Goal: Task Accomplishment & Management: Complete application form

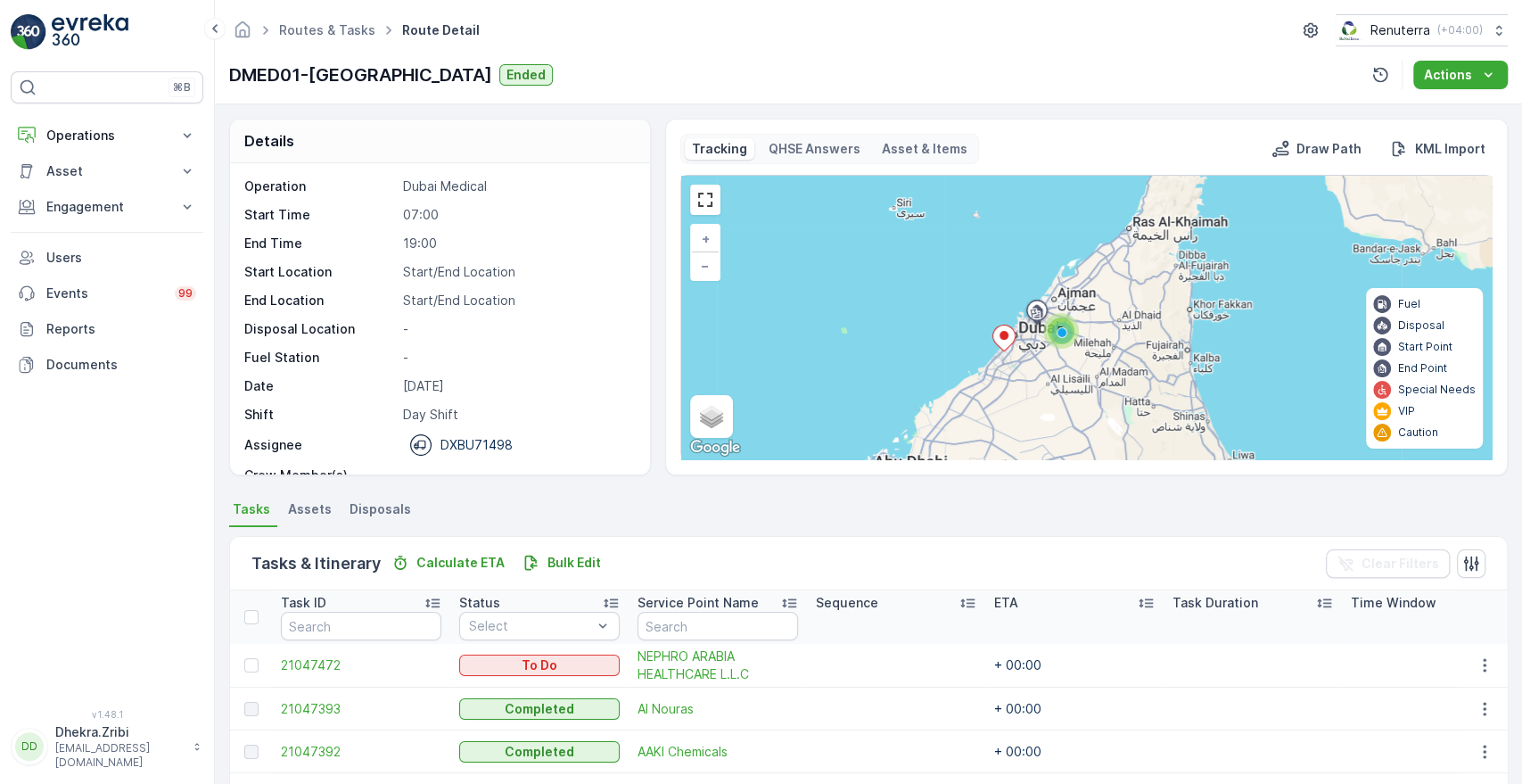
scroll to position [350, 0]
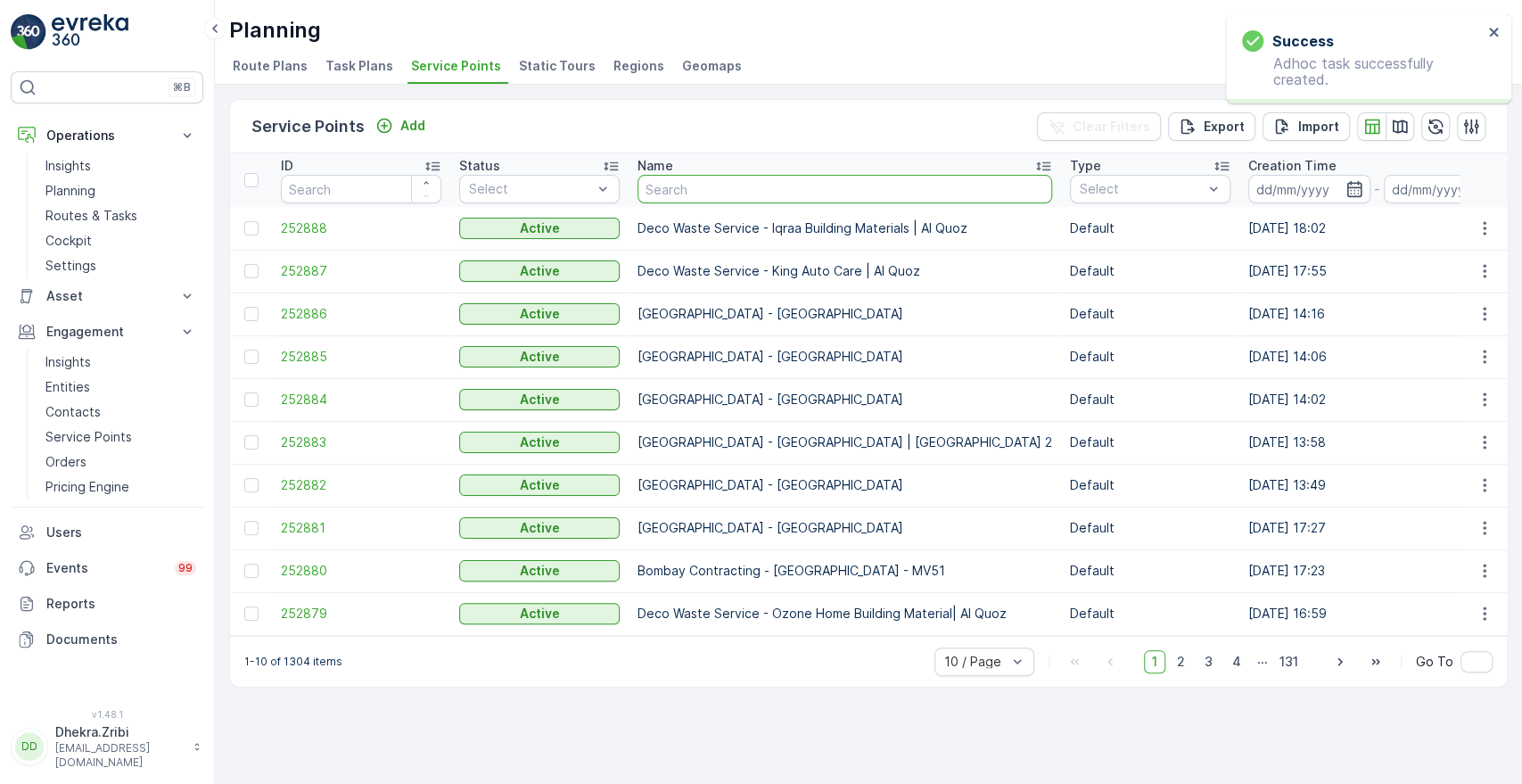
click at [699, 178] on input "text" at bounding box center [844, 189] width 414 height 29
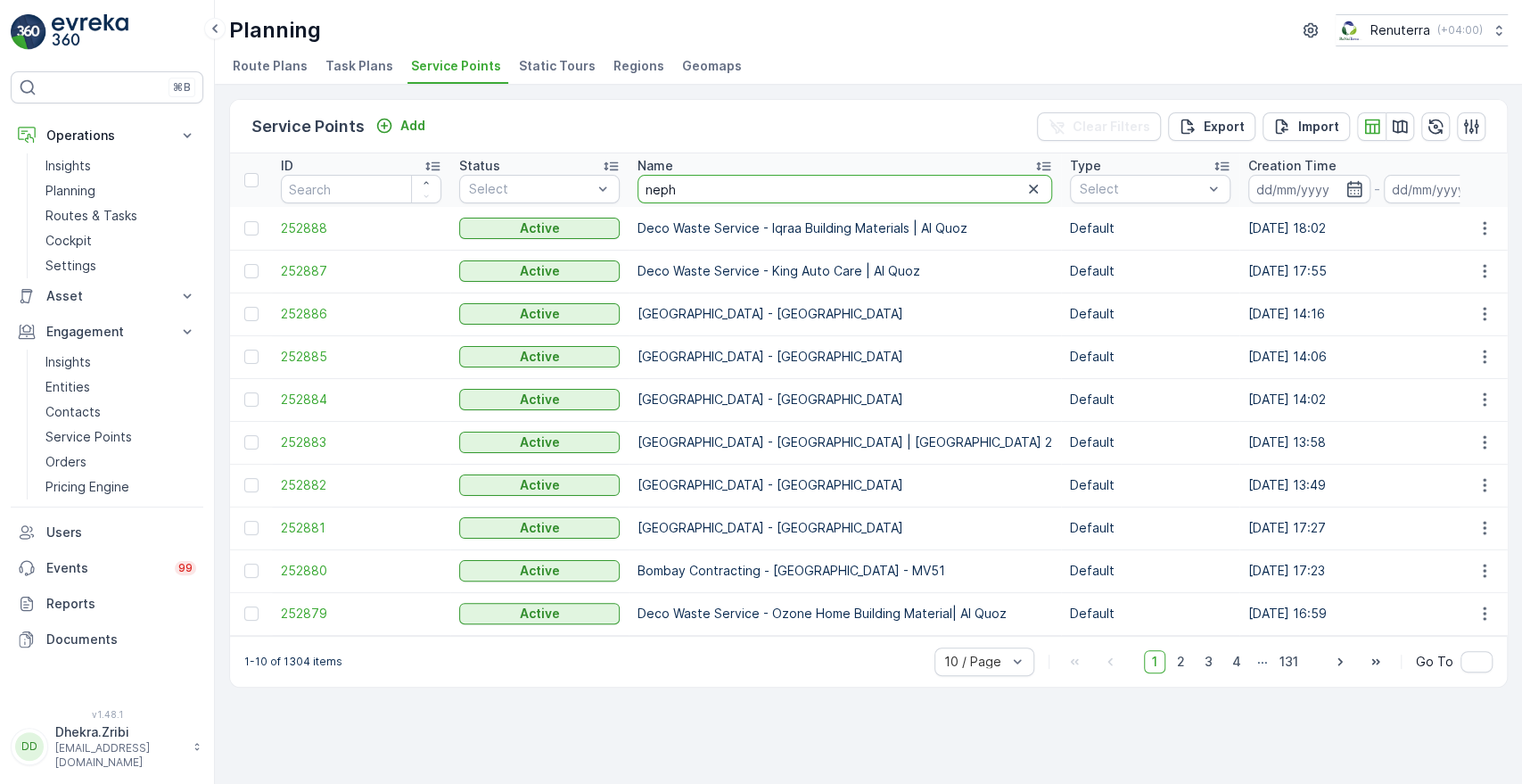
type input "nephr"
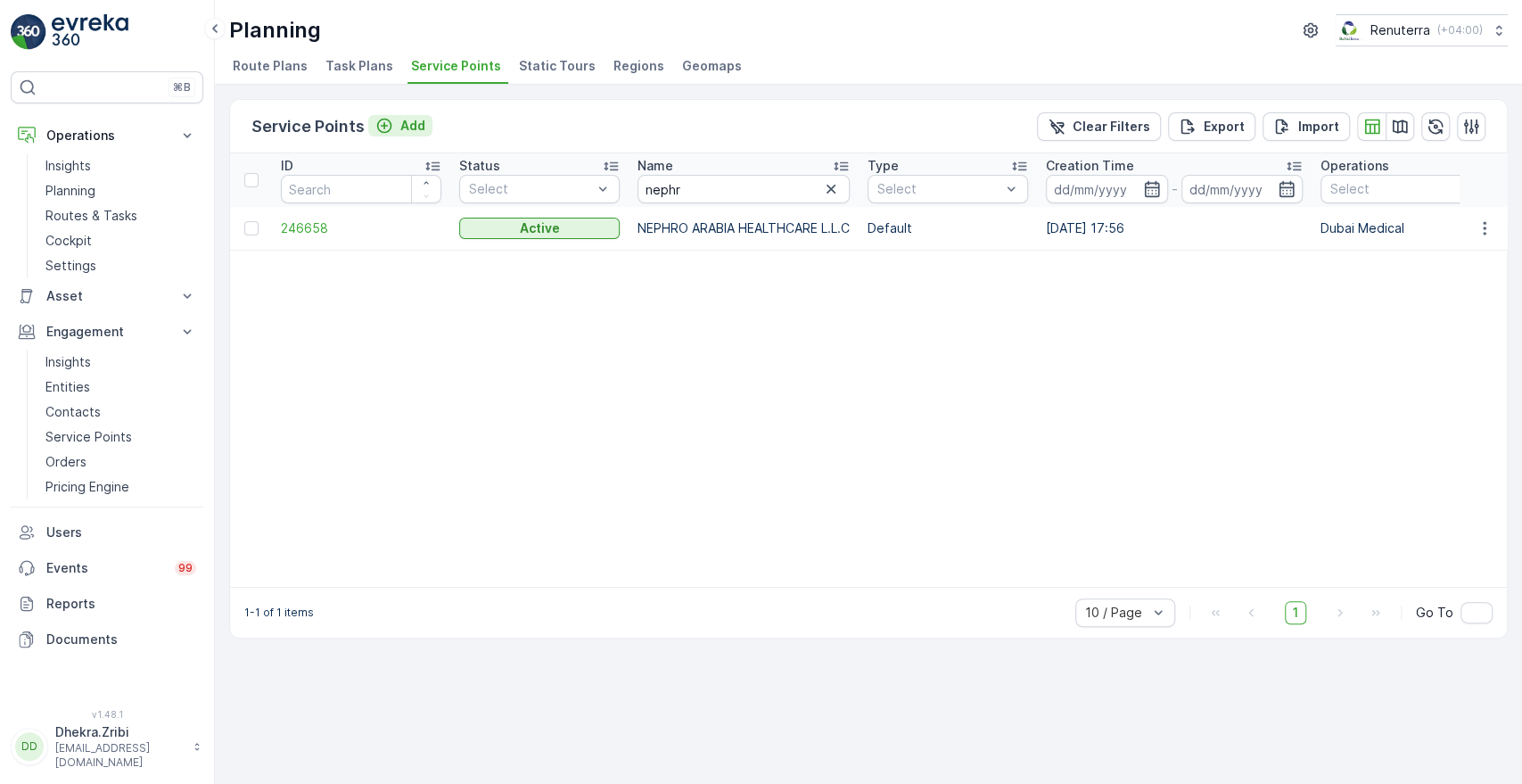
click at [406, 123] on p "Add" at bounding box center [413, 126] width 25 height 18
click at [341, 75] on li "Task Plans" at bounding box center [361, 69] width 79 height 31
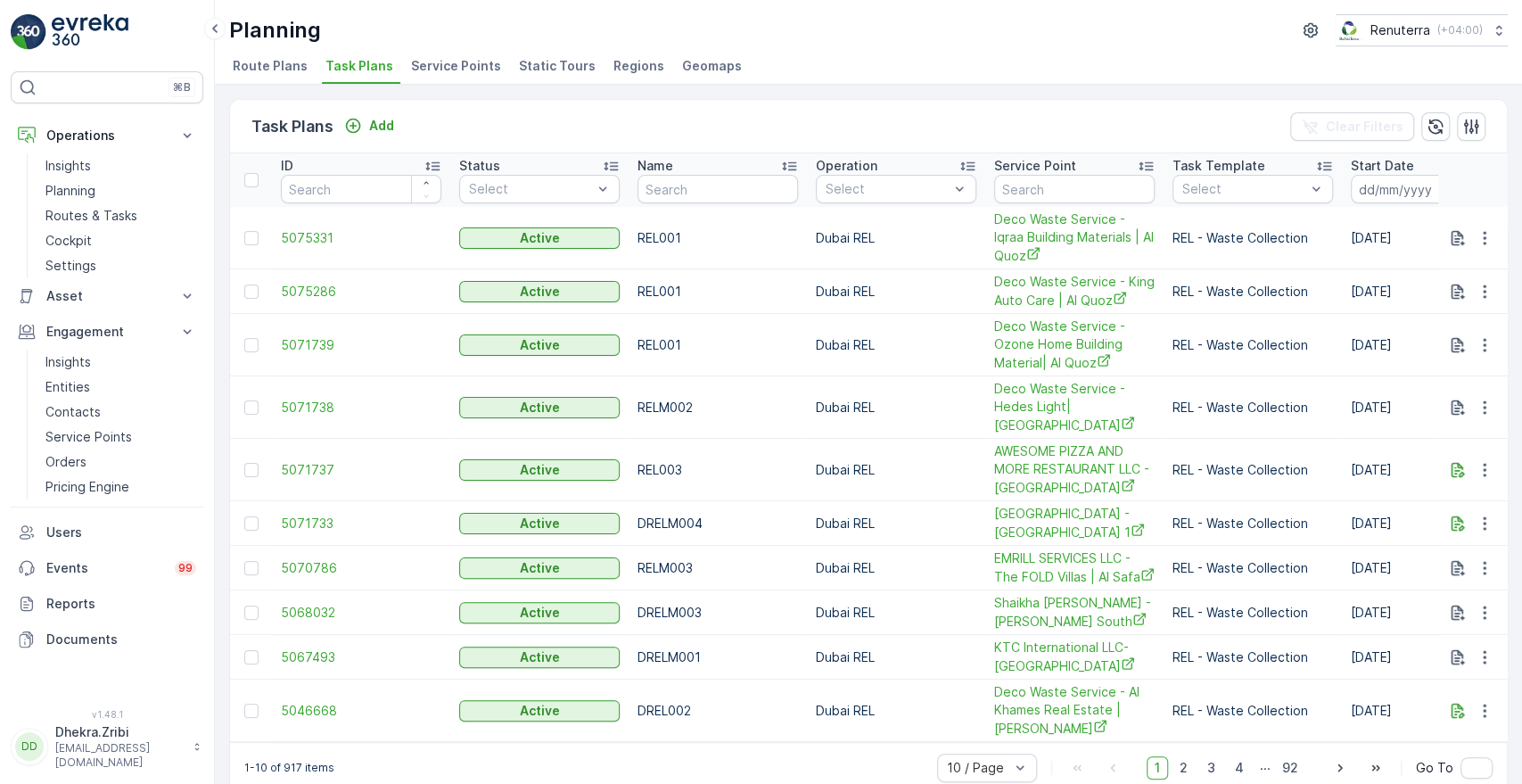
click at [247, 64] on span "Route Plans" at bounding box center [270, 65] width 75 height 18
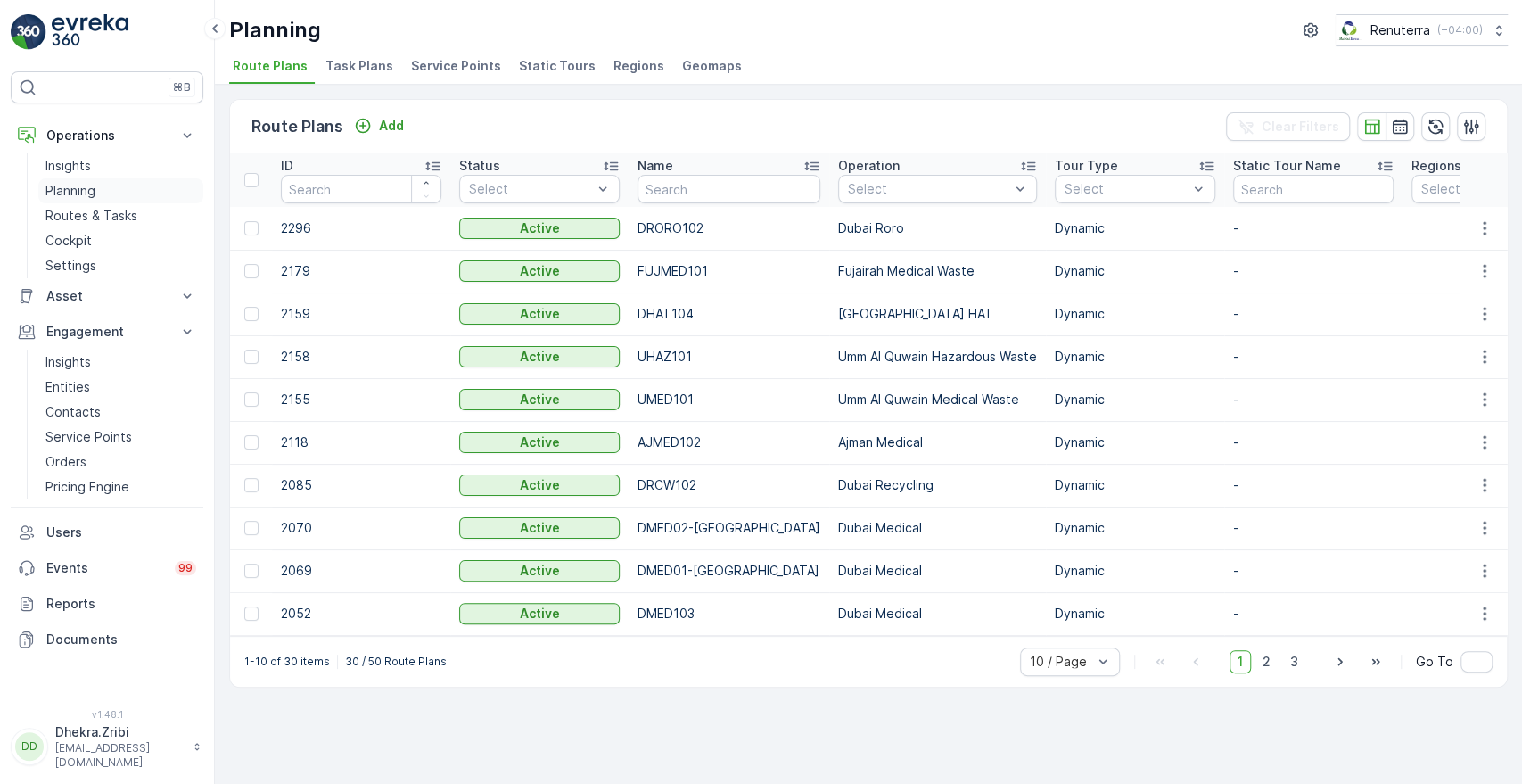
click at [71, 192] on p "Planning" at bounding box center [70, 190] width 50 height 18
click at [428, 64] on span "Service Points" at bounding box center [456, 65] width 90 height 18
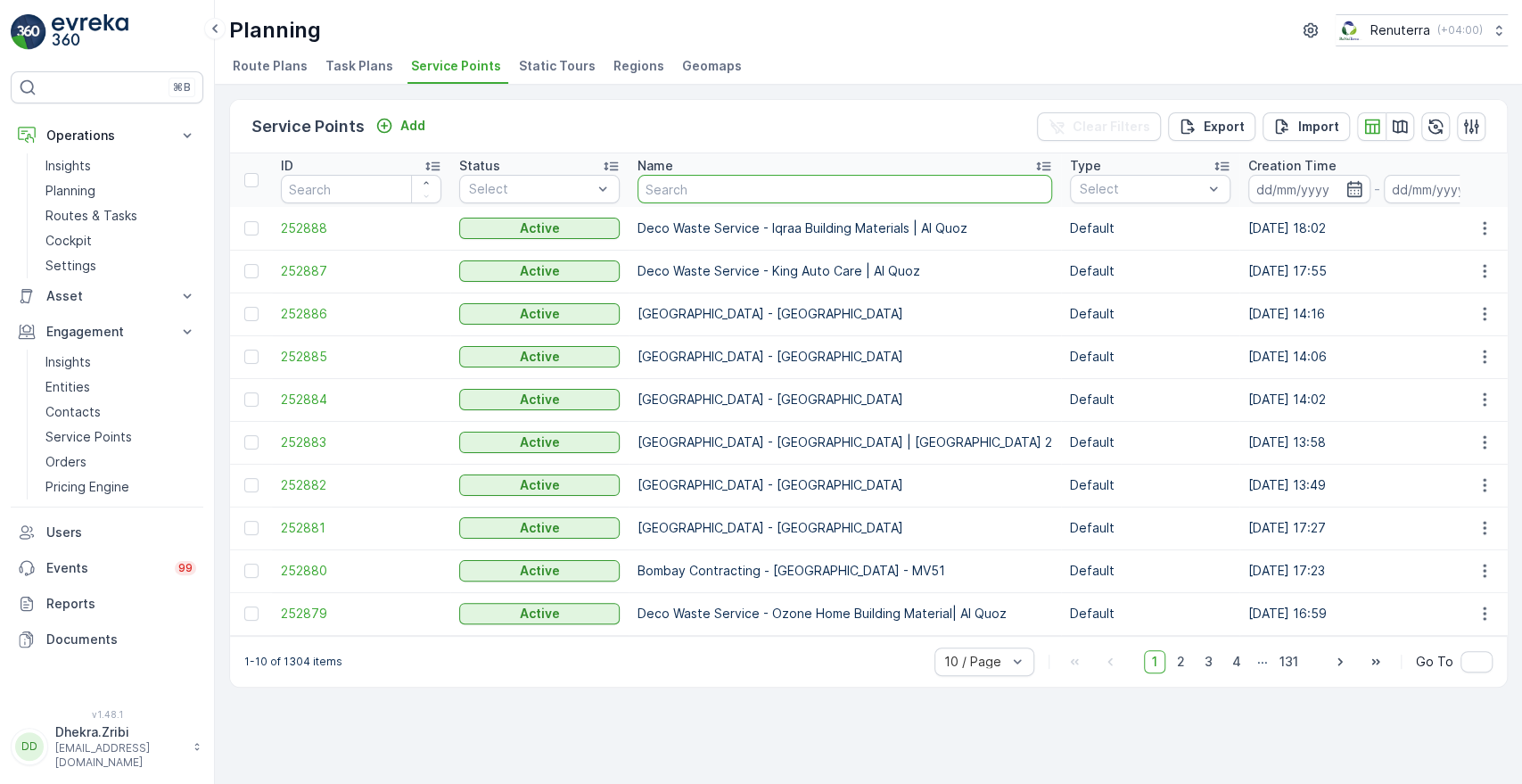
click at [706, 191] on input "text" at bounding box center [844, 189] width 414 height 29
type input "nepr"
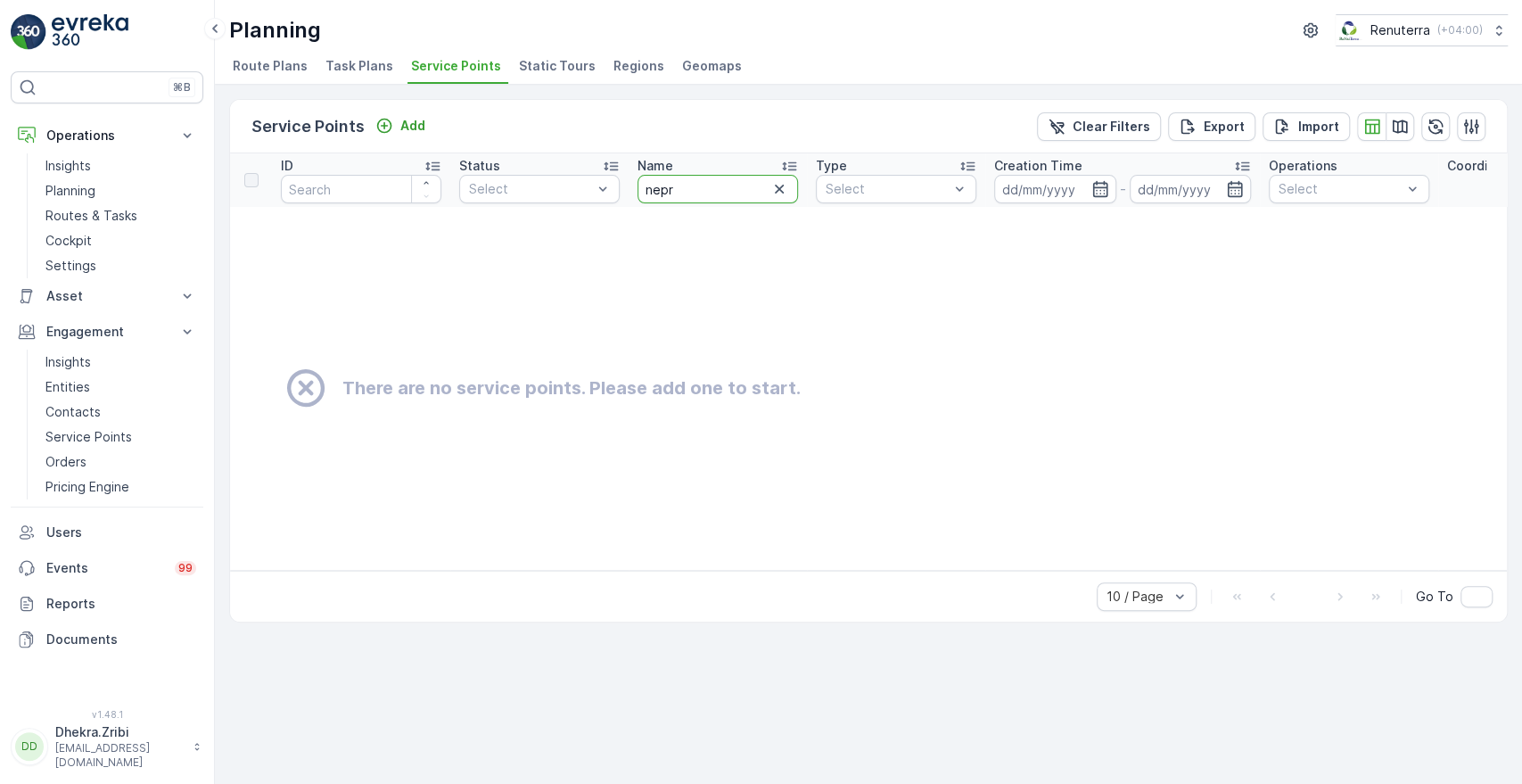
click at [706, 191] on input "nepr" at bounding box center [717, 189] width 160 height 29
type input "neph"
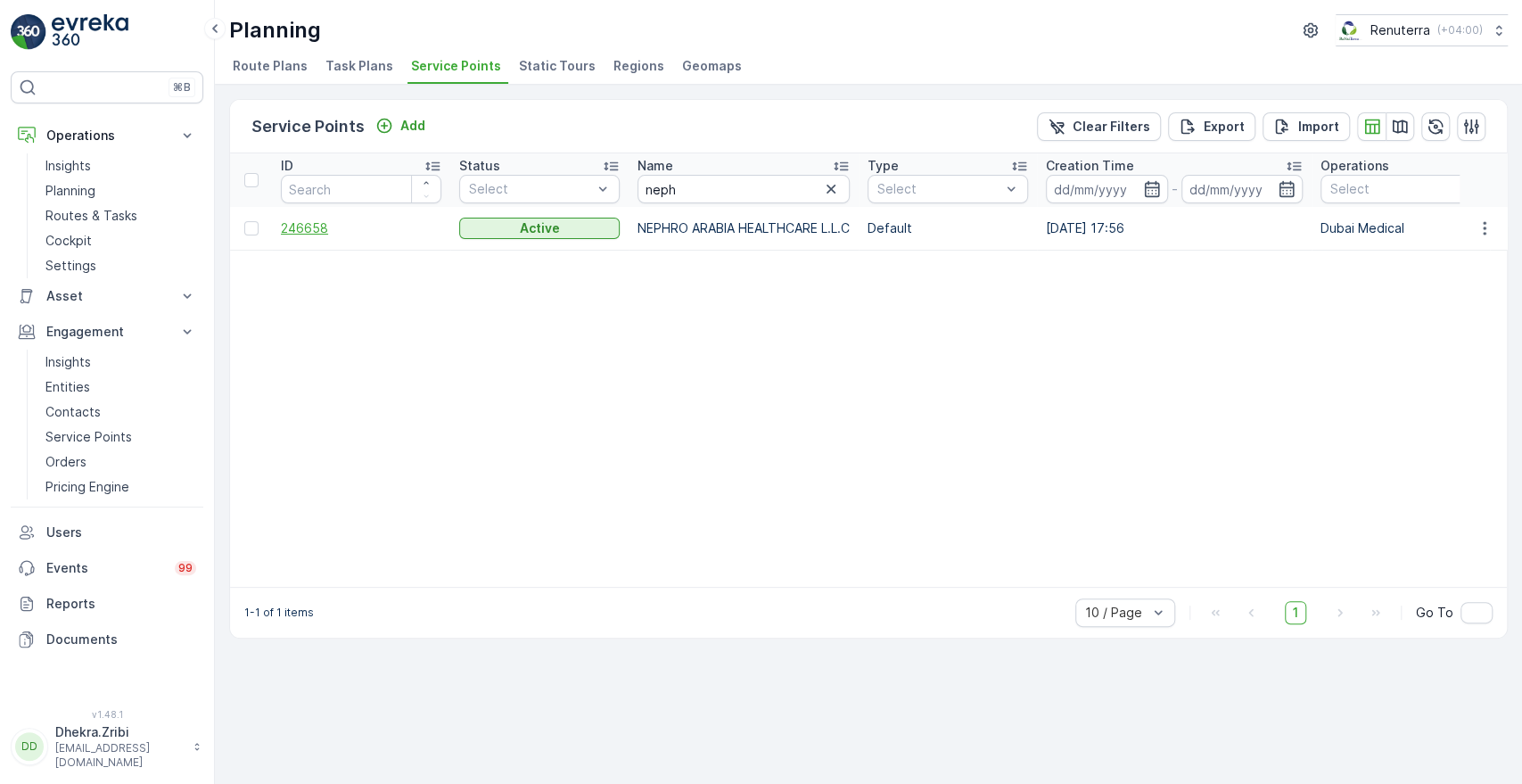
click at [309, 226] on span "246658" at bounding box center [360, 228] width 160 height 18
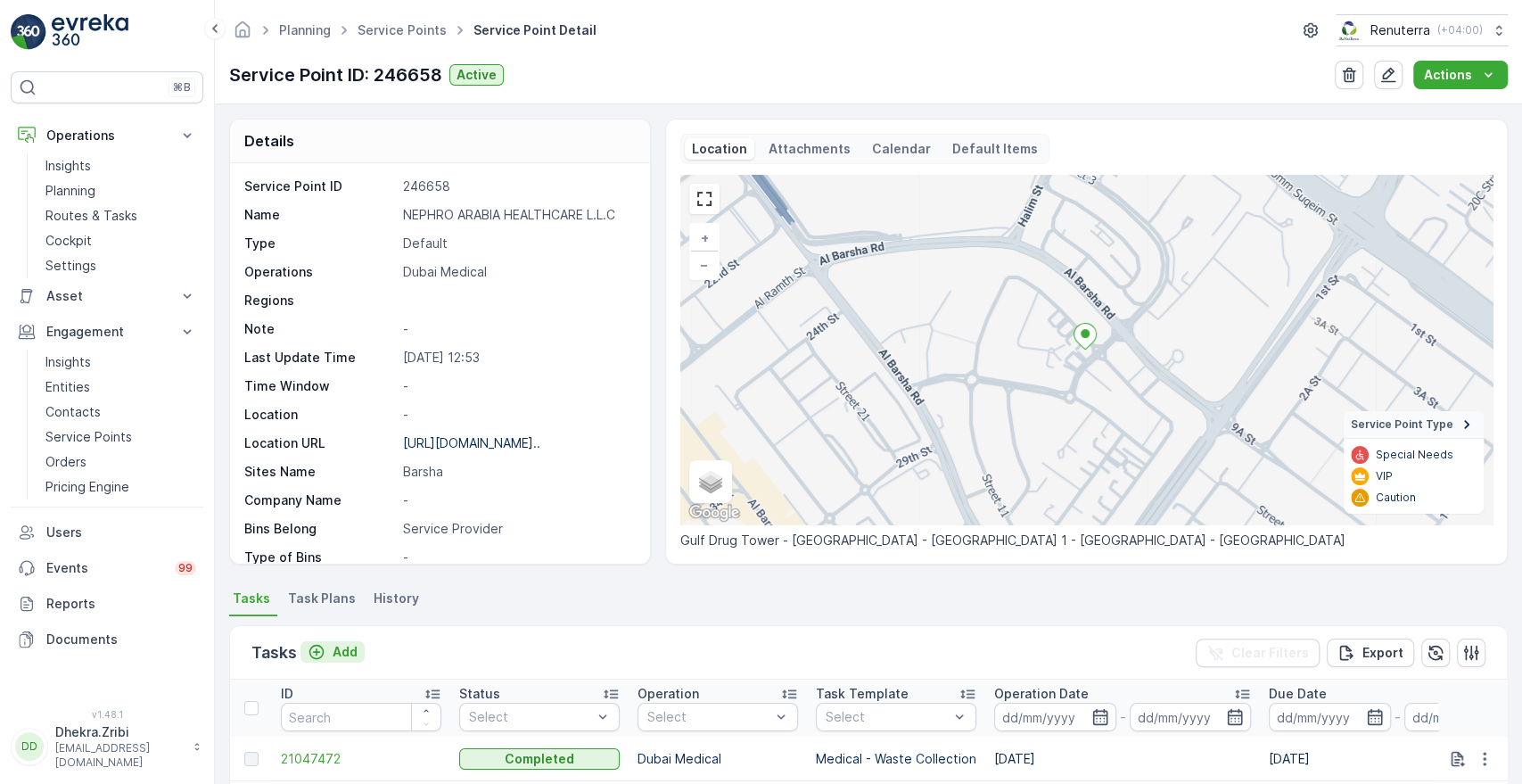
click at [353, 652] on p "Add" at bounding box center [345, 651] width 25 height 18
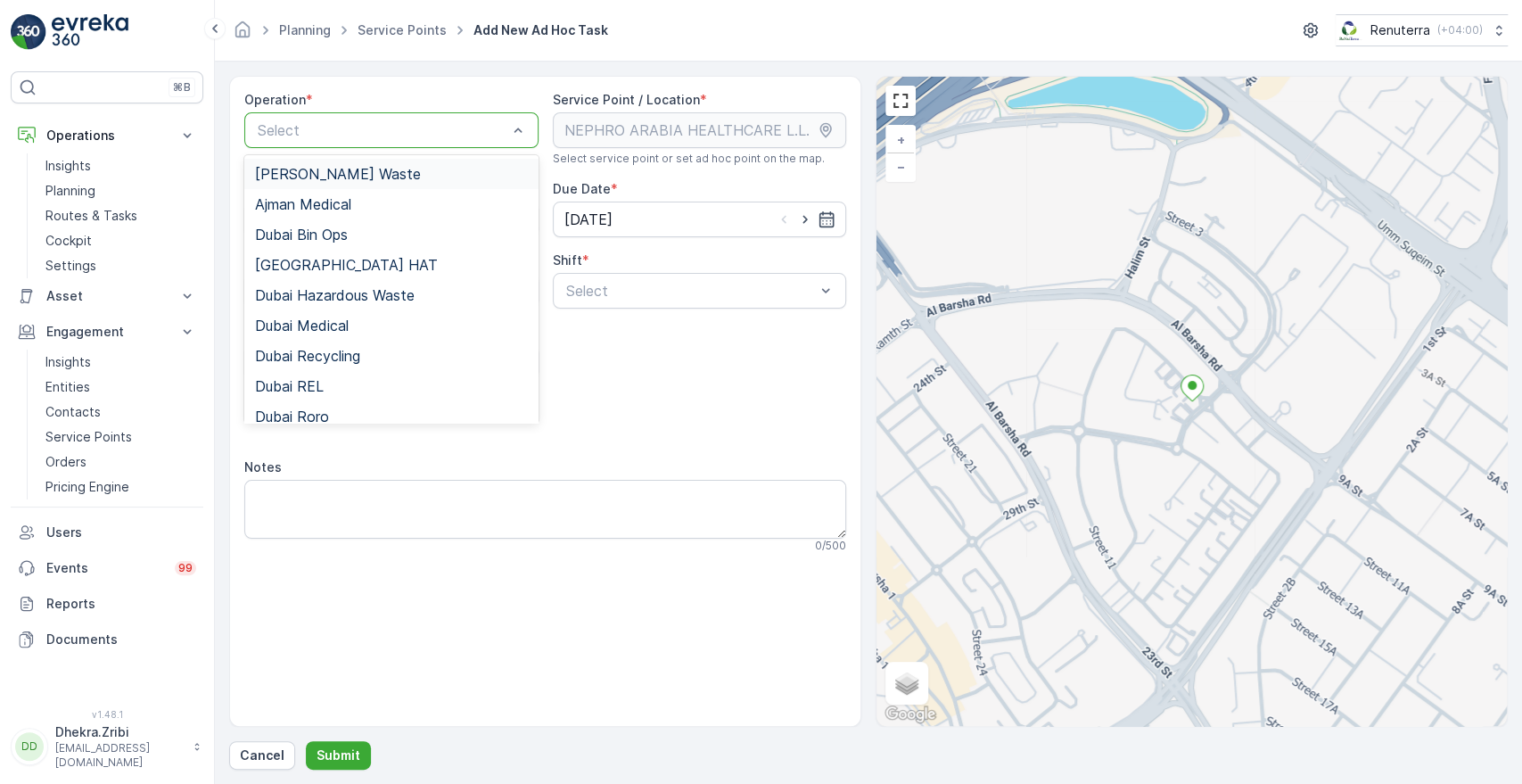
click at [389, 135] on div at bounding box center [382, 130] width 254 height 16
click at [316, 319] on span "Dubai Medical" at bounding box center [301, 325] width 93 height 16
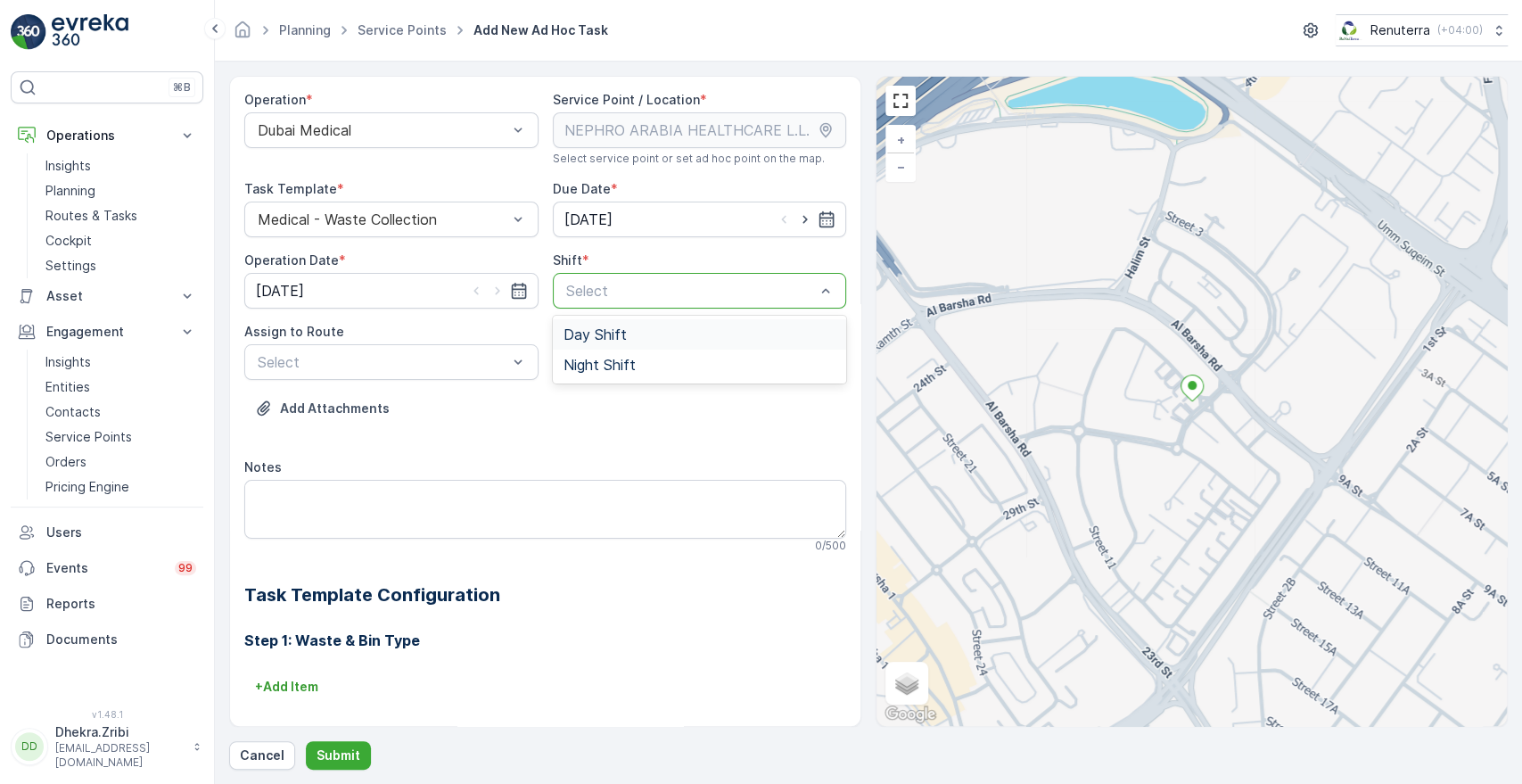
click at [592, 293] on div at bounding box center [691, 290] width 254 height 16
click at [579, 333] on span "Day Shift" at bounding box center [595, 334] width 63 height 16
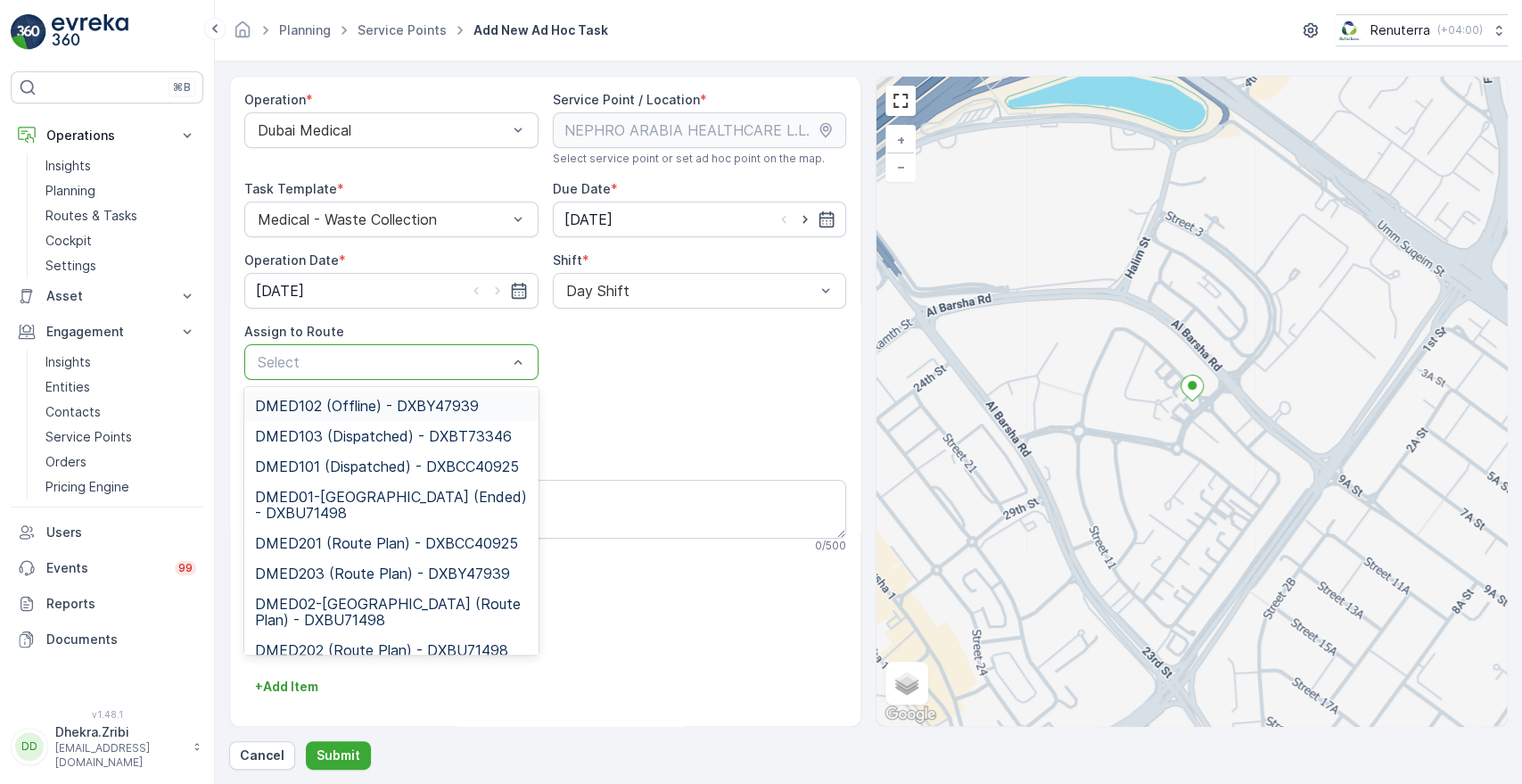
click at [430, 377] on div "Select" at bounding box center [391, 361] width 294 height 36
click at [309, 500] on span "DMED01-Khawaneej Yard (Ended) - DXBU71498" at bounding box center [391, 503] width 273 height 32
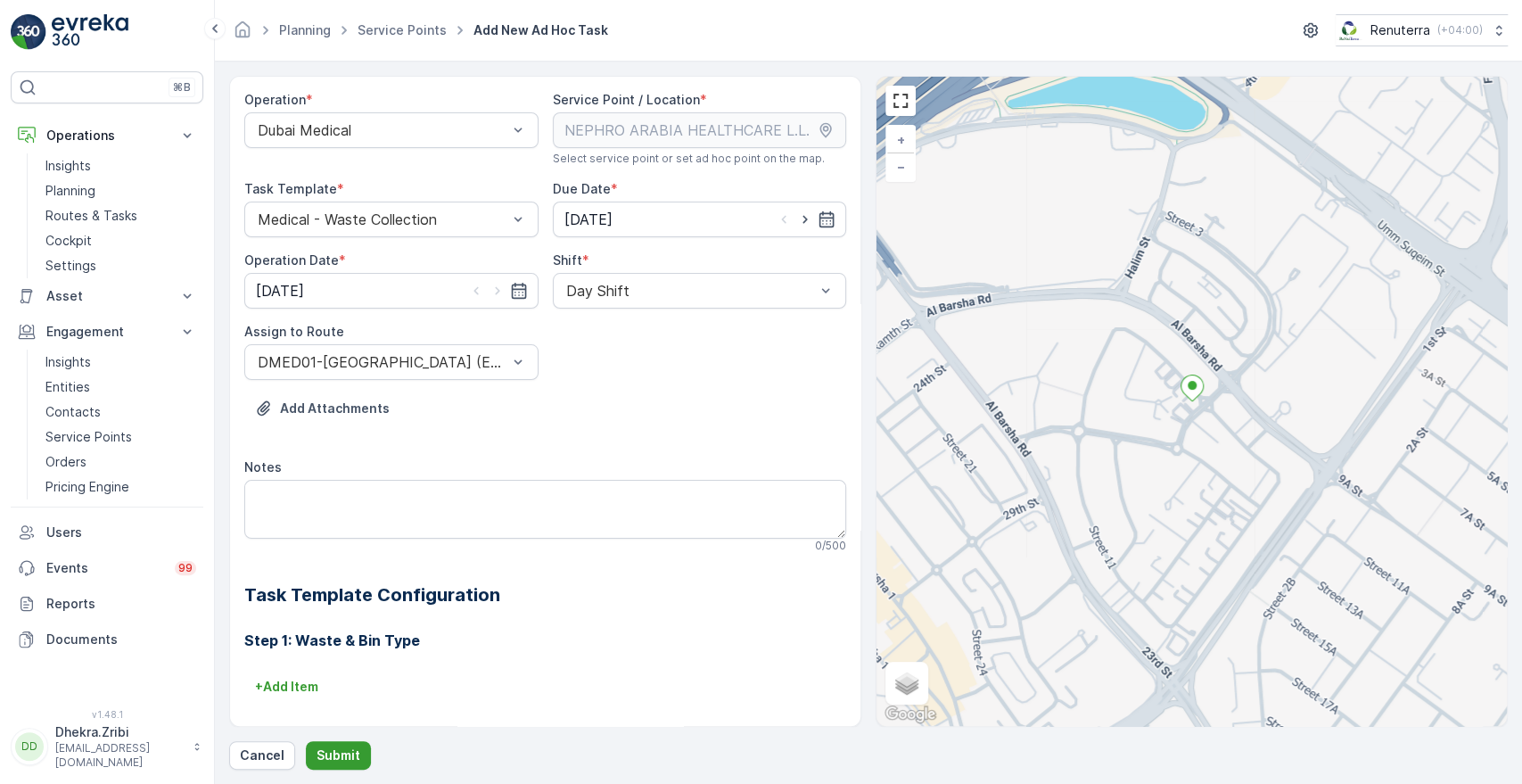
click at [341, 762] on p "Submit" at bounding box center [337, 755] width 43 height 18
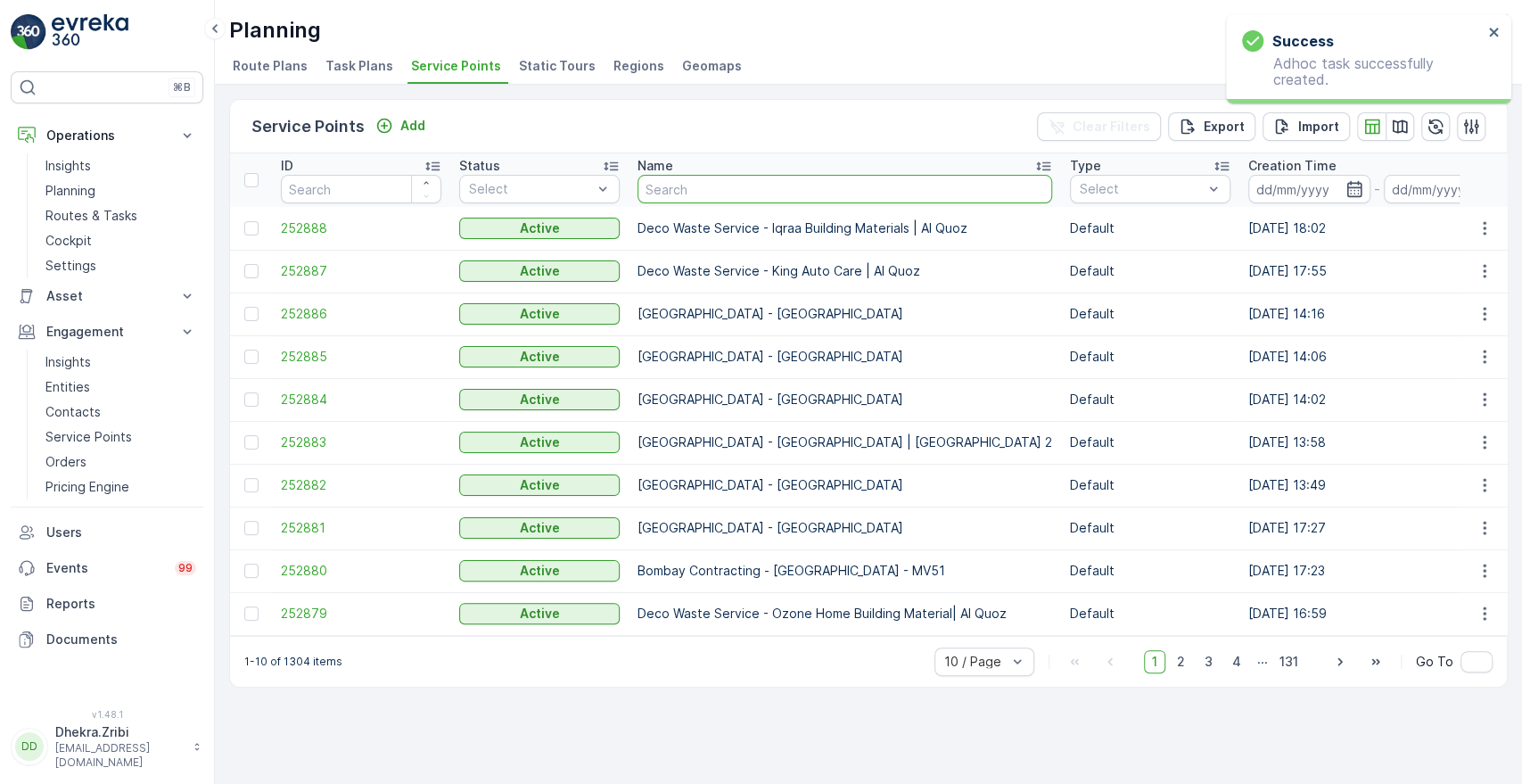
click at [695, 200] on input "text" at bounding box center [844, 189] width 414 height 29
type input "nephr"
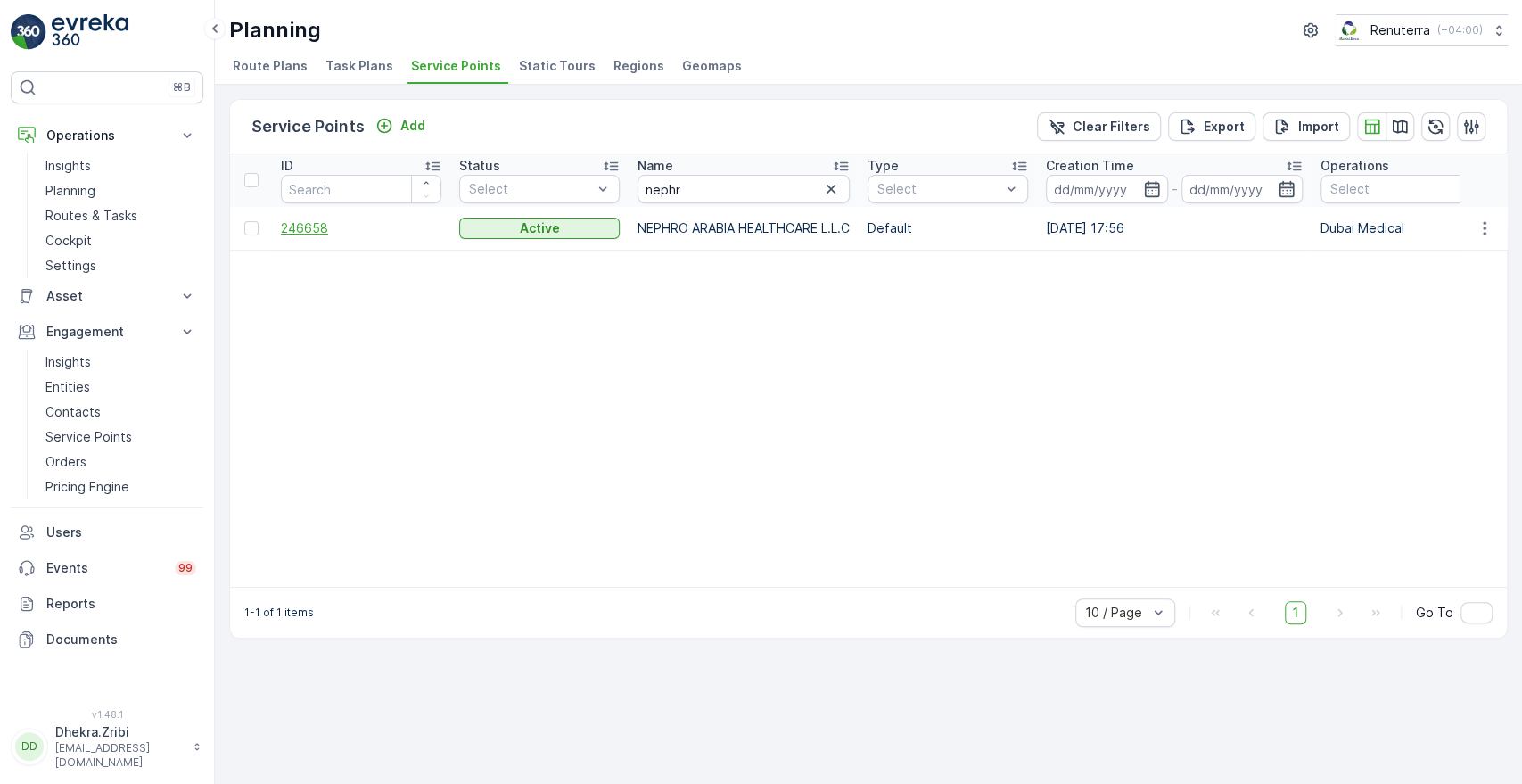
click at [302, 229] on span "246658" at bounding box center [360, 228] width 160 height 18
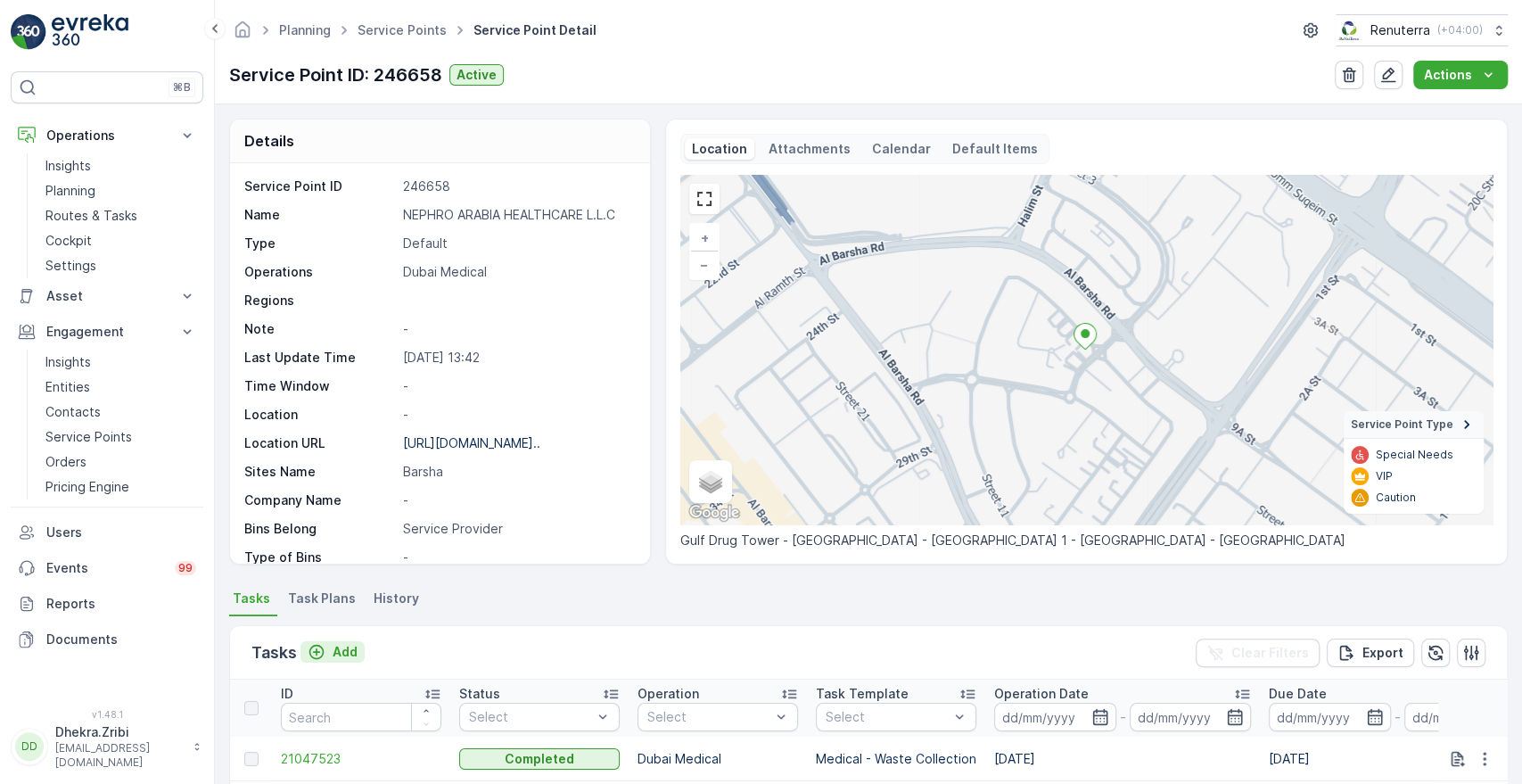
click at [345, 654] on p "Add" at bounding box center [345, 651] width 25 height 18
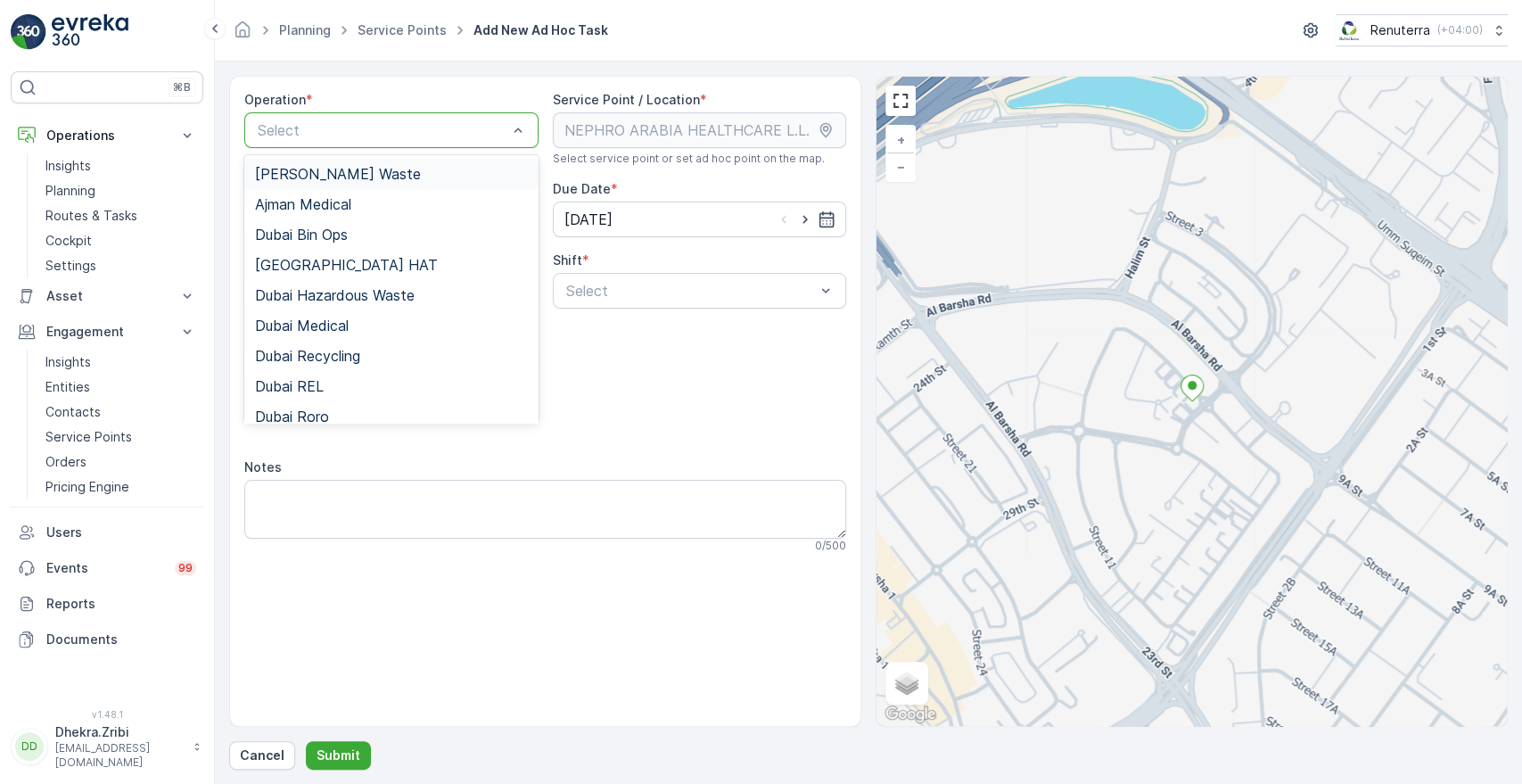
click at [494, 130] on div at bounding box center [382, 130] width 254 height 16
click at [300, 317] on span "Dubai Medical" at bounding box center [301, 325] width 93 height 16
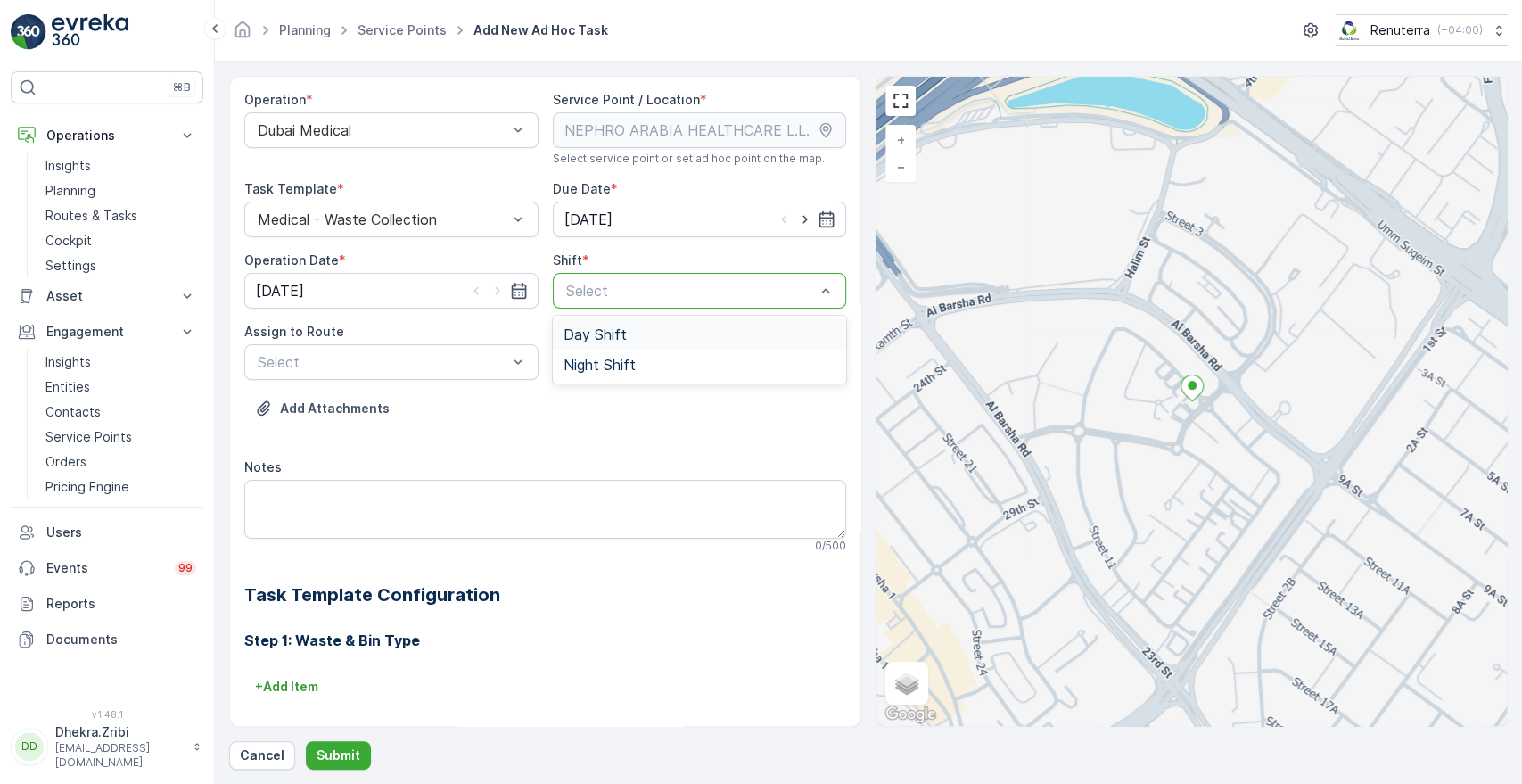
click at [600, 284] on div at bounding box center [691, 290] width 254 height 16
click at [579, 328] on span "Day Shift" at bounding box center [595, 334] width 63 height 16
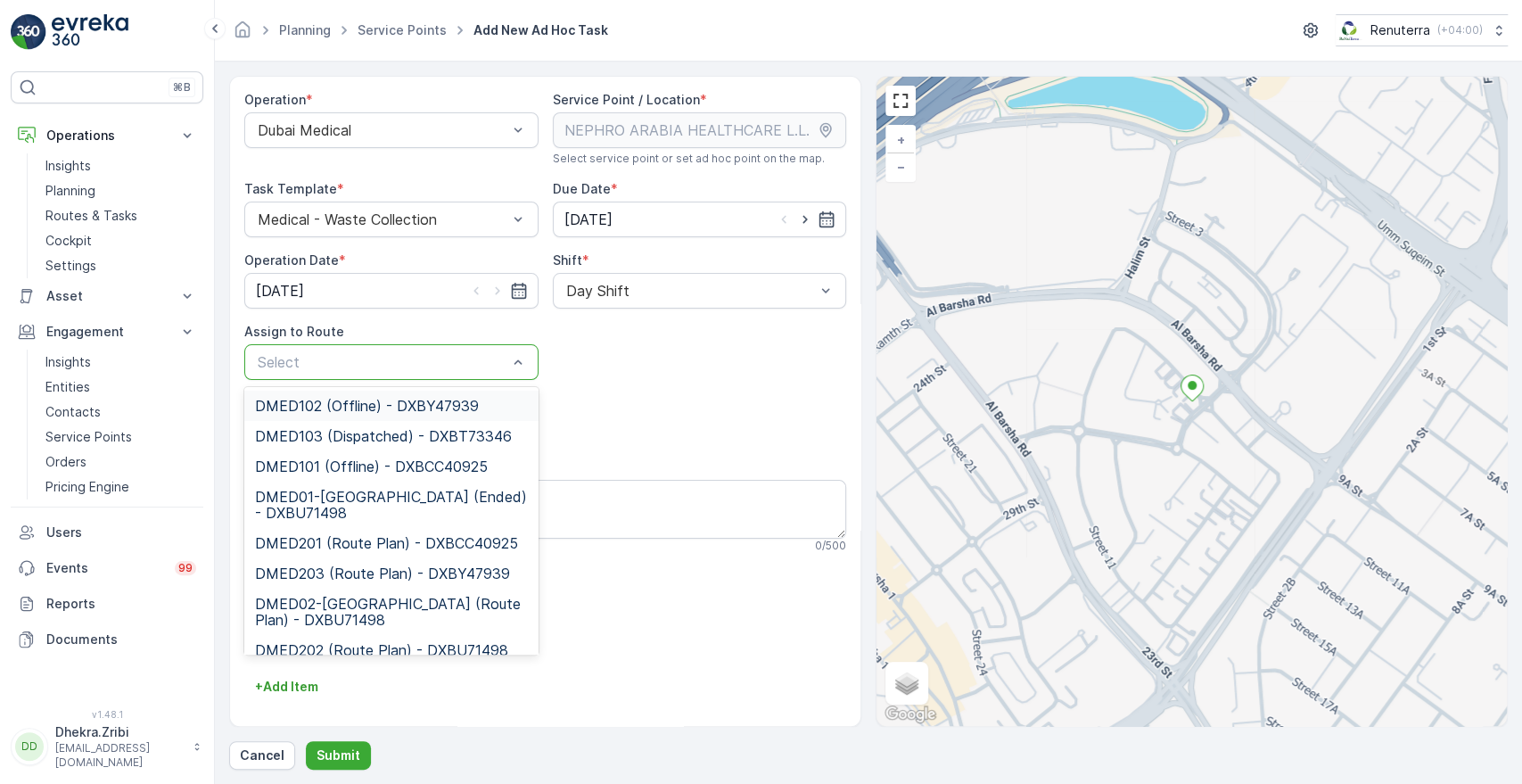
click at [442, 357] on div at bounding box center [382, 361] width 254 height 16
click at [328, 490] on span "DMED01-Khawaneej Yard (Ended) - DXBU71498" at bounding box center [391, 503] width 273 height 32
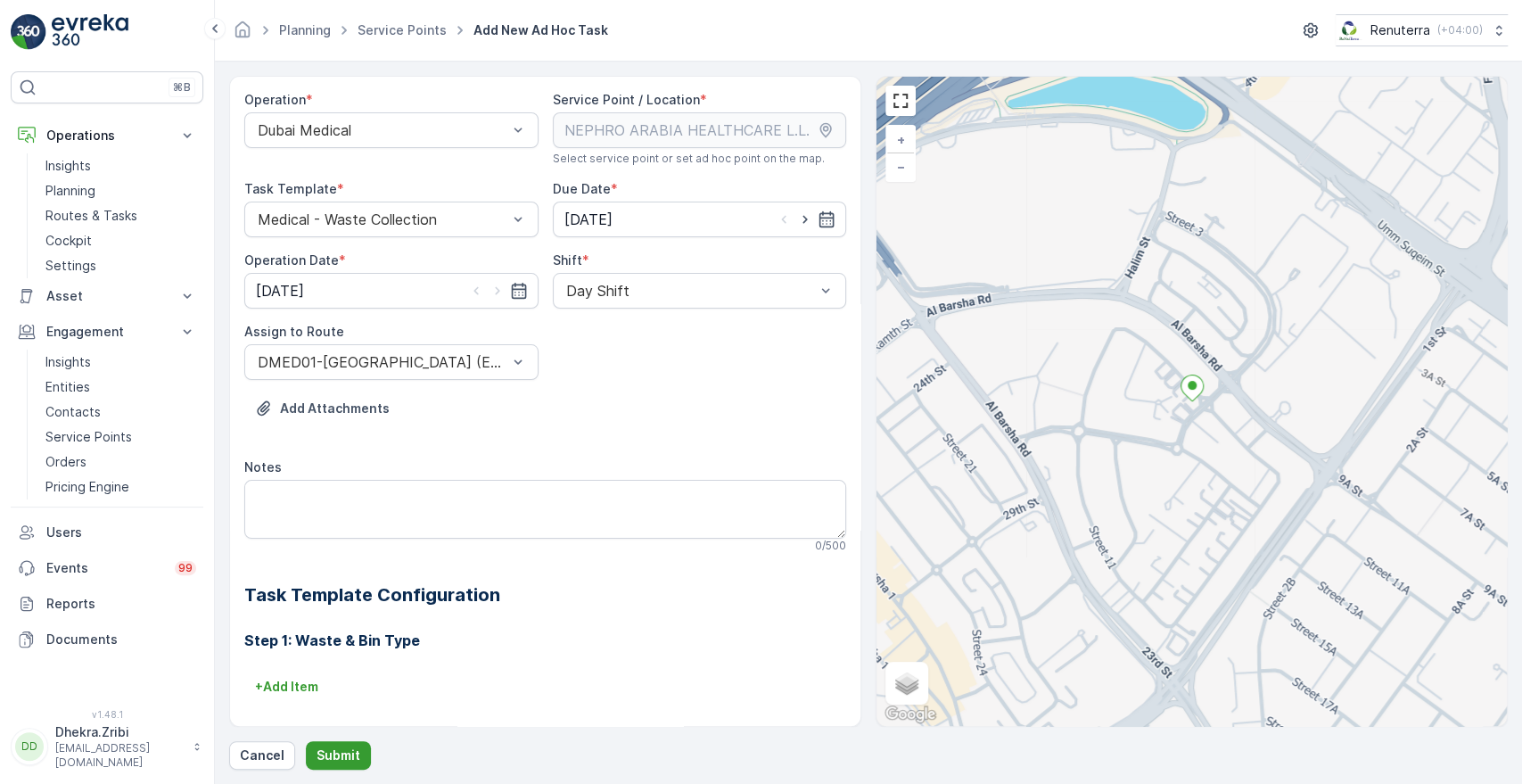
click at [326, 749] on p "Submit" at bounding box center [337, 755] width 43 height 18
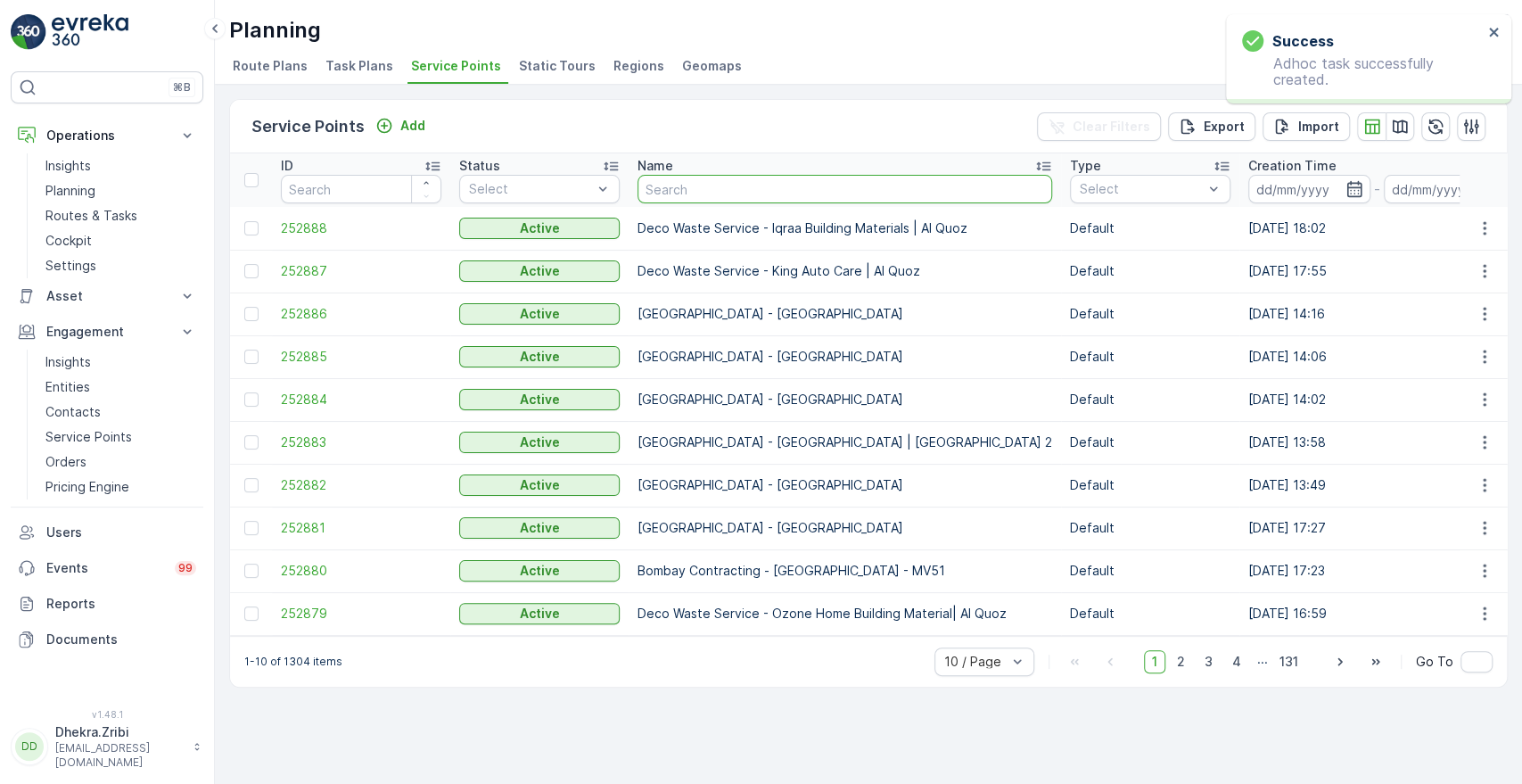
click at [726, 188] on input "text" at bounding box center [844, 189] width 414 height 29
type input "nep"
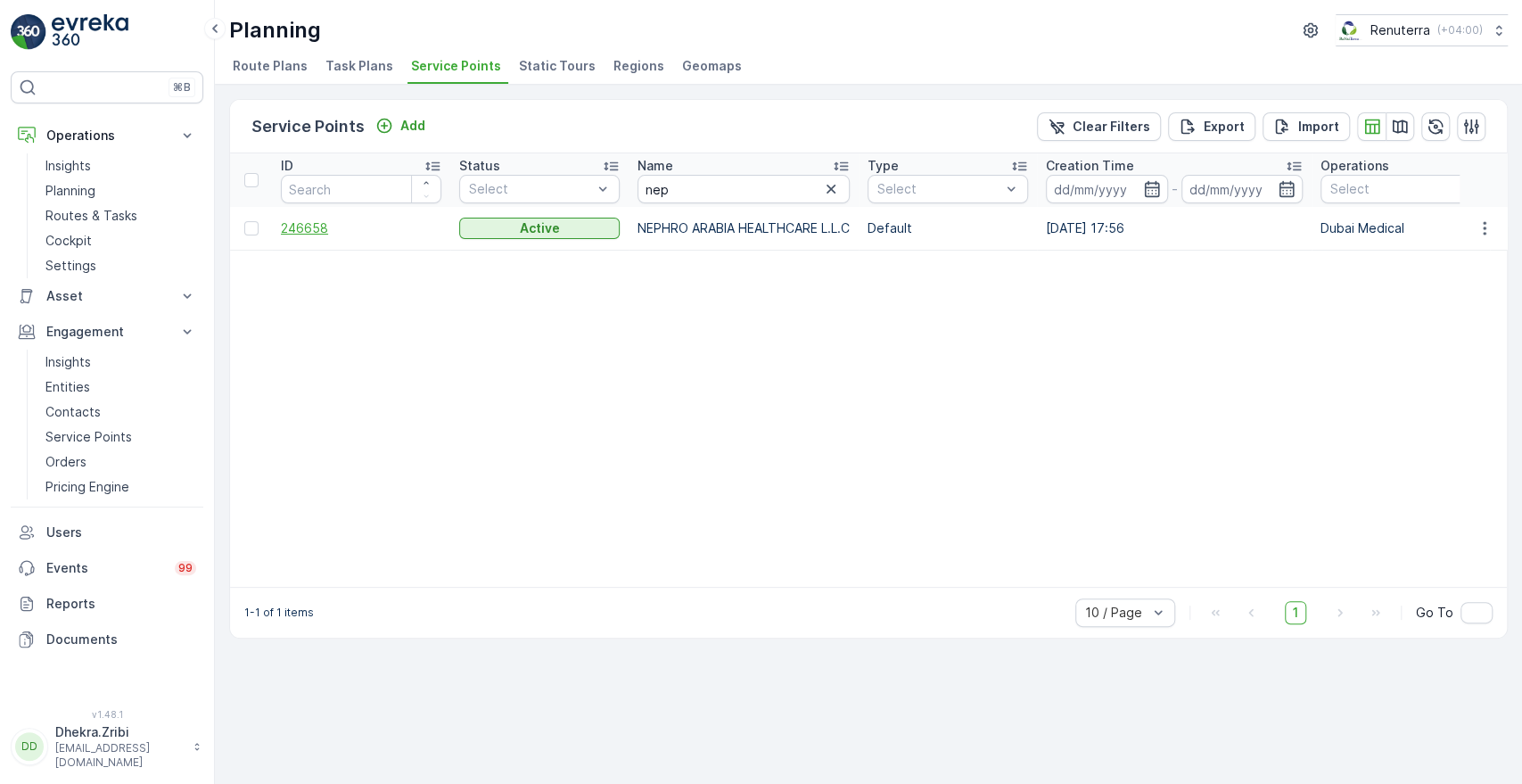
click at [292, 233] on span "246658" at bounding box center [360, 228] width 160 height 18
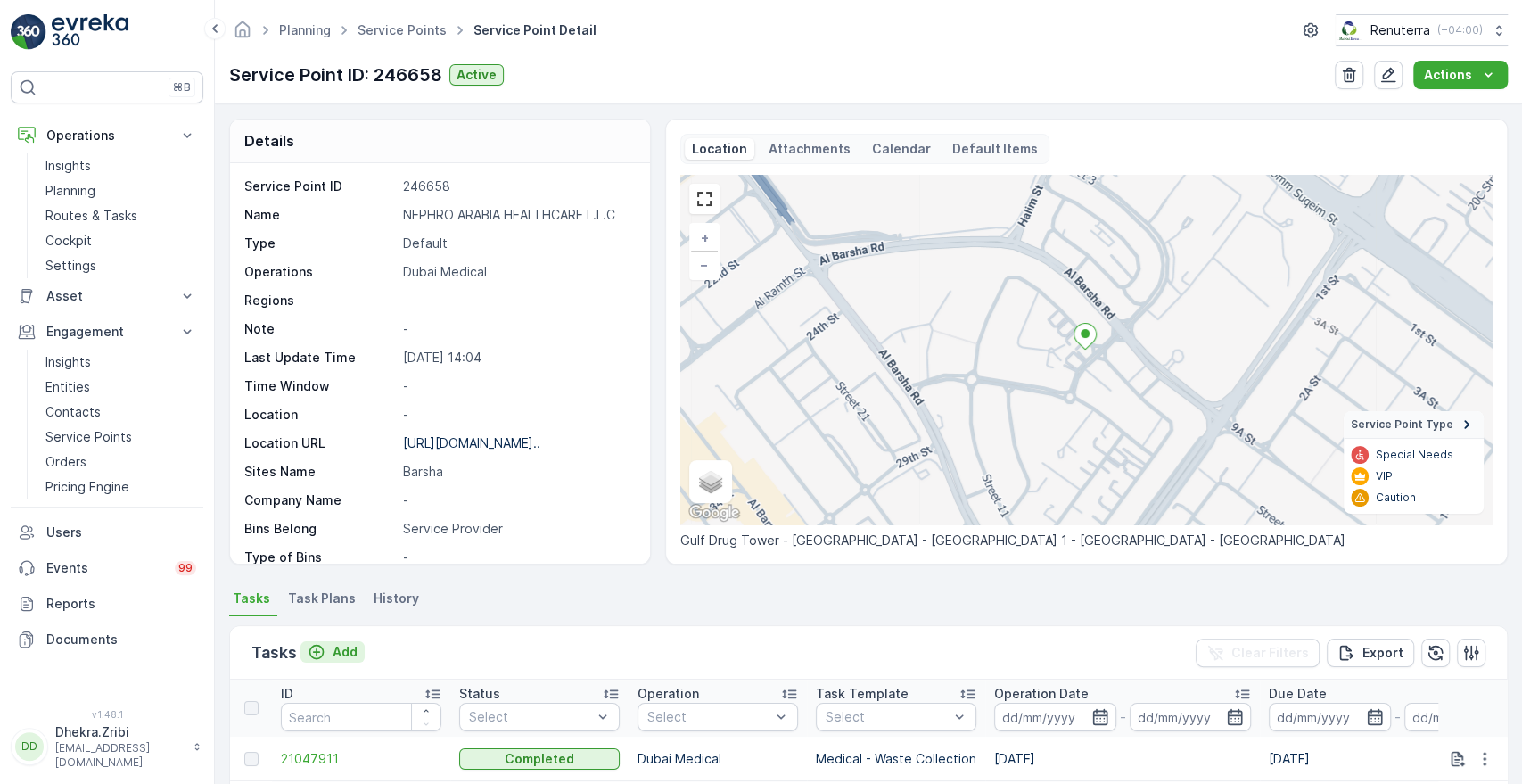
click at [352, 654] on p "Add" at bounding box center [345, 651] width 25 height 18
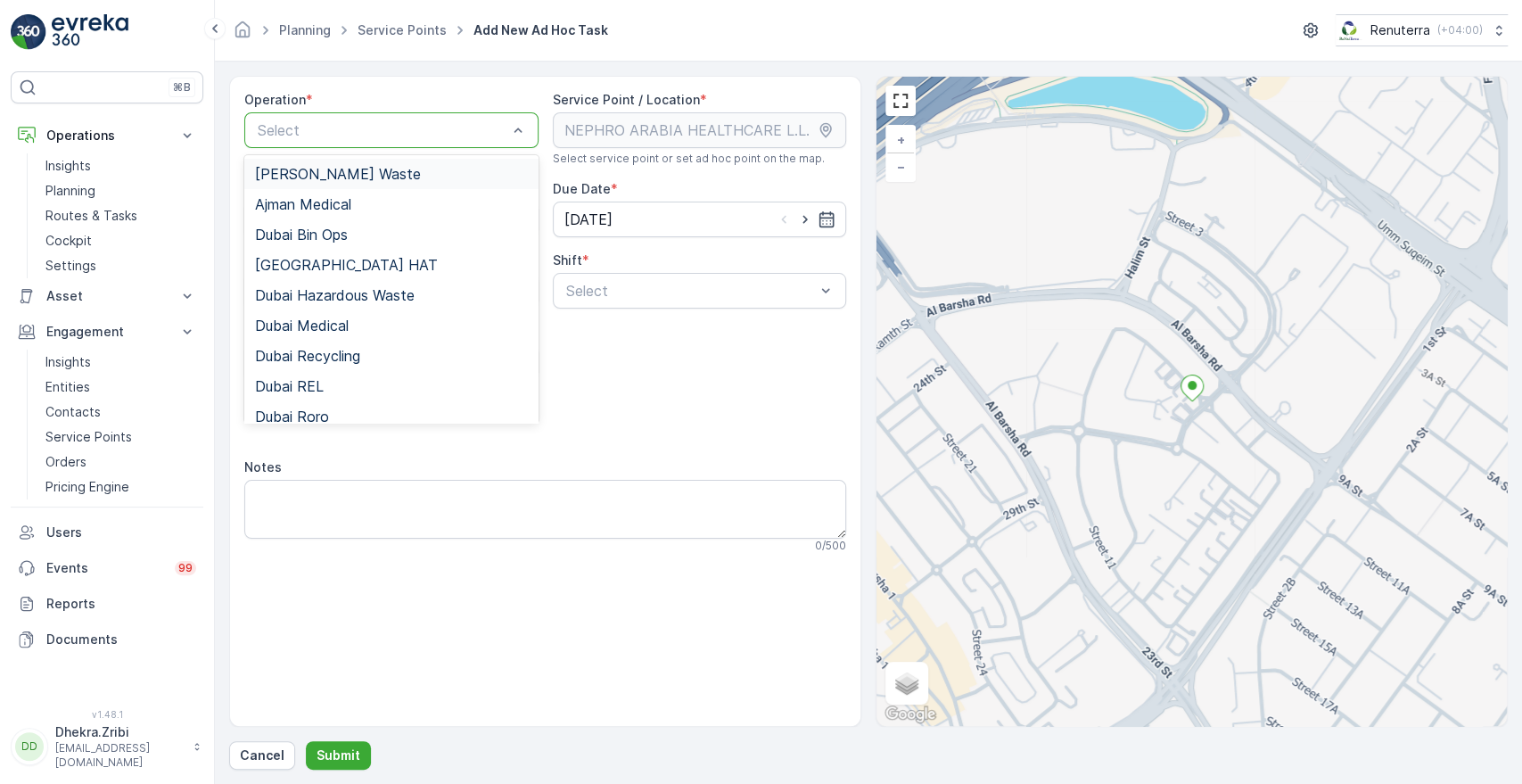
click at [371, 143] on div "Select" at bounding box center [391, 130] width 294 height 36
click at [328, 330] on span "Dubai Medical" at bounding box center [301, 325] width 93 height 16
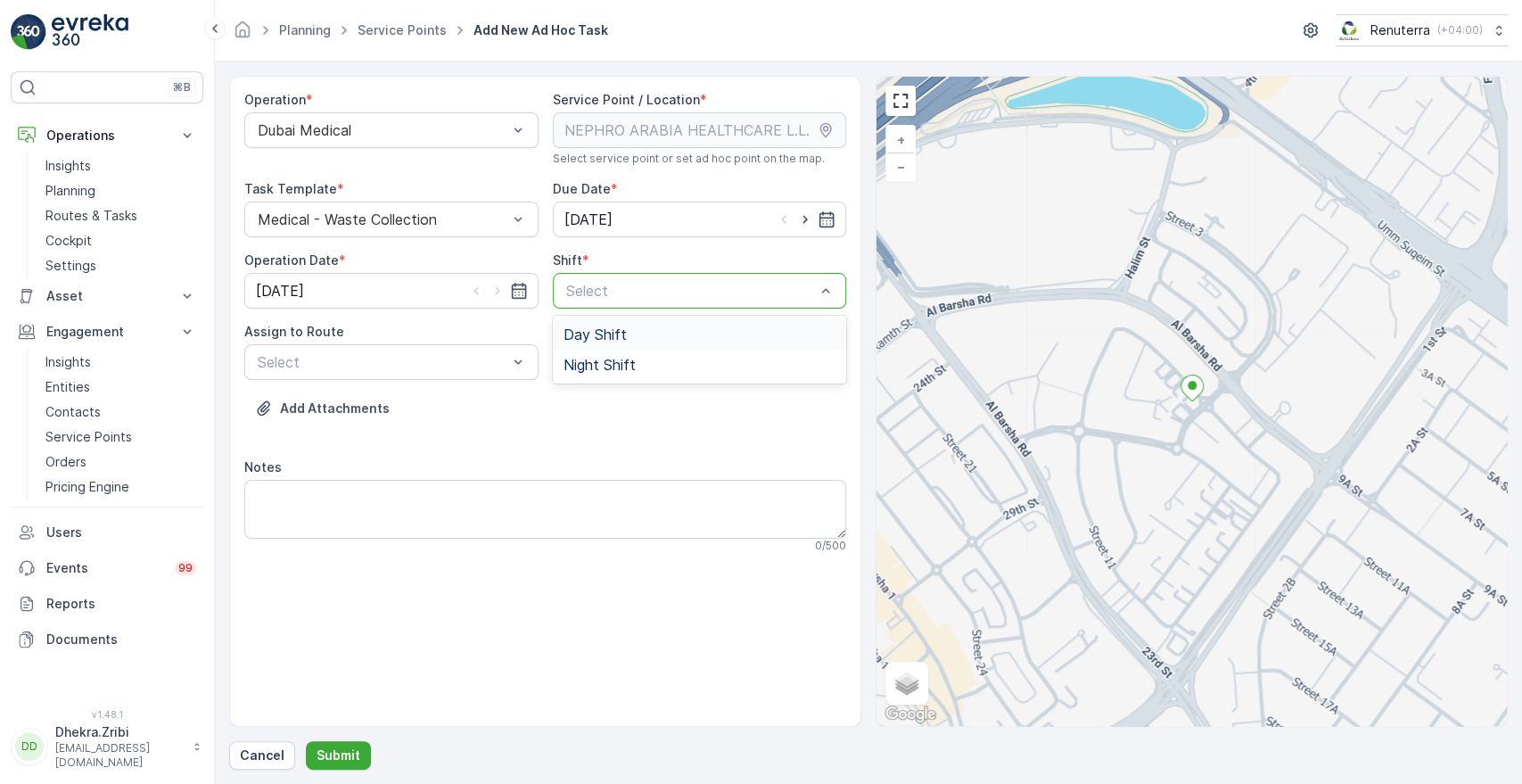
click at [601, 286] on div at bounding box center [691, 290] width 254 height 16
click at [600, 333] on span "Day Shift" at bounding box center [595, 334] width 63 height 16
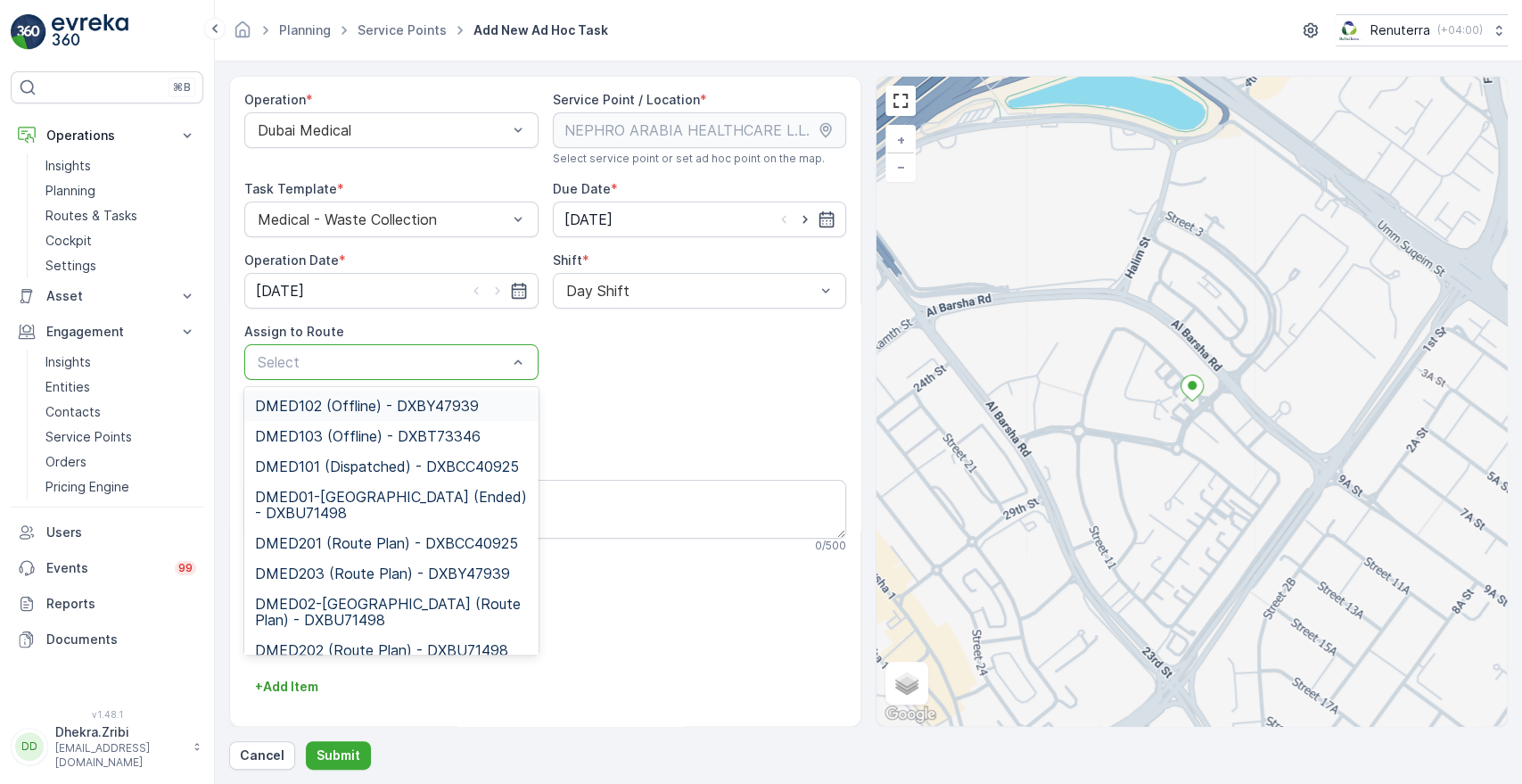
click at [436, 366] on div at bounding box center [382, 361] width 254 height 16
click at [350, 500] on span "DMED01-Khawaneej Yard (Ended) - DXBU71498" at bounding box center [391, 503] width 273 height 32
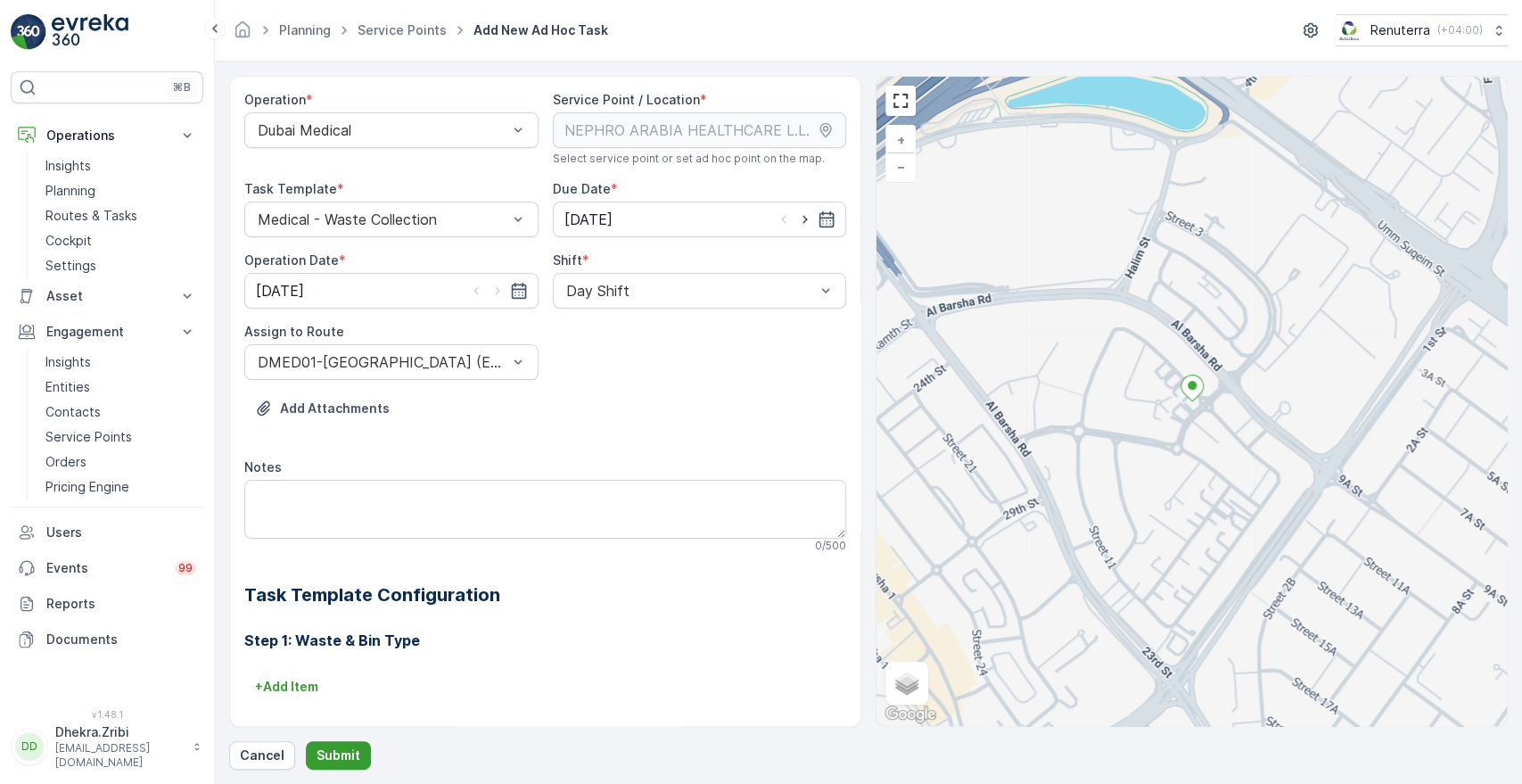
click at [355, 743] on button "Submit" at bounding box center [338, 755] width 65 height 29
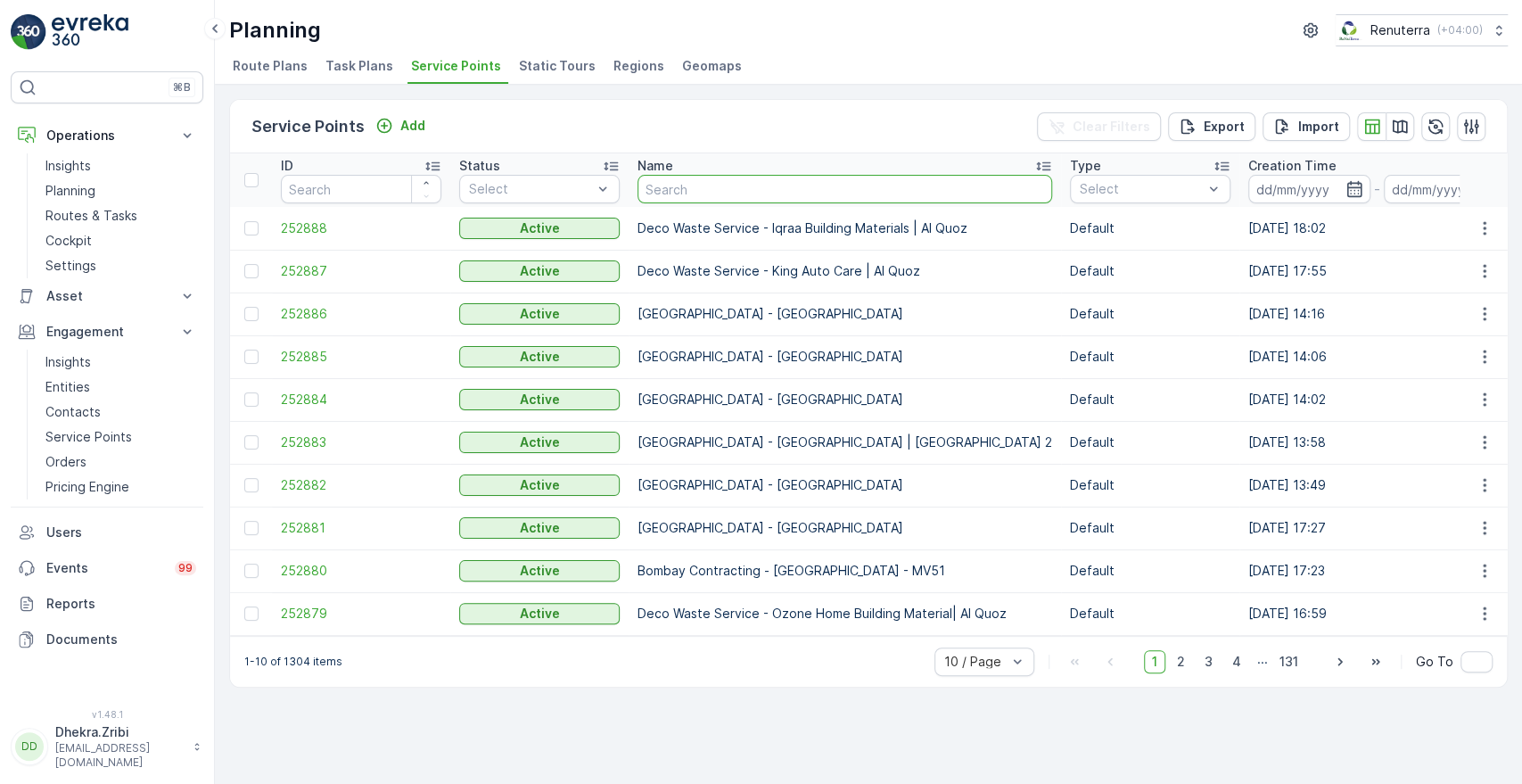
click at [697, 190] on input "text" at bounding box center [844, 189] width 414 height 29
type input "emrill"
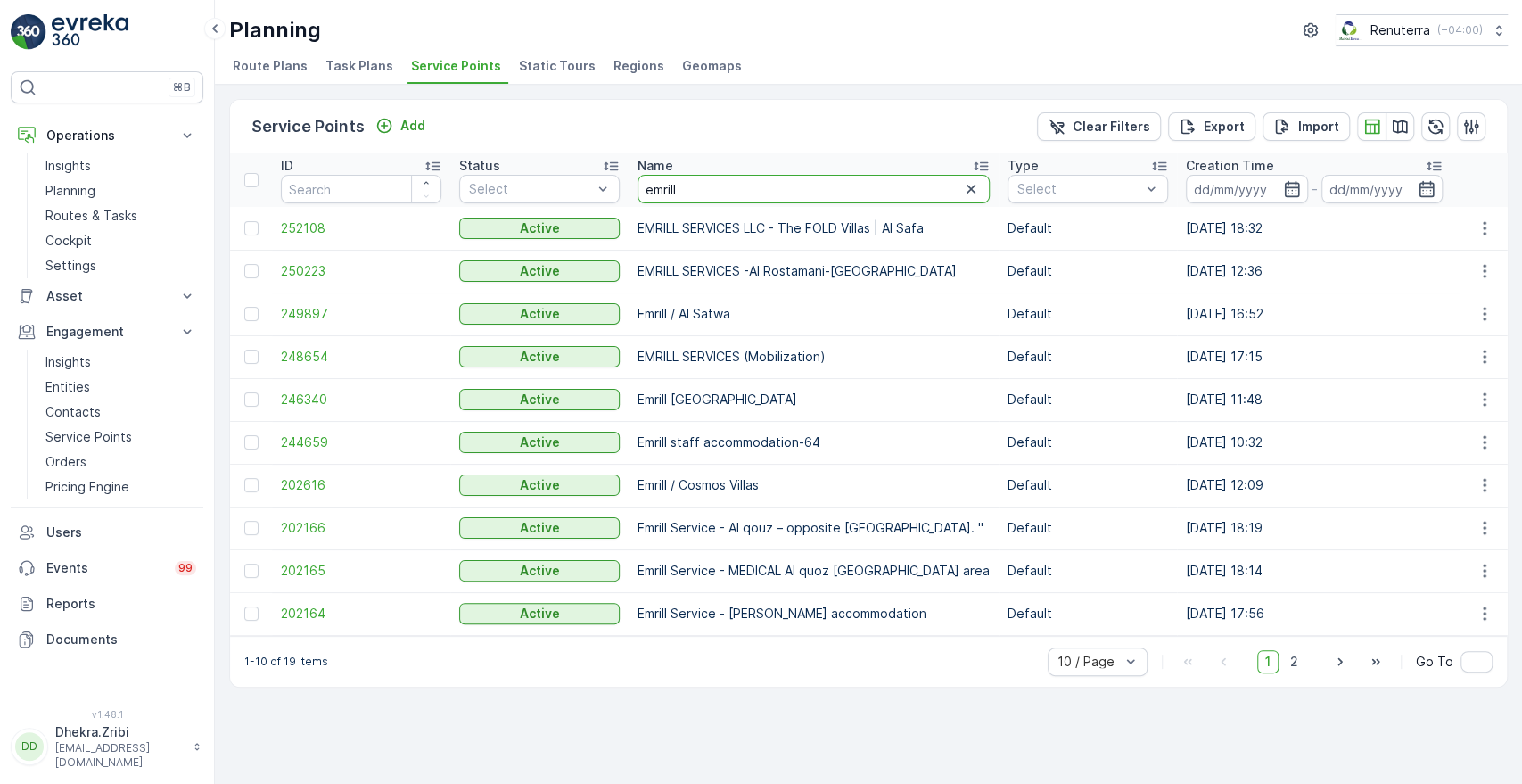
click at [777, 191] on input "emrill" at bounding box center [813, 189] width 353 height 29
type input "emrill jumeirah"
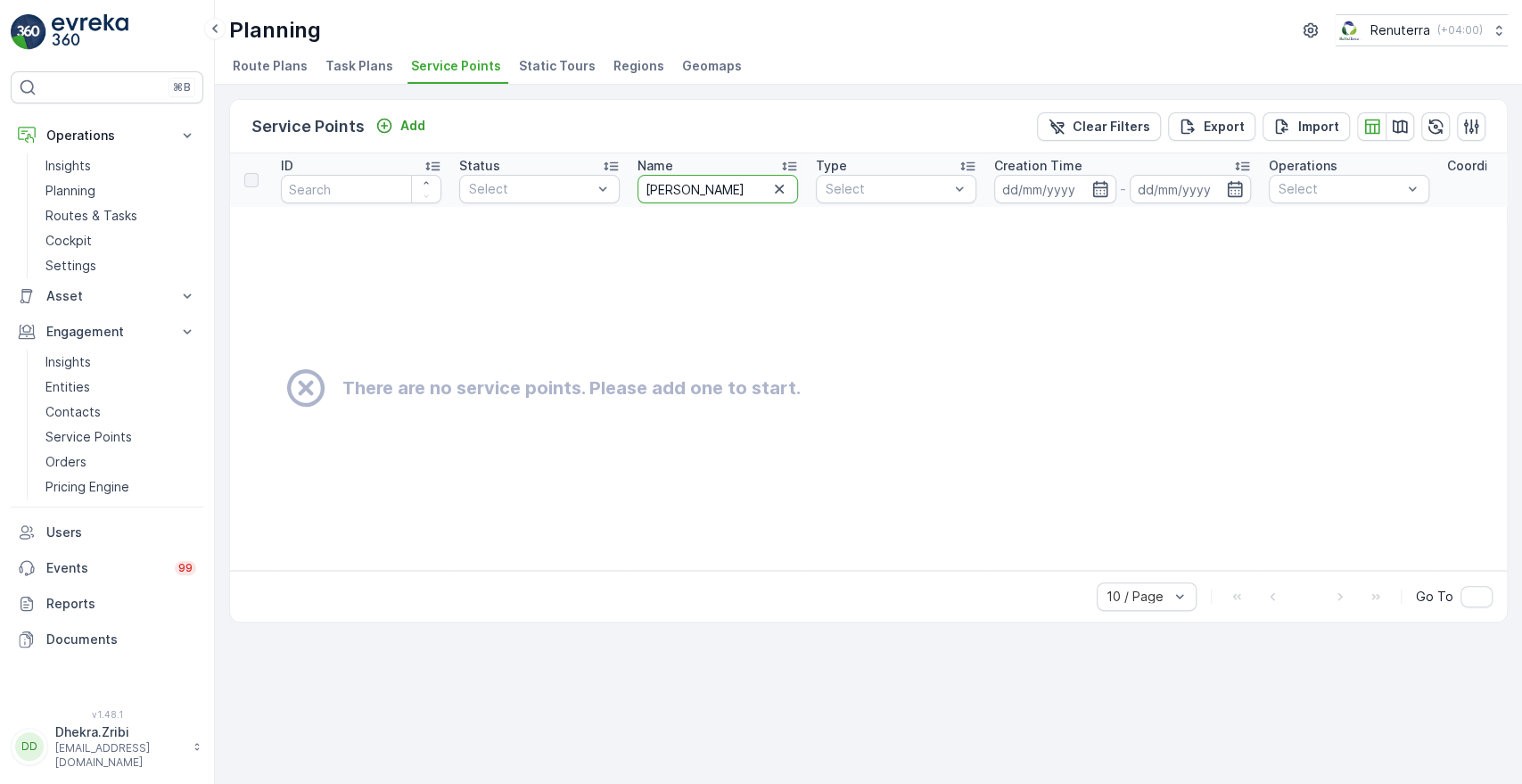
click at [749, 191] on input "emrill jumeirah" at bounding box center [717, 189] width 160 height 29
type input "emrill"
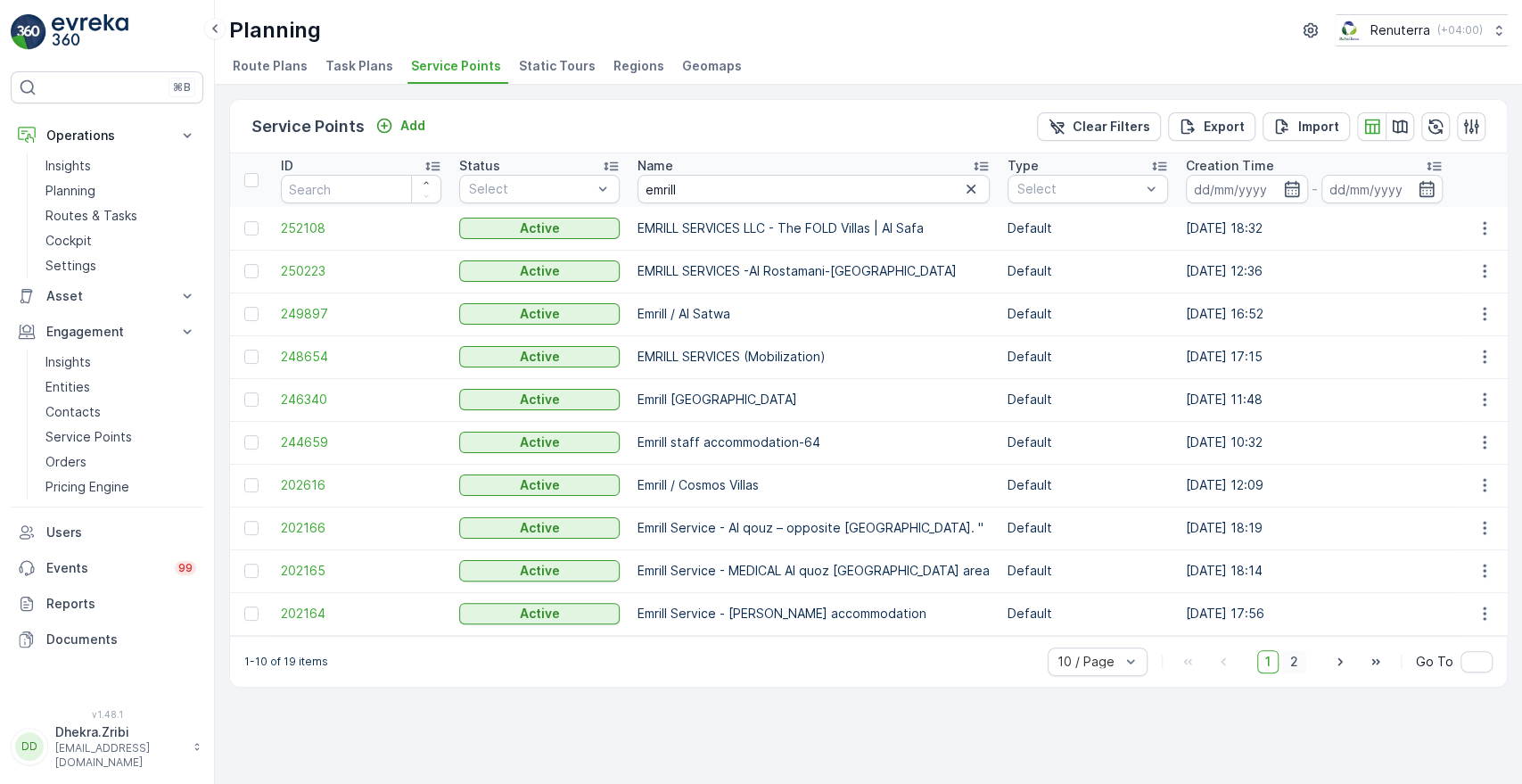
click at [1304, 668] on span "2" at bounding box center [1293, 661] width 24 height 23
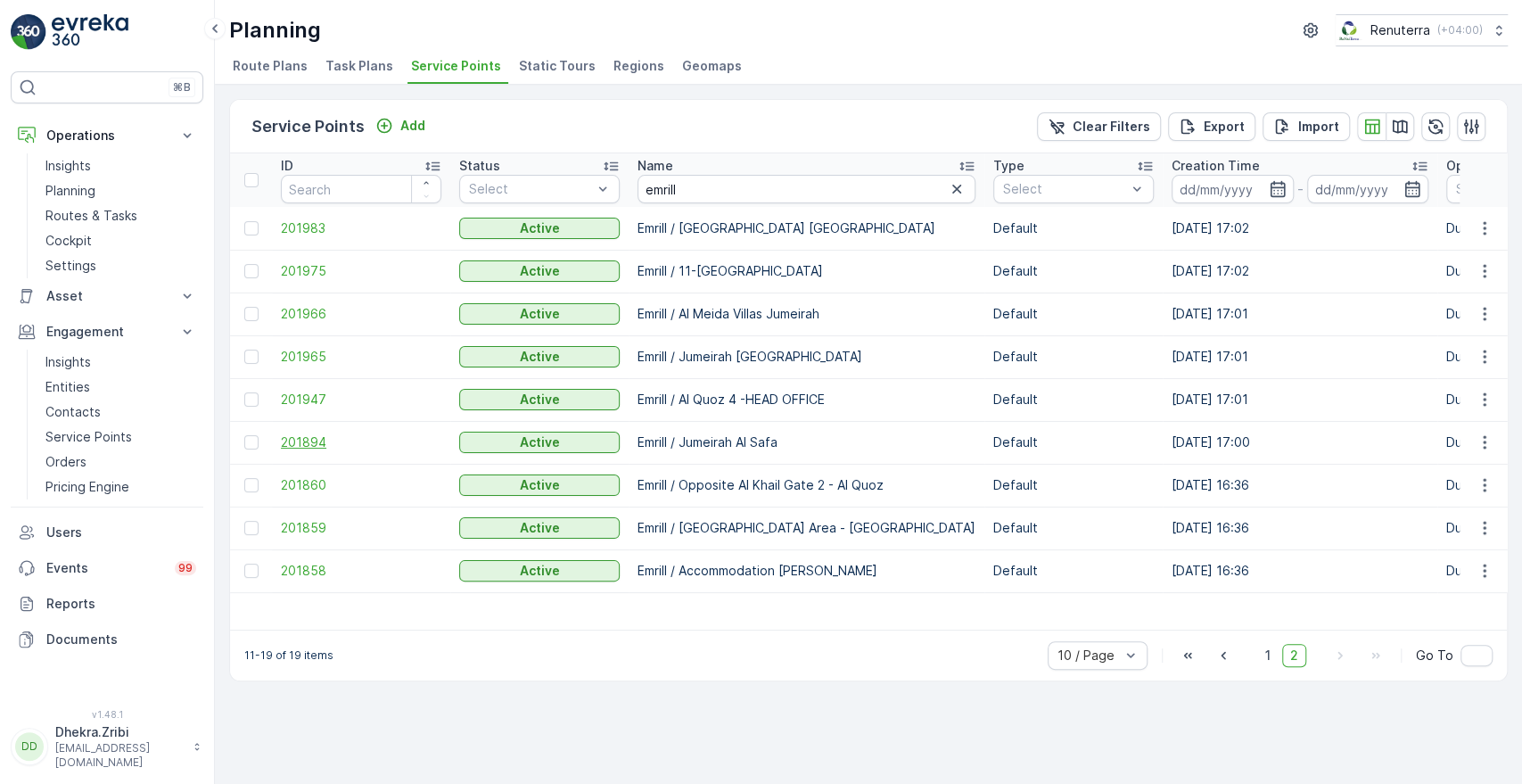
click at [293, 438] on span "201894" at bounding box center [360, 442] width 160 height 18
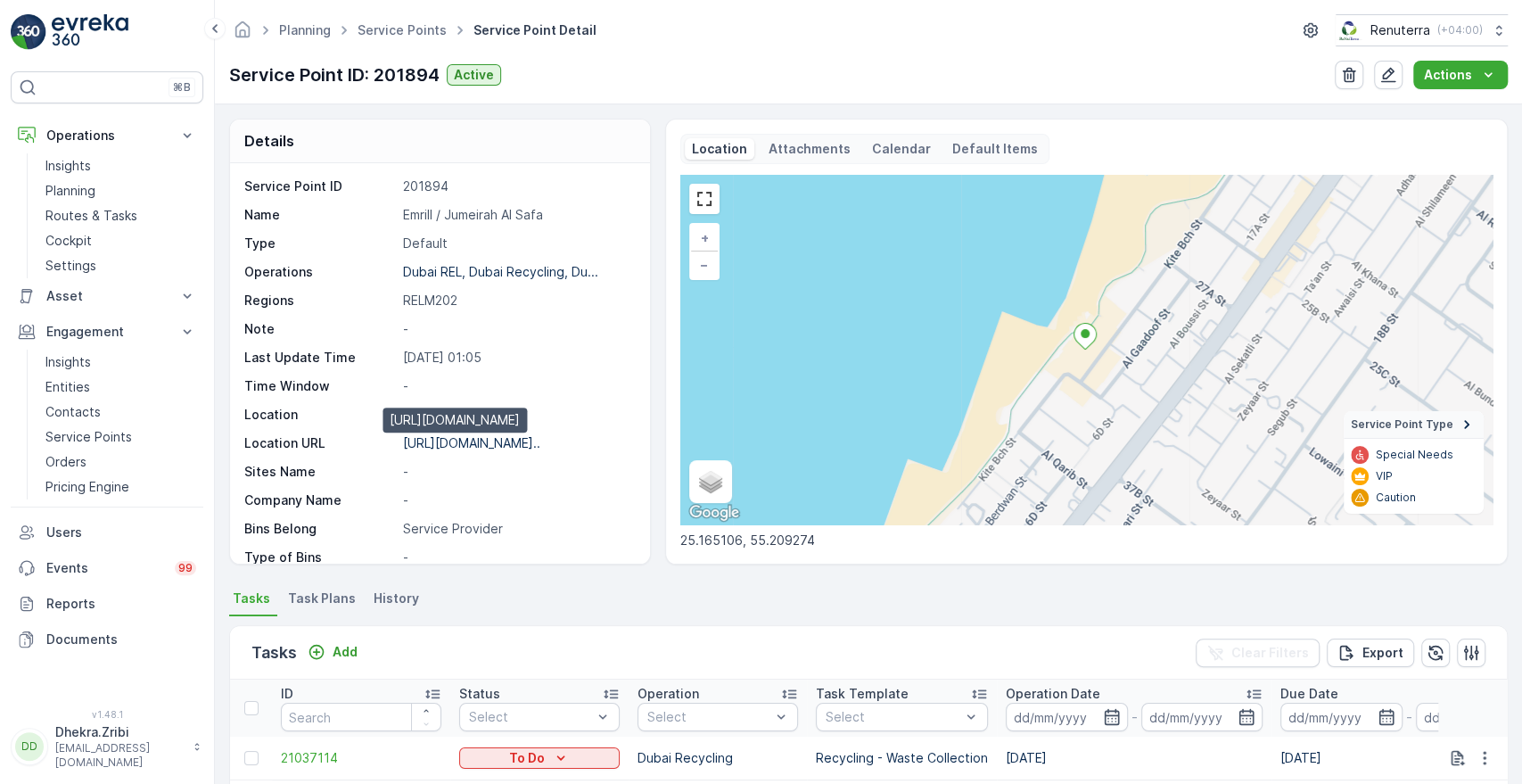
click at [406, 445] on p "https://maps.app.goo.gl/p23LrT..." at bounding box center [471, 443] width 137 height 15
copy p "https://maps.app.goo.gl/p23LrT..."
click at [1388, 83] on icon "button" at bounding box center [1387, 75] width 18 height 18
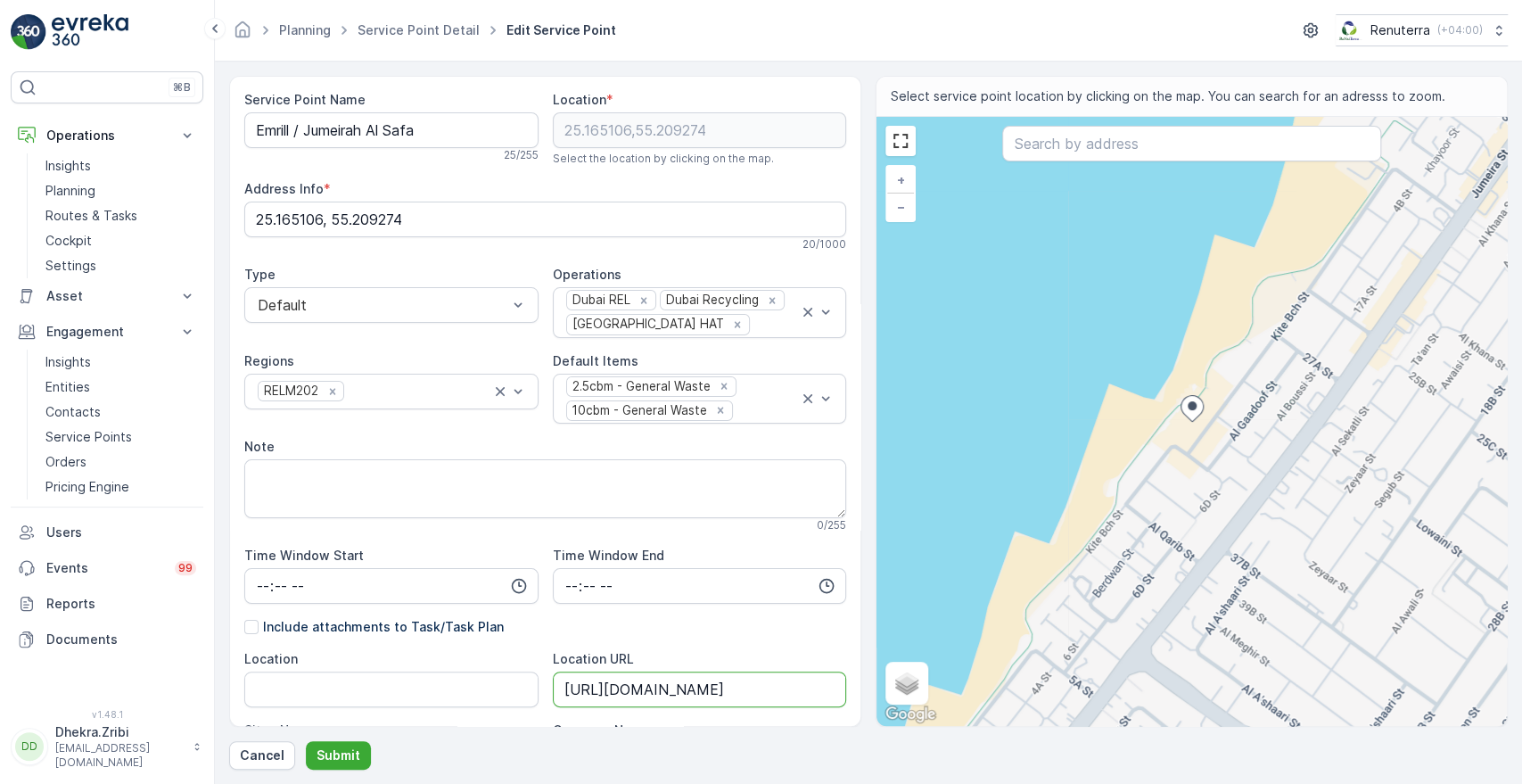
click at [560, 690] on URL "https://maps.app.goo.gl/p23LrT8bP9mjMP8d8" at bounding box center [700, 689] width 294 height 36
click at [270, 747] on p "Cancel" at bounding box center [262, 755] width 44 height 18
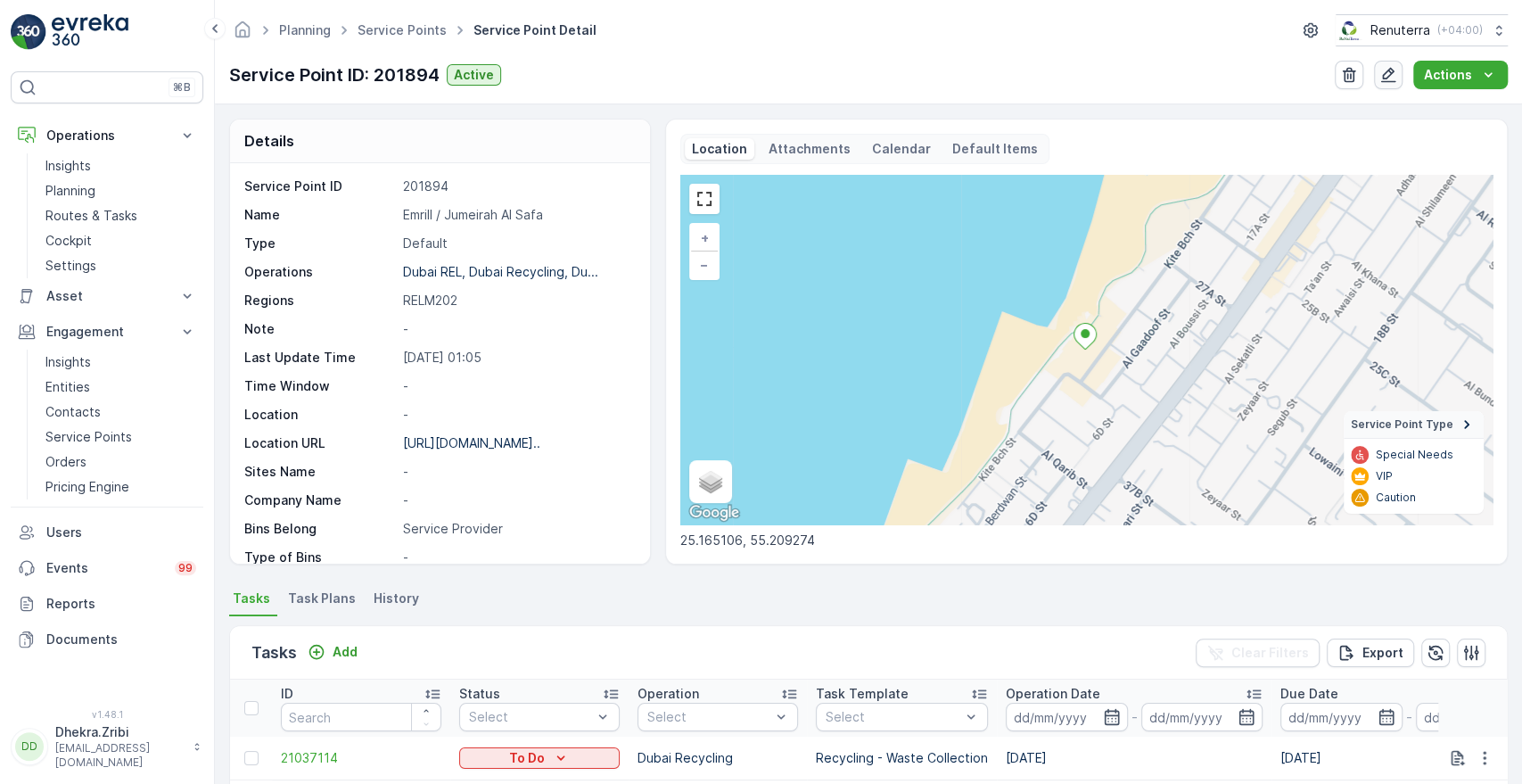
click at [1395, 76] on icon "button" at bounding box center [1387, 75] width 18 height 18
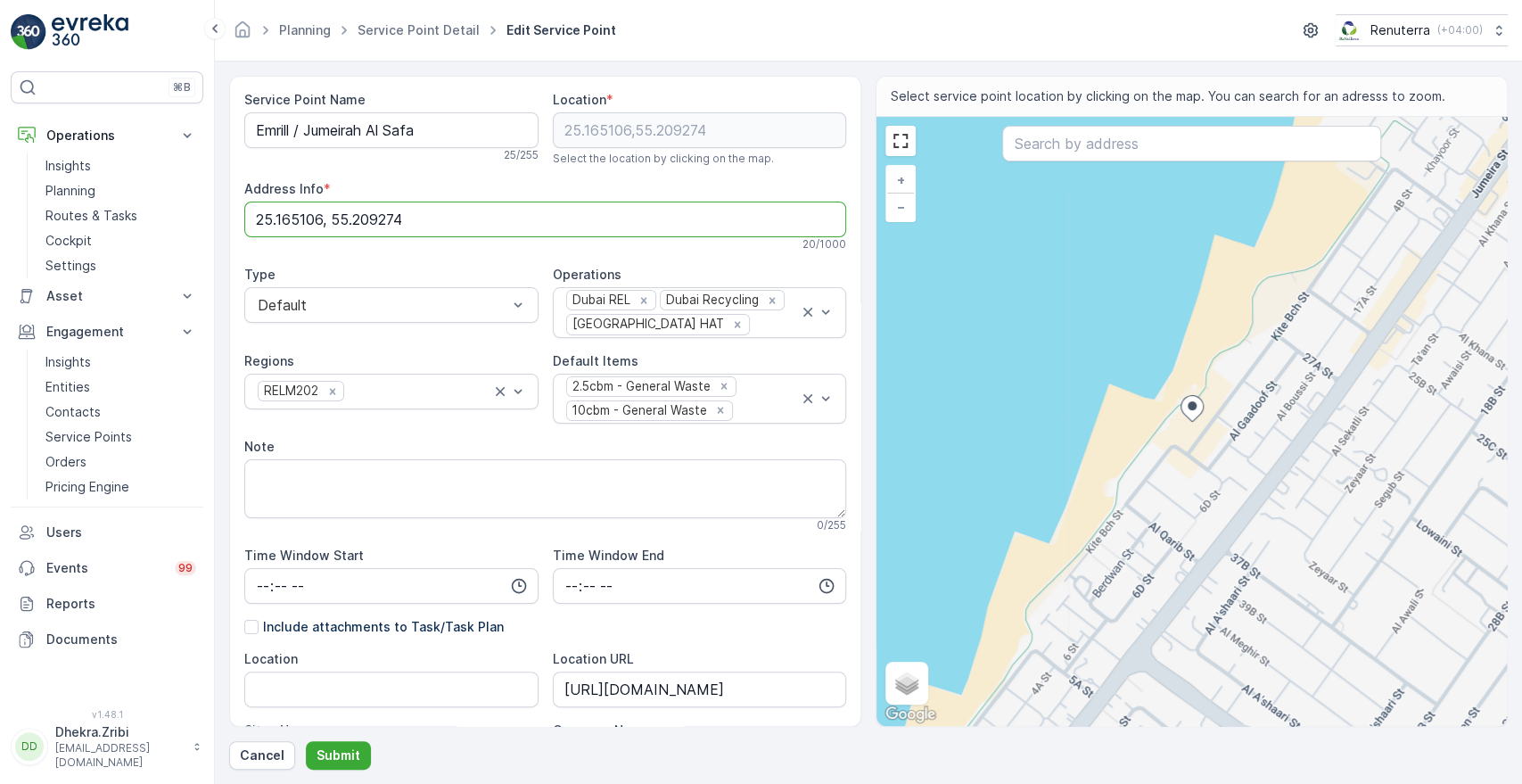
click at [255, 216] on Info "25.165106, 55.209274" at bounding box center [545, 219] width 601 height 36
click at [258, 757] on p "Cancel" at bounding box center [262, 755] width 44 height 18
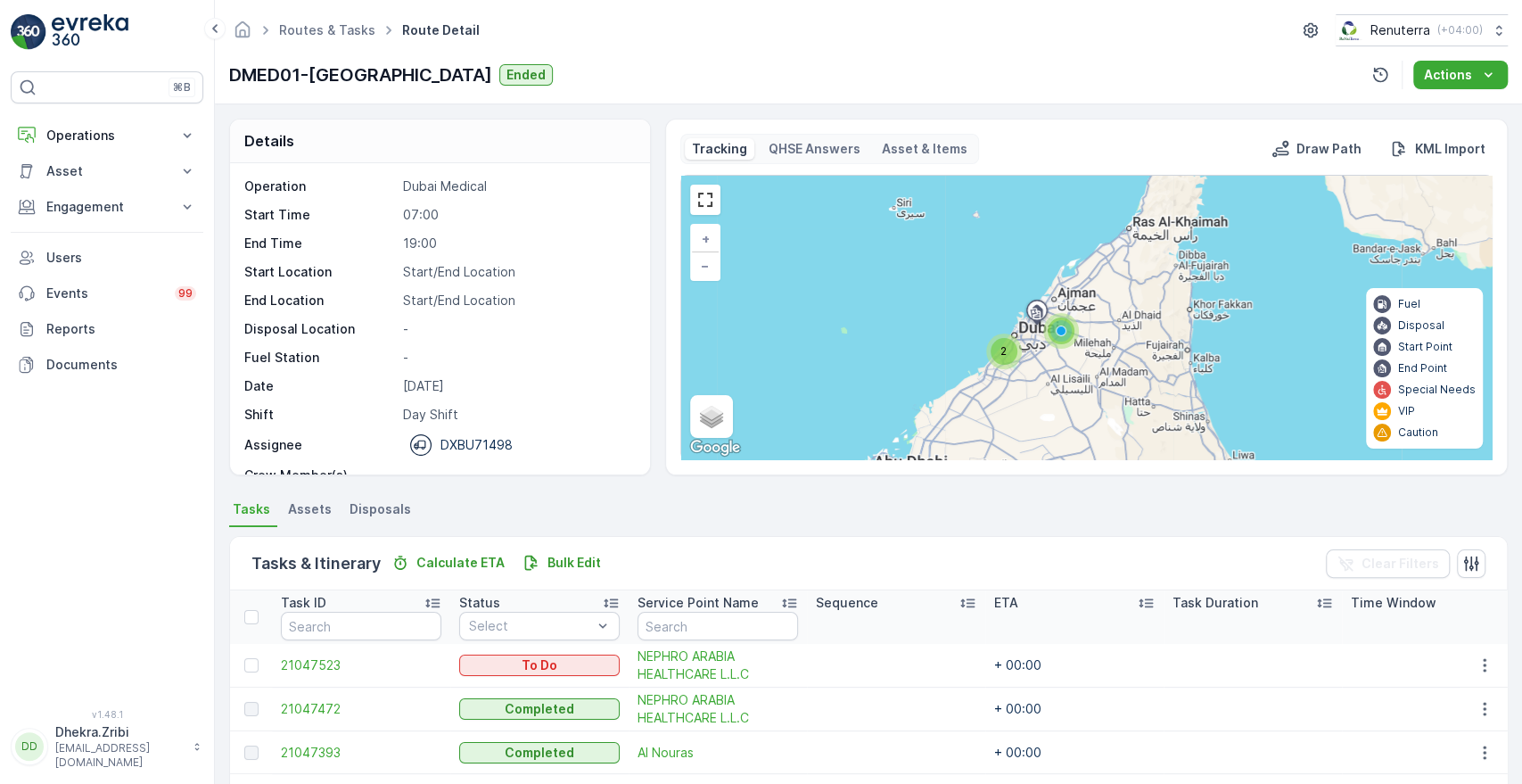
scroll to position [355, 0]
click at [180, 141] on icon at bounding box center [187, 135] width 18 height 18
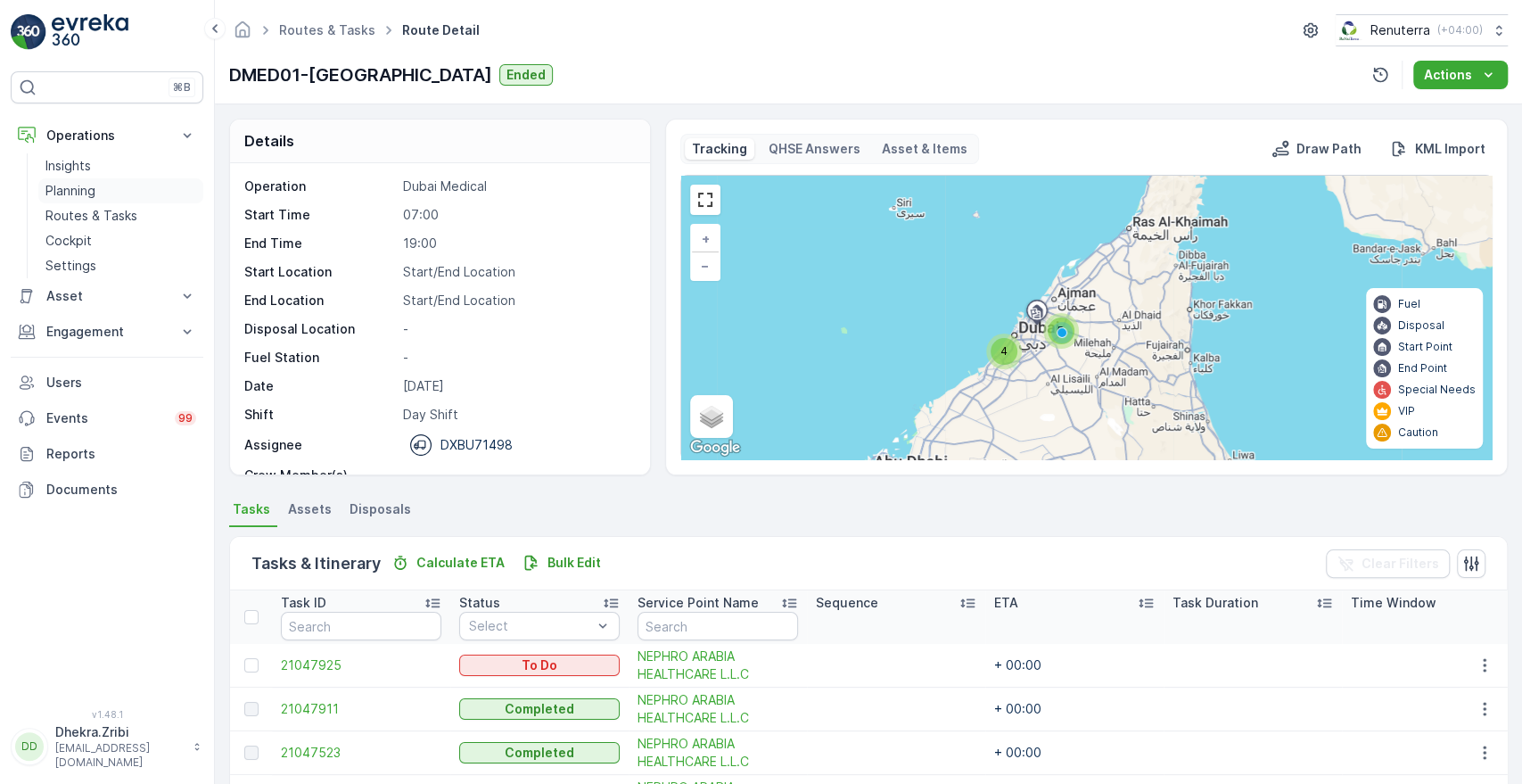
click at [79, 184] on p "Planning" at bounding box center [70, 190] width 50 height 18
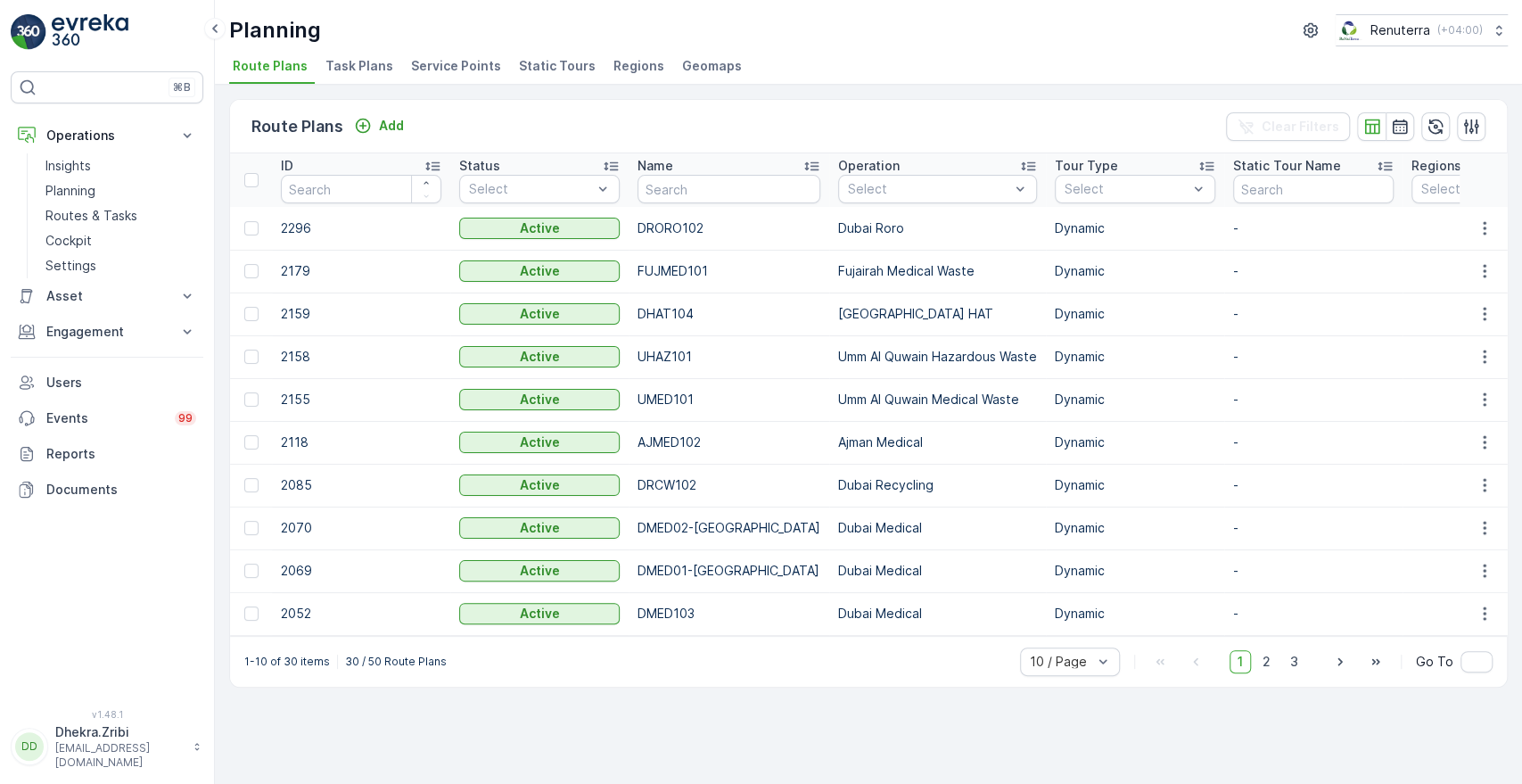
drag, startPoint x: 448, startPoint y: 56, endPoint x: 418, endPoint y: 68, distance: 32.3
click at [418, 68] on span "Service Points" at bounding box center [456, 65] width 90 height 18
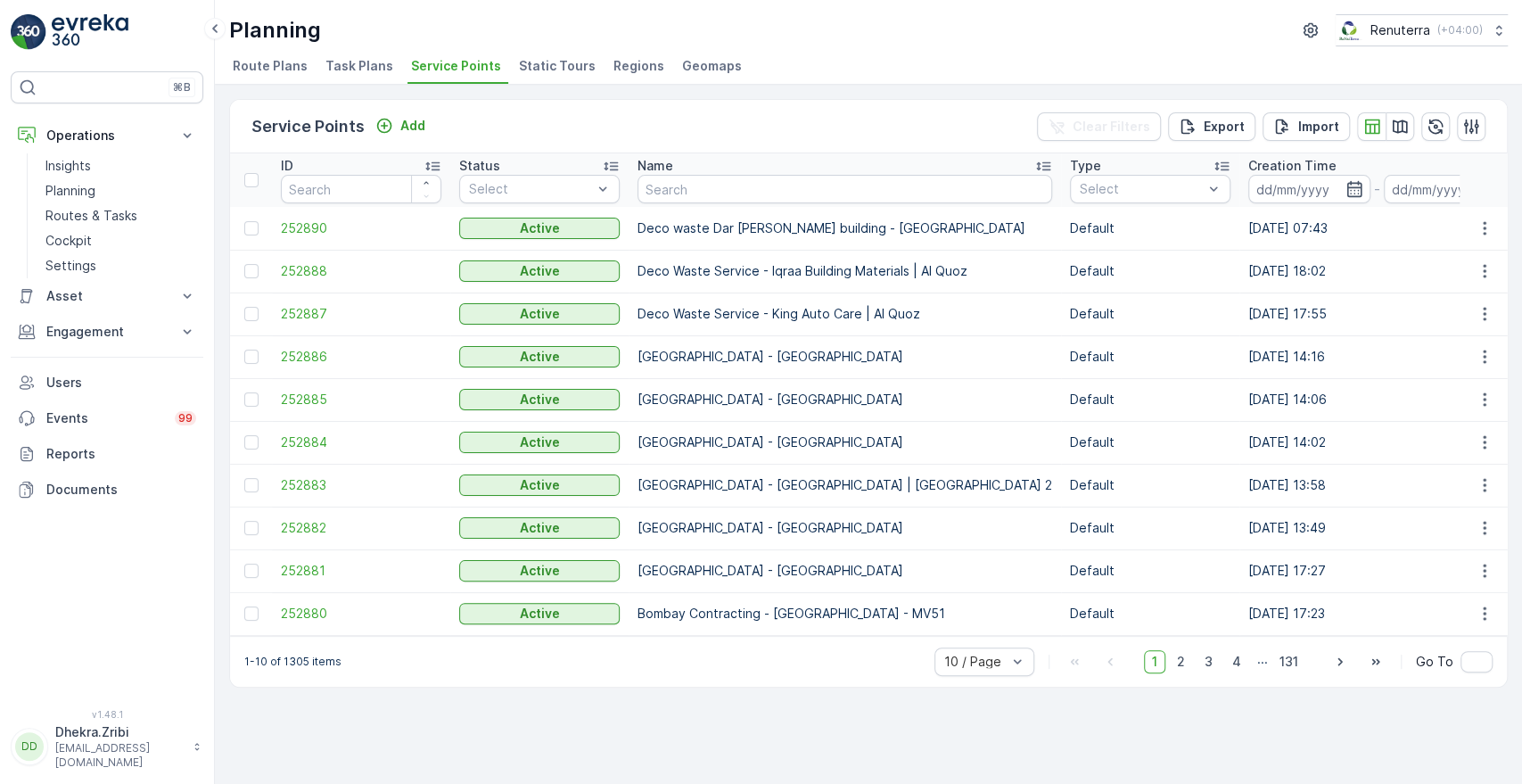
drag, startPoint x: 418, startPoint y: 68, endPoint x: 403, endPoint y: 18, distance: 52.2
click at [403, 18] on div "Planning Renuterra ( +04:00 )" at bounding box center [868, 30] width 1279 height 32
click at [407, 128] on p "Add" at bounding box center [413, 126] width 25 height 18
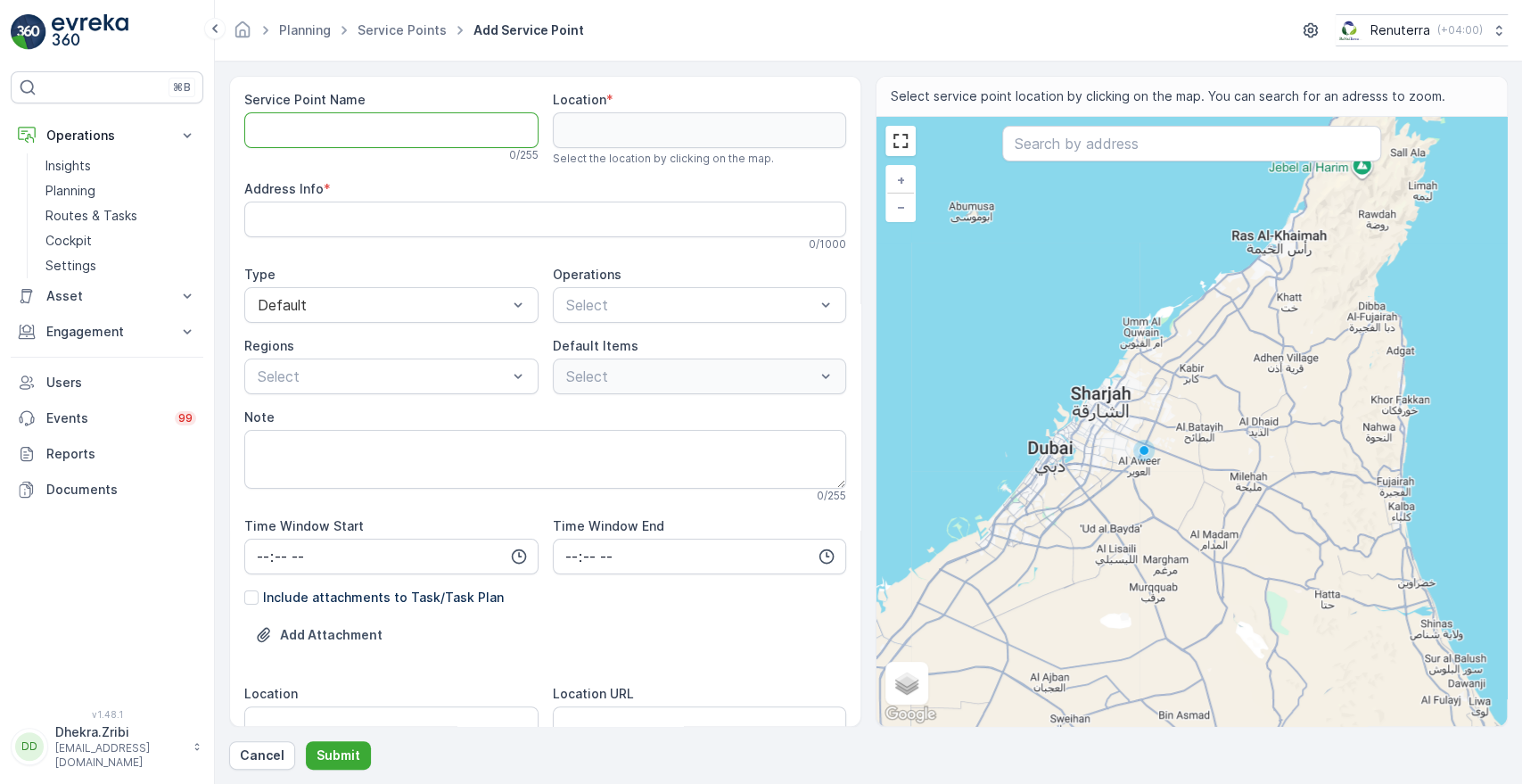
click at [365, 134] on Name "Service Point Name" at bounding box center [391, 130] width 294 height 36
paste Name "Light Food Restaurant - [GEOGRAPHIC_DATA]"
type Name "Light Food Restaurant - [GEOGRAPHIC_DATA]"
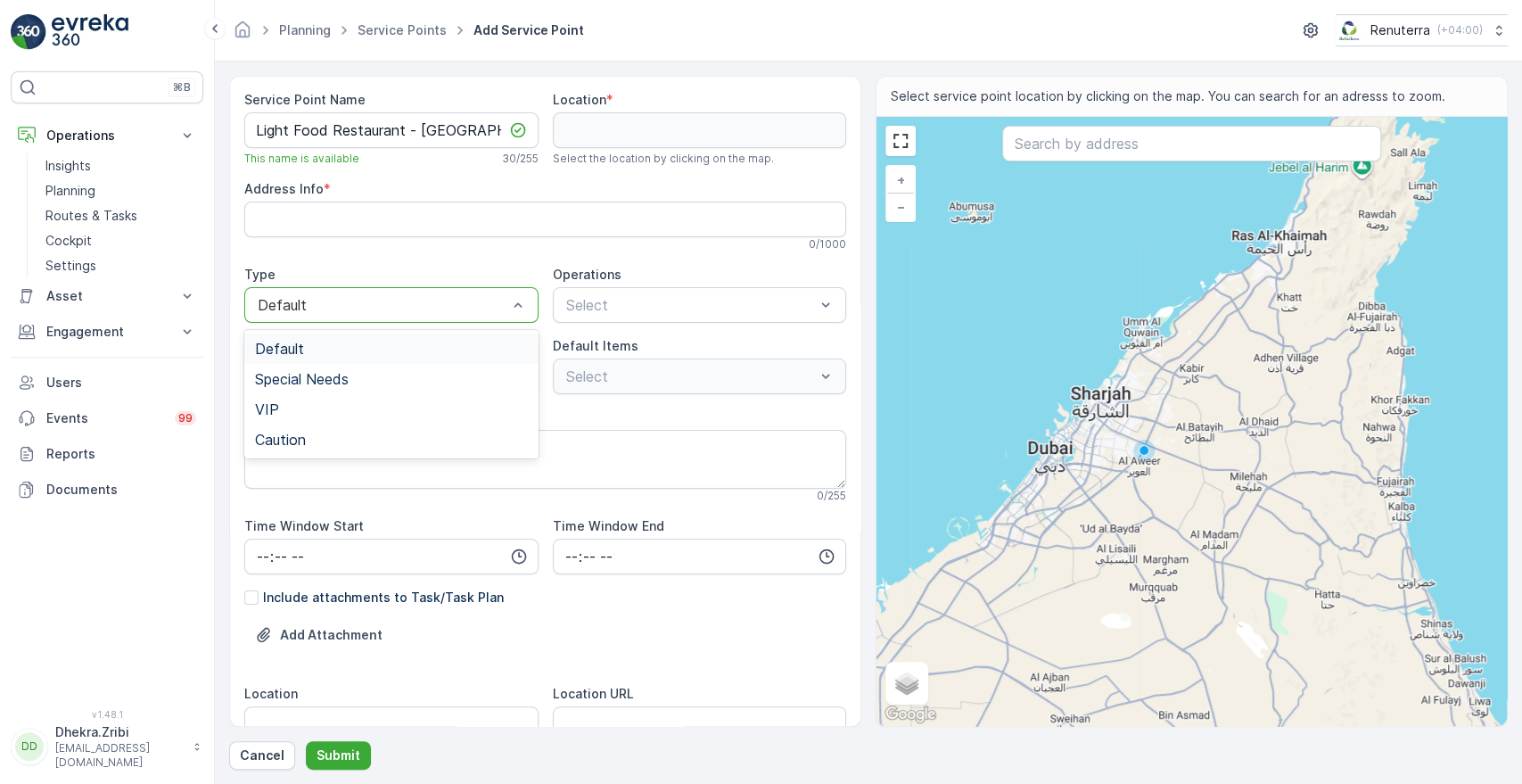
click at [370, 312] on div at bounding box center [382, 305] width 254 height 16
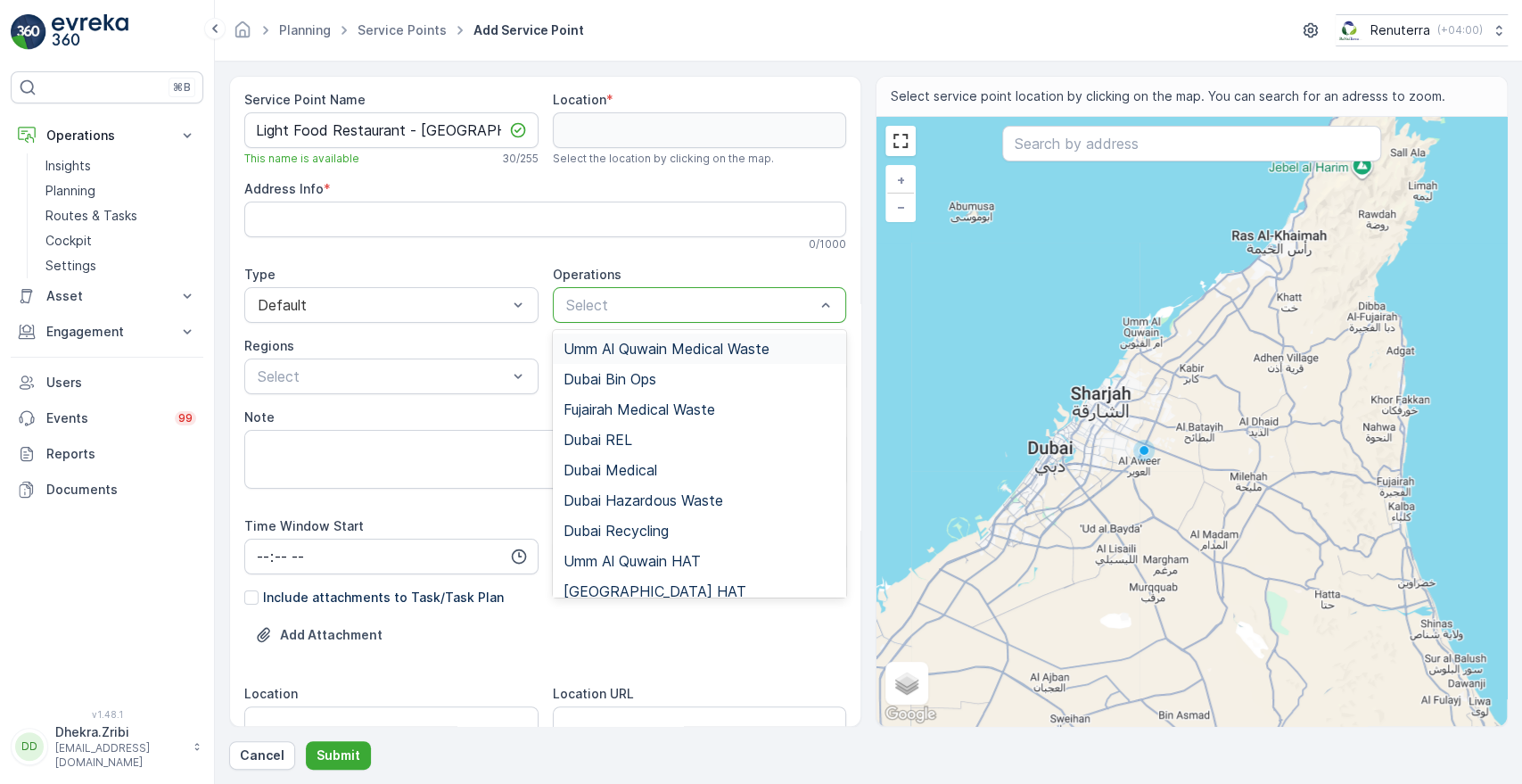
click at [629, 298] on div at bounding box center [691, 305] width 254 height 16
click at [607, 436] on span "Dubai REL" at bounding box center [597, 439] width 68 height 16
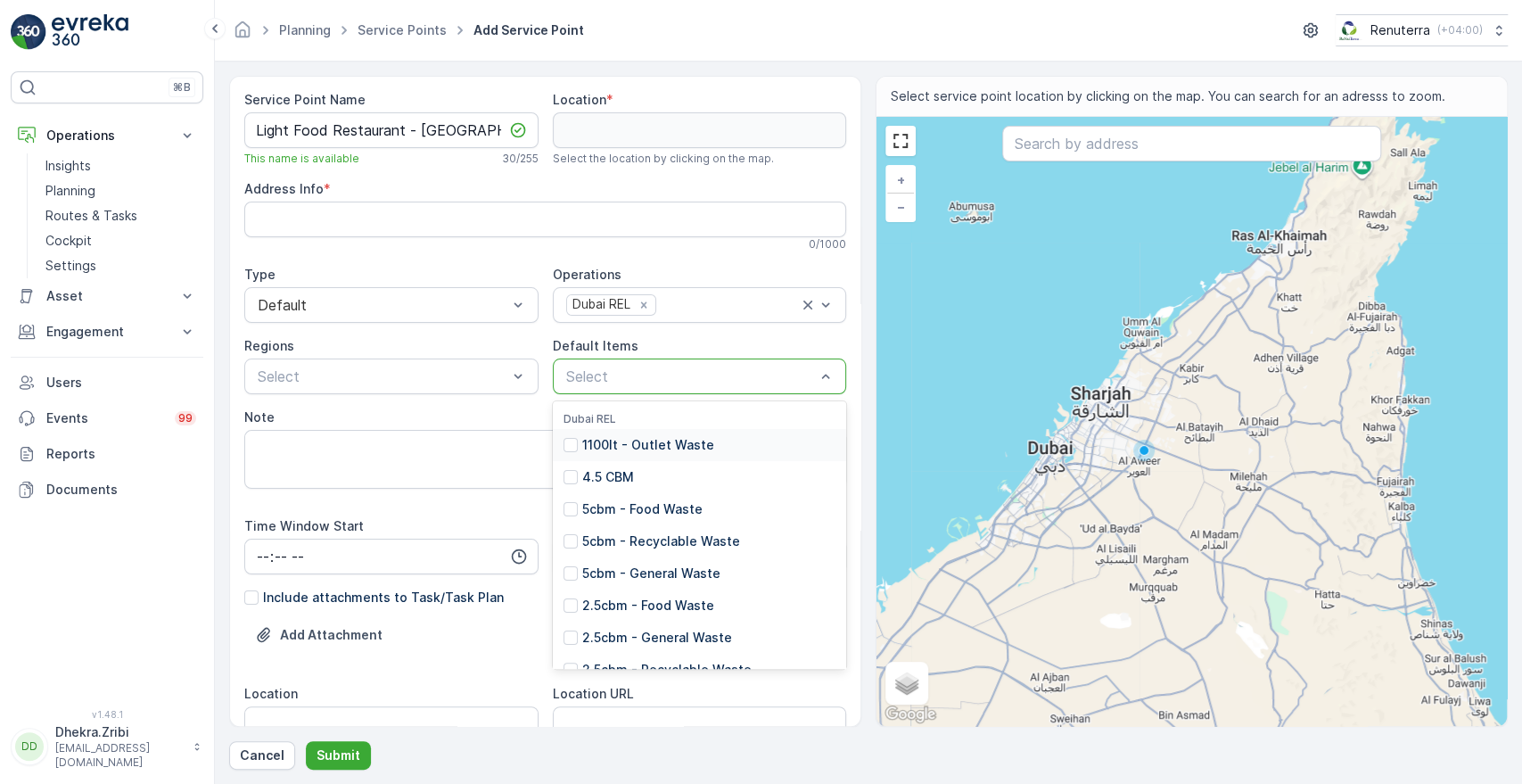
click at [600, 378] on div at bounding box center [691, 376] width 254 height 16
type input "1"
click at [688, 546] on p "1100lt - General Waste" at bounding box center [652, 541] width 140 height 18
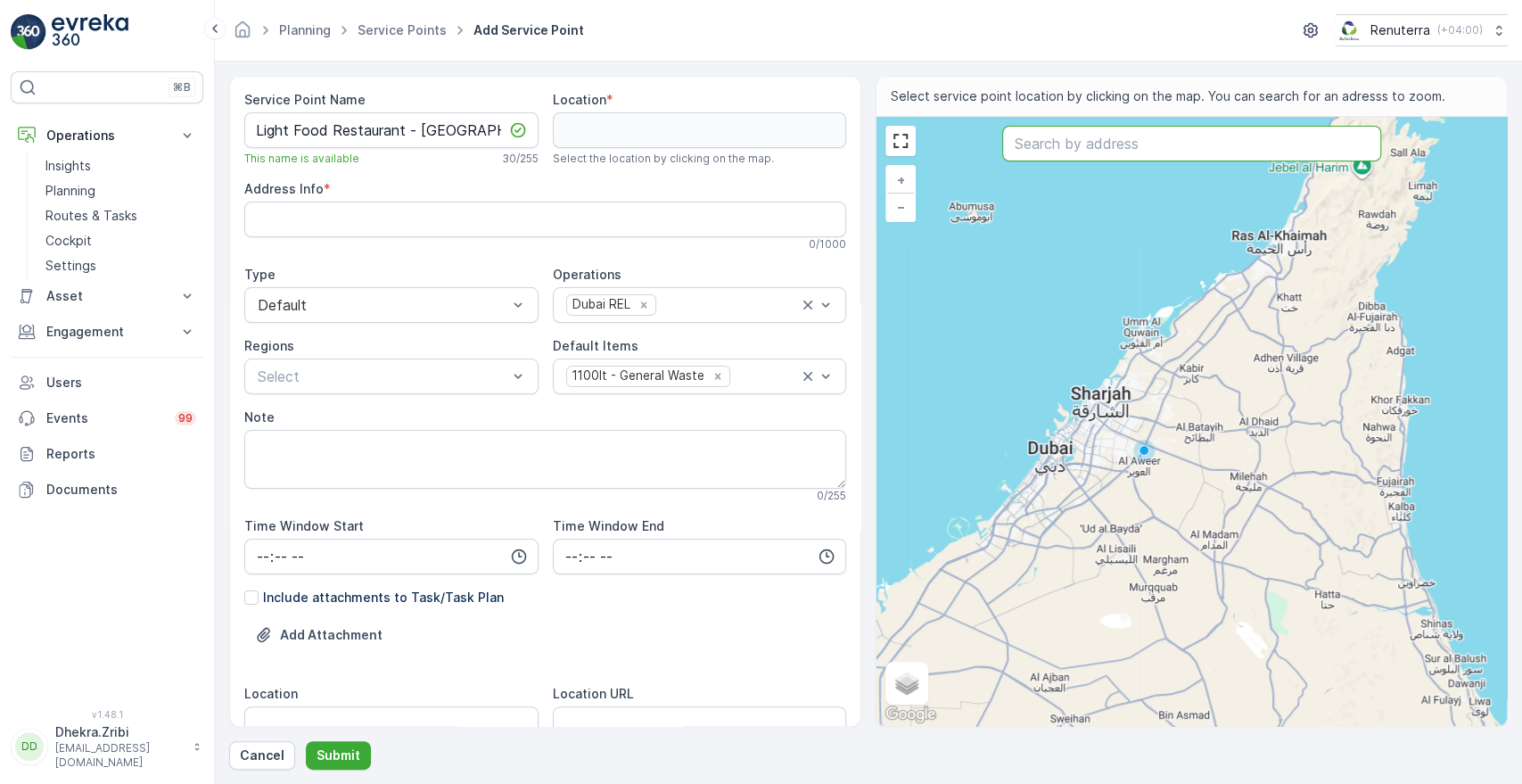
click at [1067, 155] on input "text" at bounding box center [1191, 143] width 378 height 36
paste input "Light Food Restaurant"
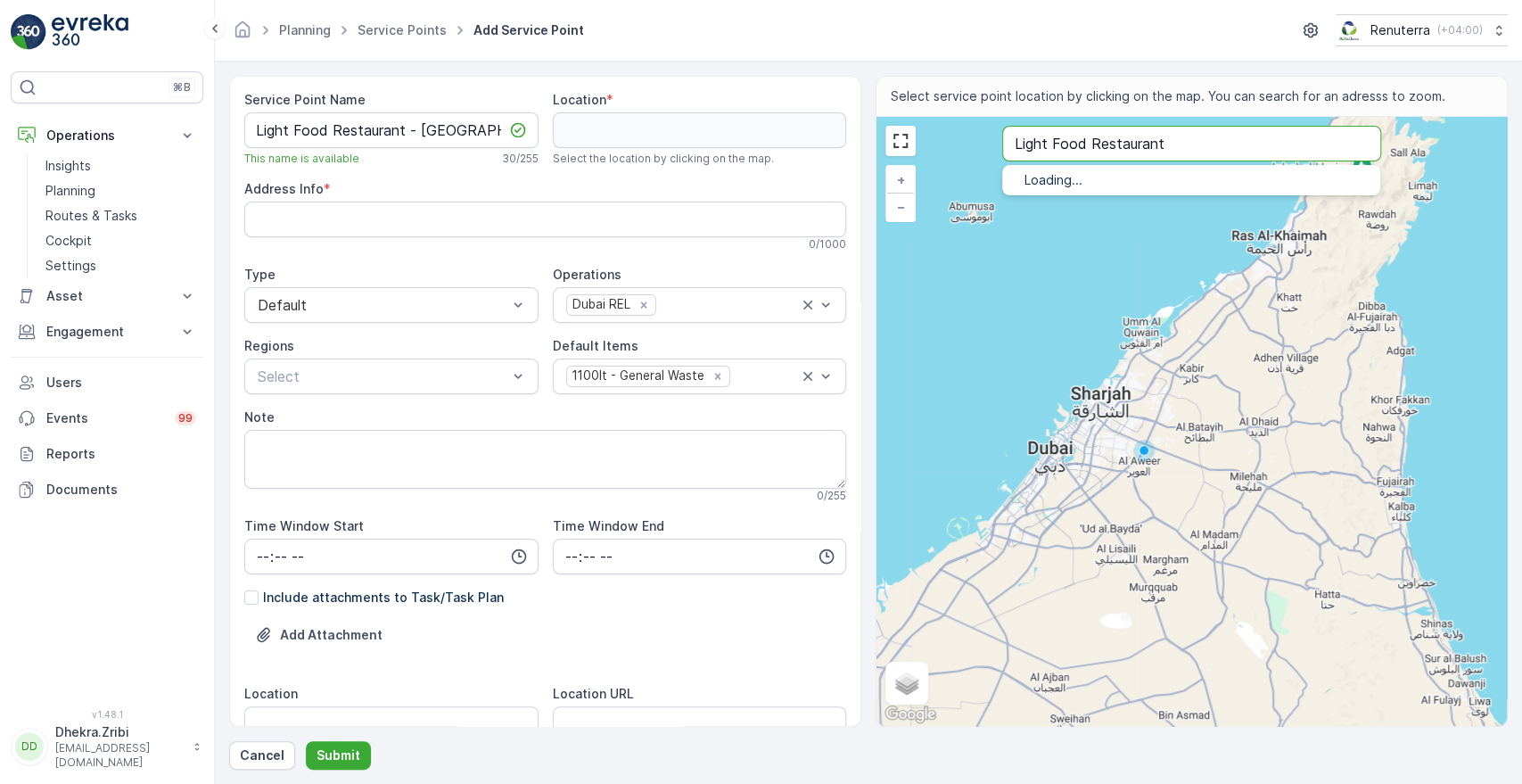
type input "Light Food Restaurant"
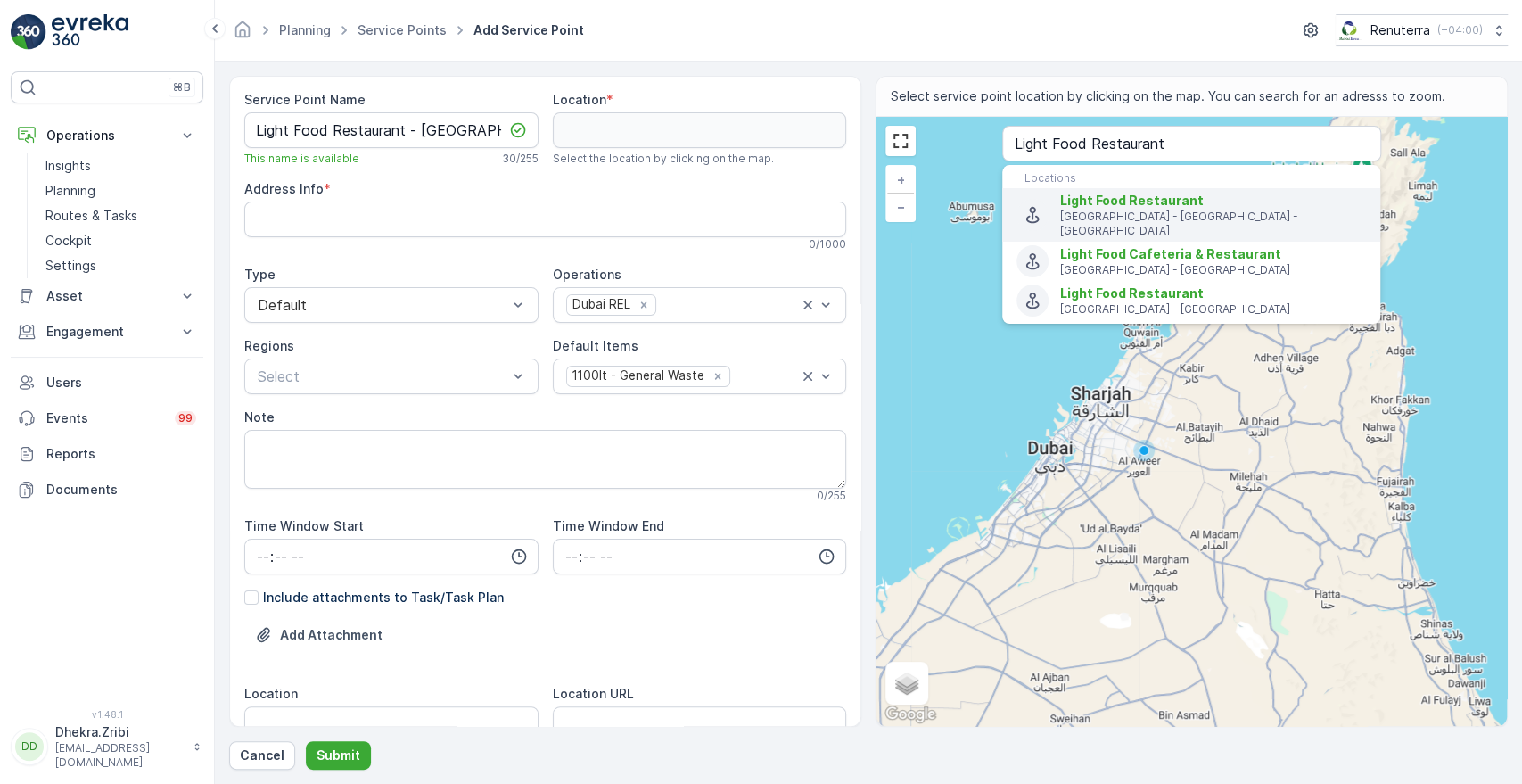
click at [1108, 206] on span "Light Food Restaurant" at bounding box center [1131, 200] width 143 height 15
type input "25.2514331,55.30481229999999"
type Info "6A [GEOGRAPHIC_DATA] - [GEOGRAPHIC_DATA] - [GEOGRAPHIC_DATA]"
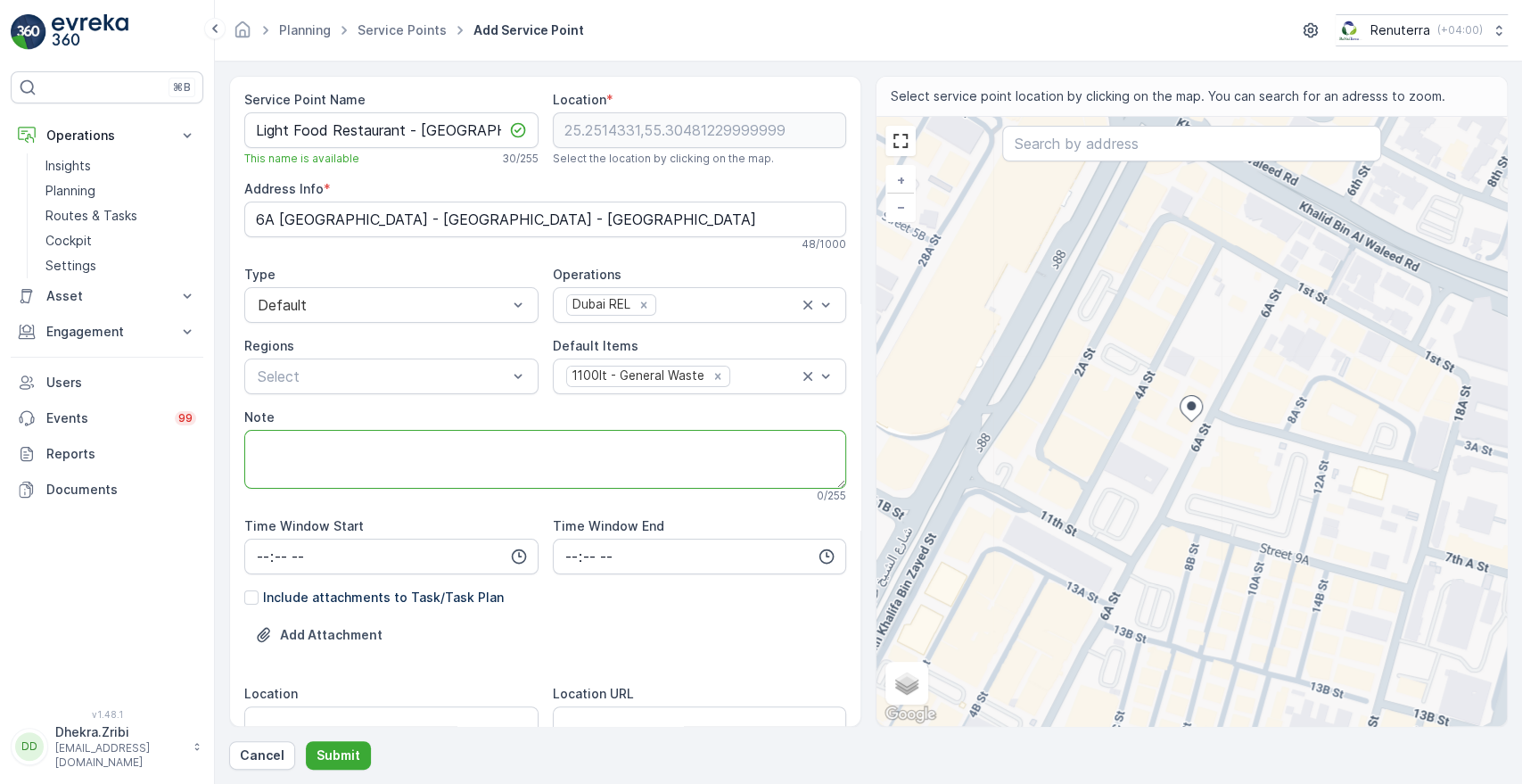
click at [385, 432] on textarea "Note" at bounding box center [545, 458] width 601 height 59
paste textarea "[PHONE_NUMBER]"
type textarea "POC- [PHONE_NUMBER]"
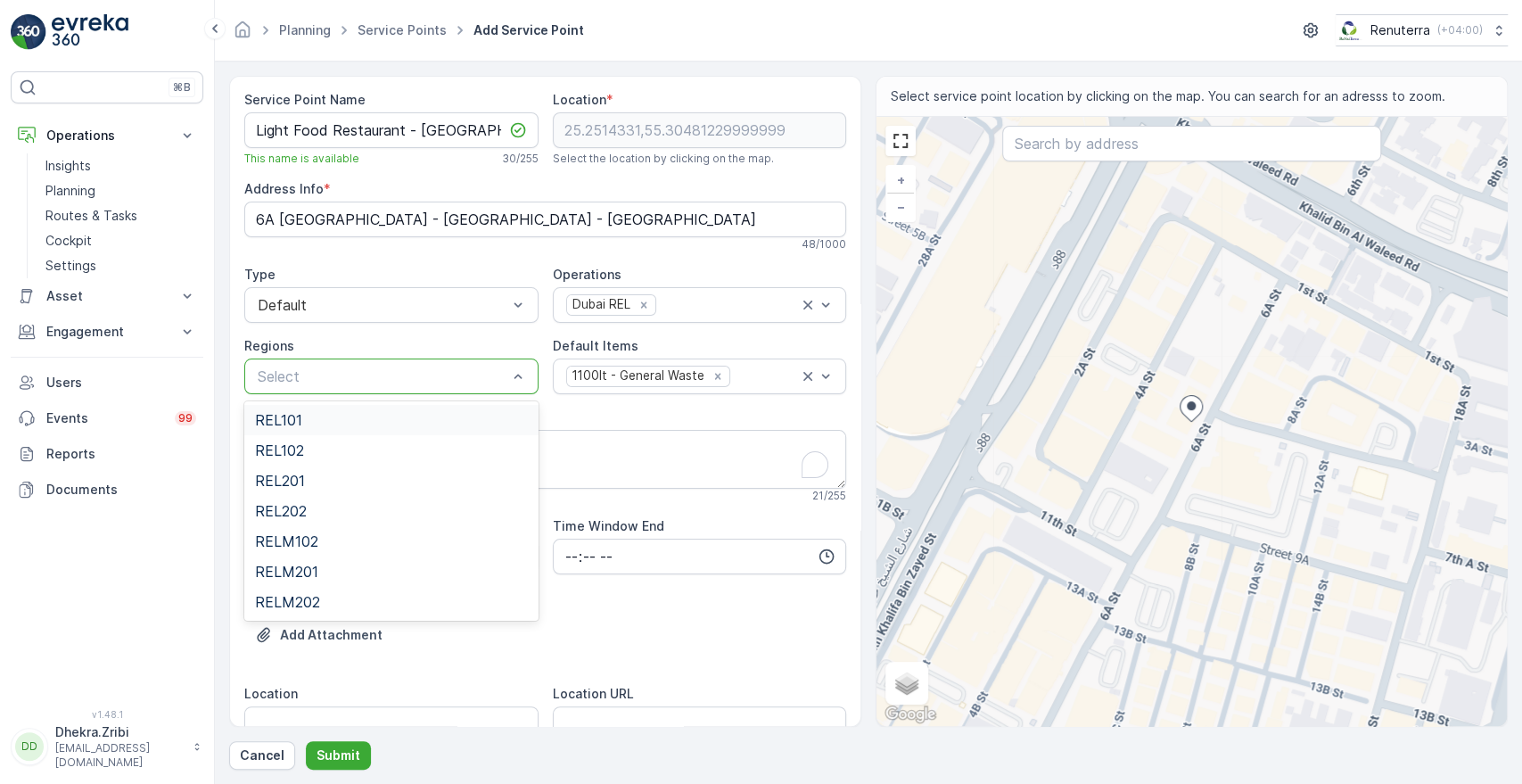
click at [497, 385] on p "Select" at bounding box center [382, 376] width 250 height 21
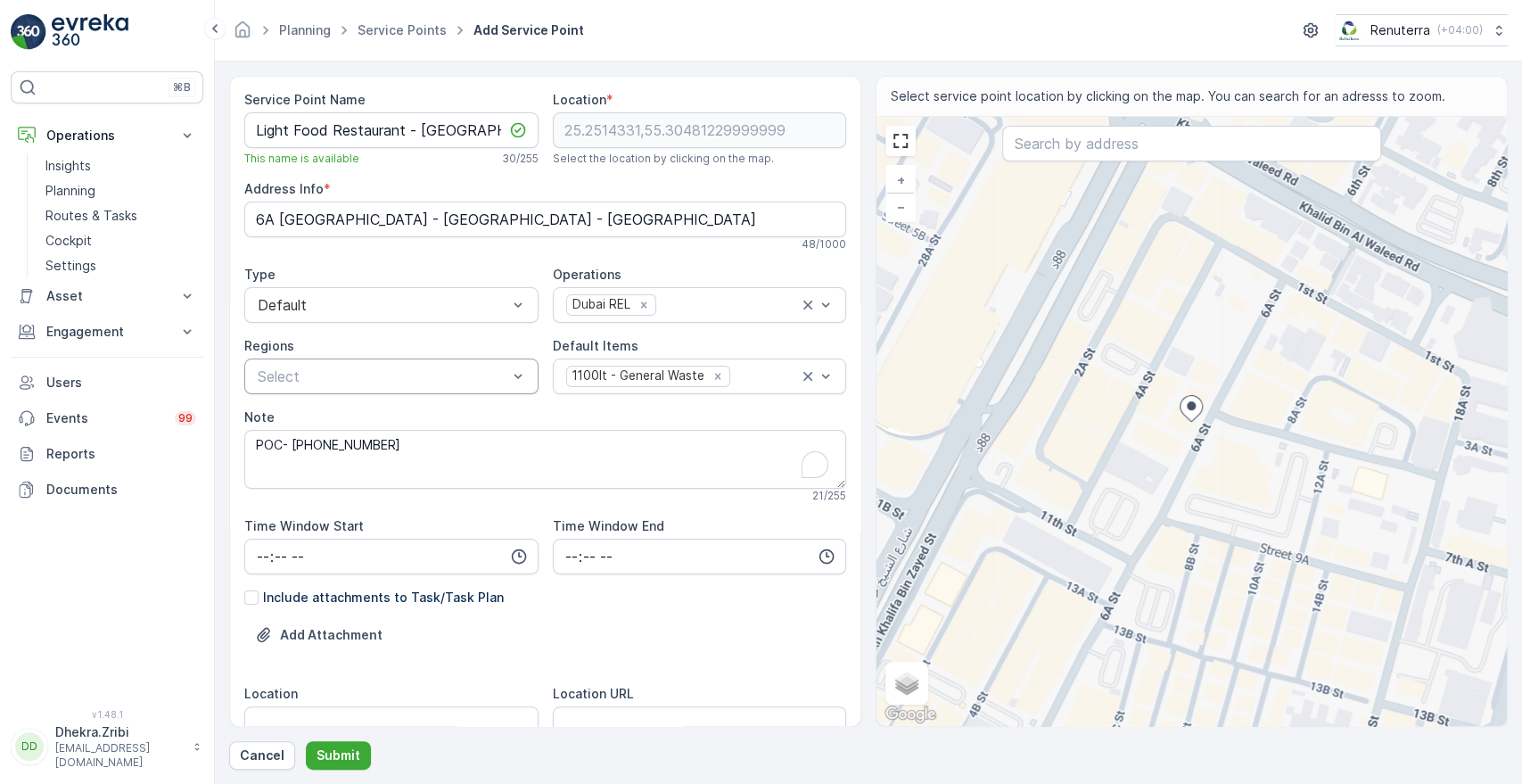
click at [639, 624] on div "Add Attachment" at bounding box center [545, 646] width 601 height 50
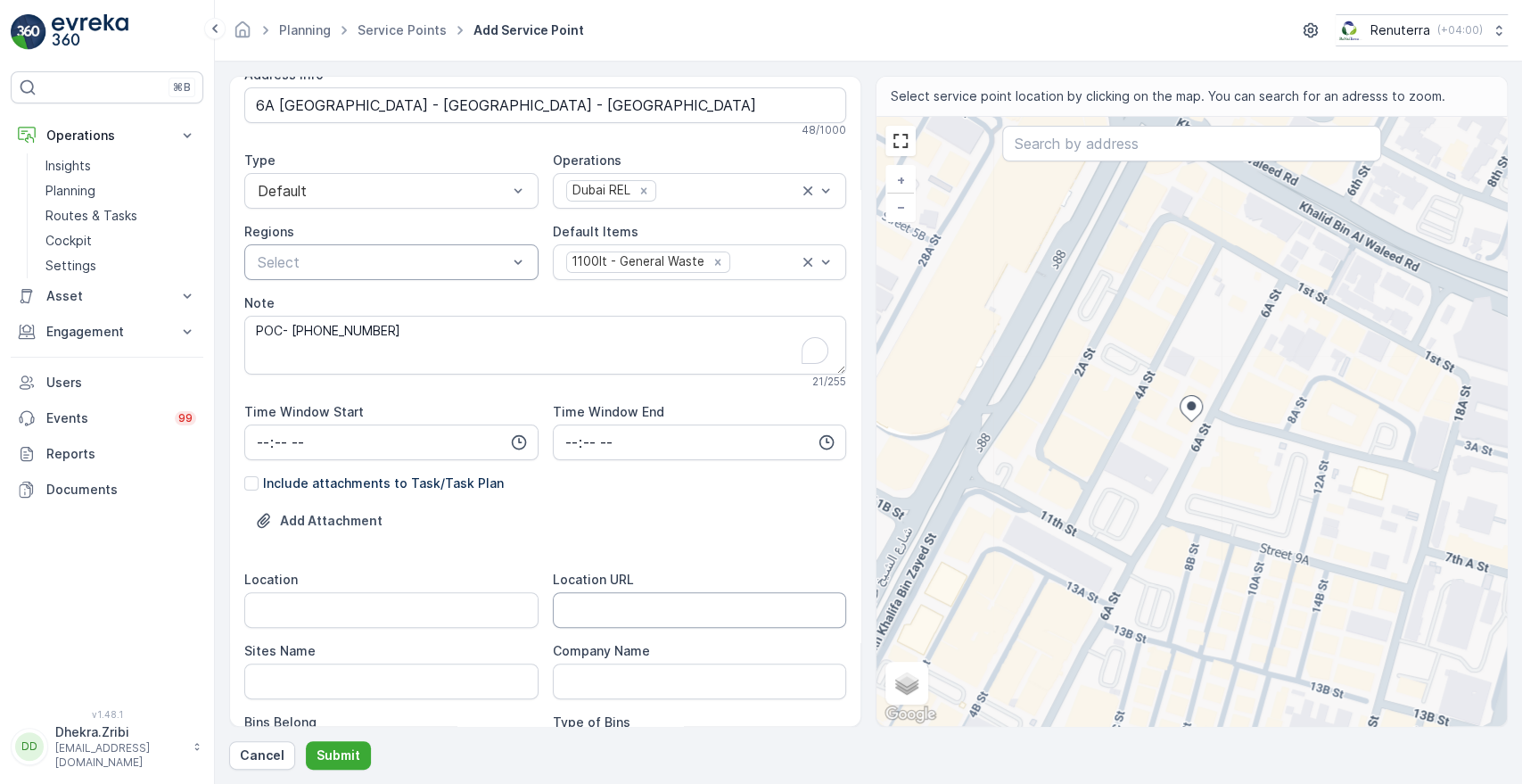
scroll to position [118, 0]
click at [464, 612] on input "Location" at bounding box center [391, 604] width 294 height 36
type input "Al Karama"
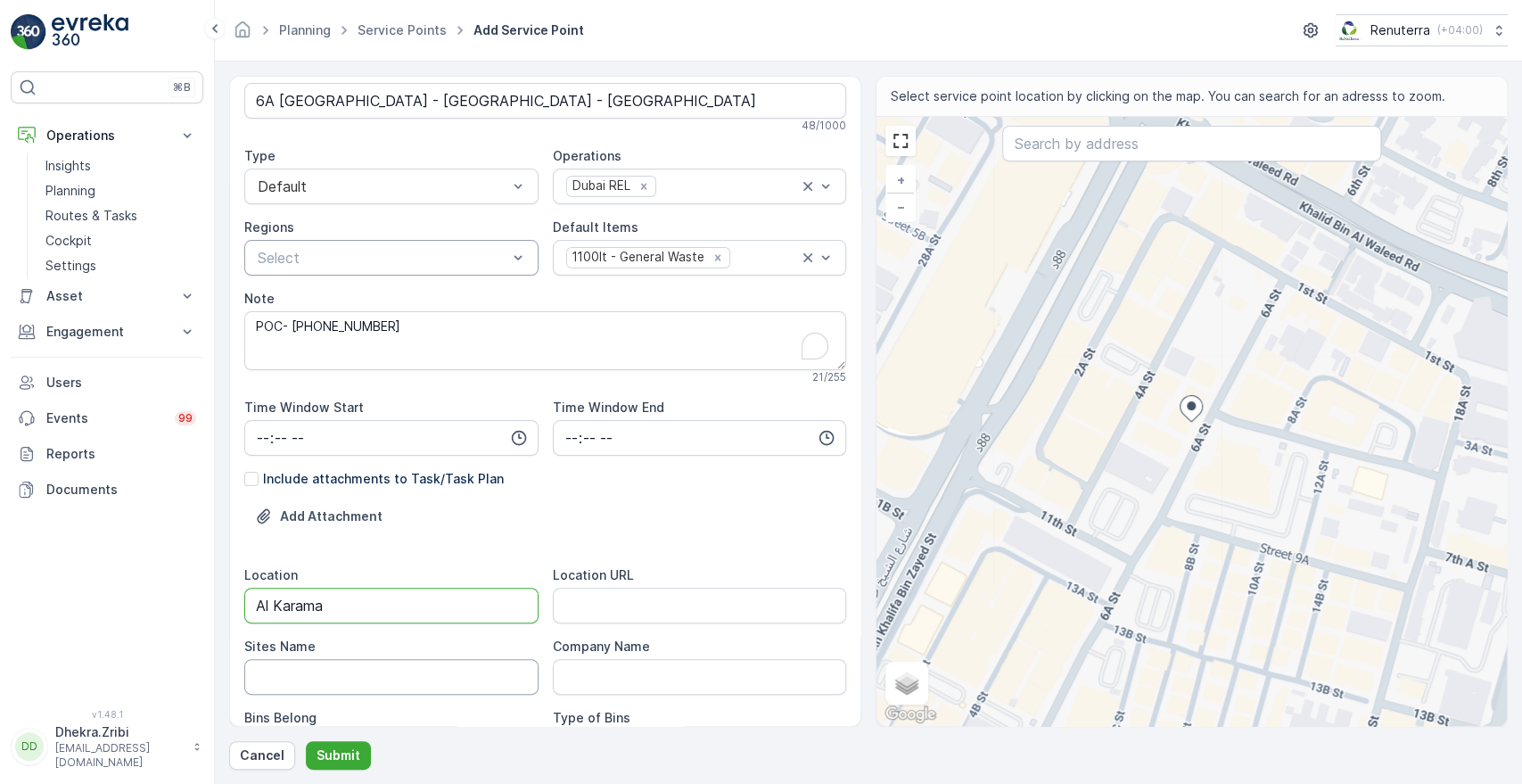
click at [390, 675] on Name "Sites Name" at bounding box center [391, 676] width 294 height 36
type Name "Al Karama"
click at [650, 619] on URL "Location URL" at bounding box center [700, 604] width 294 height 36
paste URL "[URL][DOMAIN_NAME]"
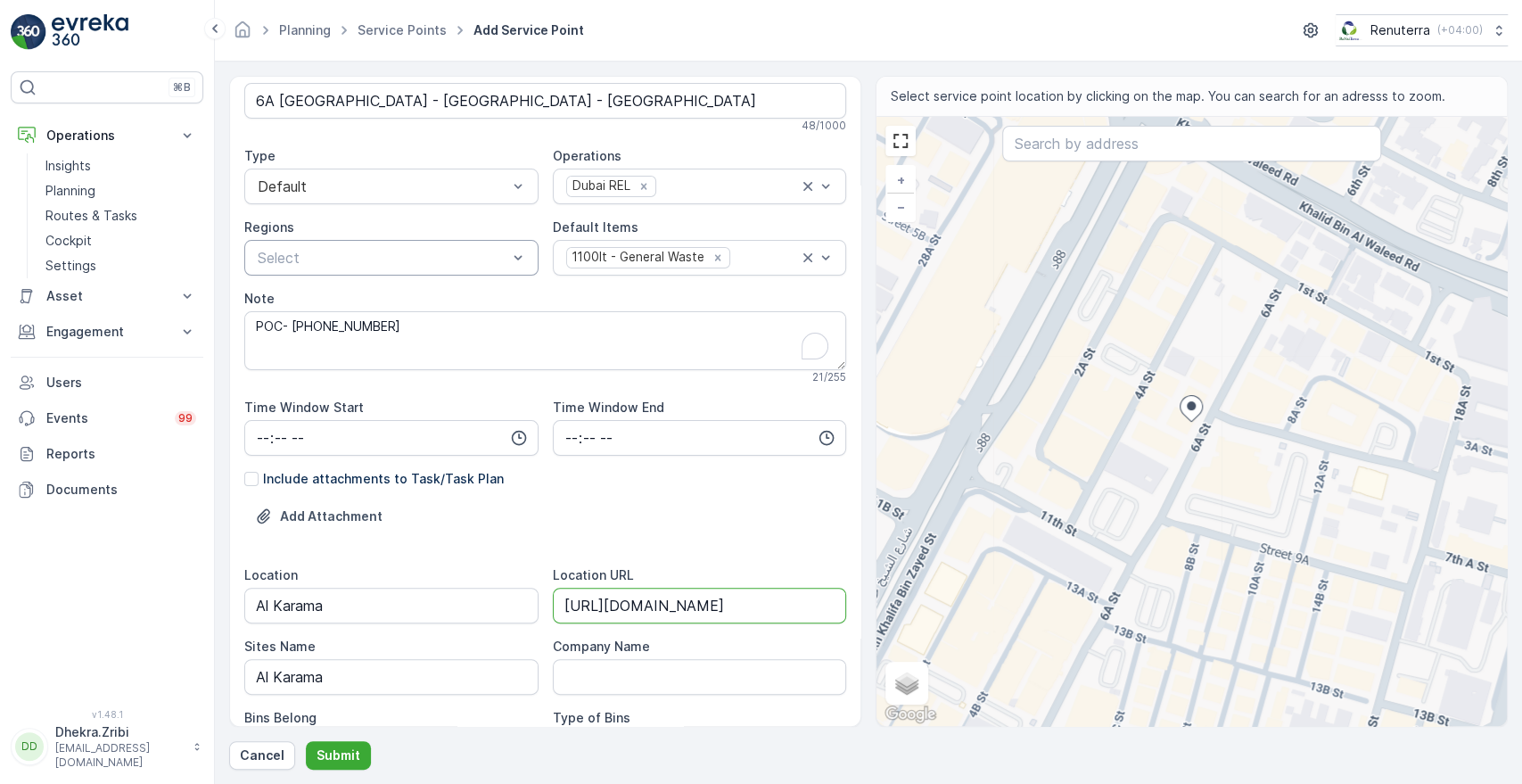
type URL "[URL][DOMAIN_NAME]"
click at [495, 711] on div "Bins Belong" at bounding box center [391, 718] width 294 height 18
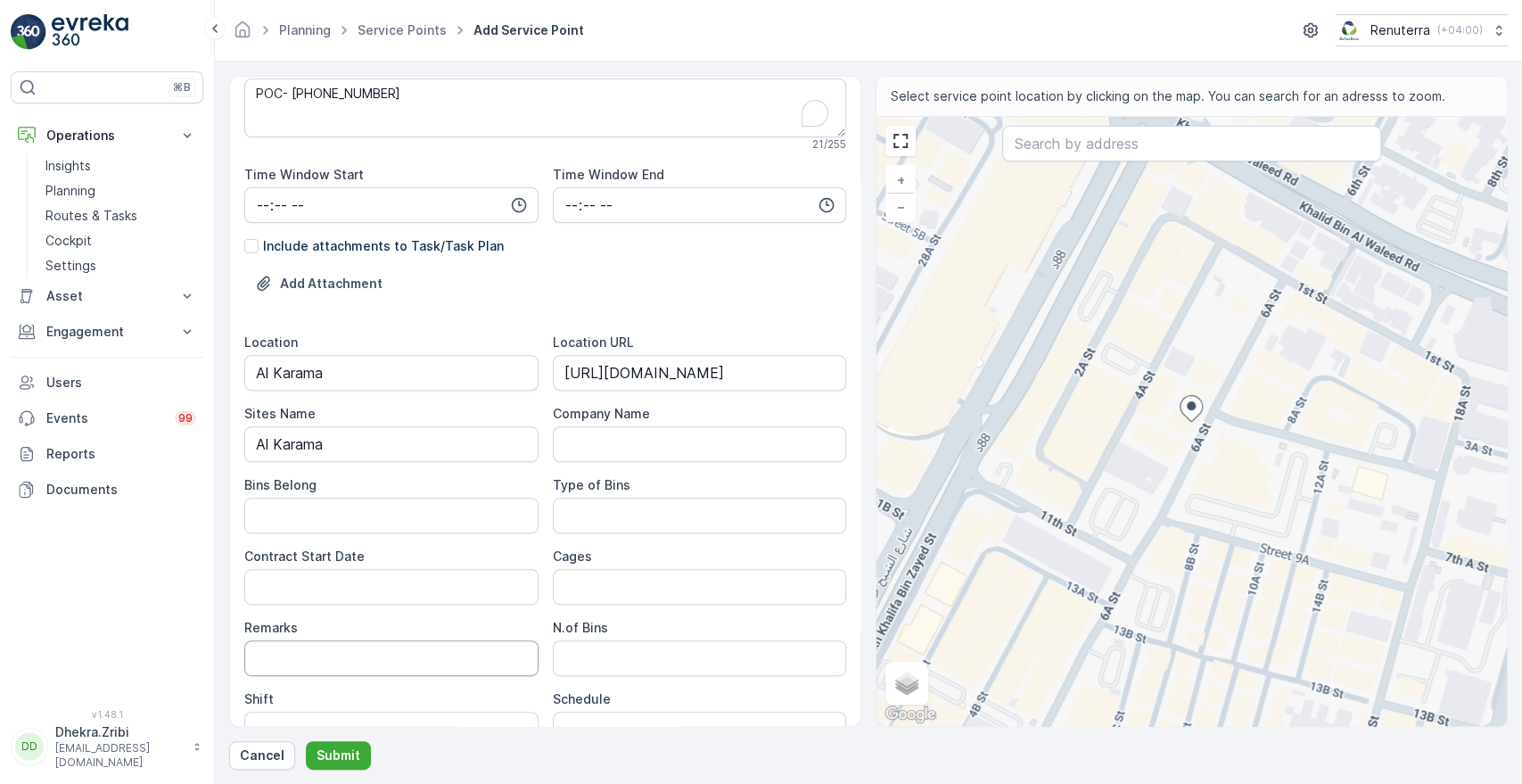
scroll to position [356, 0]
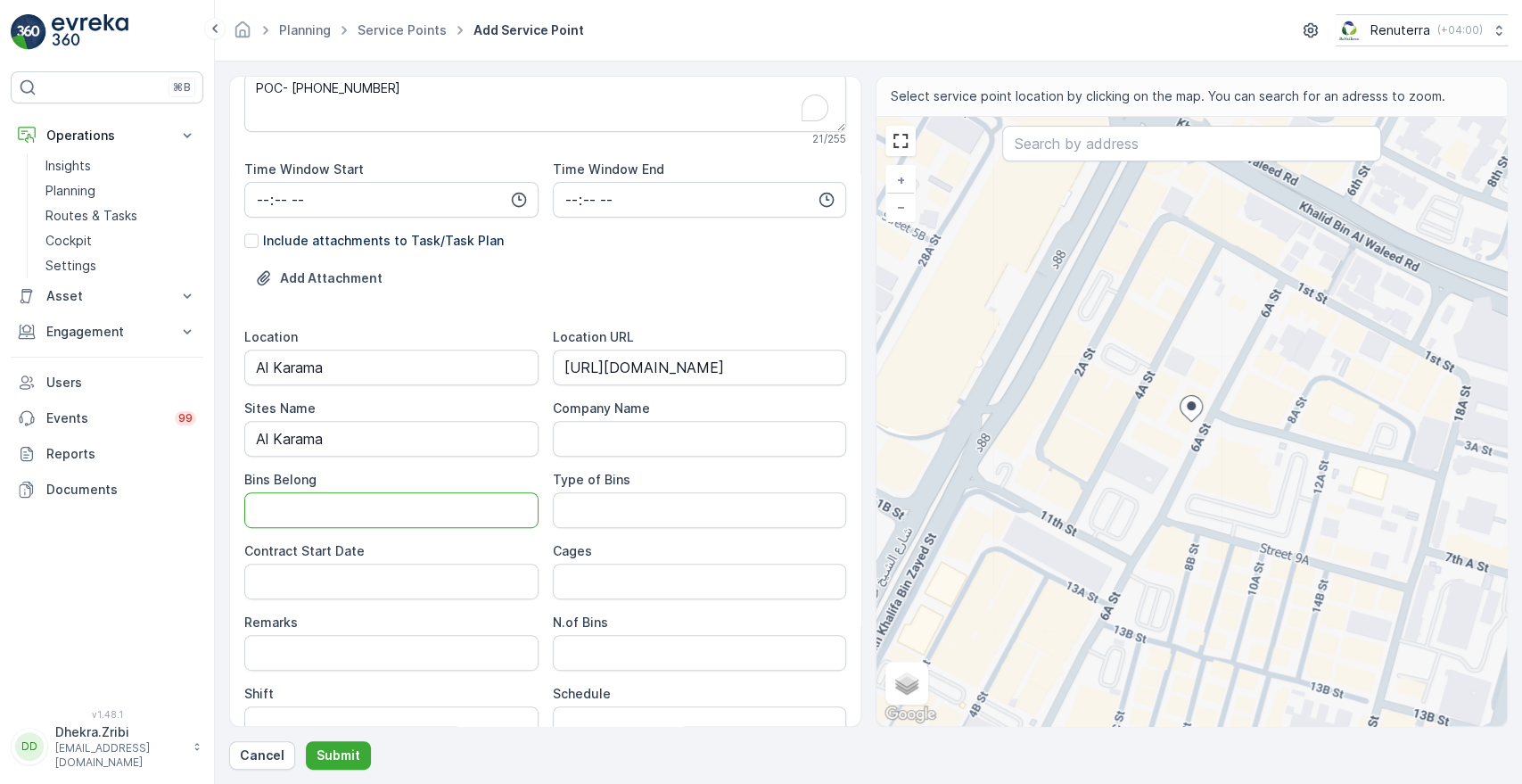
click at [457, 501] on Belong "Bins Belong" at bounding box center [391, 509] width 294 height 36
type Belong "Service Provider"
click at [582, 516] on Bins "Type of Bins" at bounding box center [700, 509] width 294 height 36
type Bins "1.1 CBM"
click at [471, 567] on Date "Contract Start Date" at bounding box center [391, 580] width 294 height 36
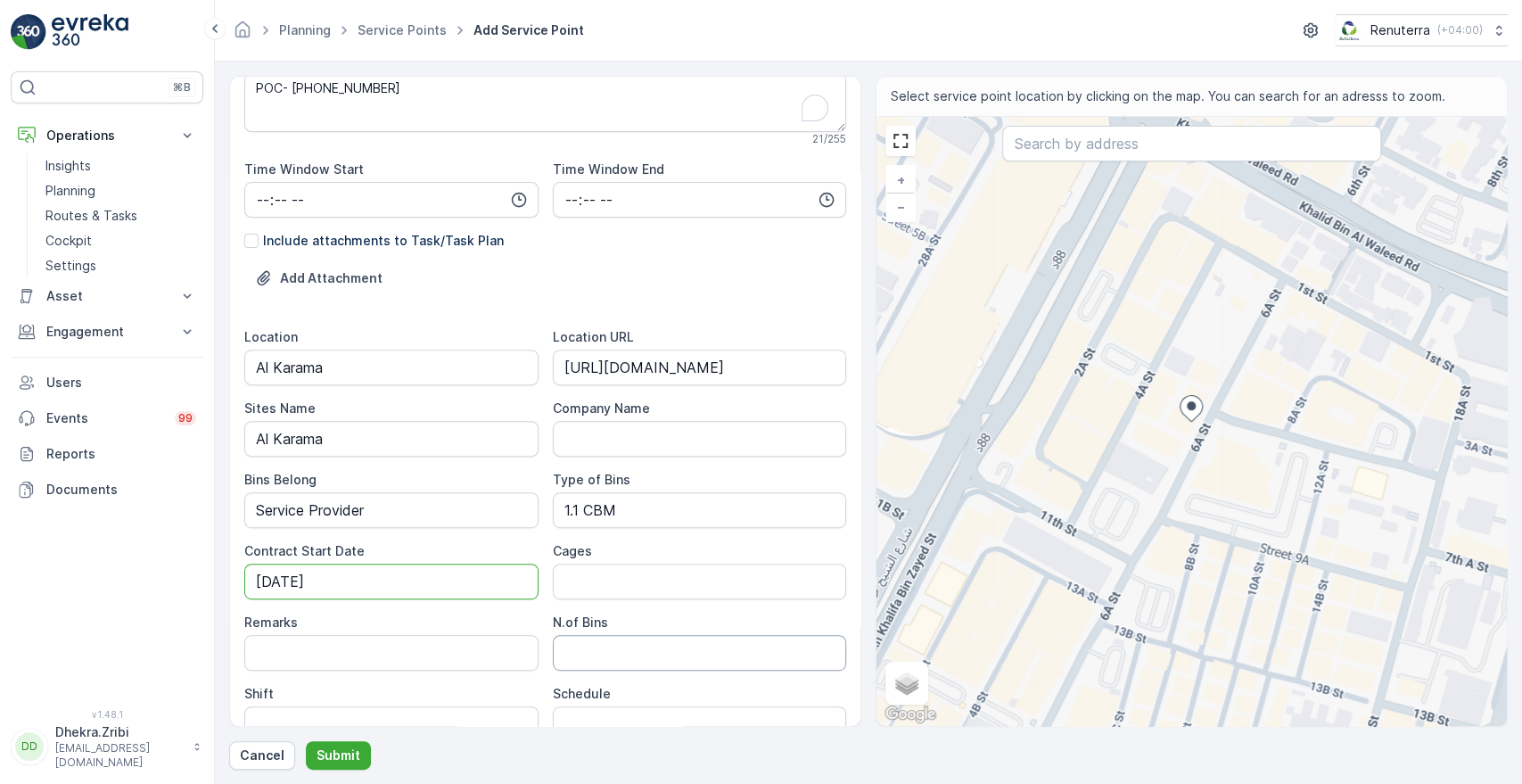
type Date "[DATE]"
click at [600, 654] on Bins "N.of Bins" at bounding box center [700, 652] width 294 height 36
type Bins "1"
click at [638, 690] on div "Schedule" at bounding box center [700, 694] width 294 height 18
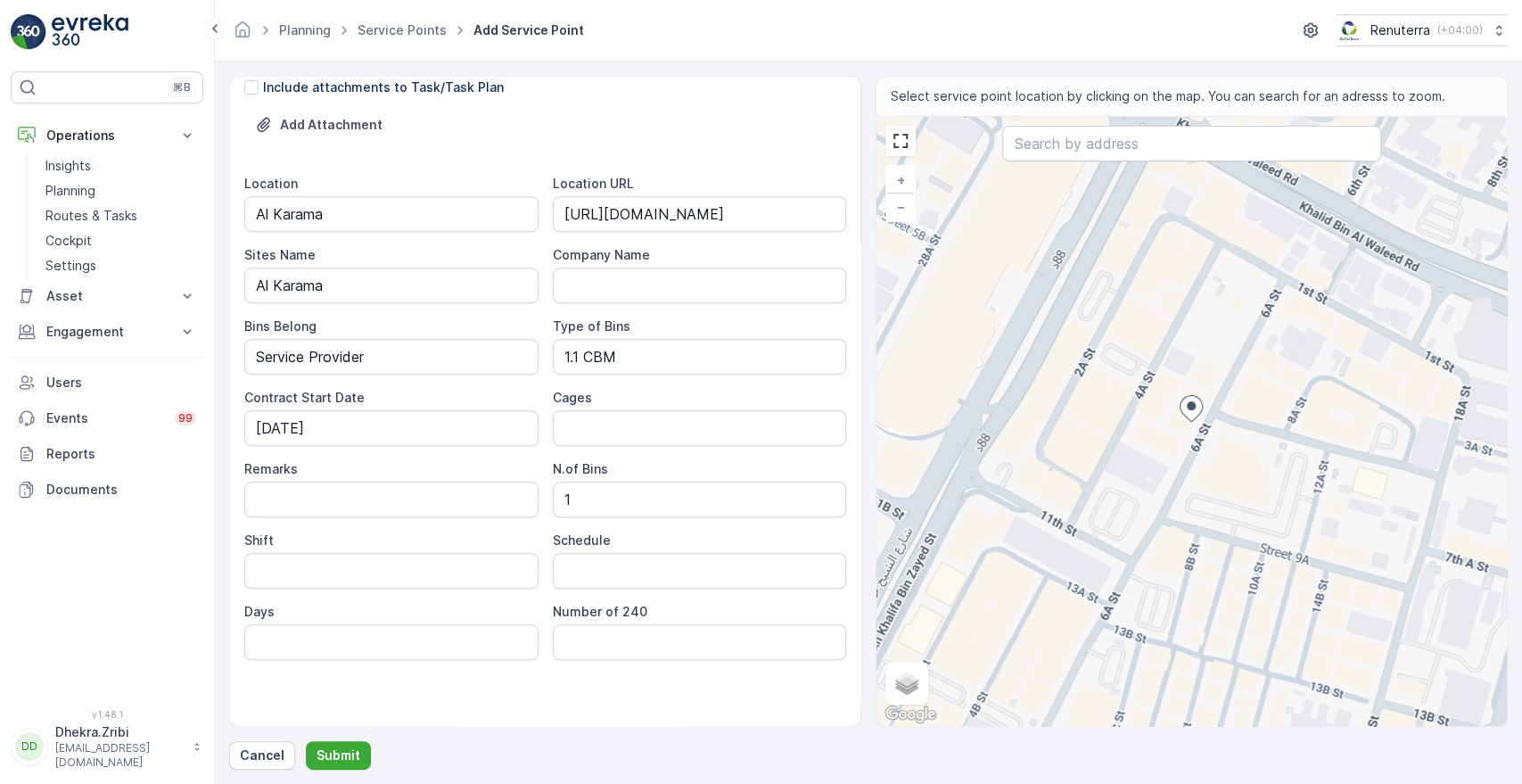
scroll to position [513, 0]
click at [455, 579] on input "Shift" at bounding box center [391, 567] width 294 height 36
type input "Night Shift"
click at [609, 564] on input "Schedule" at bounding box center [700, 567] width 294 height 36
type input "Alternative"
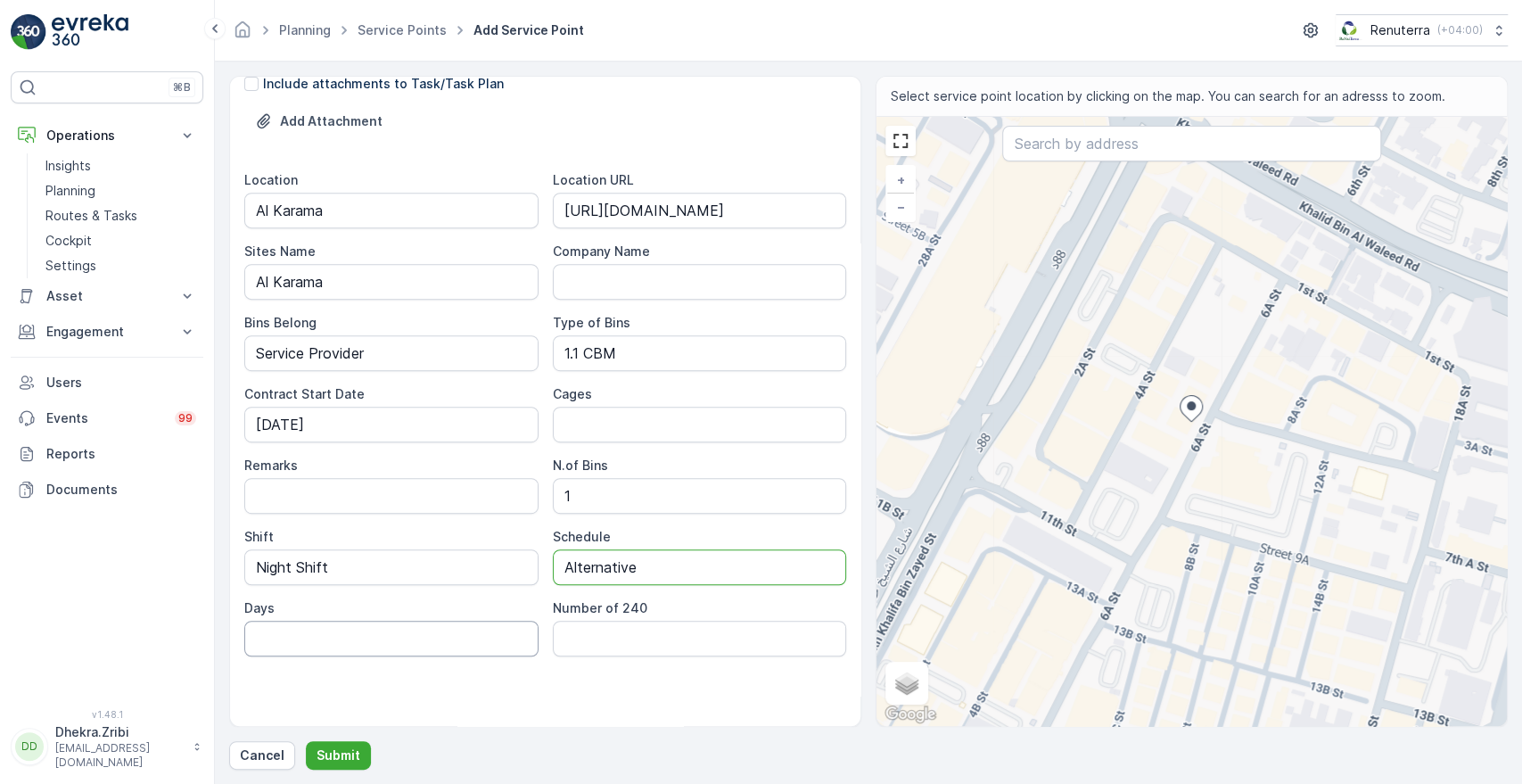
click at [460, 642] on input "Days" at bounding box center [391, 638] width 294 height 36
click at [491, 702] on div "Service Point Name Light Food Restaurant - [GEOGRAPHIC_DATA] This name is avail…" at bounding box center [545, 152] width 601 height 1150
click at [646, 136] on div "Add Attachment" at bounding box center [545, 132] width 601 height 50
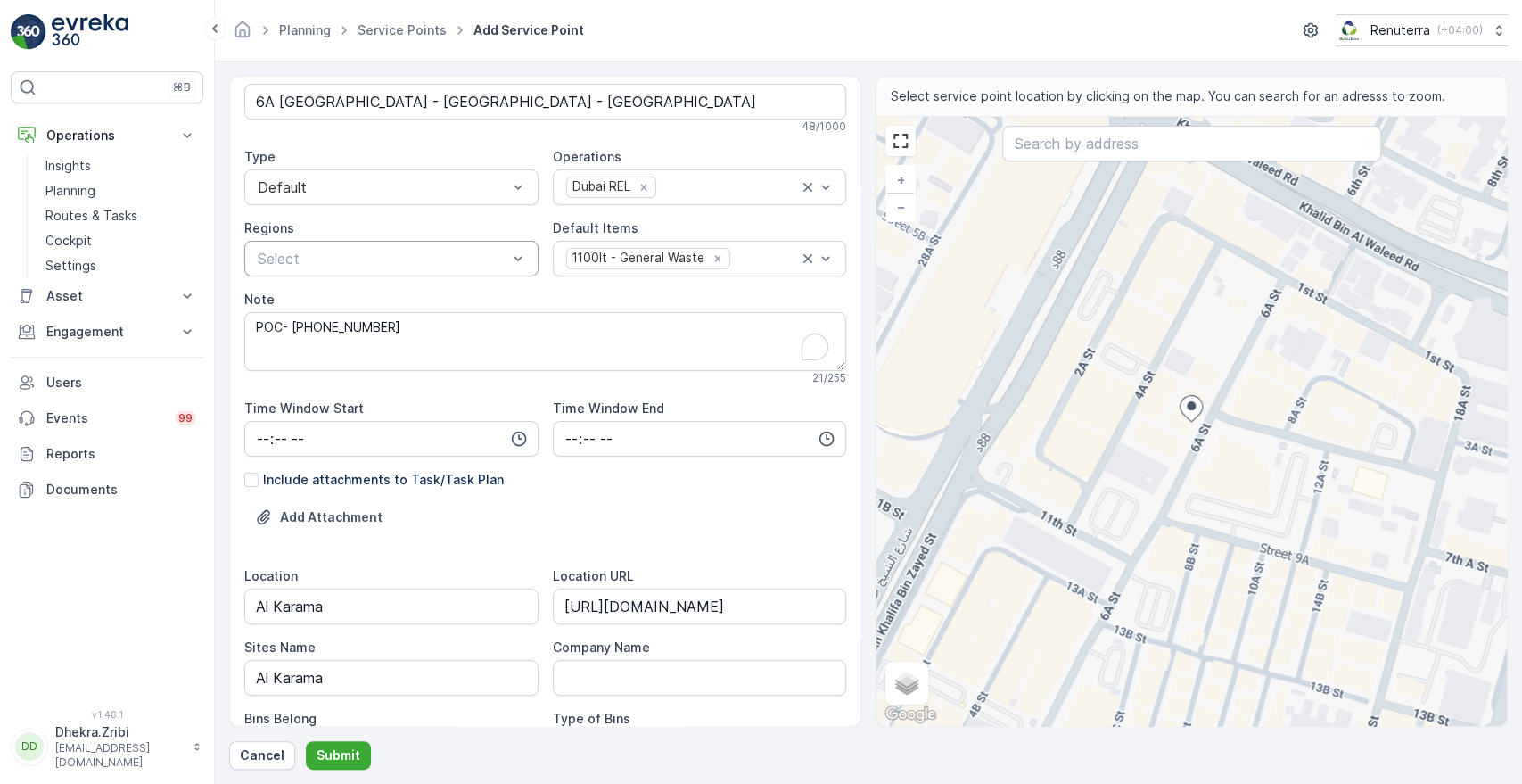
scroll to position [79, 0]
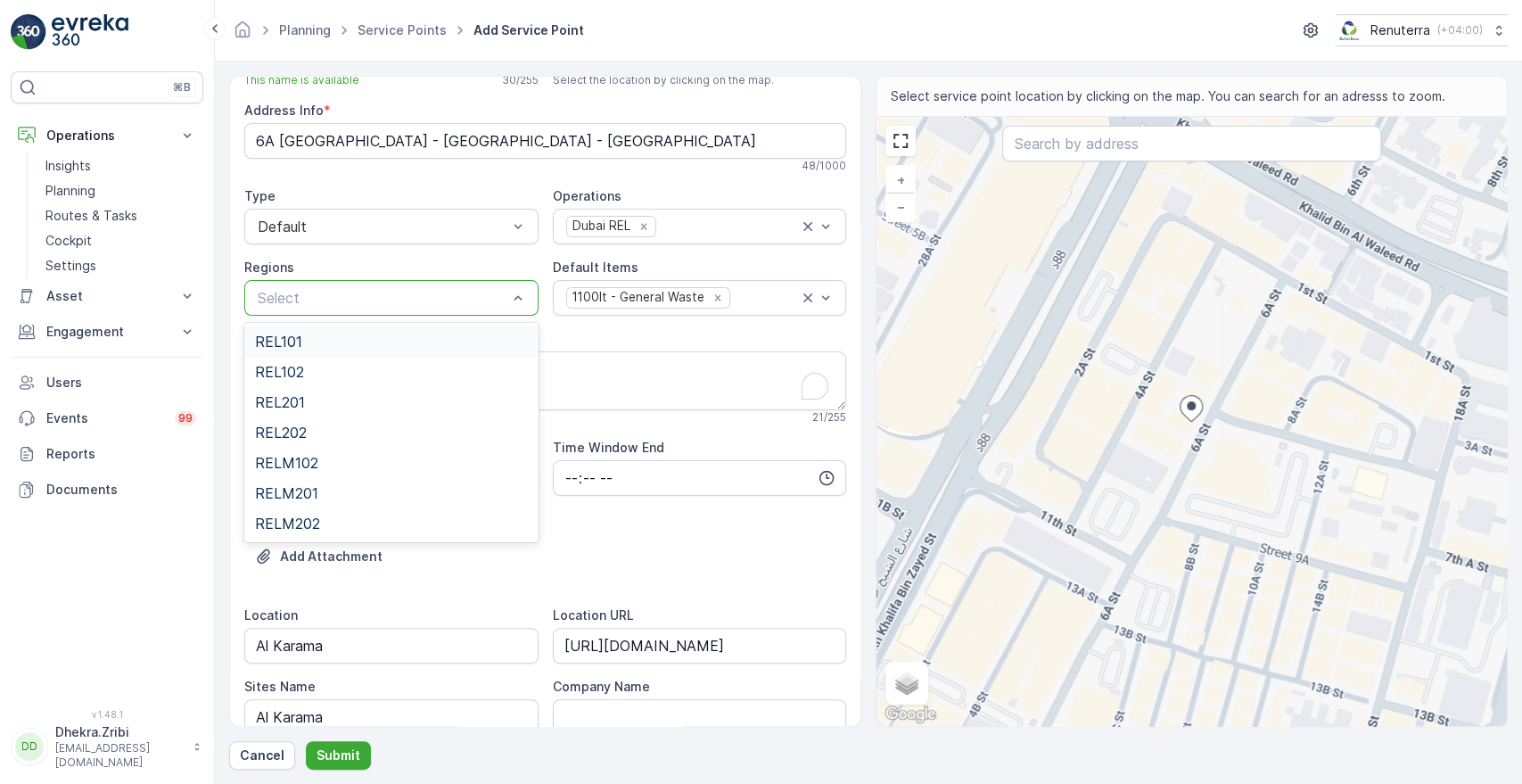
click at [474, 313] on div "Select" at bounding box center [391, 297] width 294 height 36
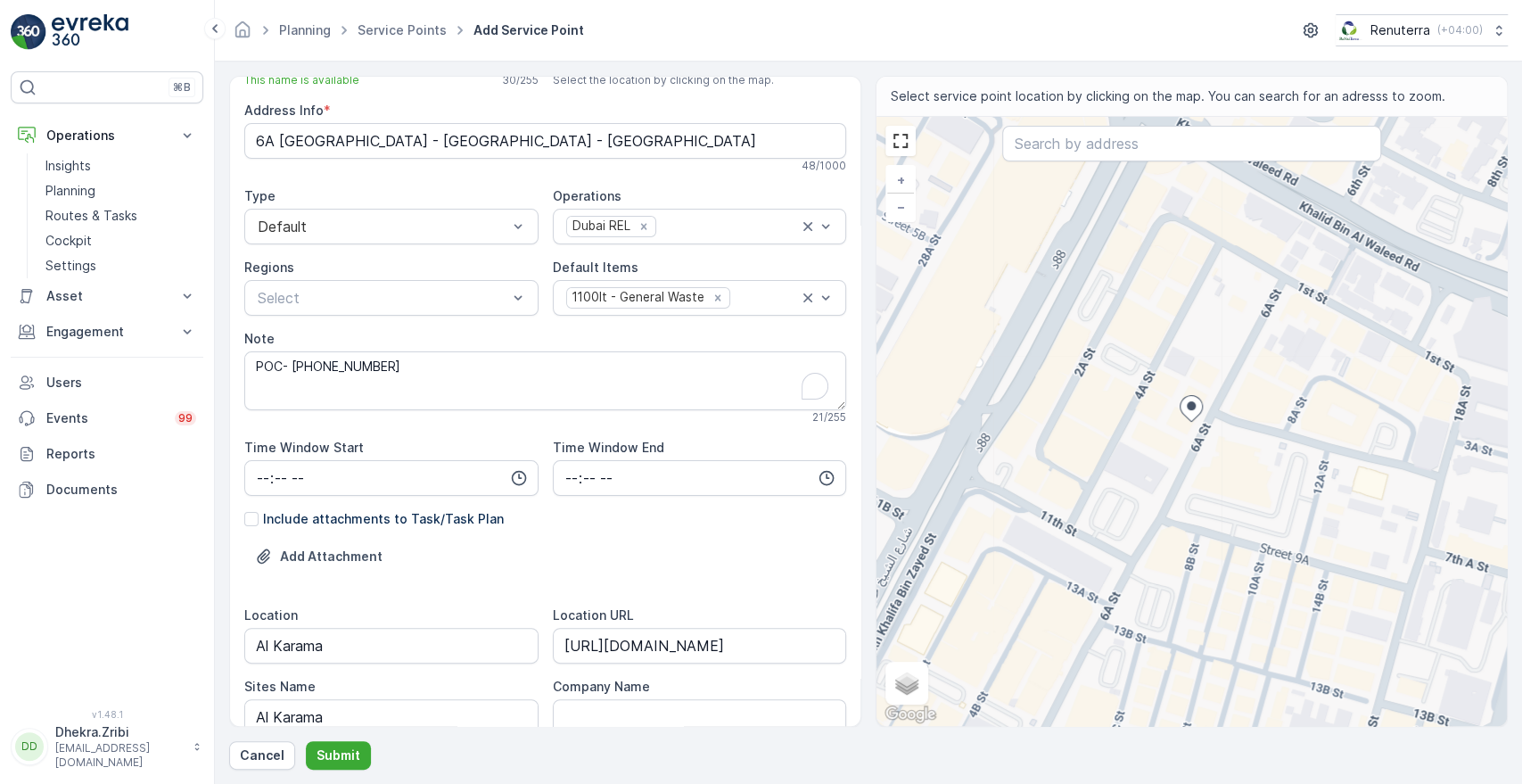
click at [632, 344] on div "Note" at bounding box center [545, 338] width 601 height 18
click at [624, 581] on div "Add Attachment" at bounding box center [545, 567] width 601 height 50
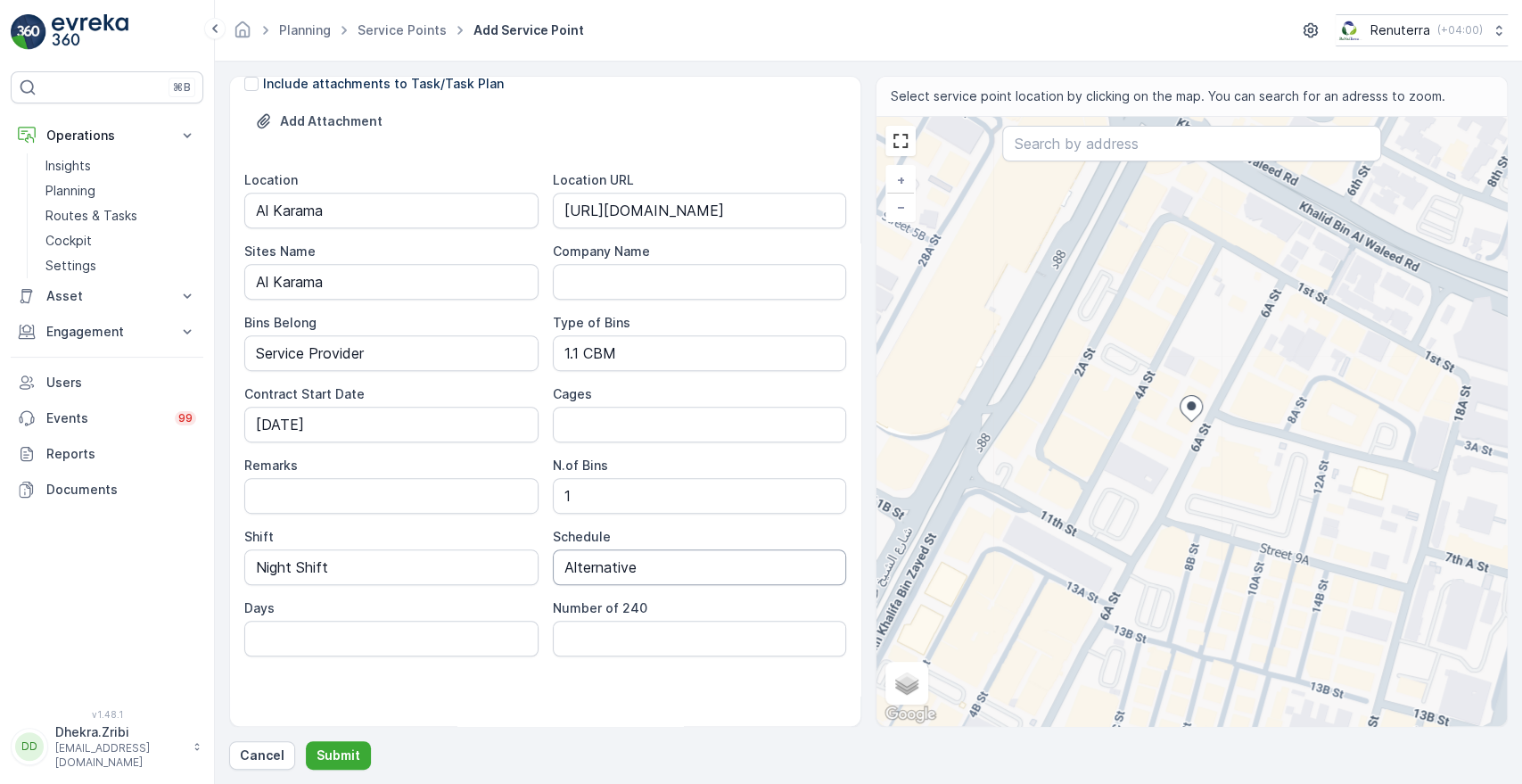
scroll to position [513, 0]
click at [734, 154] on div "Add Attachment" at bounding box center [545, 132] width 601 height 50
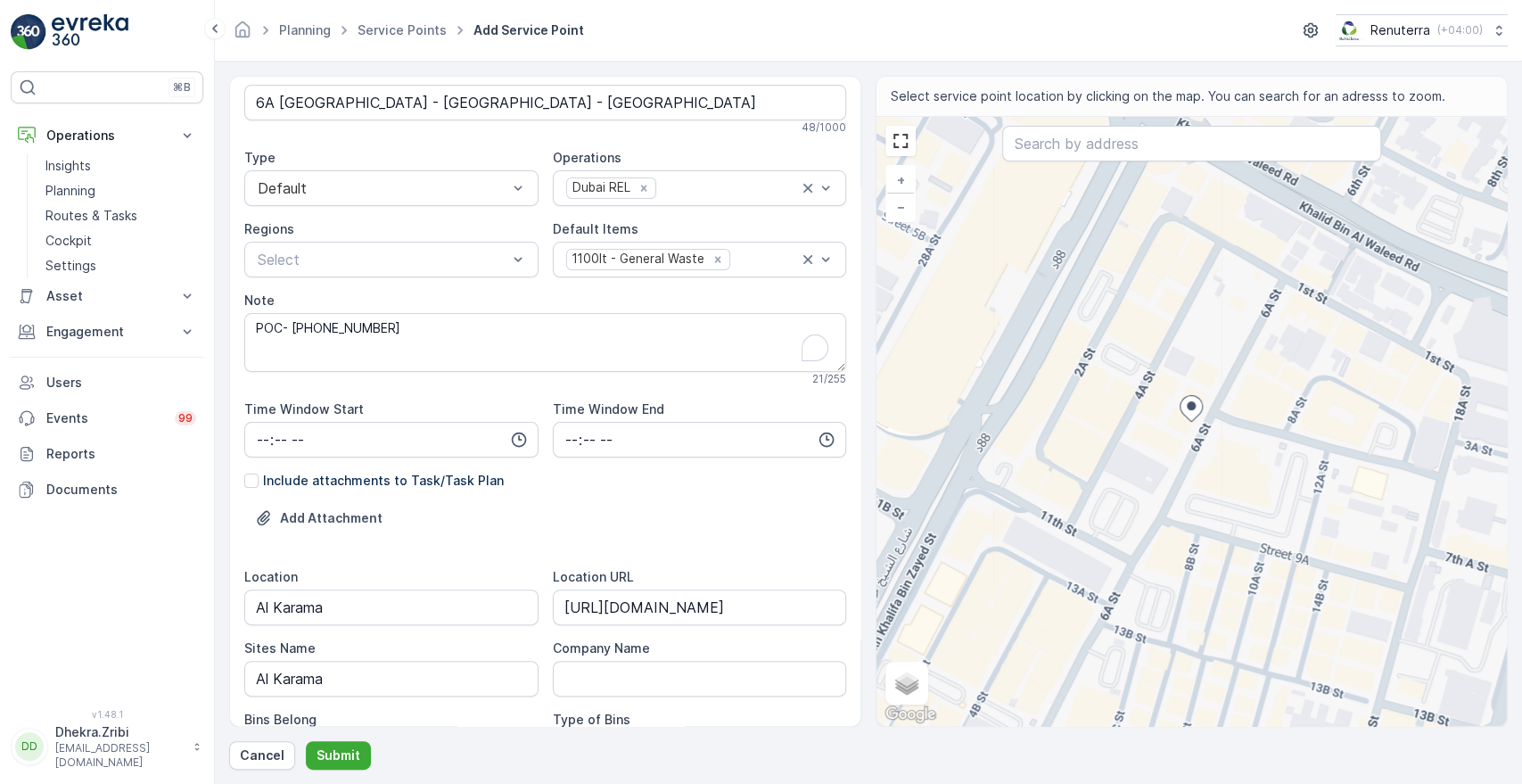
scroll to position [79, 0]
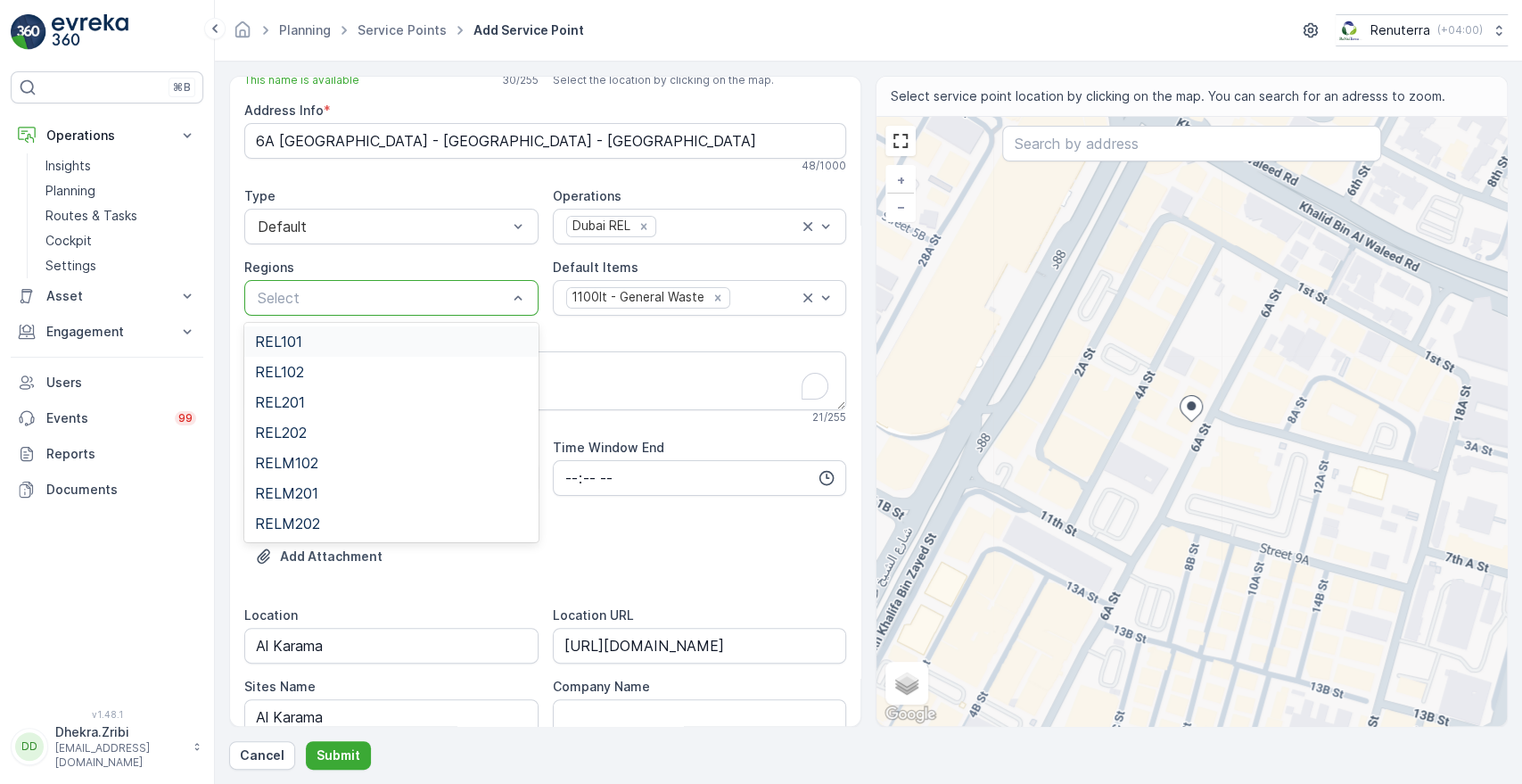
click at [491, 308] on div "Select" at bounding box center [391, 297] width 294 height 36
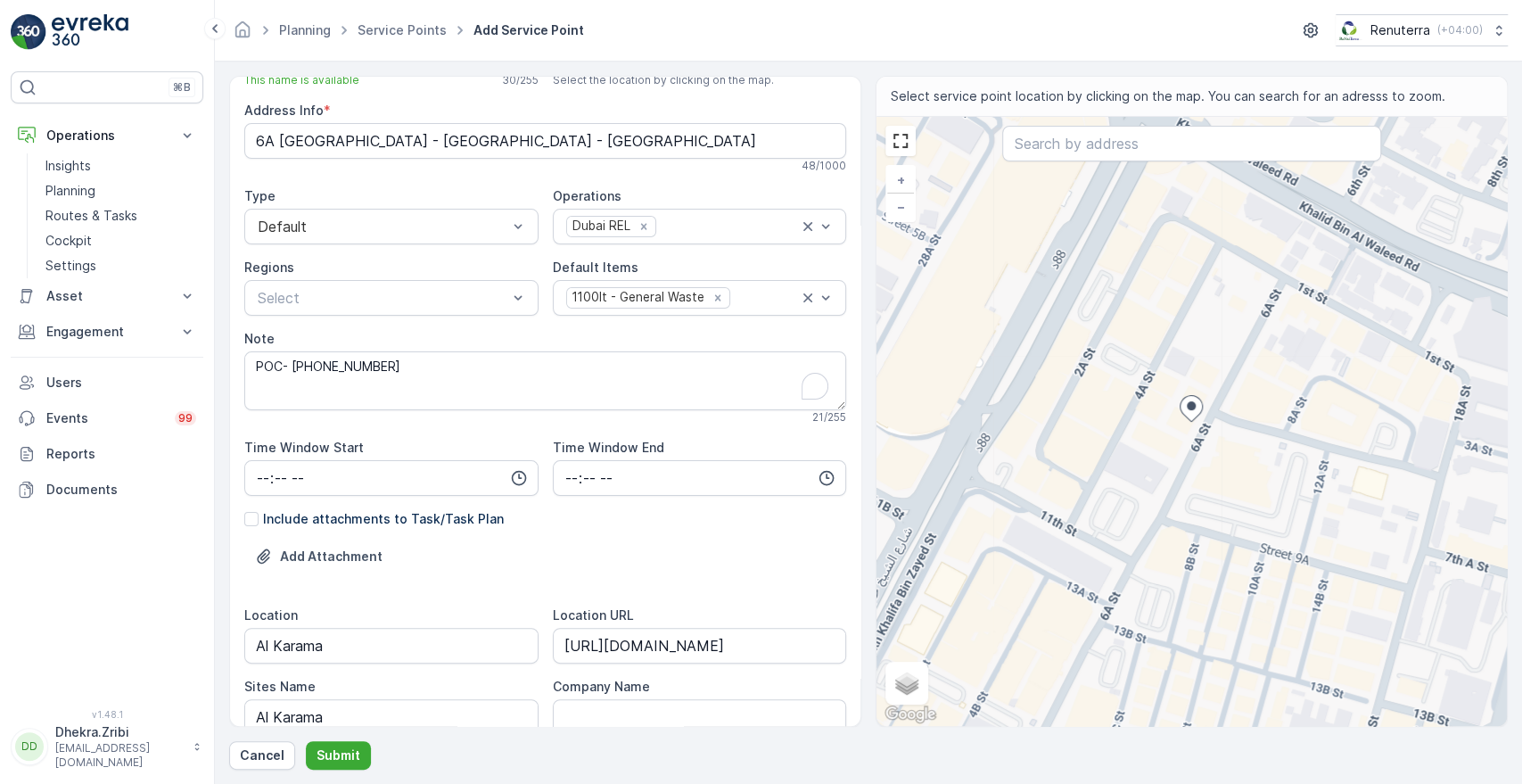
click at [556, 333] on div "Note" at bounding box center [545, 338] width 601 height 18
click at [541, 548] on div "Add Attachment" at bounding box center [545, 567] width 601 height 50
click at [324, 749] on p "Submit" at bounding box center [337, 755] width 43 height 18
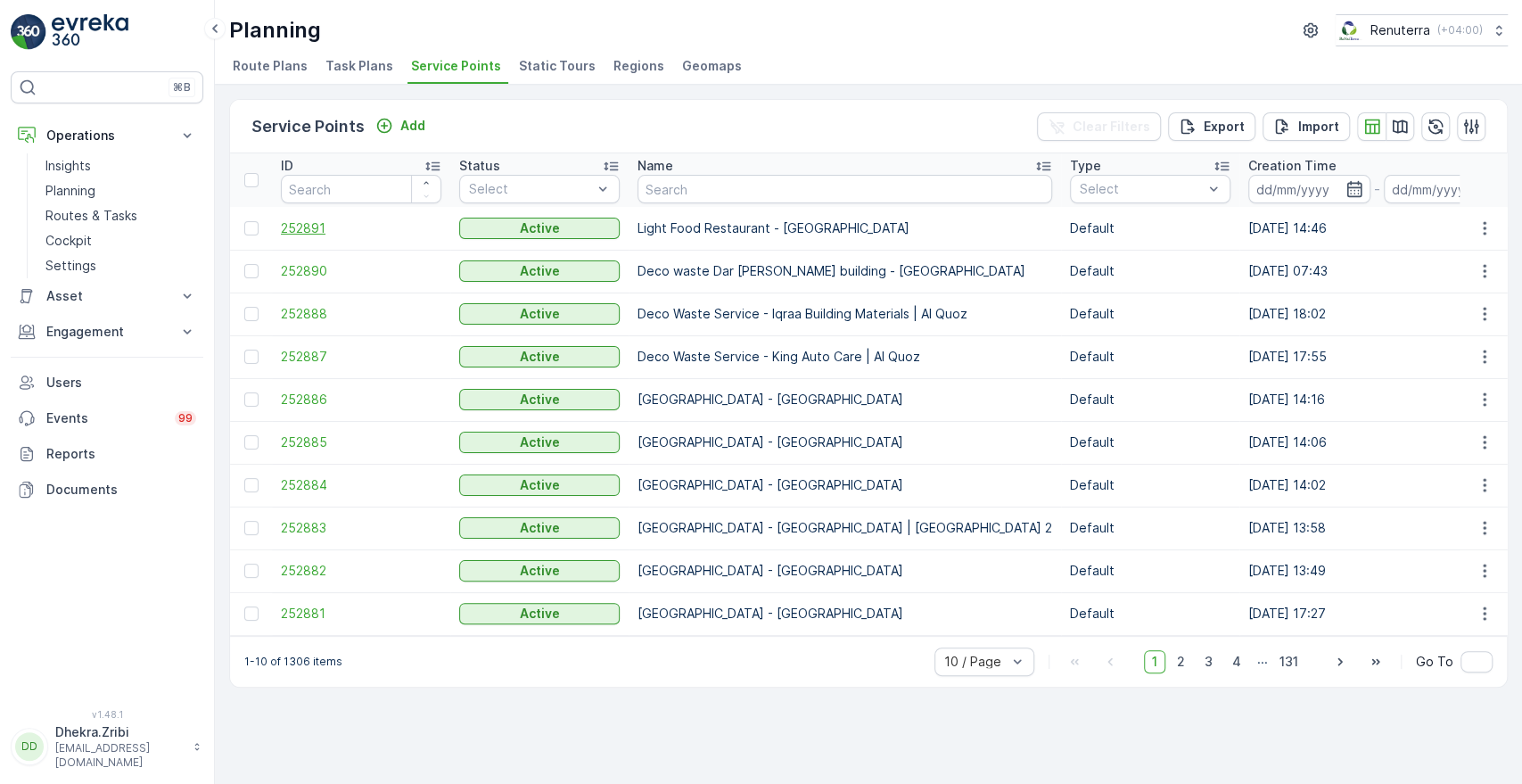
click at [303, 227] on span "252891" at bounding box center [360, 228] width 160 height 18
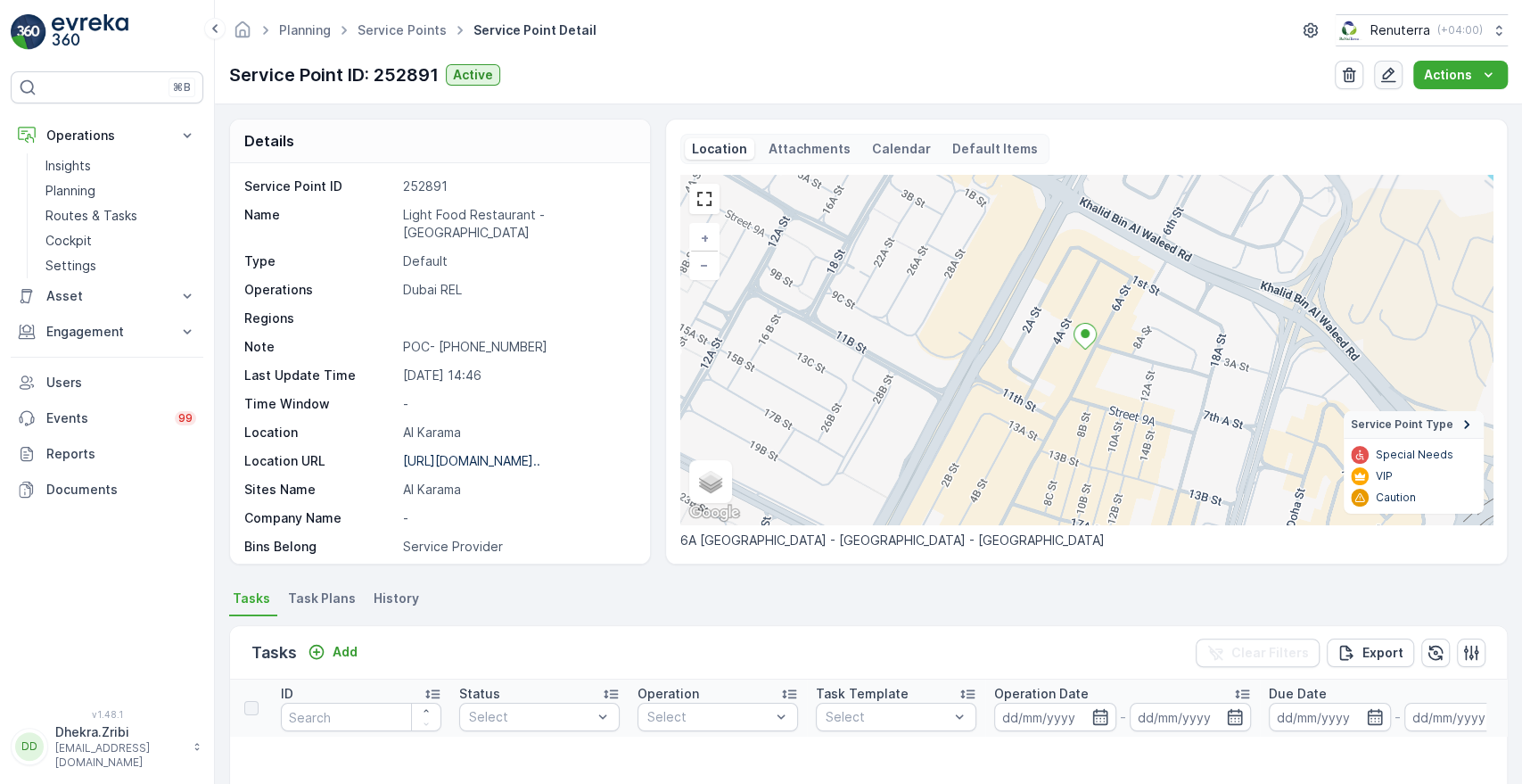
click at [1390, 72] on icon "button" at bounding box center [1387, 75] width 18 height 18
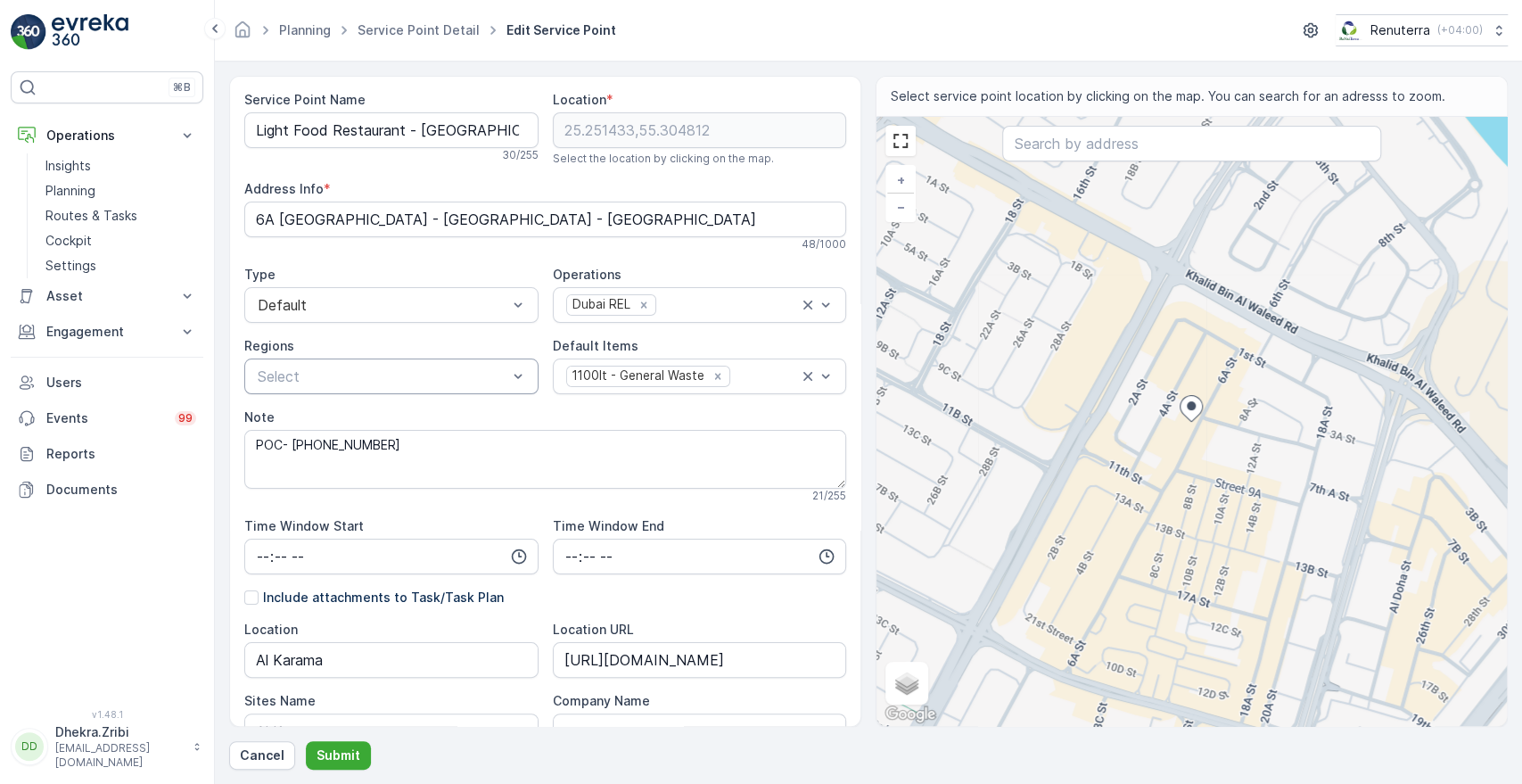
click at [366, 377] on div at bounding box center [382, 376] width 254 height 16
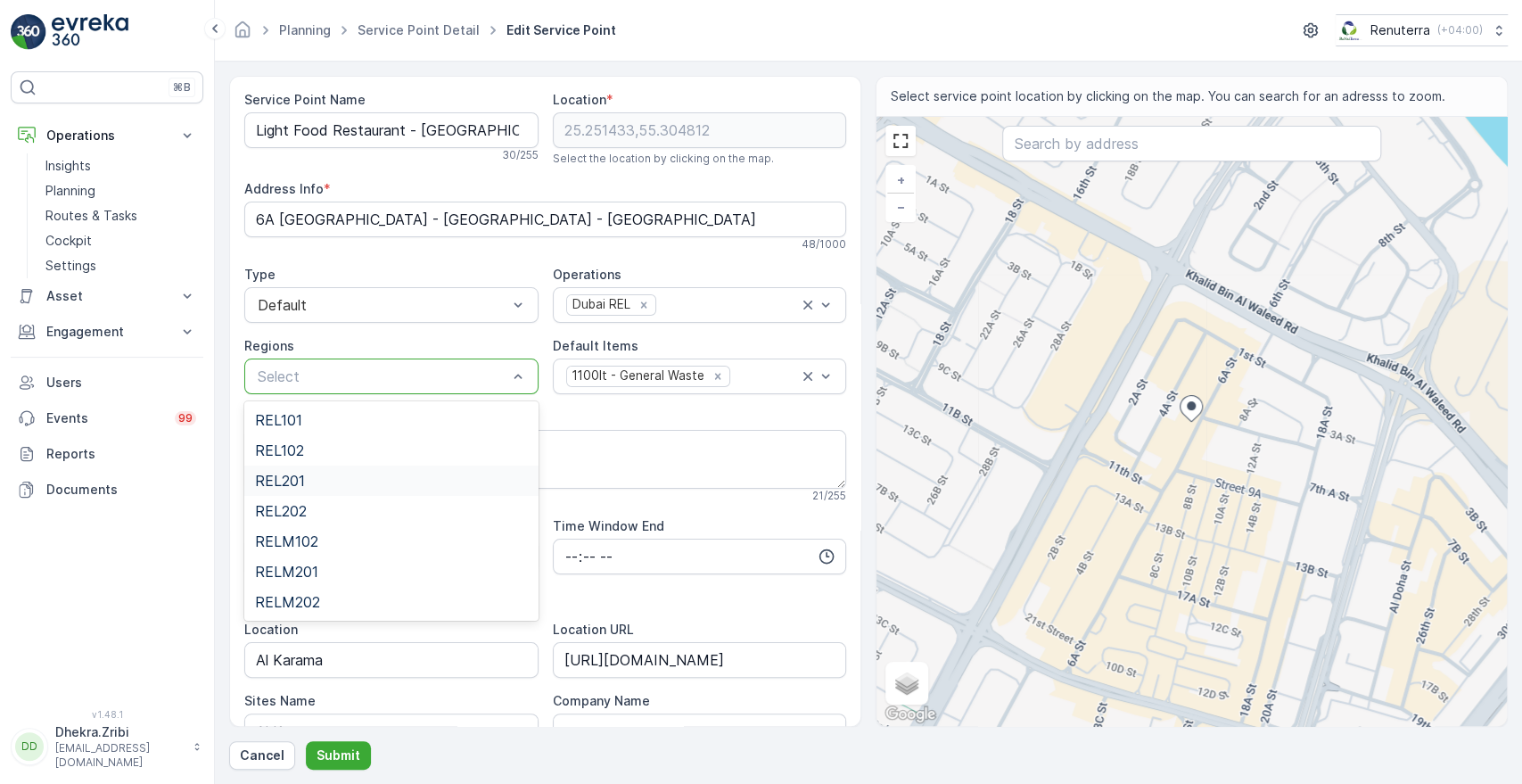
click at [307, 476] on div "REL201" at bounding box center [391, 480] width 273 height 16
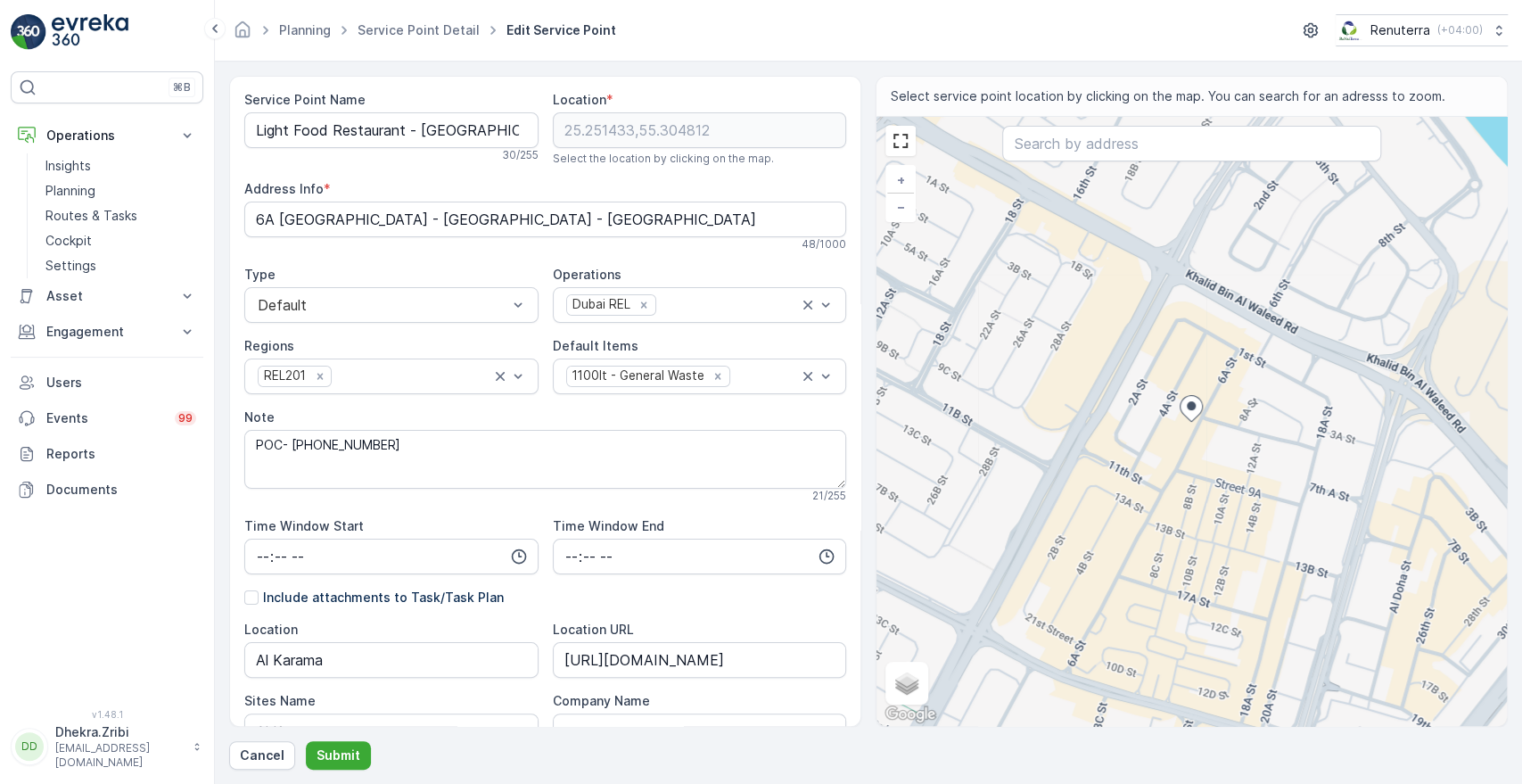
click at [458, 526] on div "Time Window Start" at bounding box center [391, 526] width 294 height 18
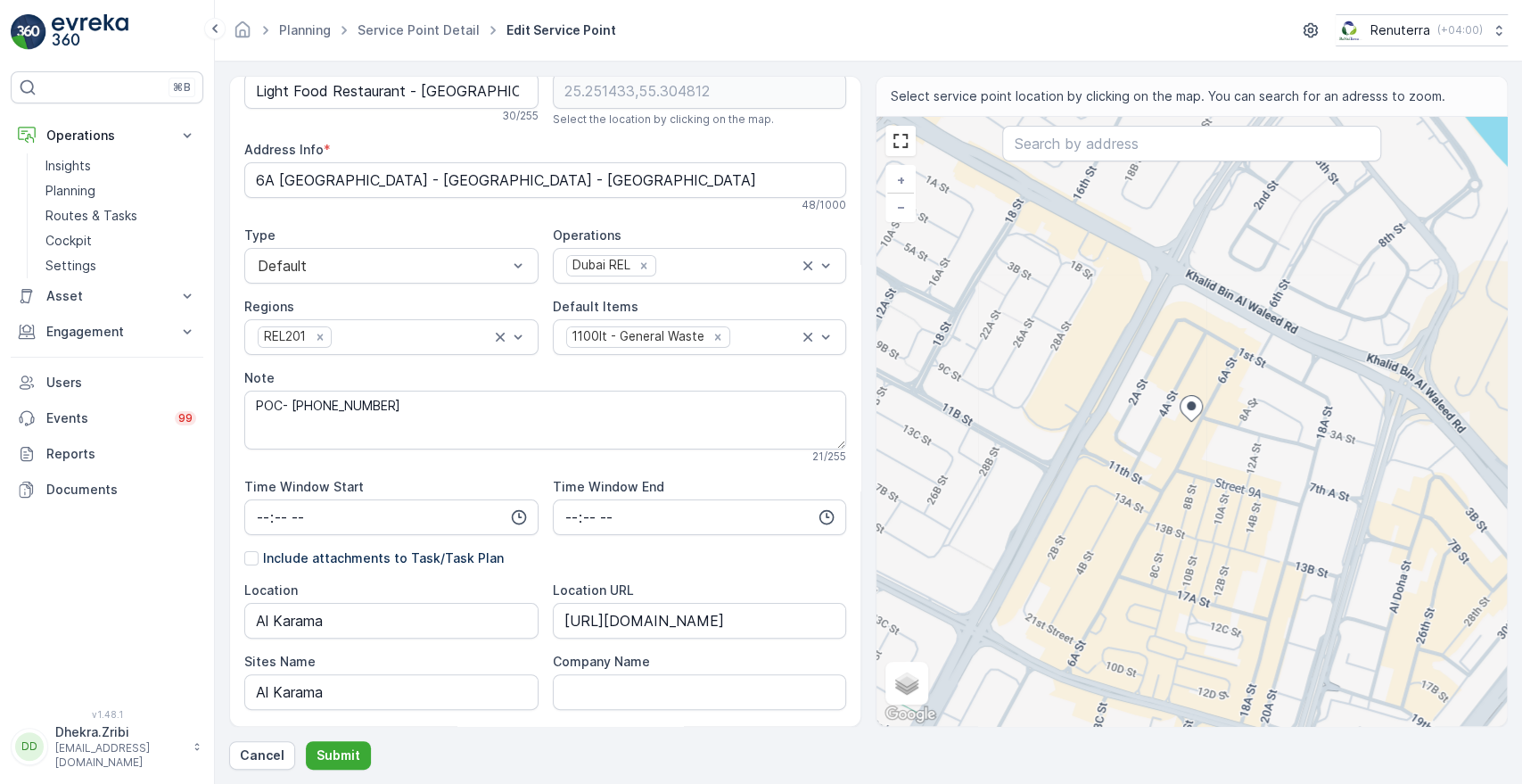
scroll to position [79, 0]
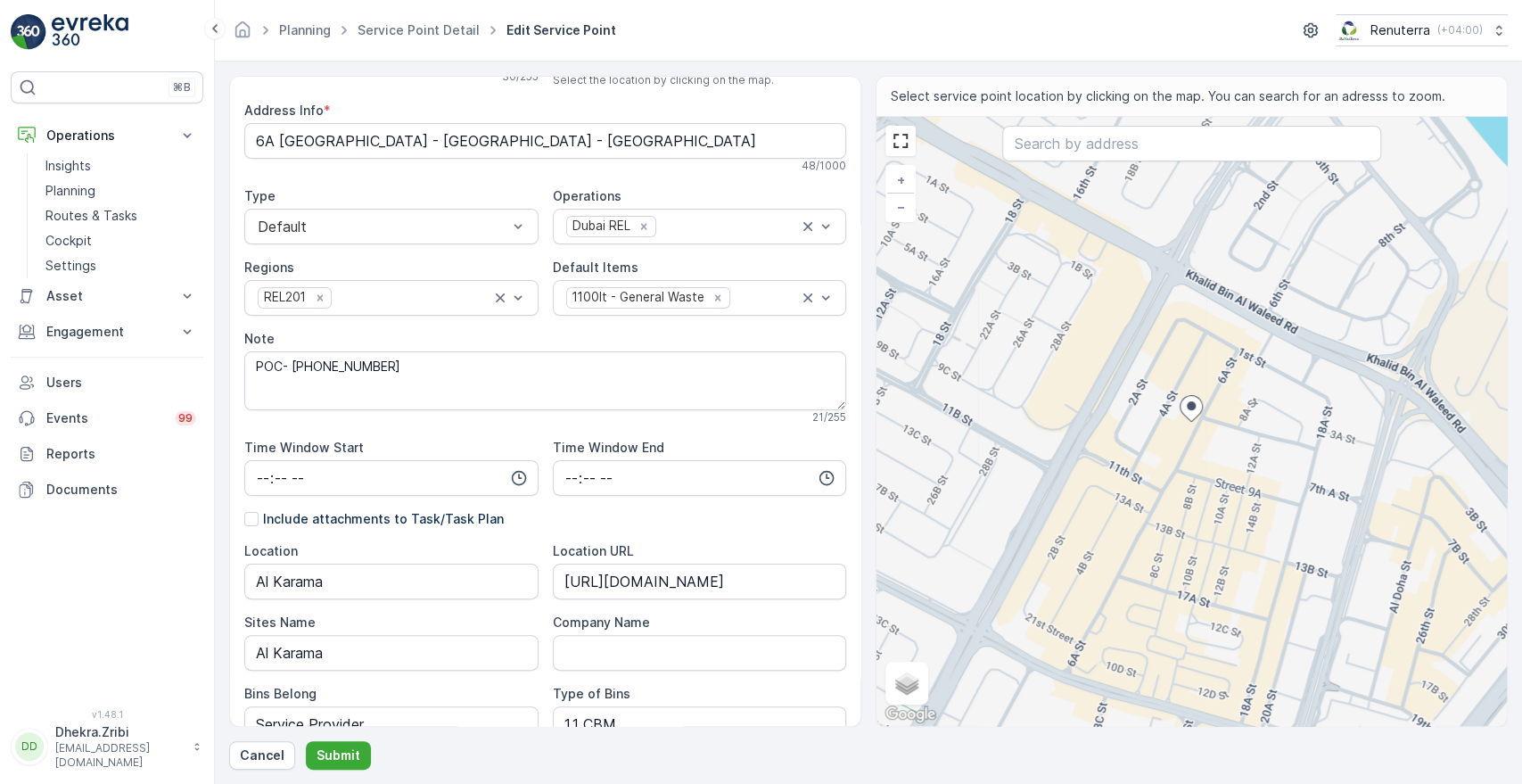
click at [1520, 662] on form "Service Point Name Light Food Restaurant - [GEOGRAPHIC_DATA] 30 / 255 Location …" at bounding box center [869, 423] width 1307 height 723
click at [519, 687] on div "Bins Belong" at bounding box center [391, 694] width 294 height 18
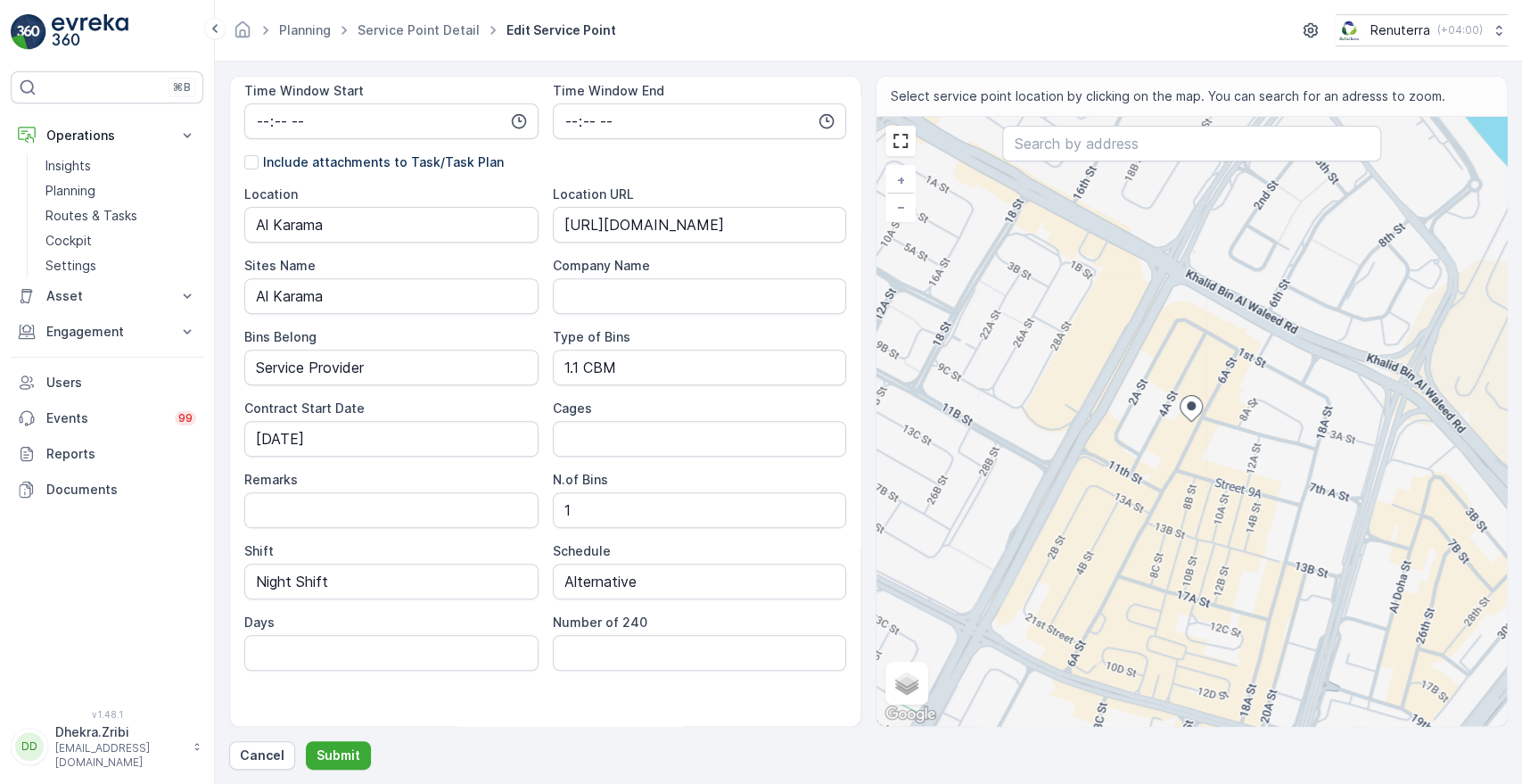
scroll to position [450, 0]
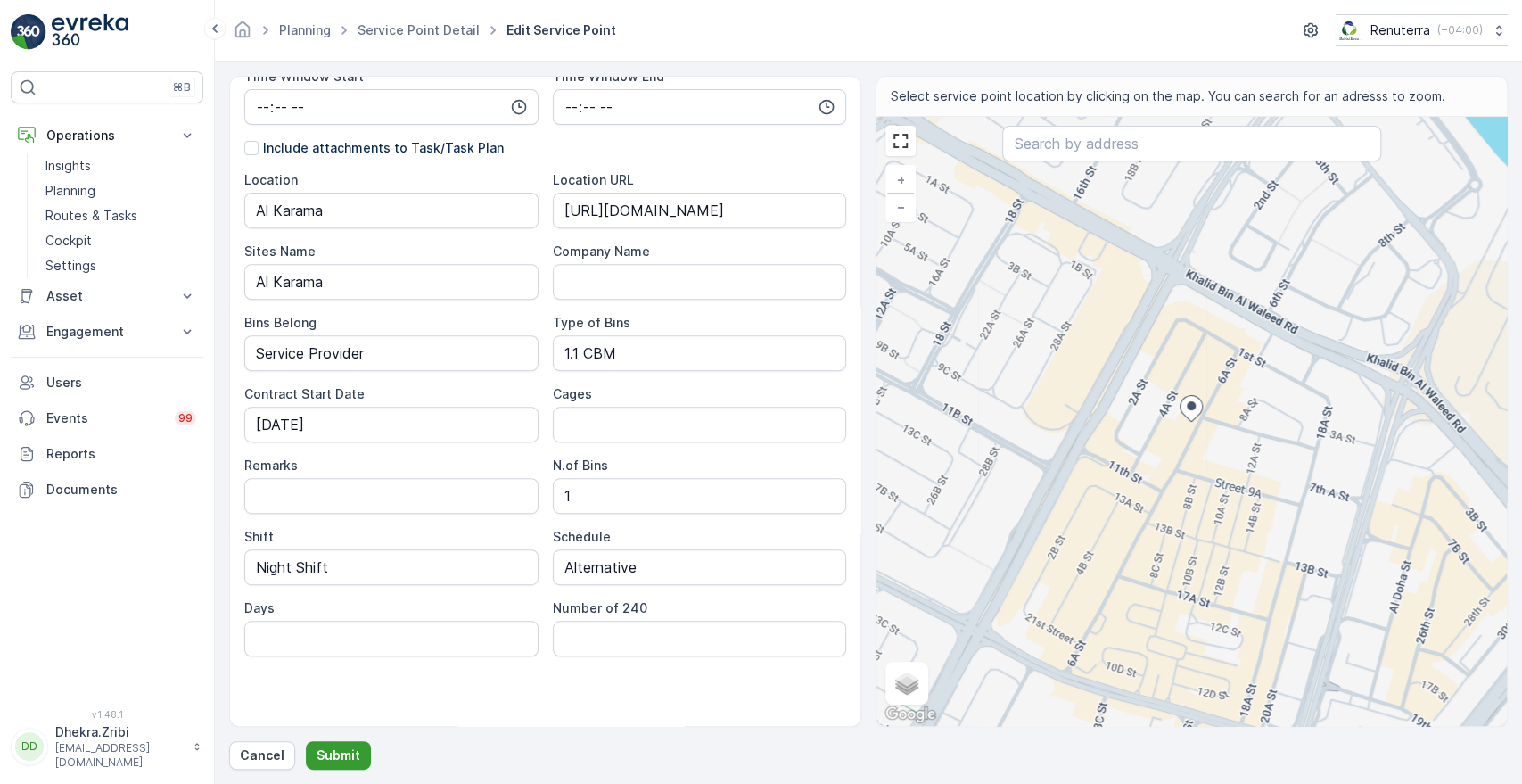
click at [336, 746] on button "Submit" at bounding box center [338, 755] width 65 height 29
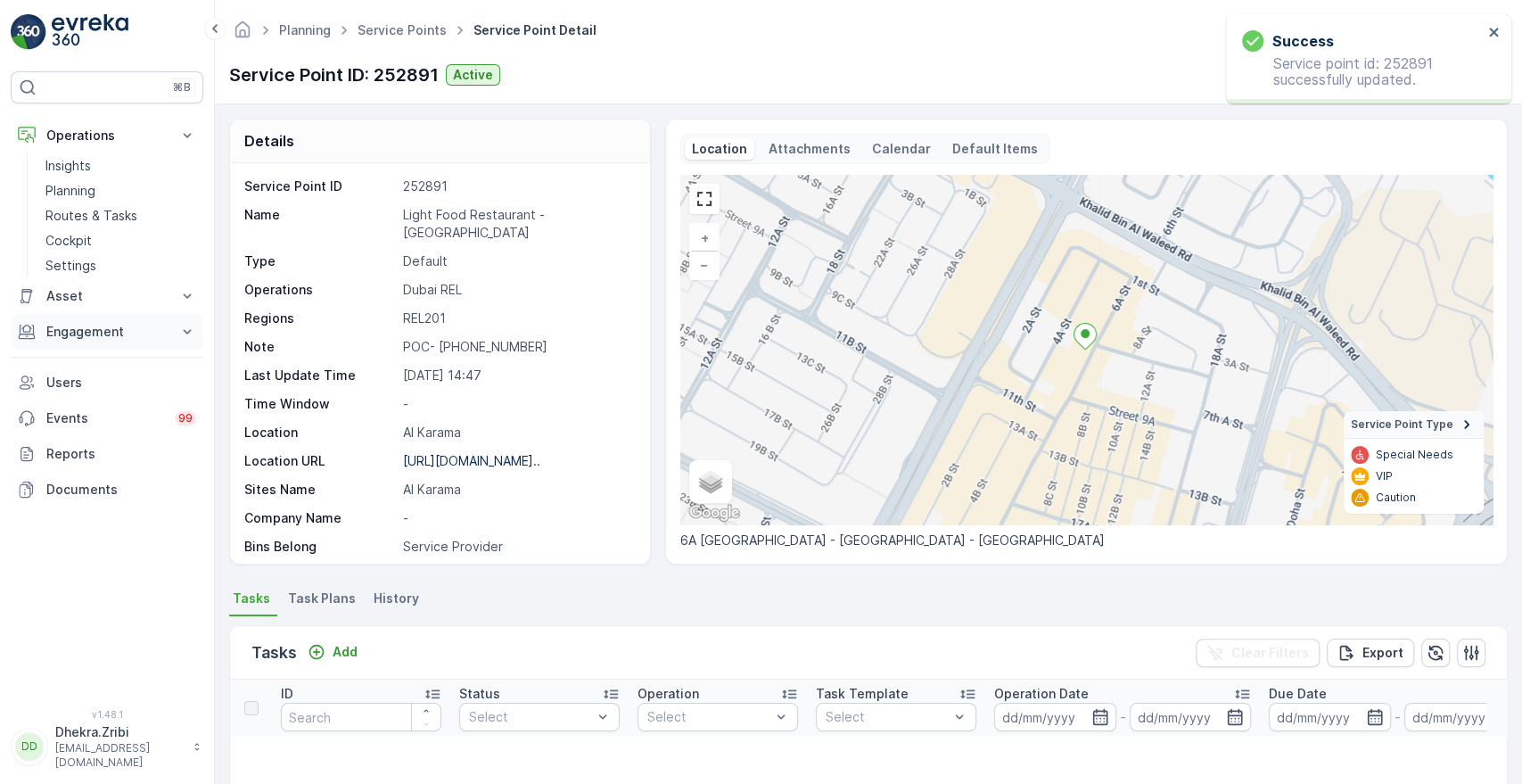
click at [166, 332] on p "Engagement" at bounding box center [107, 331] width 121 height 18
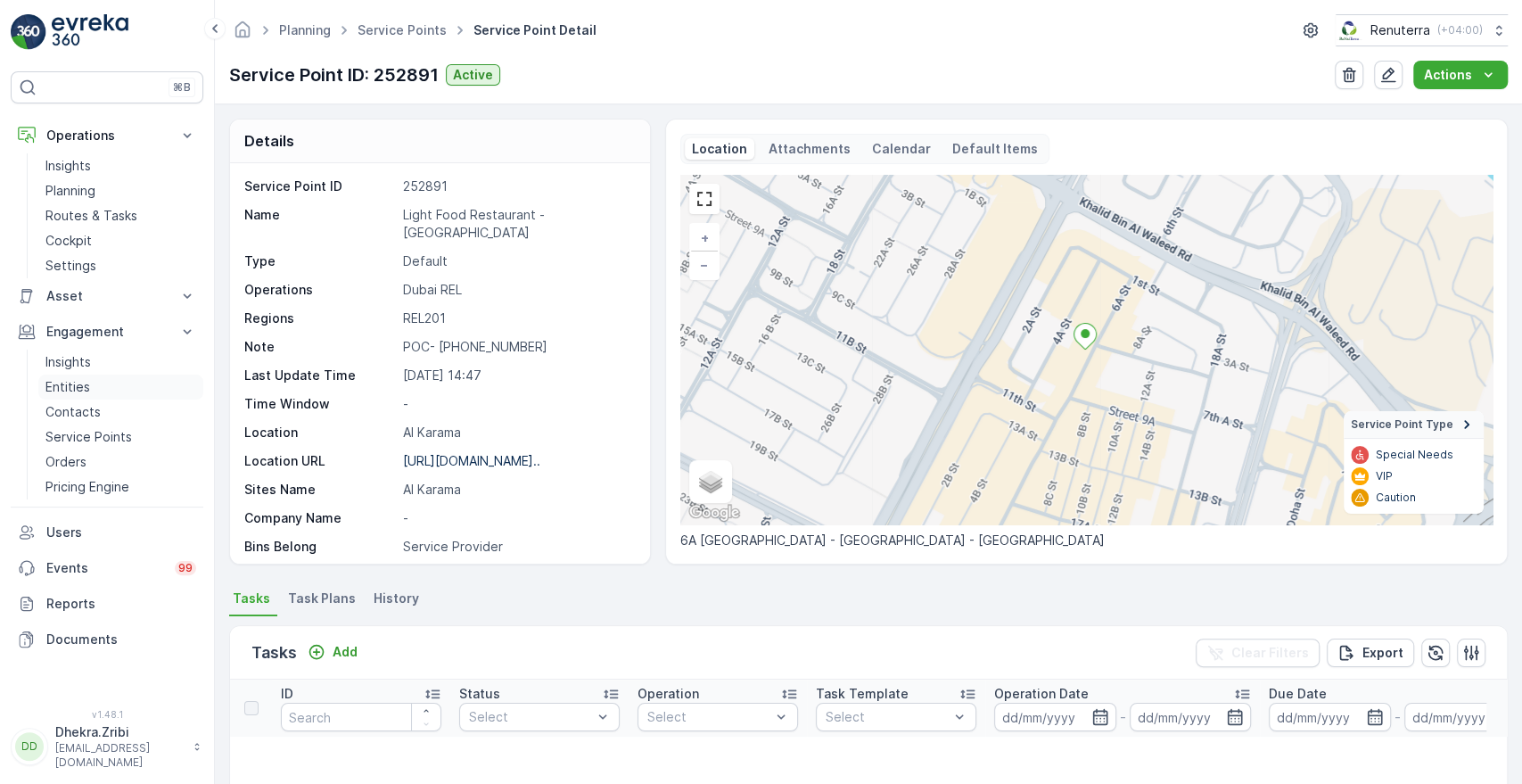
click at [87, 384] on p "Entities" at bounding box center [67, 386] width 44 height 18
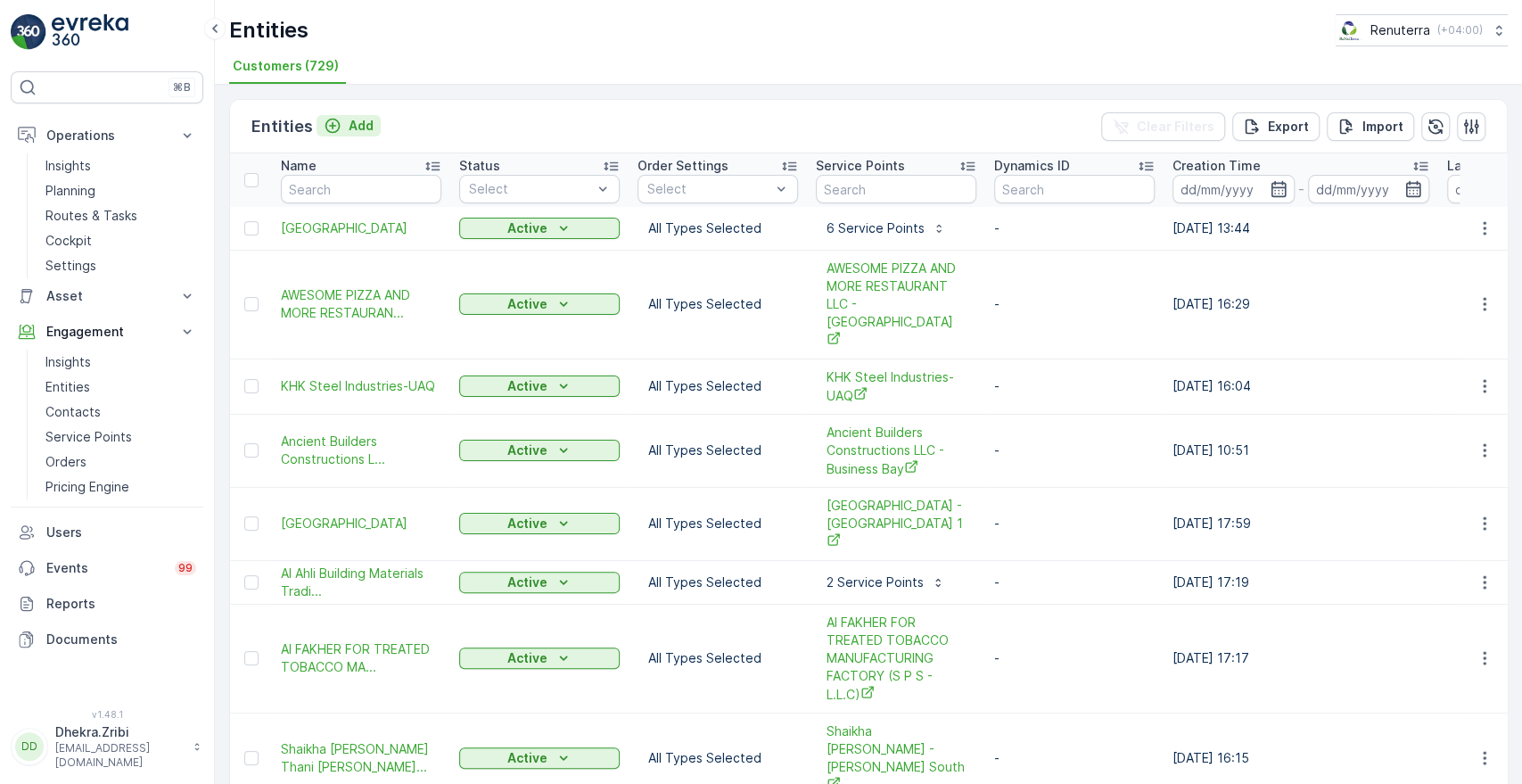
click at [342, 126] on div "Add" at bounding box center [349, 126] width 50 height 18
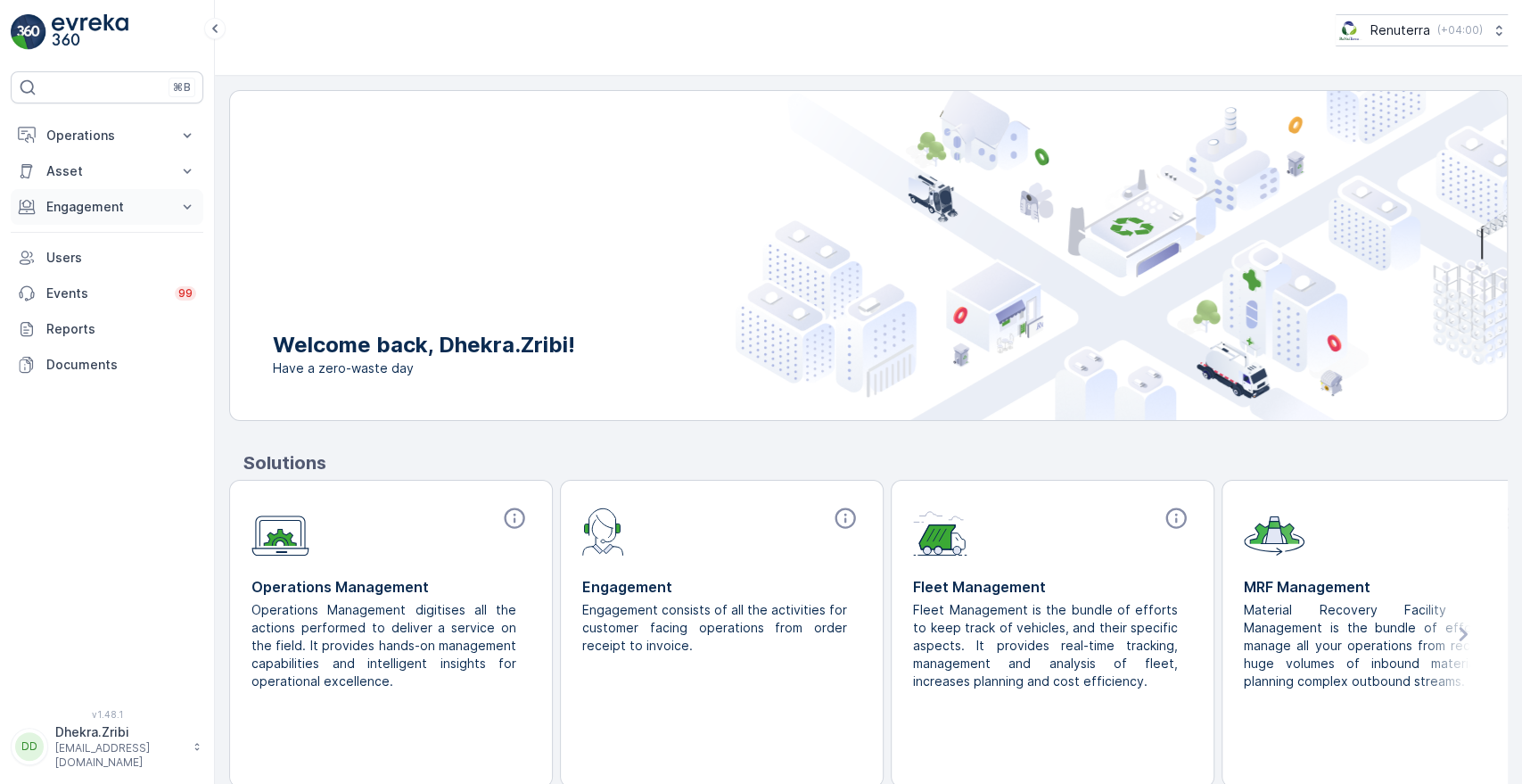
click at [164, 210] on p "Engagement" at bounding box center [107, 207] width 121 height 18
click at [79, 260] on p "Entities" at bounding box center [67, 262] width 44 height 18
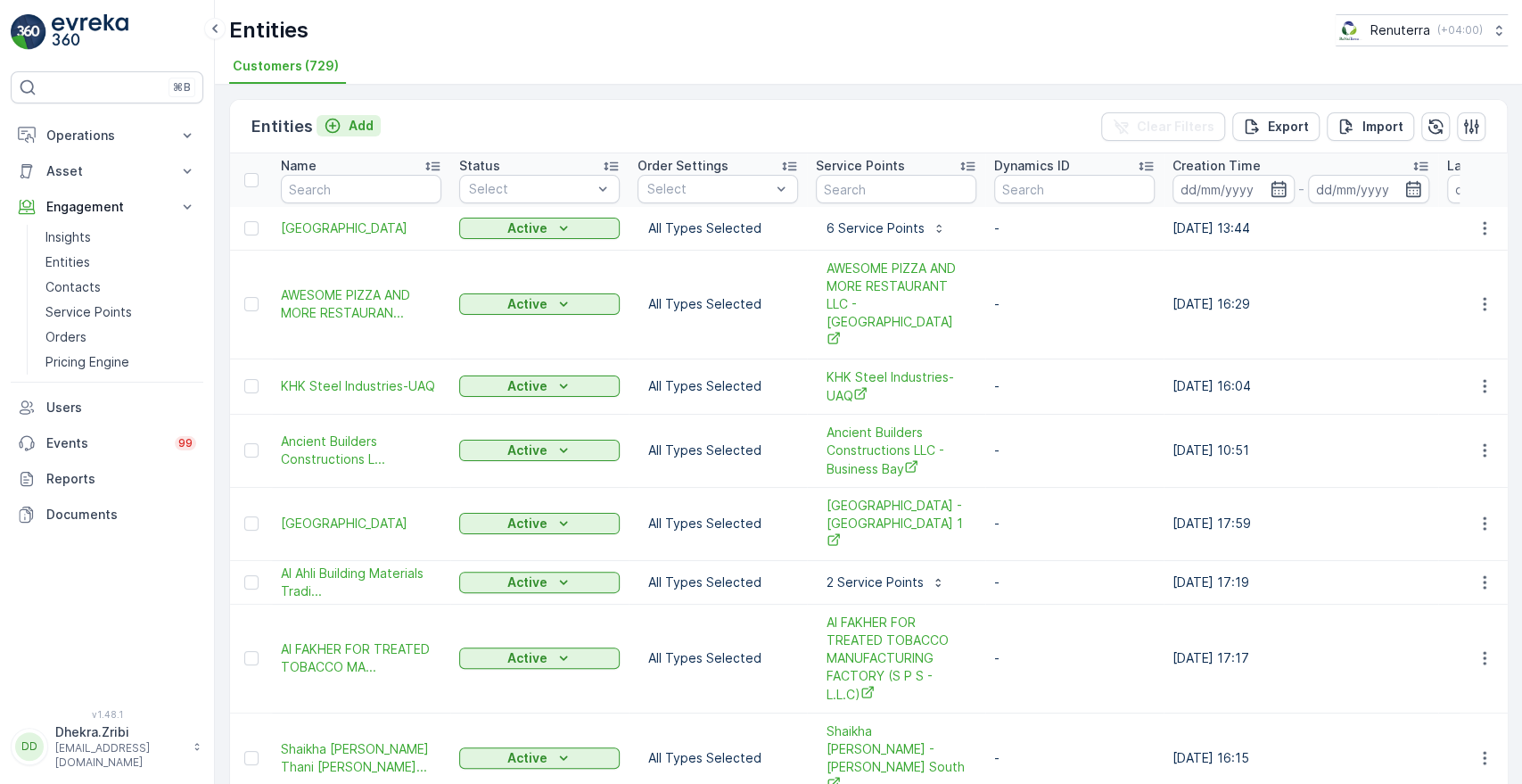
click at [352, 133] on p "Add" at bounding box center [361, 126] width 25 height 18
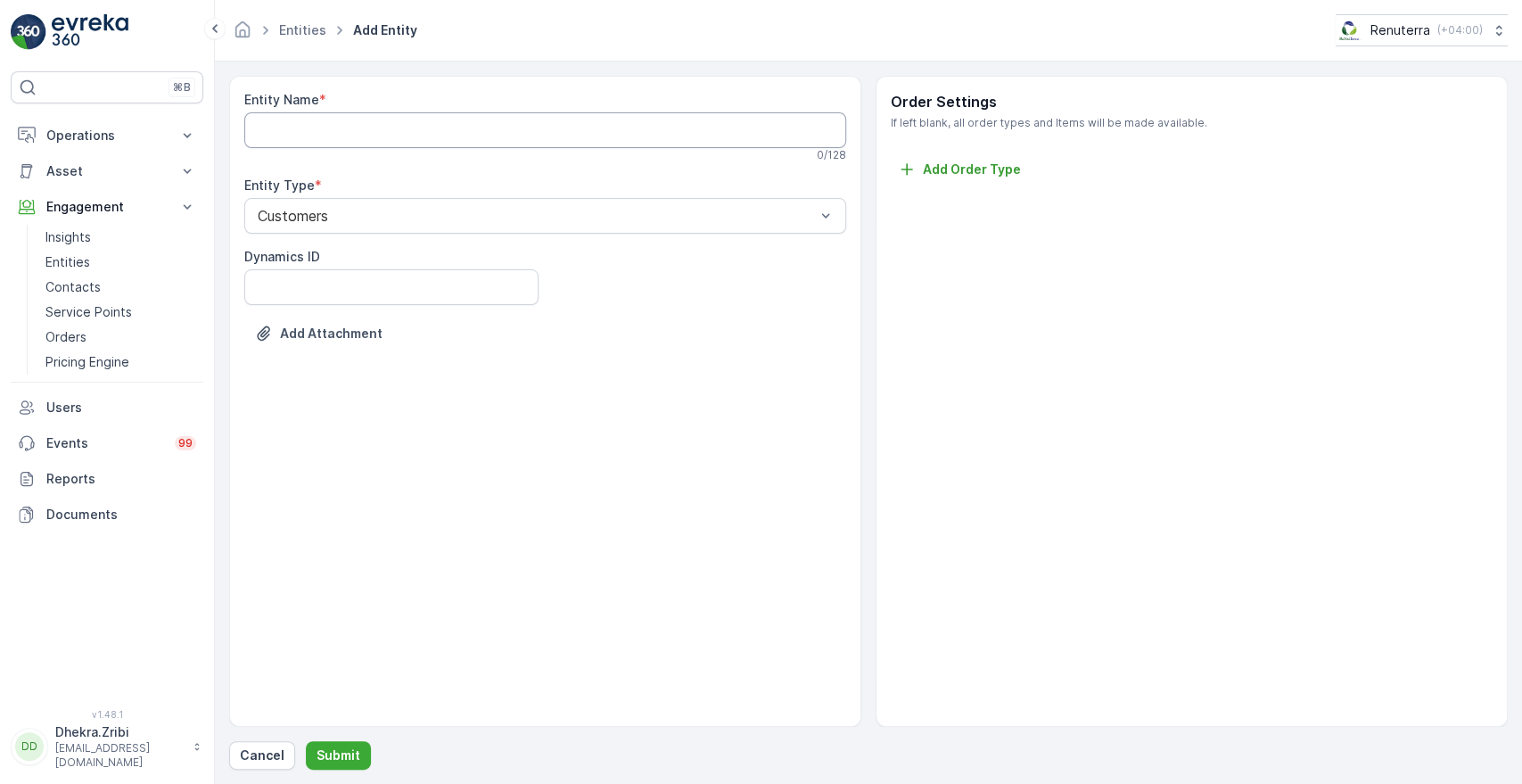
click at [360, 142] on Name "Entity Name" at bounding box center [545, 130] width 601 height 36
click at [478, 132] on Name "Entity Name" at bounding box center [545, 130] width 601 height 36
paste Name "Light Food Restaurant - [GEOGRAPHIC_DATA]"
click at [419, 431] on div "Entity Name * Light Food Restaurant - Karama This entity name is available 30 /…" at bounding box center [545, 401] width 632 height 650
click at [487, 124] on Name "Light Food Restaurant - [GEOGRAPHIC_DATA]" at bounding box center [545, 130] width 601 height 36
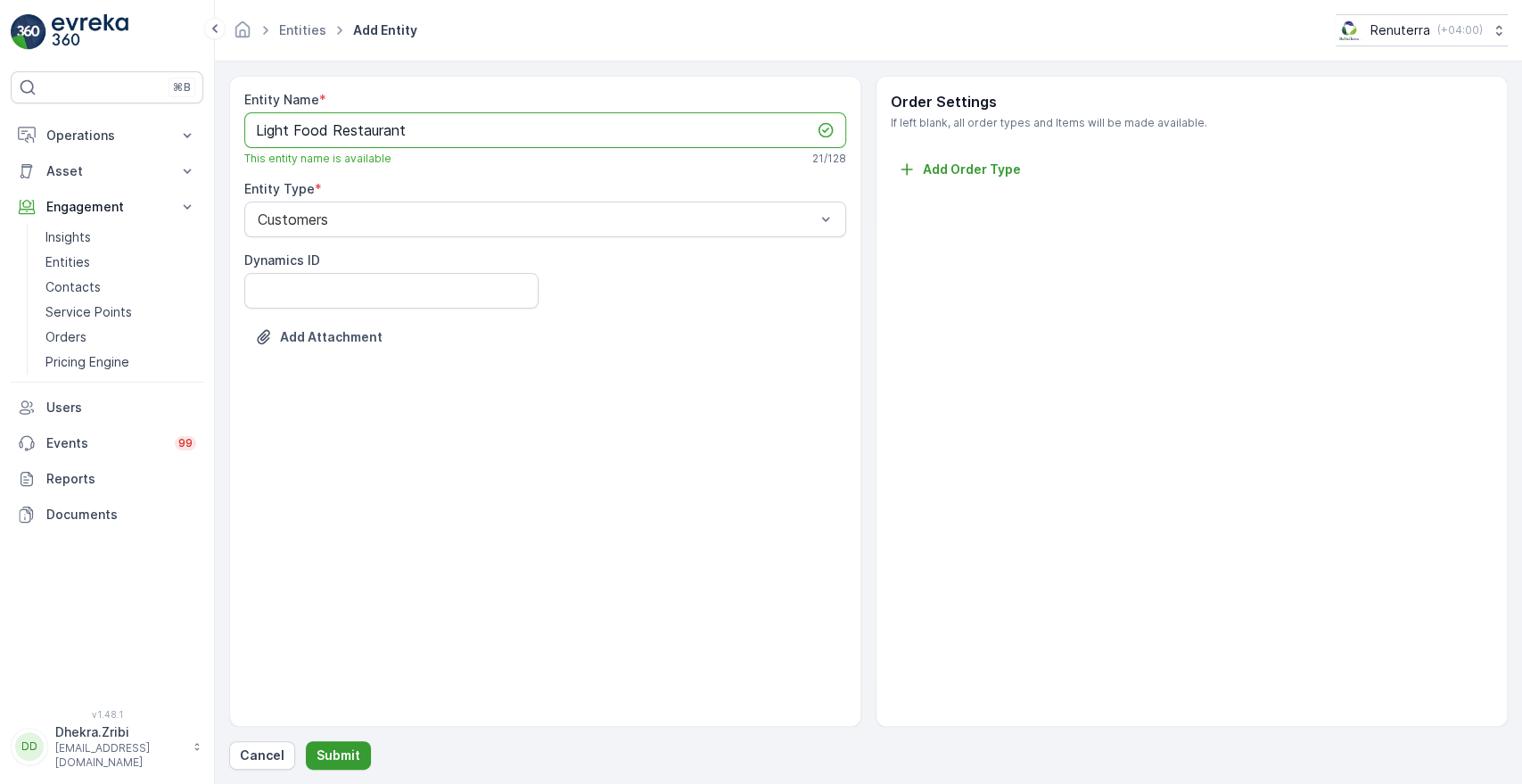
type Name "Light Food Restaurant"
click at [350, 754] on p "Submit" at bounding box center [337, 755] width 43 height 18
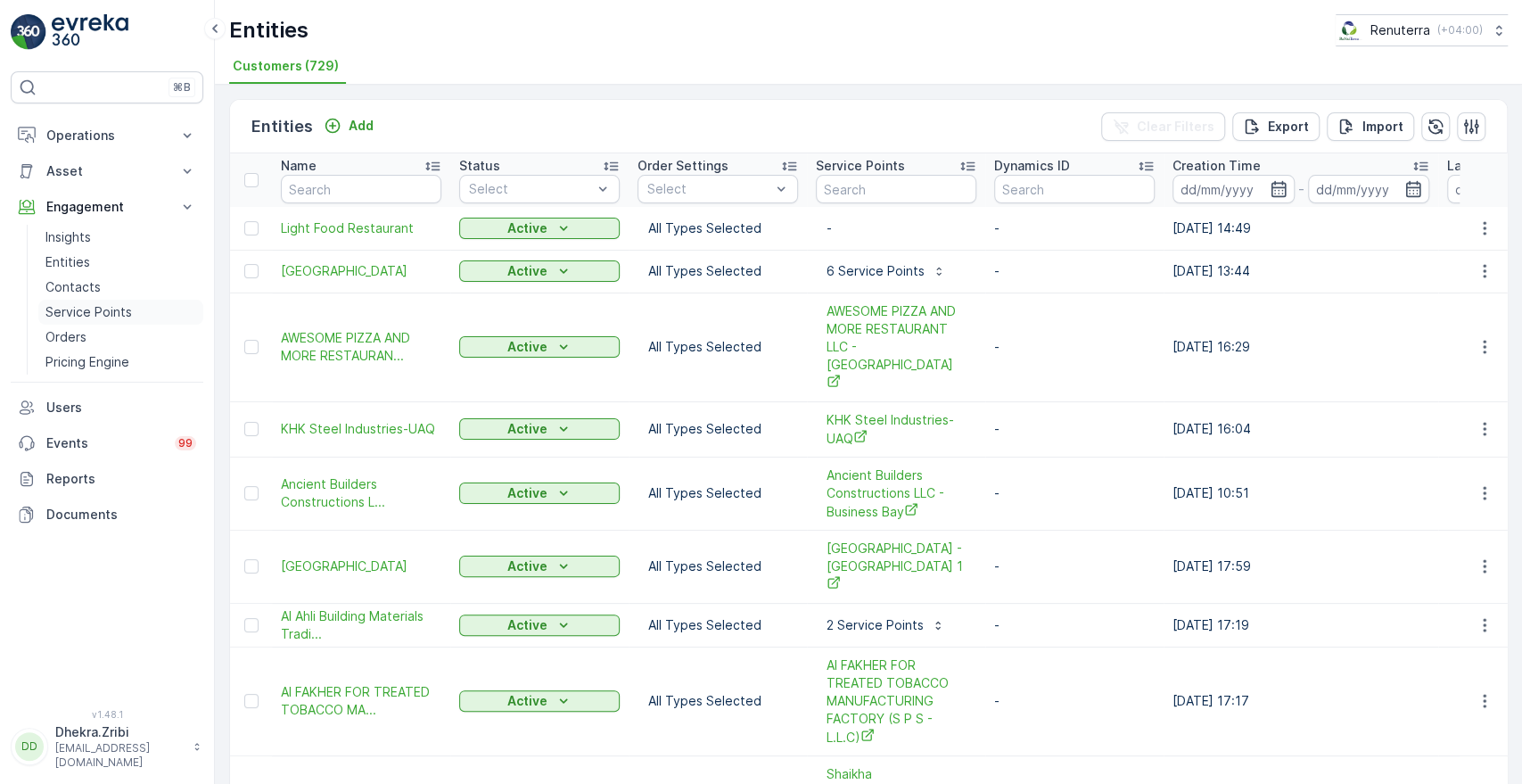
click at [108, 312] on p "Service Points" at bounding box center [88, 311] width 86 height 18
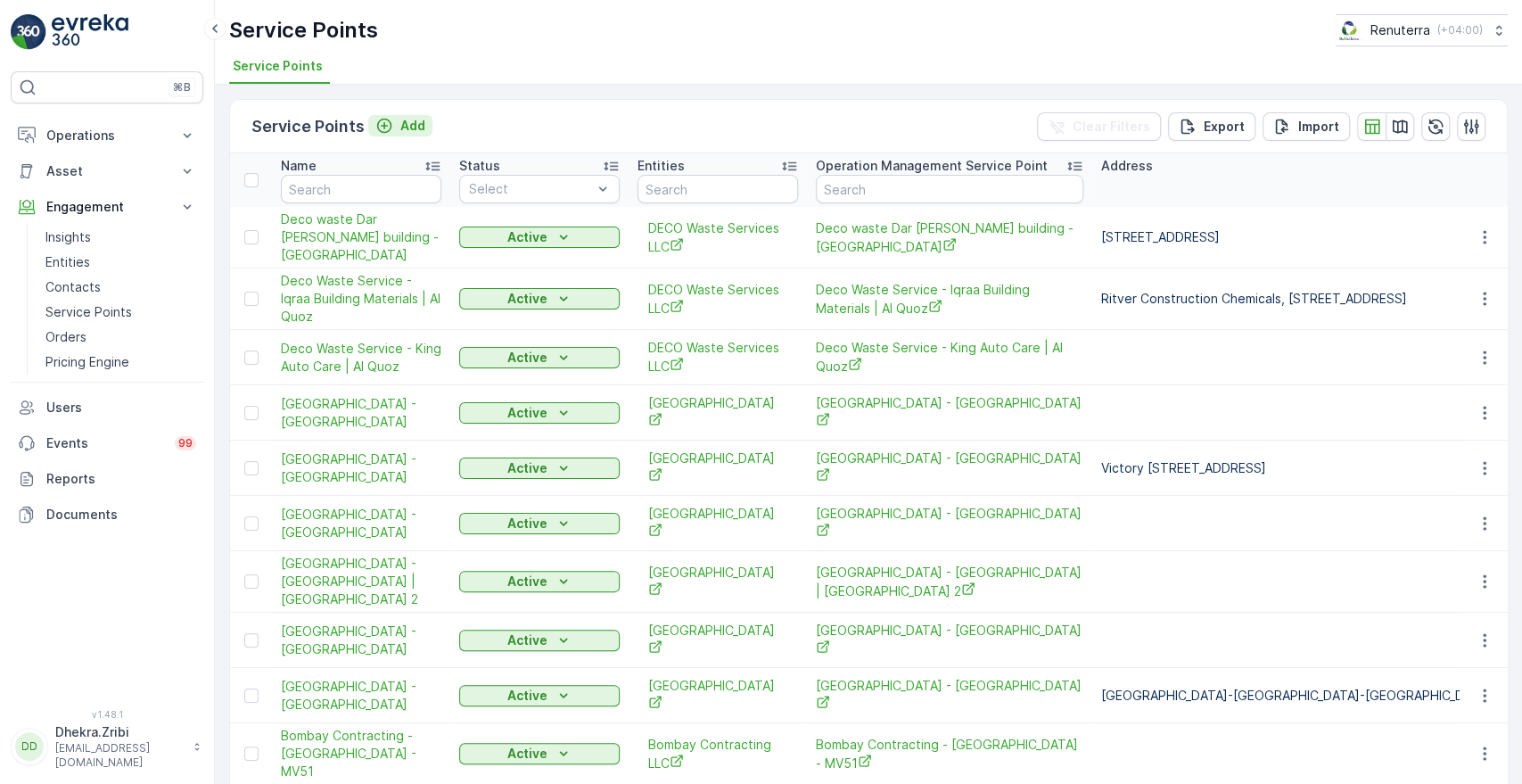
click at [409, 131] on p "Add" at bounding box center [413, 126] width 25 height 18
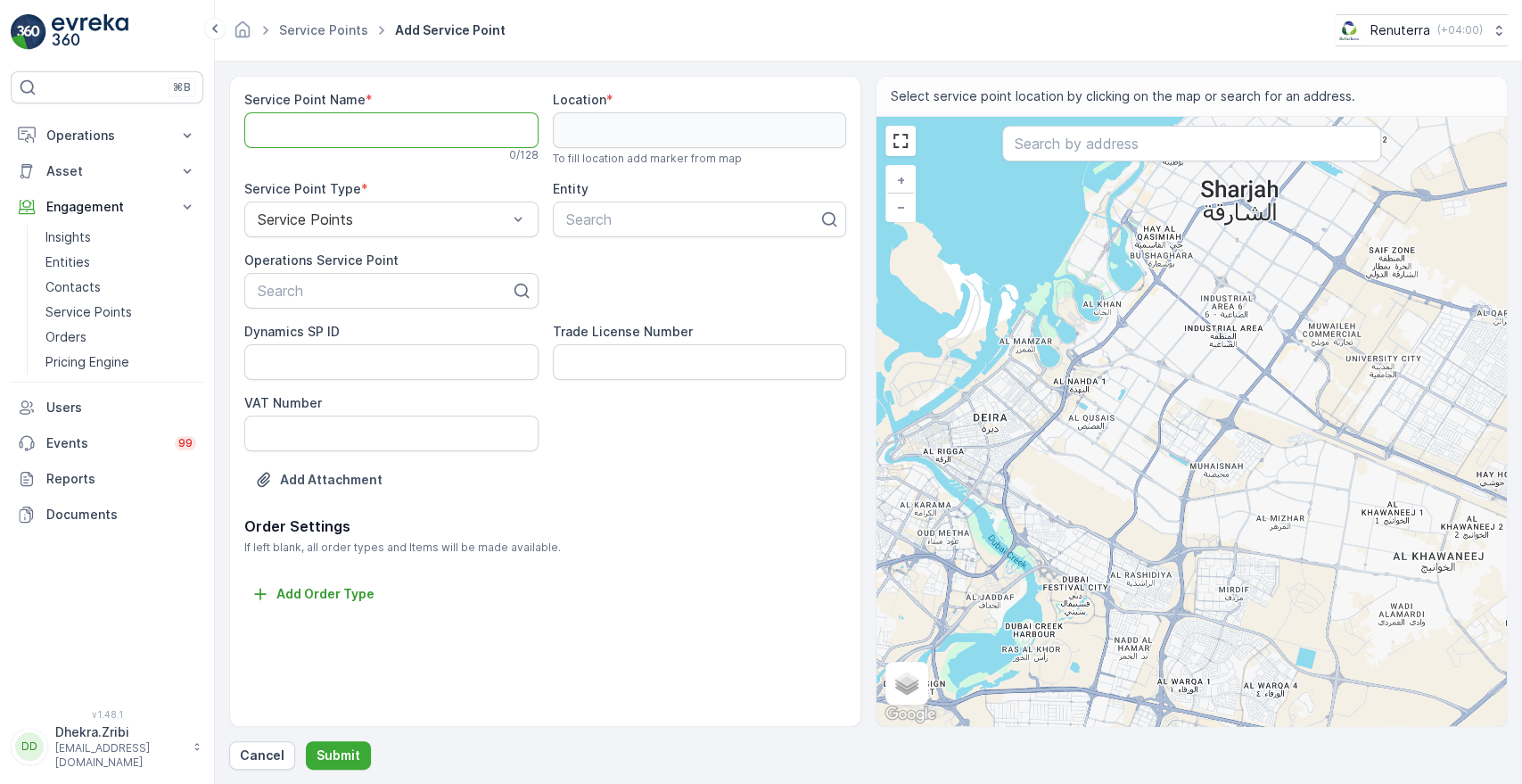
click at [365, 137] on Name "Service Point Name" at bounding box center [391, 130] width 294 height 36
paste Name "Light Food Restaurant - [GEOGRAPHIC_DATA]"
type Name "Light Food Restaurant - [GEOGRAPHIC_DATA]"
click at [303, 296] on div at bounding box center [383, 290] width 257 height 16
paste input "Light Food Restaurant - [GEOGRAPHIC_DATA]"
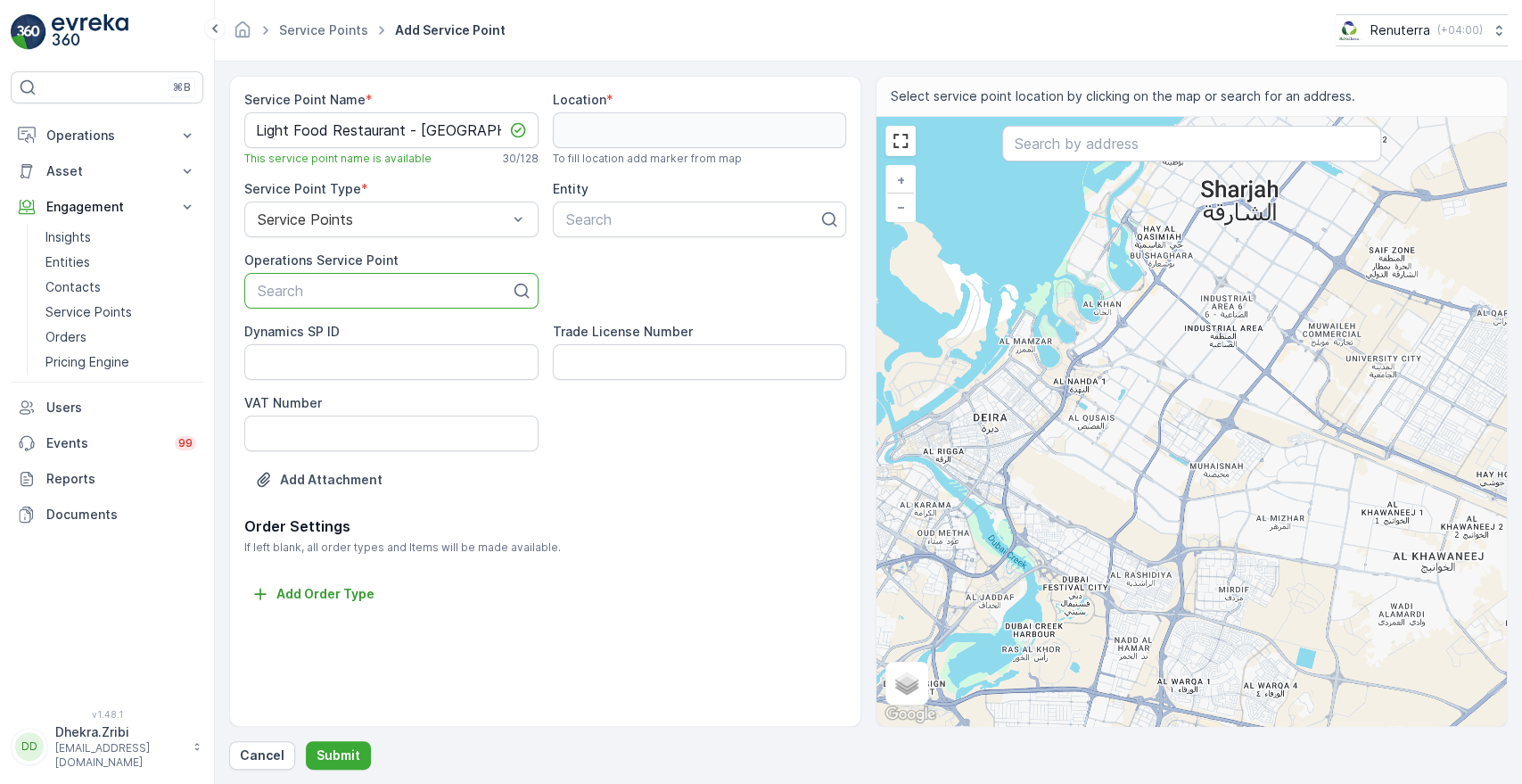
type input "Light Food Restaurant - [GEOGRAPHIC_DATA]"
click at [313, 340] on span "Light Food Restaurant - [GEOGRAPHIC_DATA]" at bounding box center [391, 342] width 273 height 32
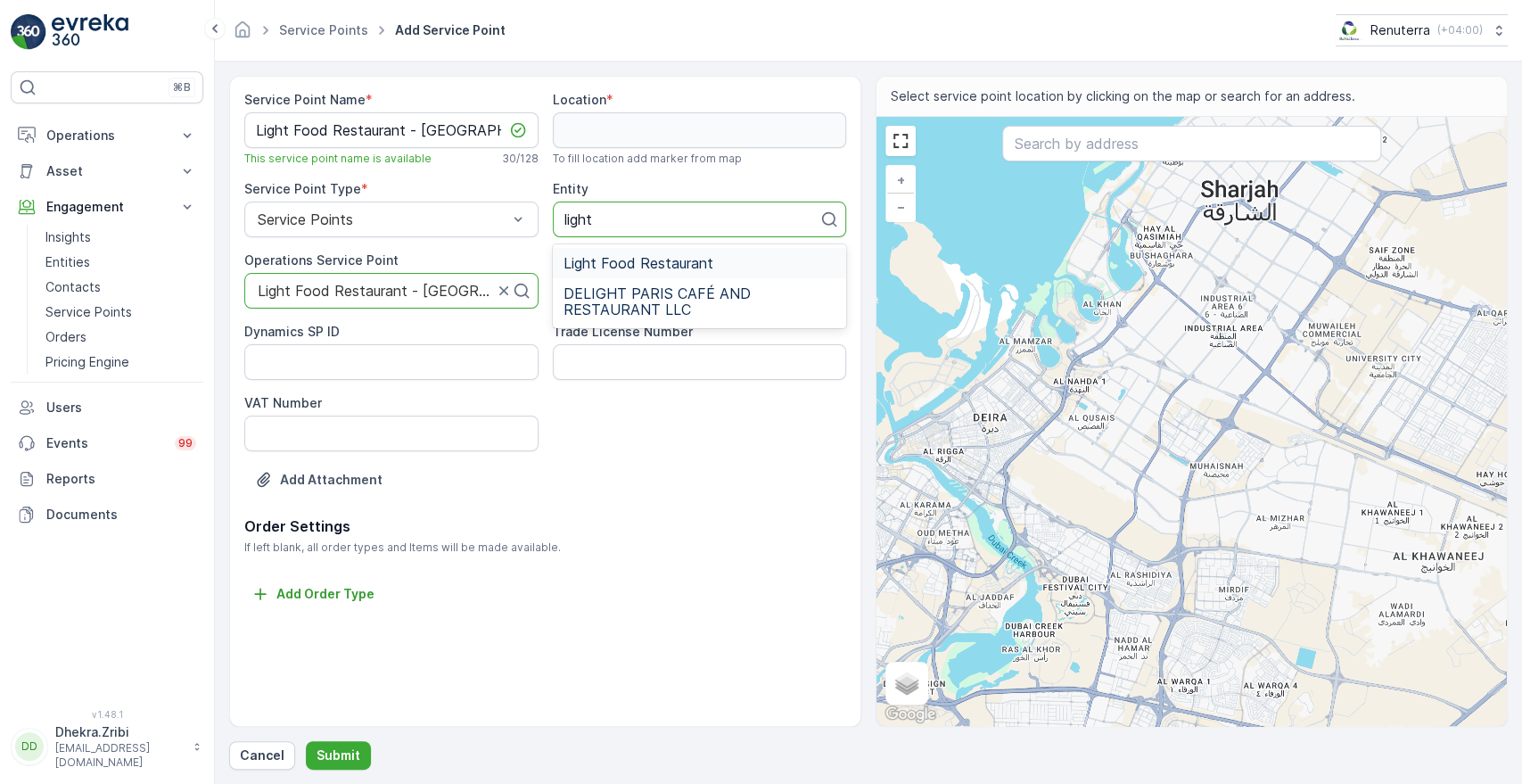
type input "light f"
click at [594, 257] on span "Light Food Restaurant" at bounding box center [638, 262] width 150 height 16
click at [1056, 141] on input "text" at bounding box center [1191, 143] width 378 height 36
paste input "Light Food Restaurant"
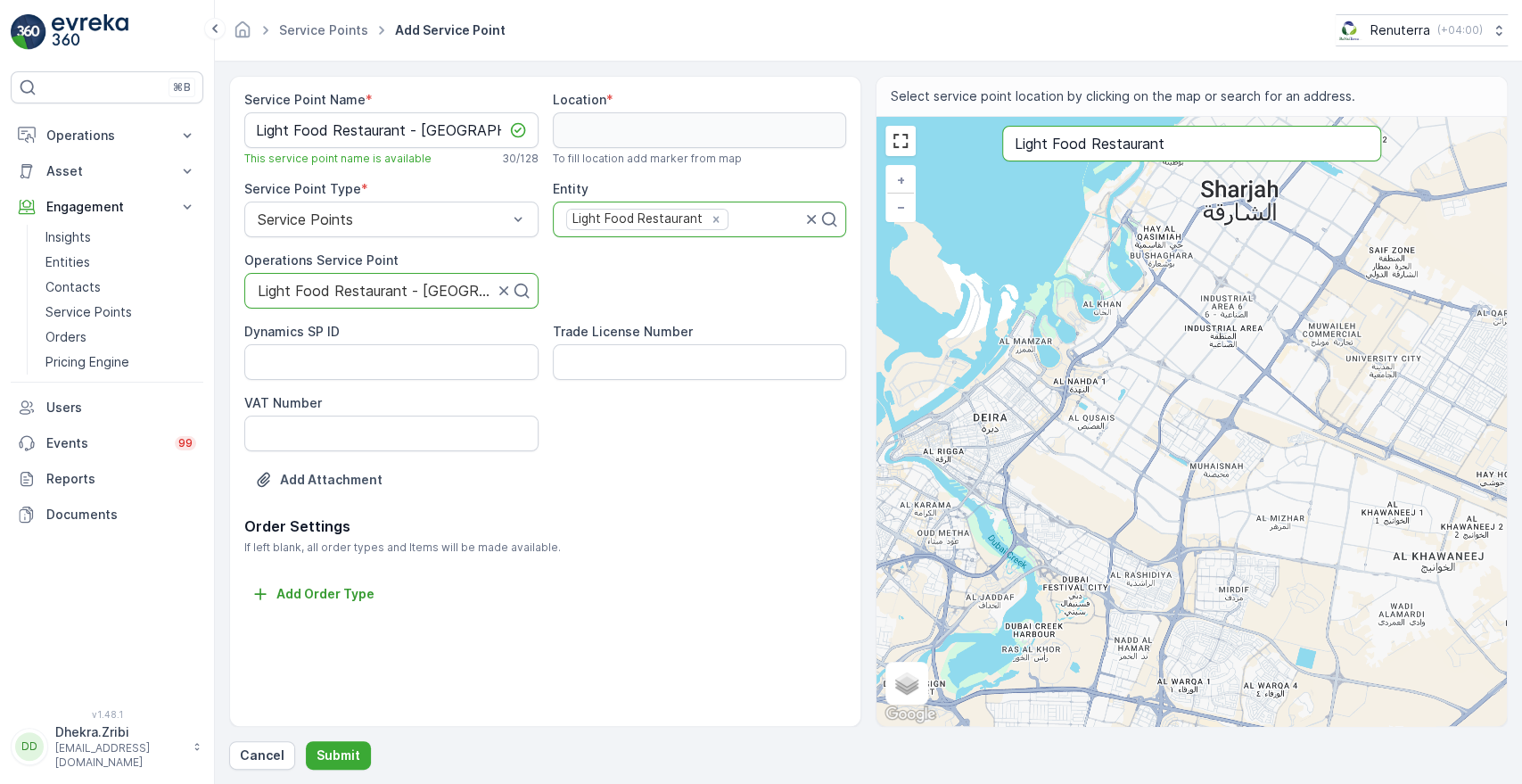
type input "Light Food Restaurant"
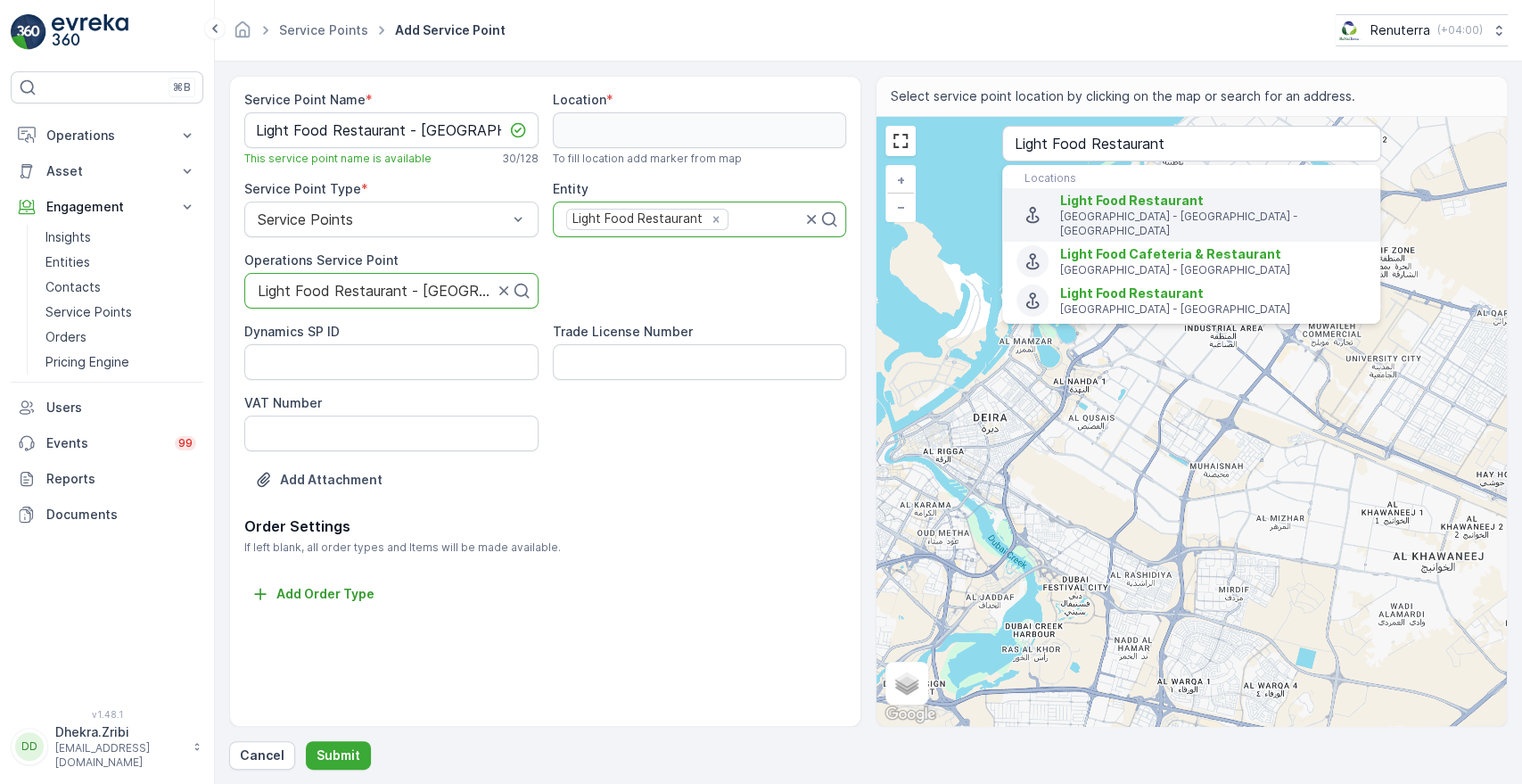
click at [1058, 198] on div "Light Food Restaurant [GEOGRAPHIC_DATA] - [GEOGRAPHIC_DATA] - [GEOGRAPHIC_DATA]" at bounding box center [1191, 214] width 350 height 46
type input "25.2514331,55.30481229999999"
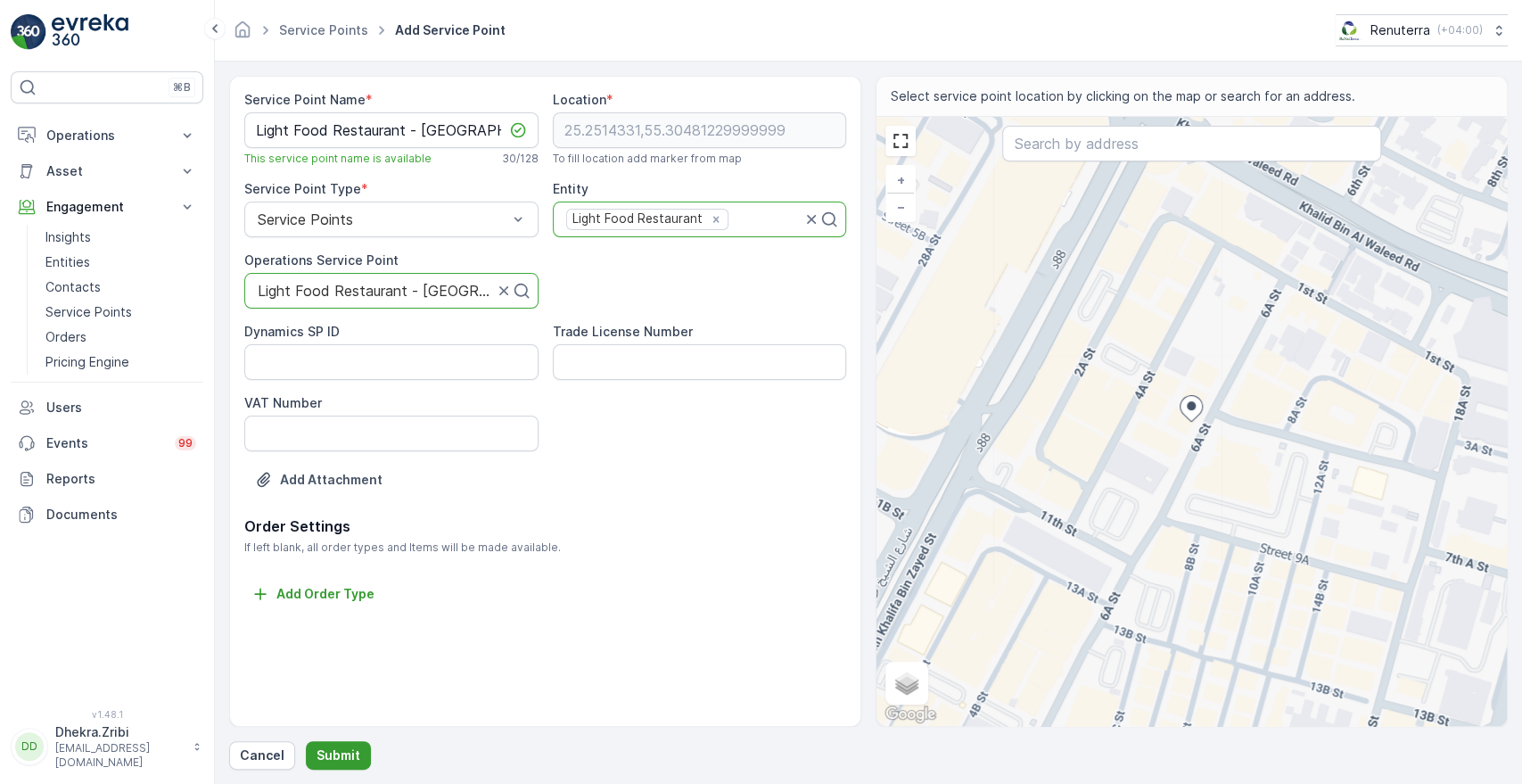
click at [330, 759] on p "Submit" at bounding box center [337, 755] width 43 height 18
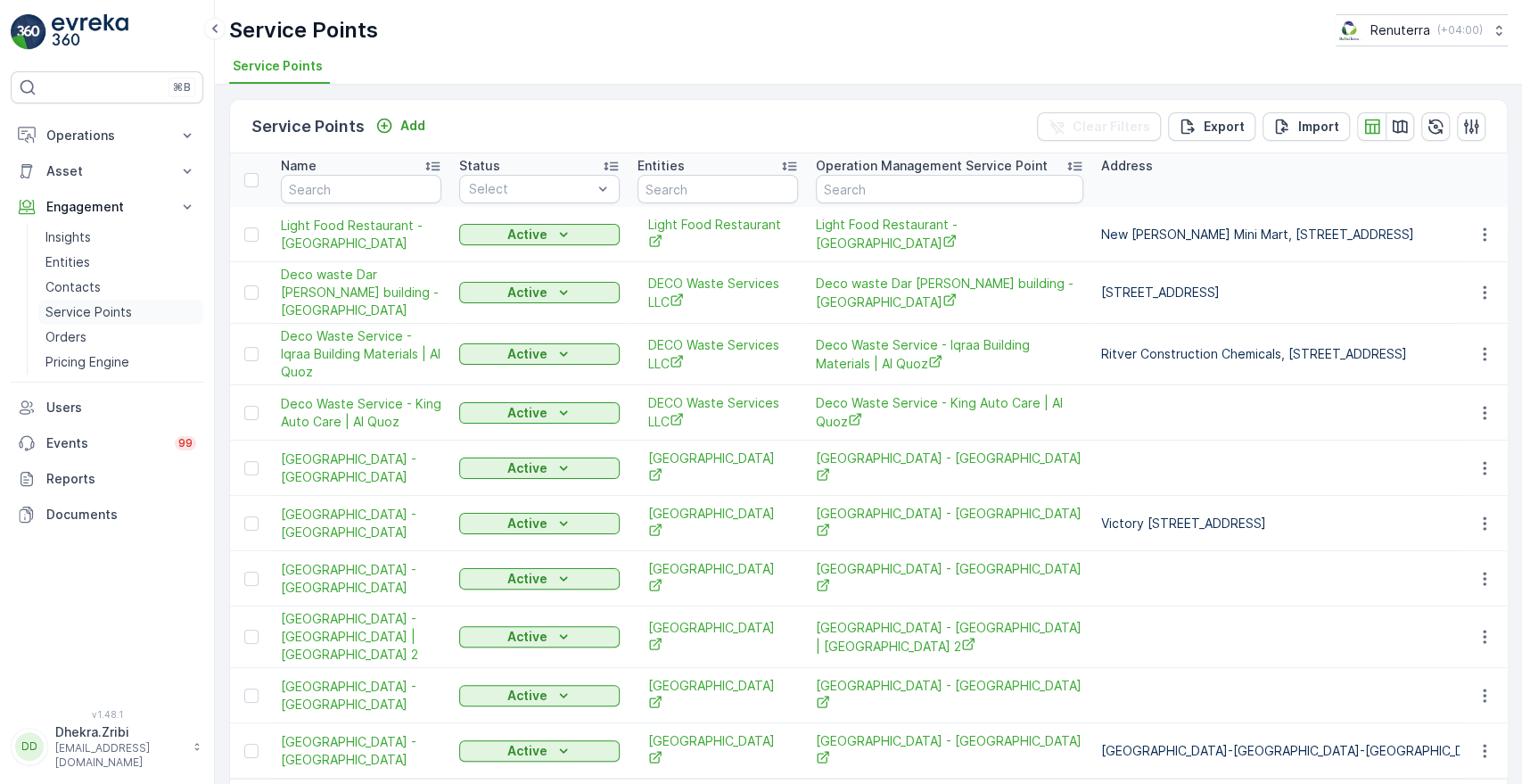
click at [93, 310] on p "Service Points" at bounding box center [88, 311] width 86 height 18
click at [327, 233] on span "Light Food Restaurant - [GEOGRAPHIC_DATA]" at bounding box center [360, 233] width 160 height 36
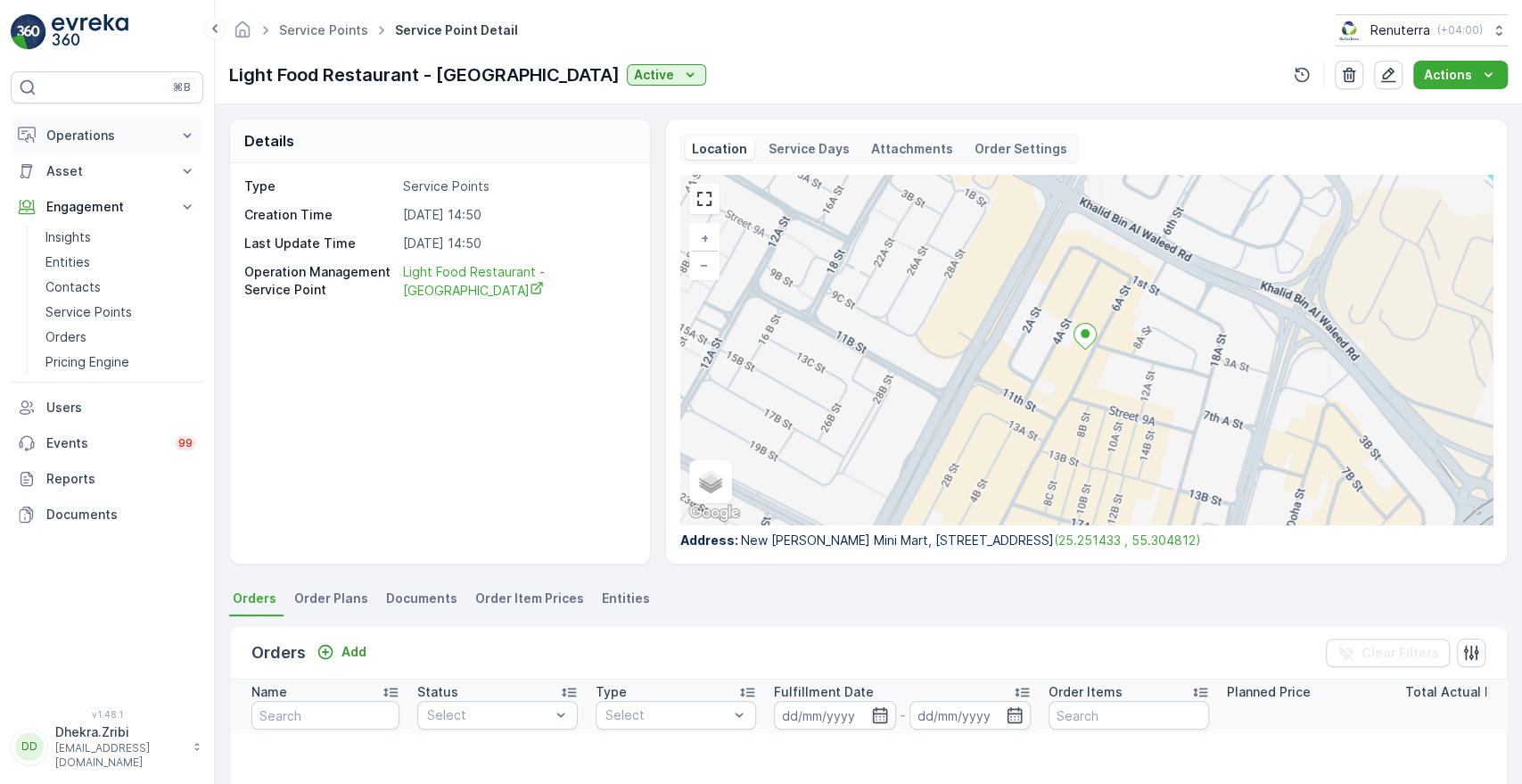
click at [185, 143] on button "Operations" at bounding box center [107, 135] width 192 height 36
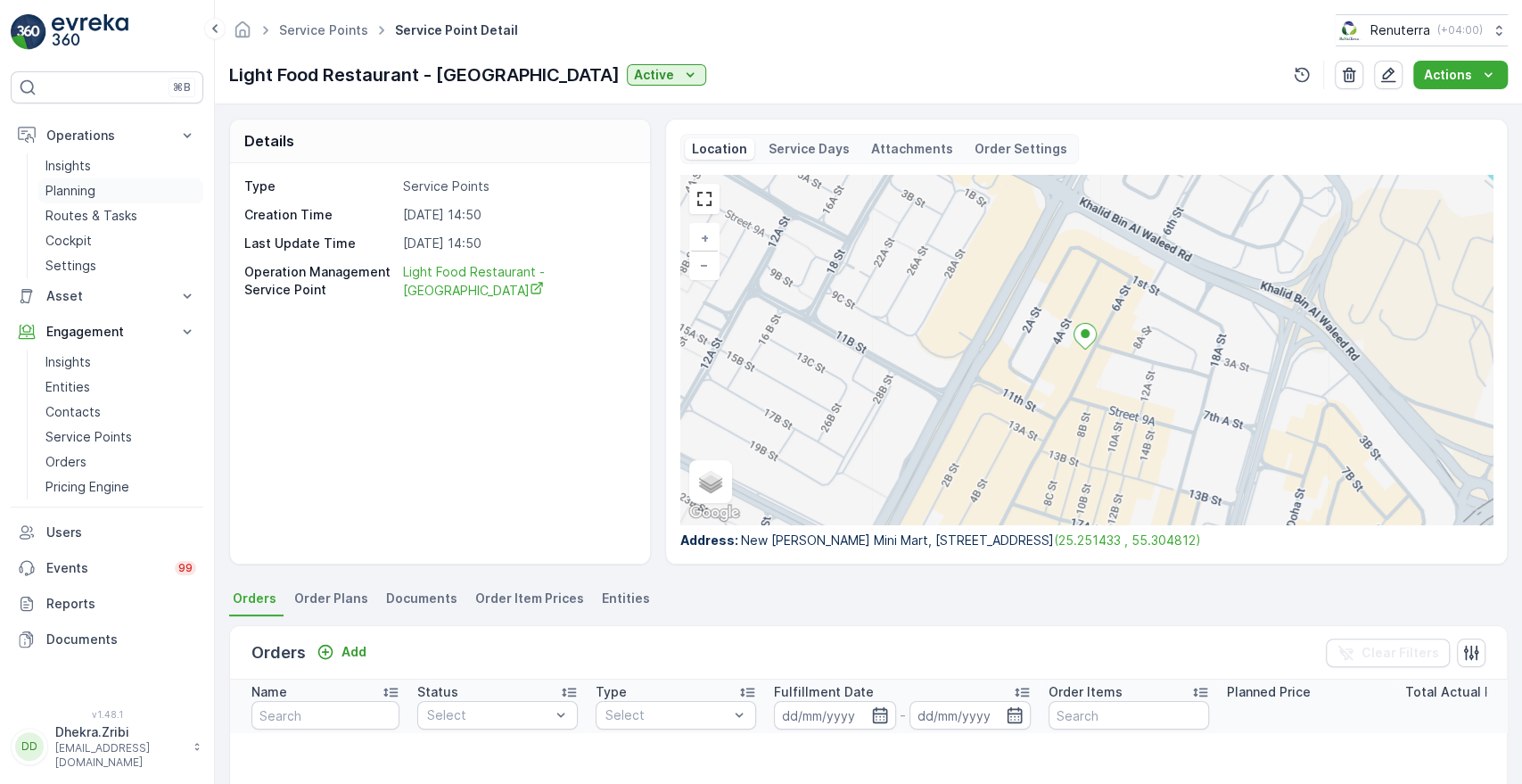
click at [81, 197] on p "Planning" at bounding box center [70, 190] width 50 height 18
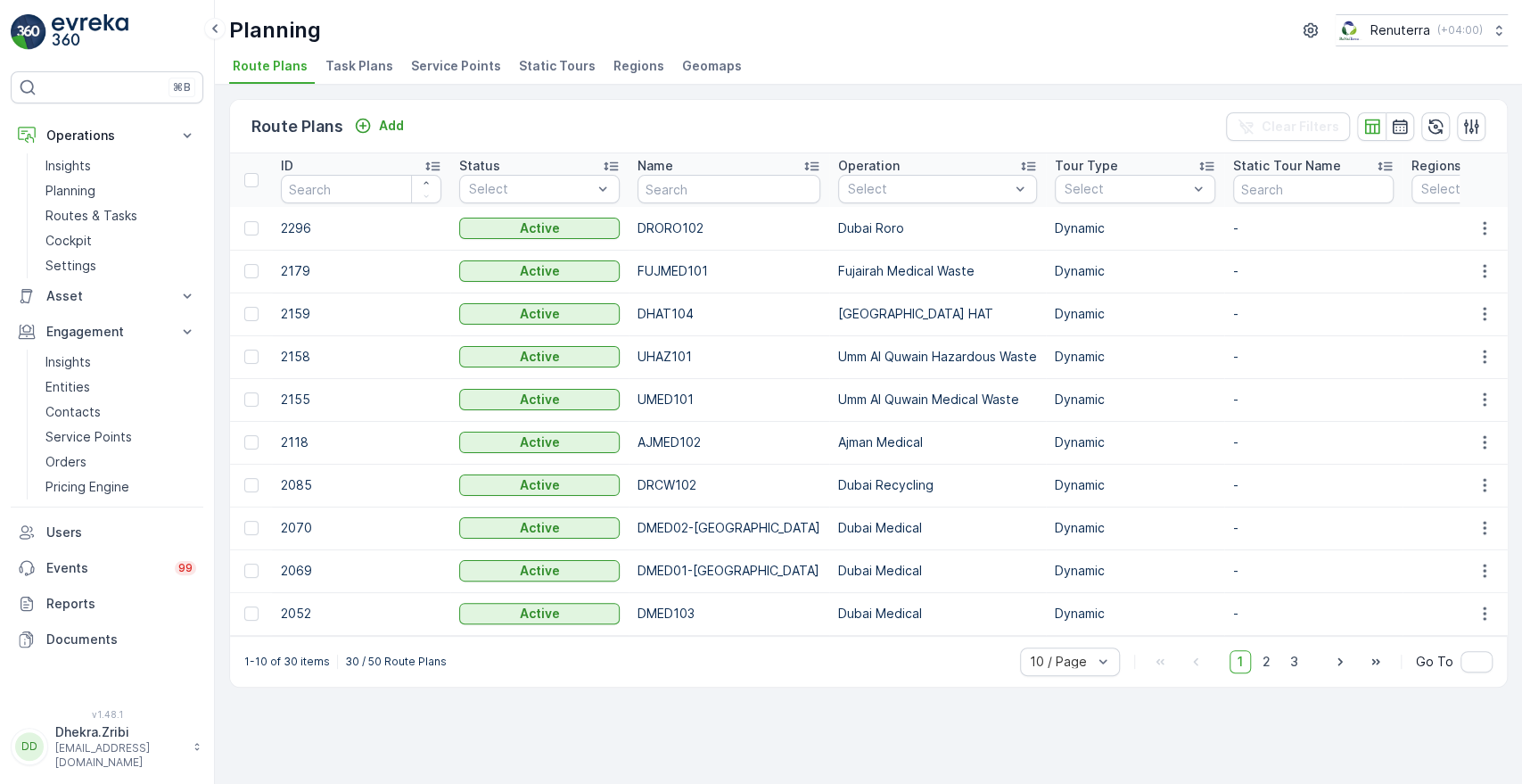
click at [450, 61] on span "Service Points" at bounding box center [456, 65] width 90 height 18
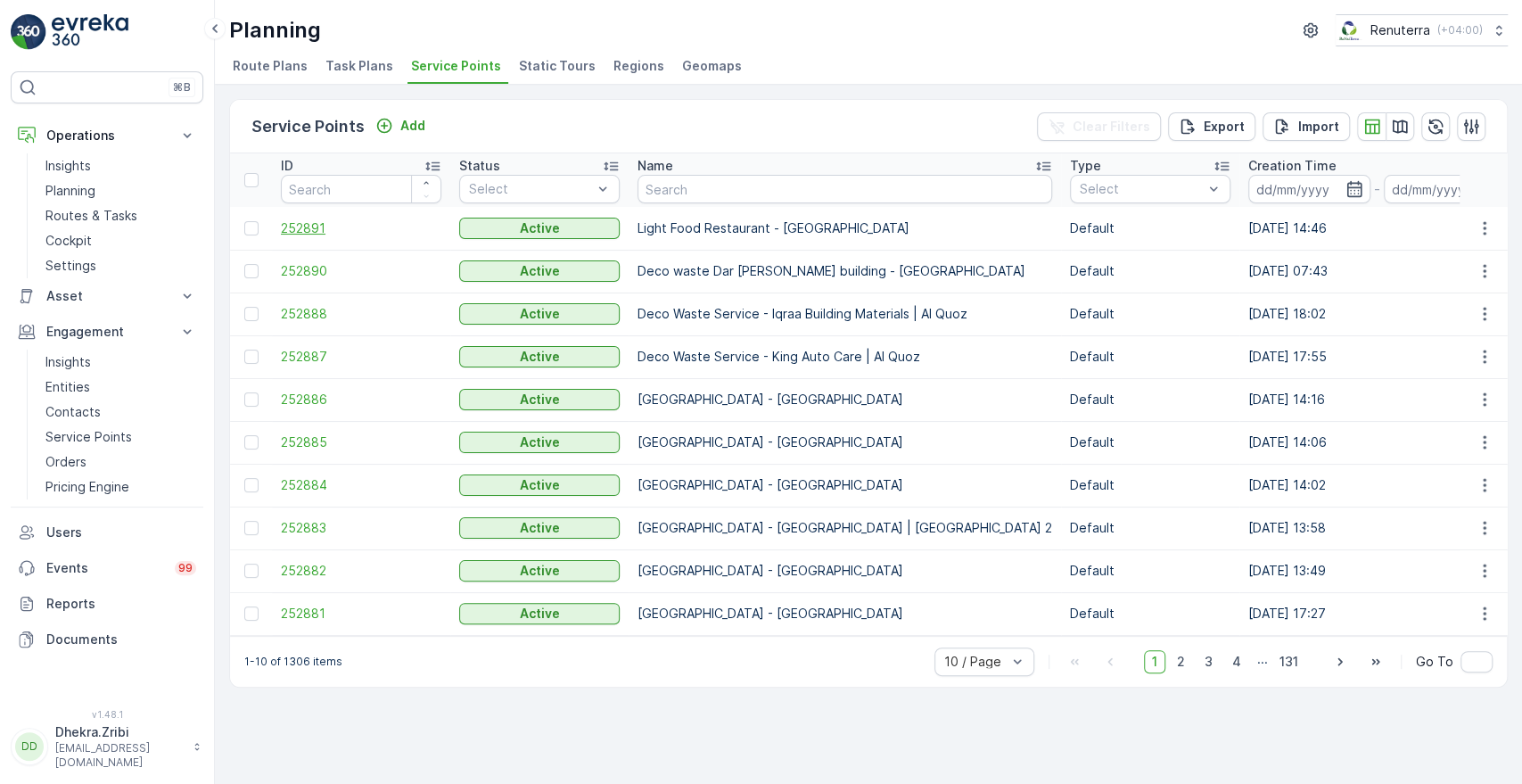
click at [314, 223] on span "252891" at bounding box center [360, 228] width 160 height 18
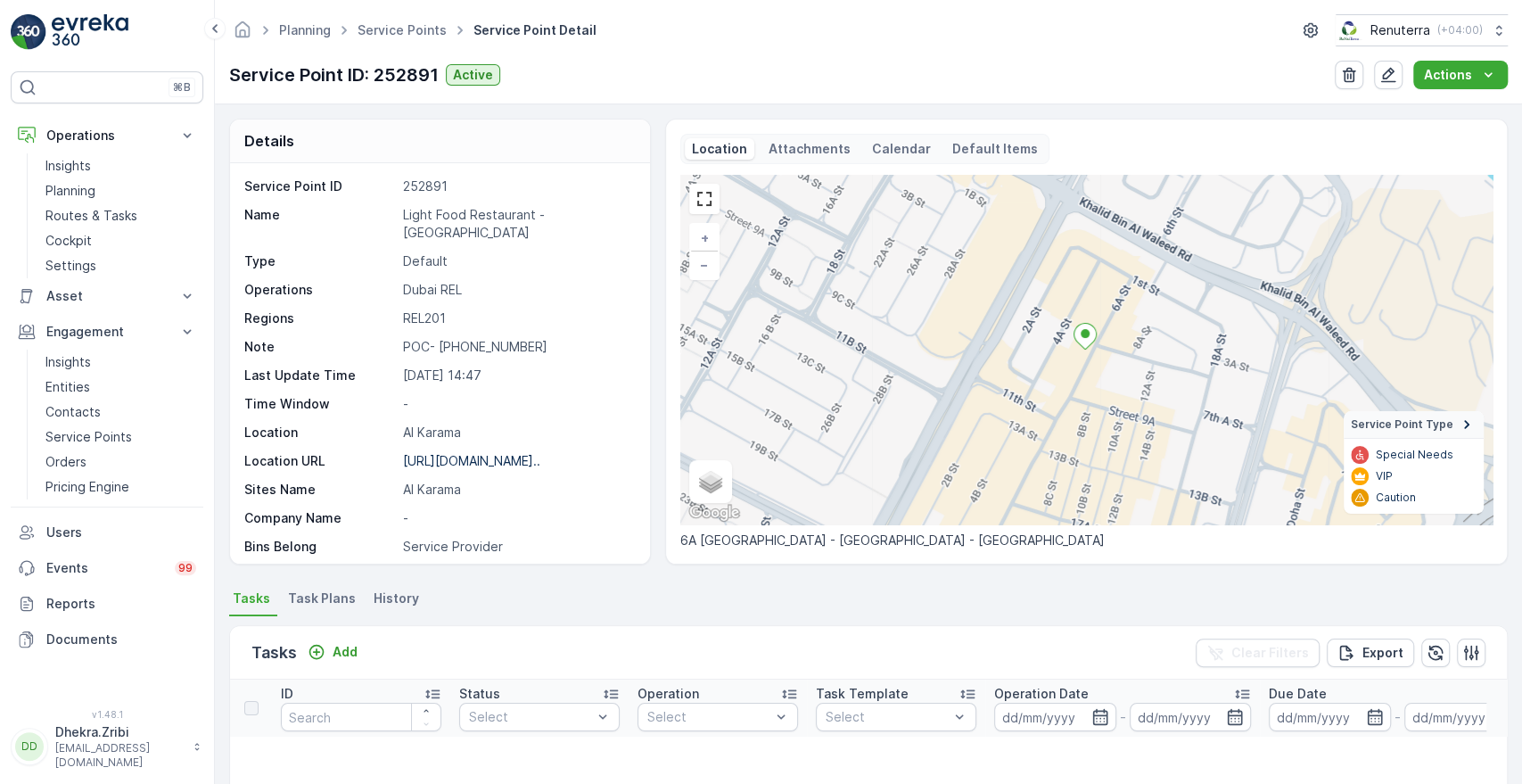
click at [329, 597] on span "Task Plans" at bounding box center [322, 598] width 68 height 18
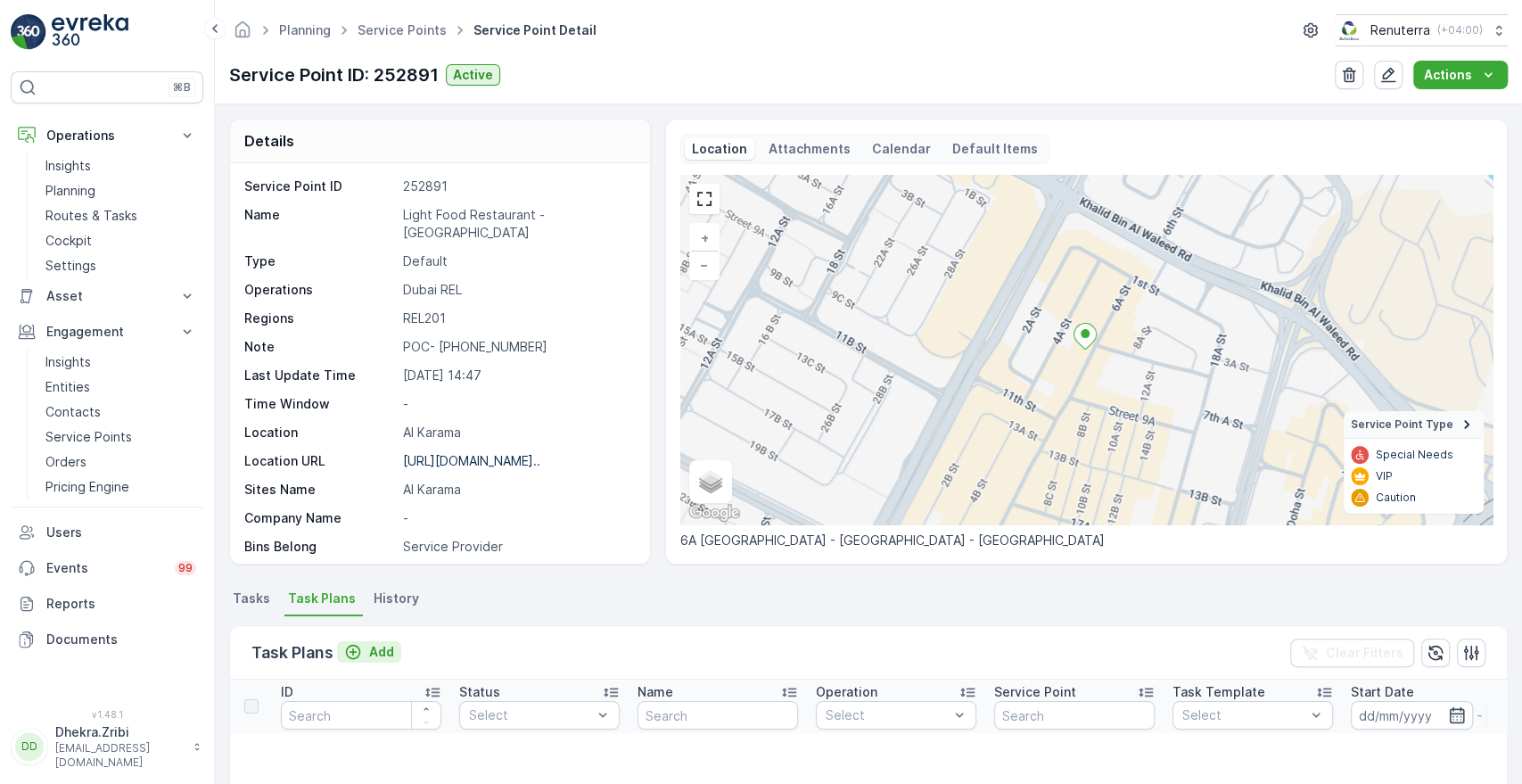
click at [384, 655] on p "Add" at bounding box center [381, 651] width 25 height 18
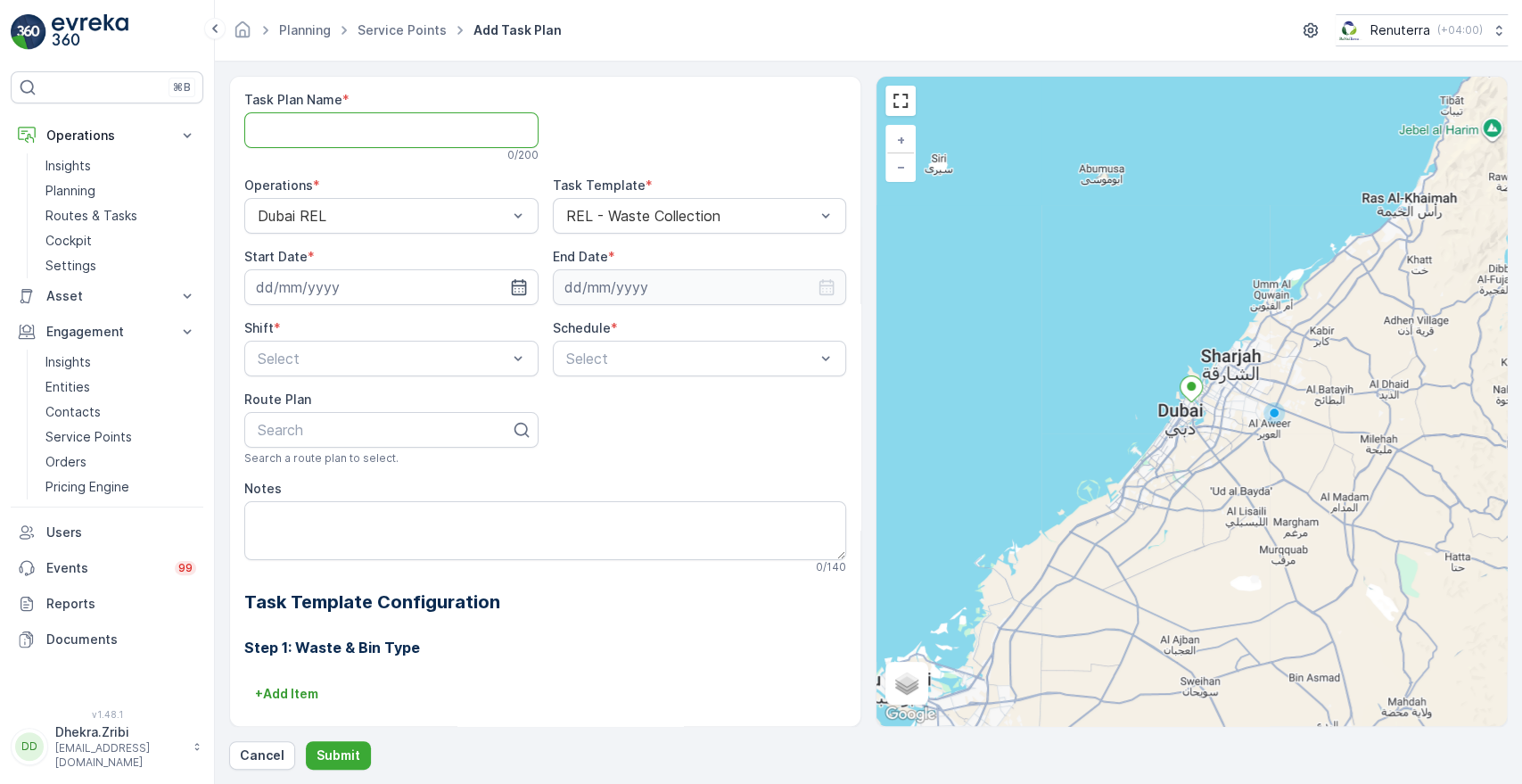
click at [477, 130] on Name "Task Plan Name" at bounding box center [391, 130] width 294 height 36
type Name "DREL002"
click at [514, 279] on icon "button" at bounding box center [519, 287] width 18 height 18
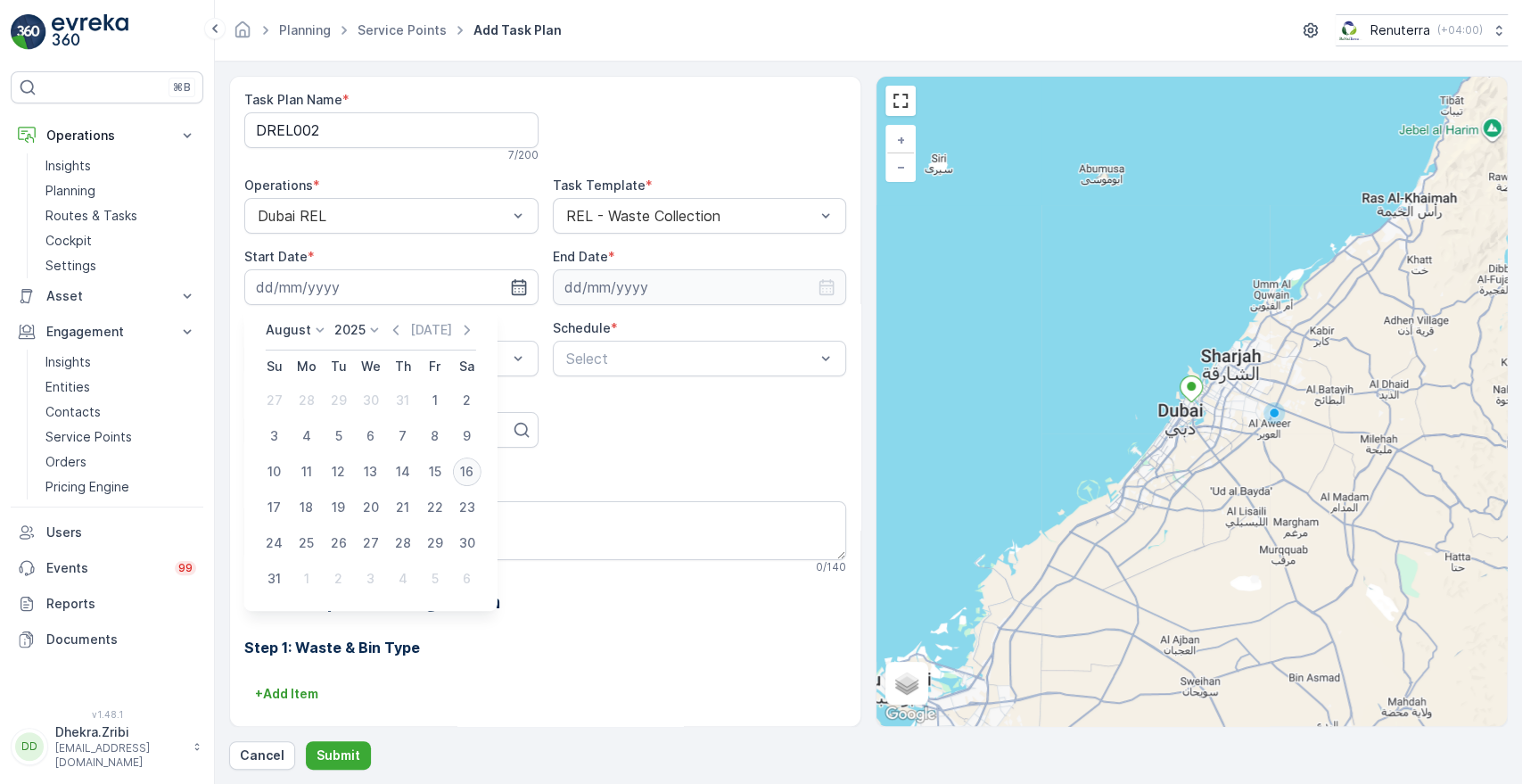
click at [464, 470] on div "16" at bounding box center [467, 472] width 29 height 29
type input "[DATE]"
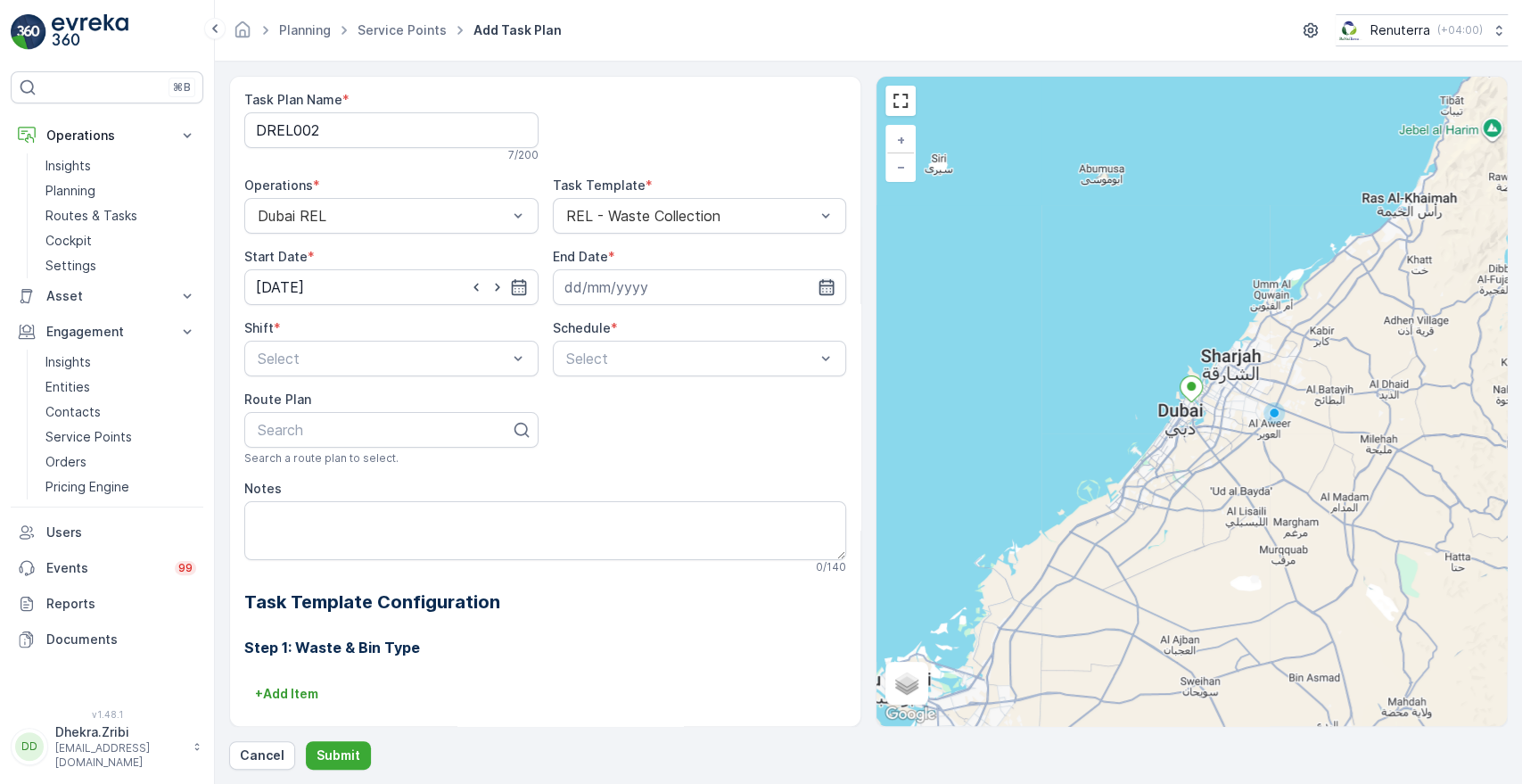
click at [827, 283] on icon "button" at bounding box center [826, 287] width 18 height 18
click at [677, 333] on icon at bounding box center [680, 330] width 18 height 18
click at [661, 496] on span "2026" at bounding box center [666, 497] width 31 height 18
click at [617, 328] on icon at bounding box center [626, 330] width 18 height 18
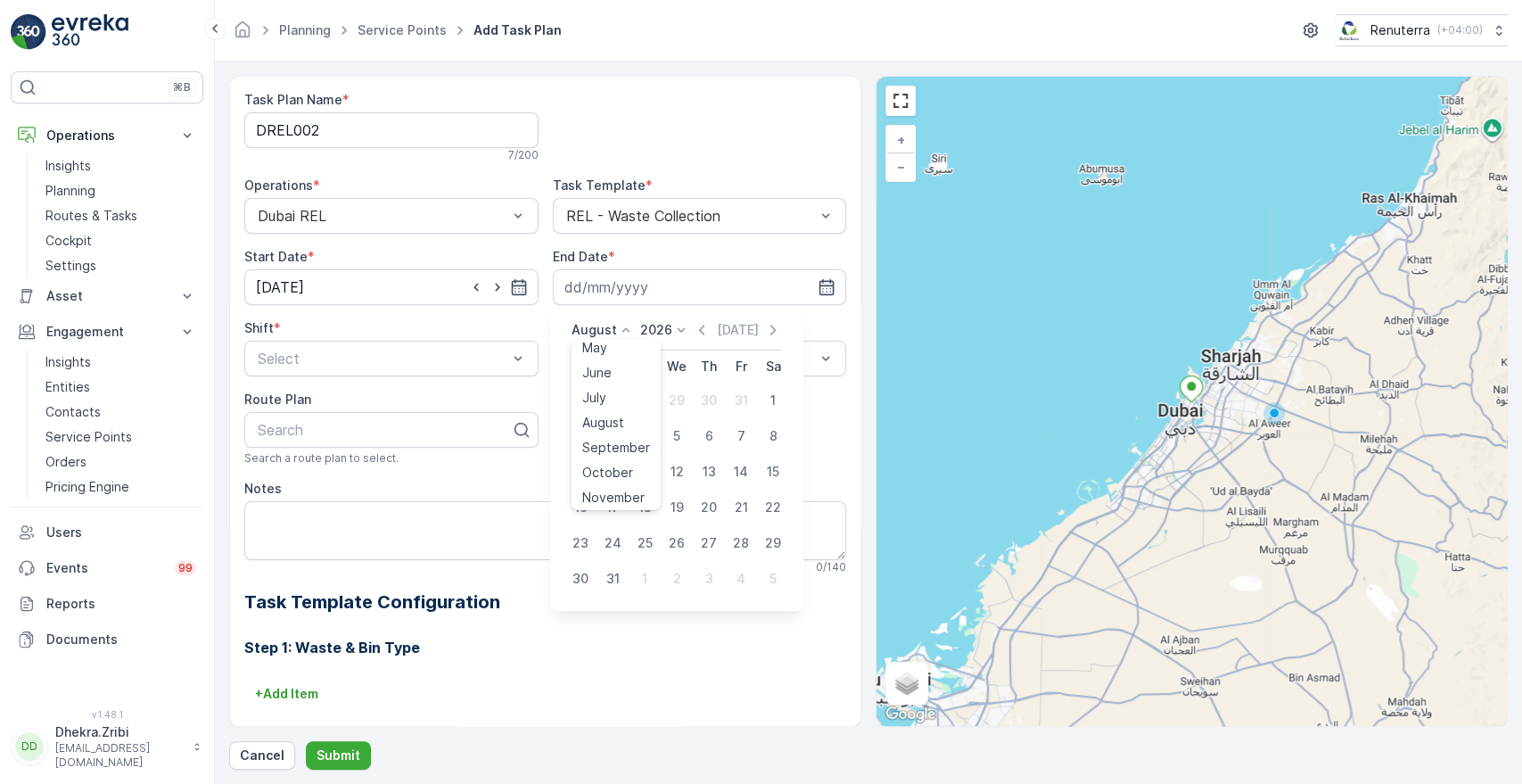
scroll to position [135, 0]
click at [600, 490] on span "December" at bounding box center [613, 494] width 62 height 18
click at [711, 538] on div "31" at bounding box center [709, 543] width 29 height 29
type input "[DATE]"
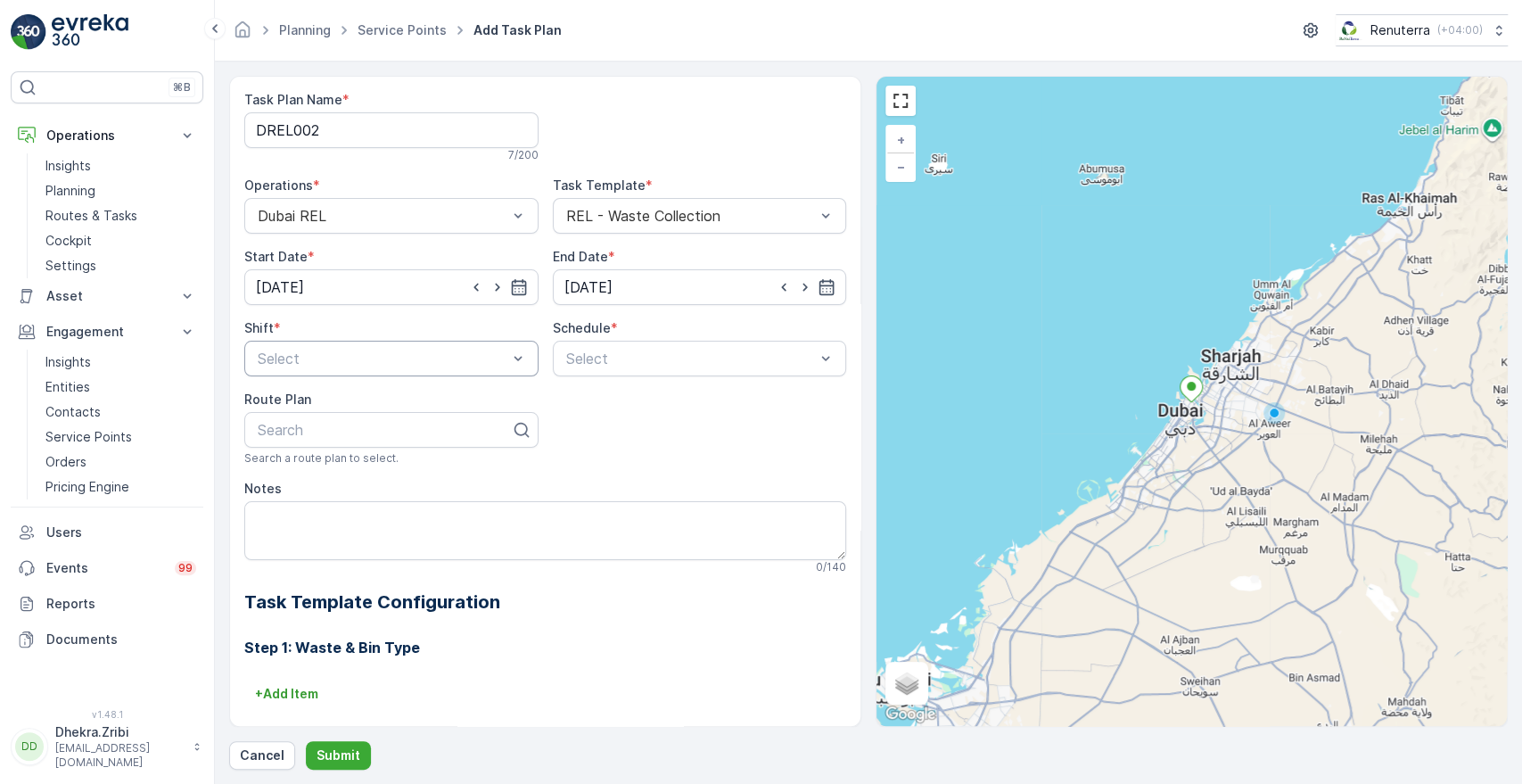
click at [500, 353] on div at bounding box center [382, 358] width 254 height 16
click at [311, 428] on span "Night Shift" at bounding box center [290, 432] width 72 height 16
click at [604, 355] on div at bounding box center [691, 358] width 254 height 16
type input "a"
click at [582, 427] on span "Weekly" at bounding box center [586, 432] width 46 height 16
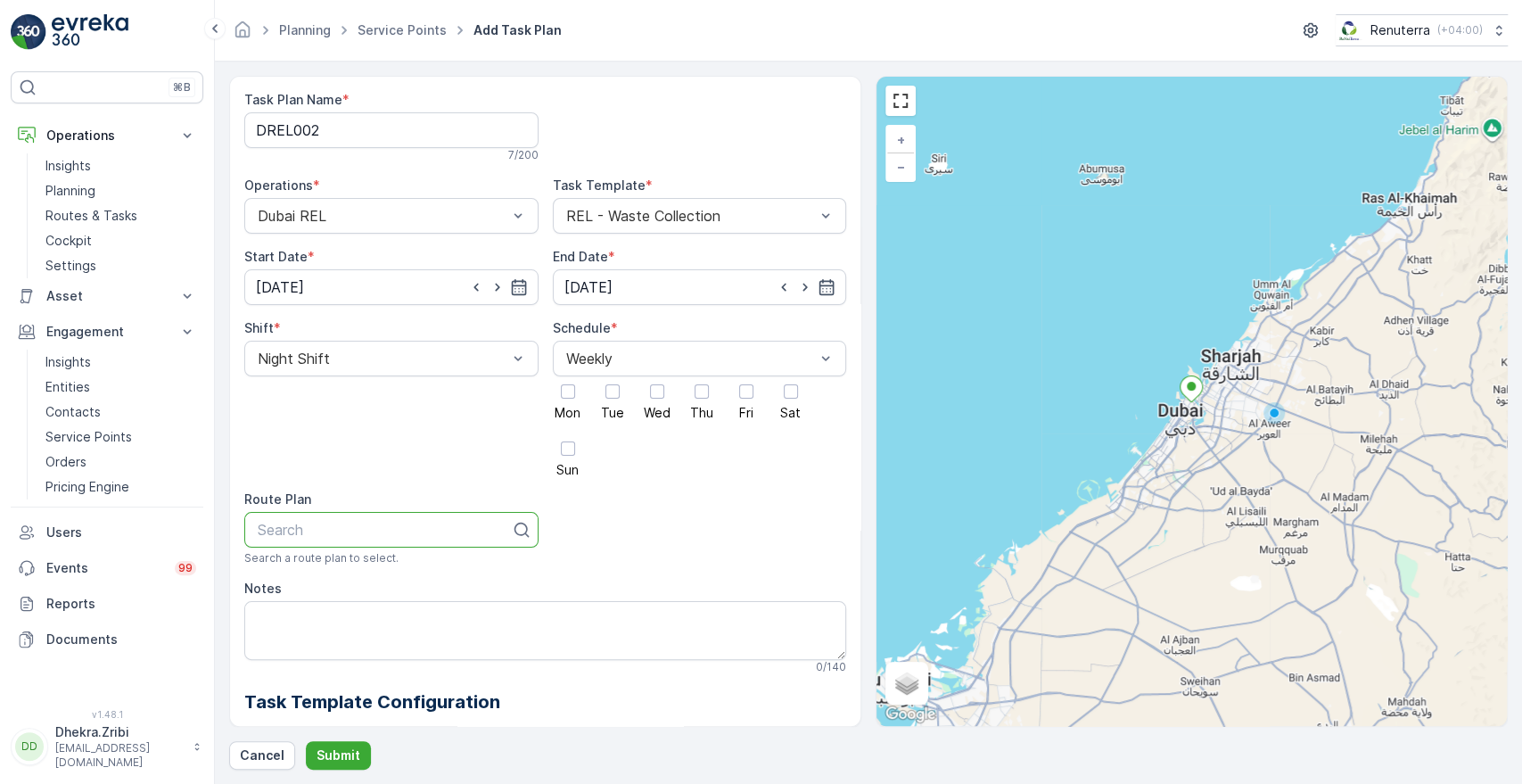
click at [456, 526] on div at bounding box center [383, 529] width 257 height 16
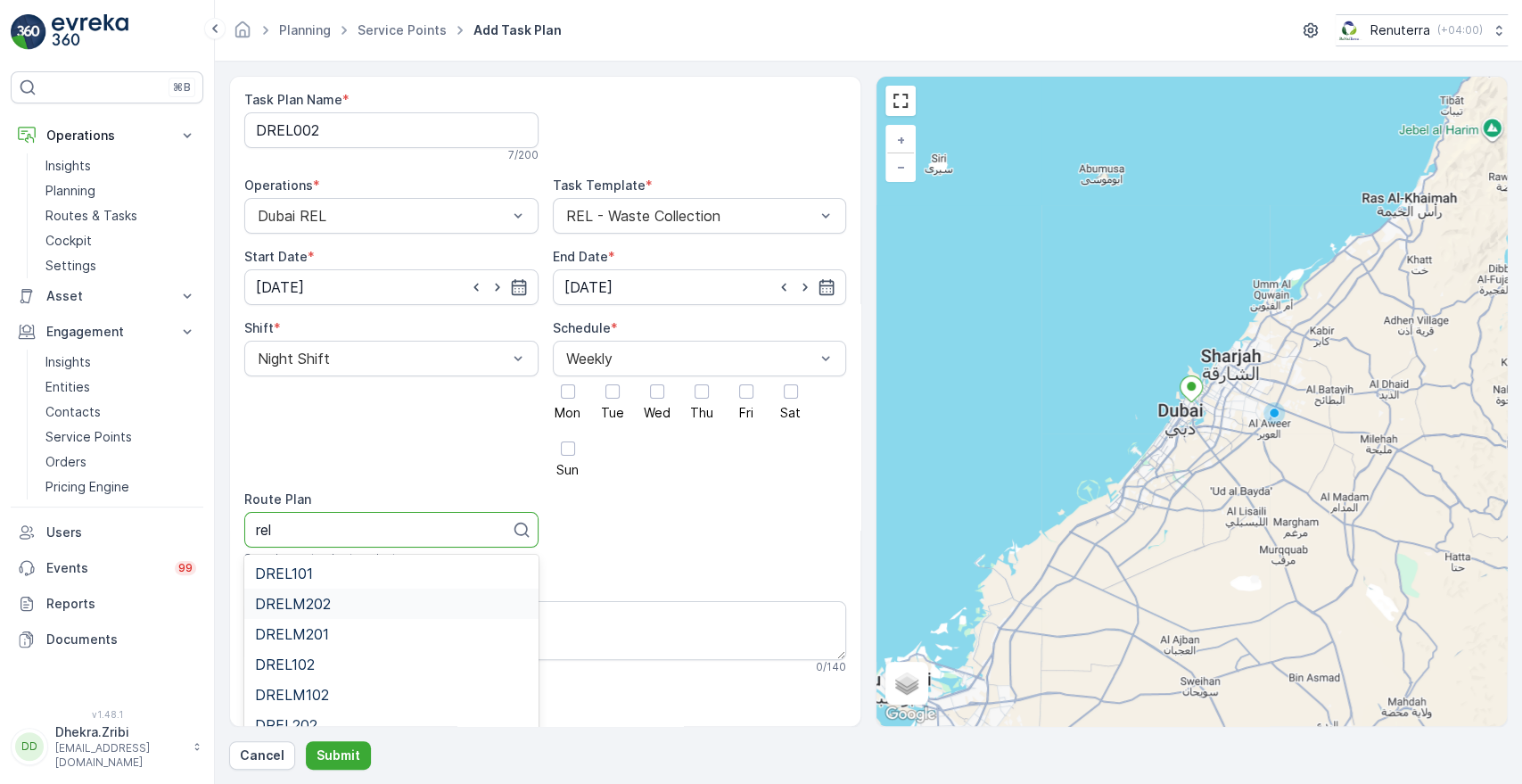
type input "rel2"
click at [345, 611] on div "DREL201" at bounding box center [391, 603] width 273 height 16
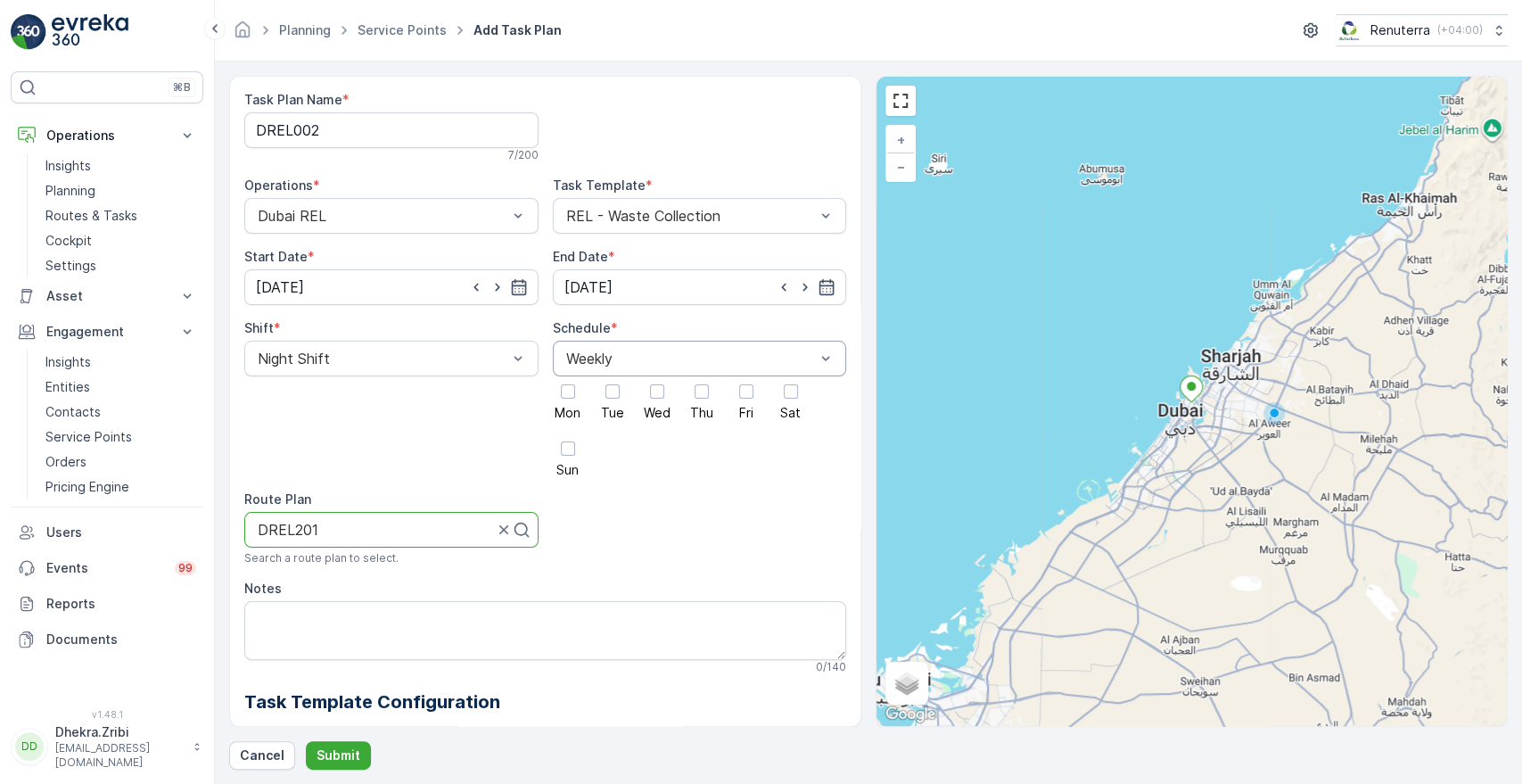
click at [636, 355] on div at bounding box center [691, 358] width 254 height 16
click at [592, 395] on span "Daily" at bounding box center [578, 402] width 32 height 16
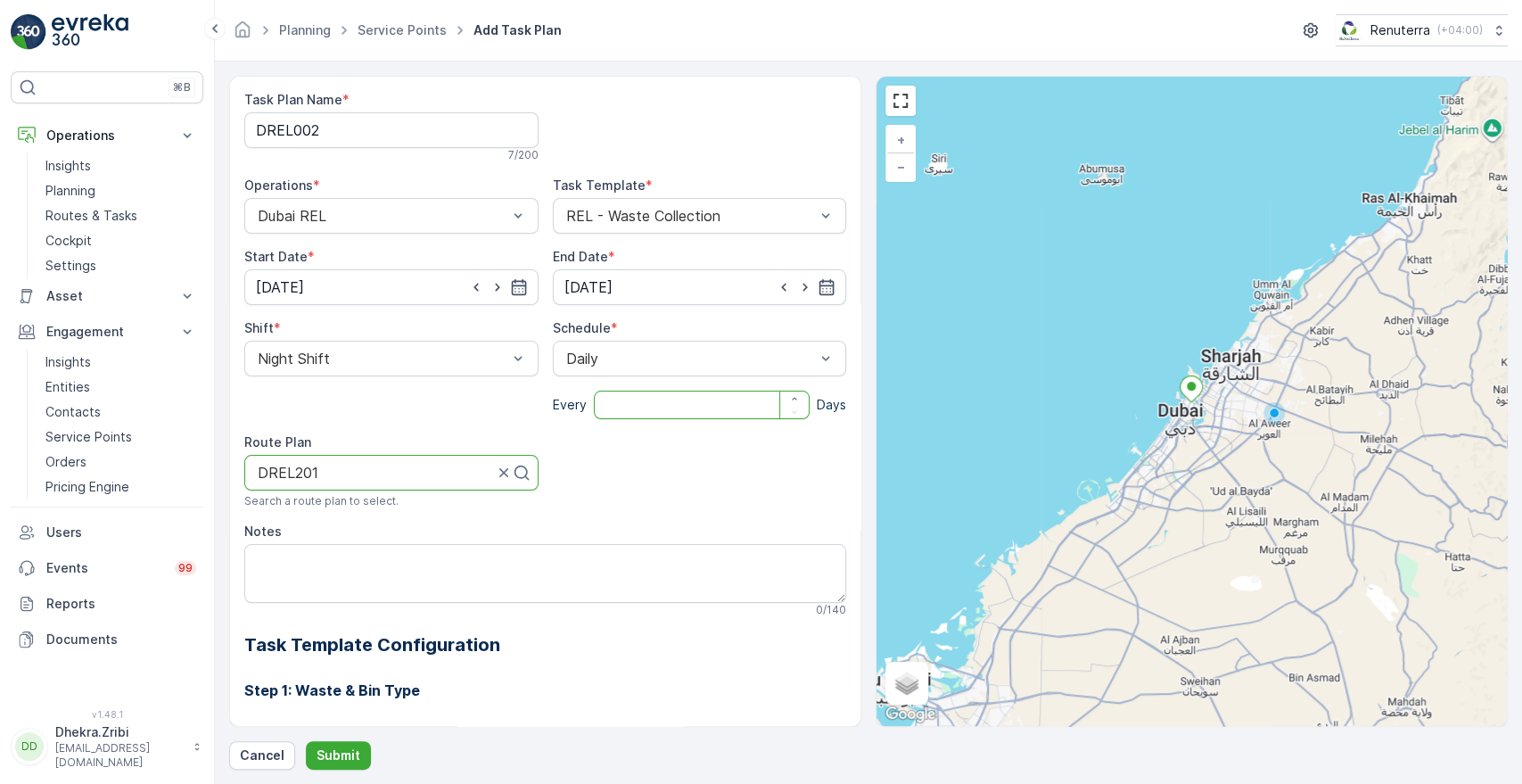
click at [650, 408] on input "number" at bounding box center [701, 404] width 216 height 29
type input "2"
click at [637, 698] on h3 "Step 1: Waste & Bin Type" at bounding box center [545, 690] width 601 height 21
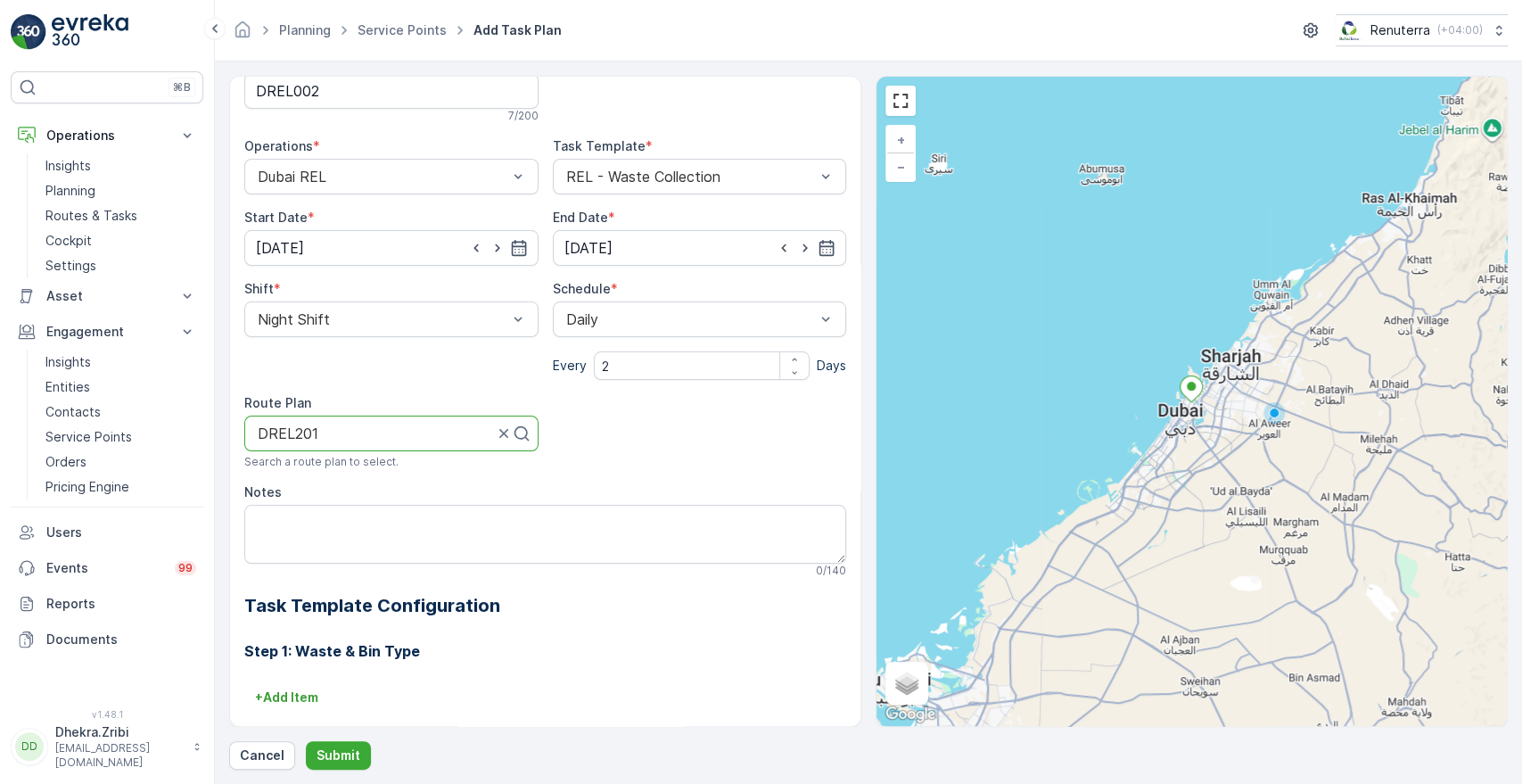
scroll to position [0, 0]
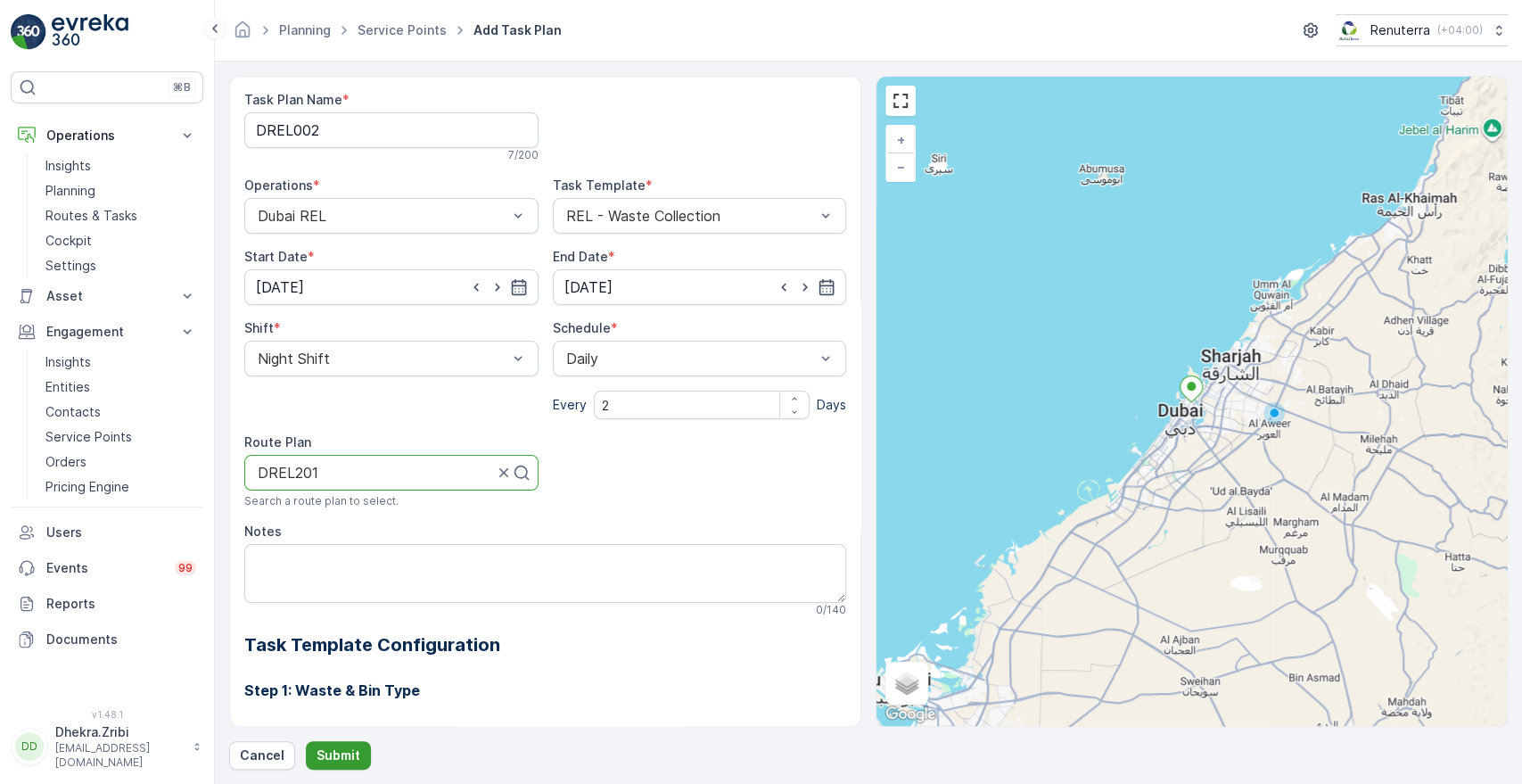
click at [345, 741] on button "Submit" at bounding box center [338, 755] width 65 height 29
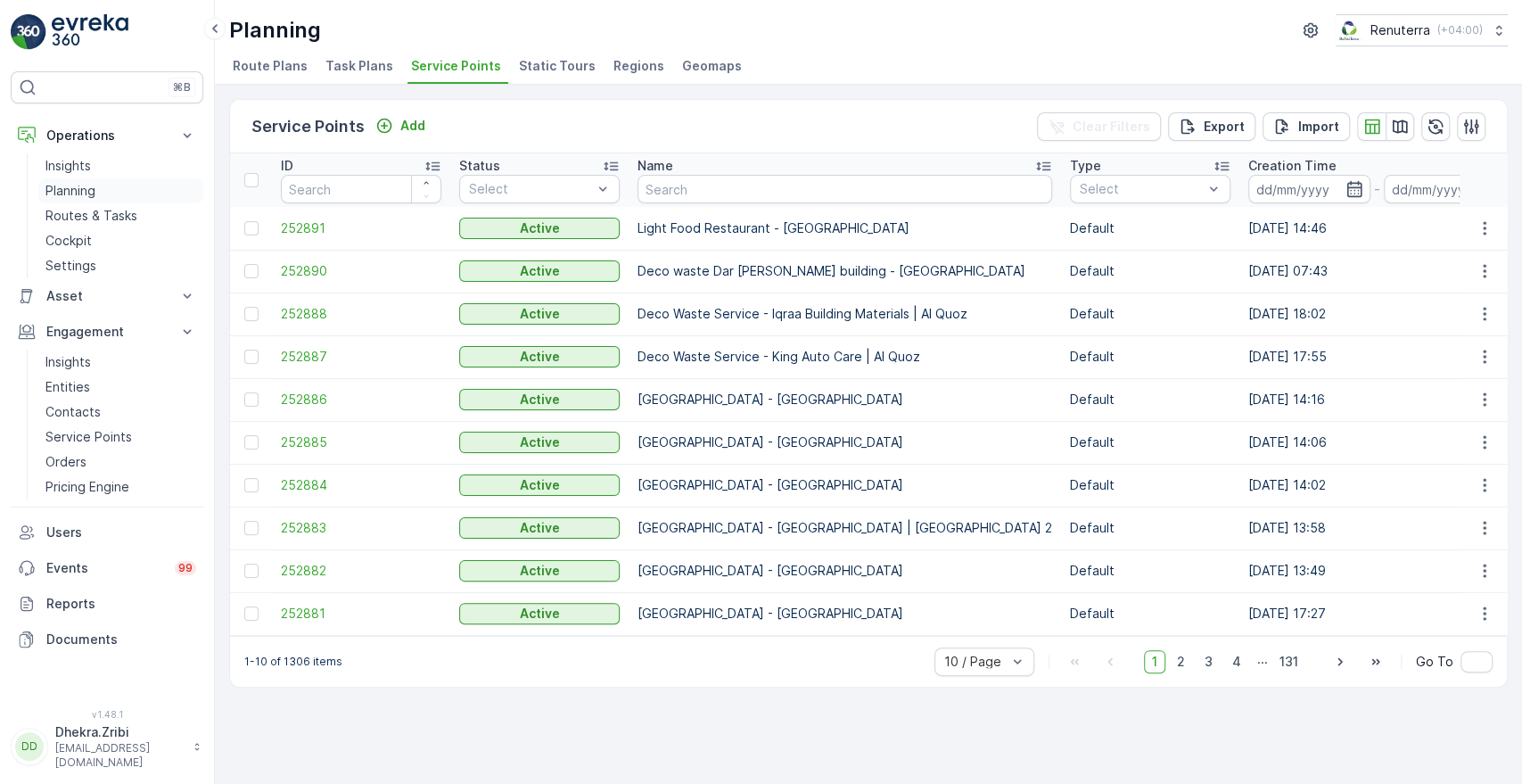
click at [81, 191] on p "Planning" at bounding box center [70, 190] width 50 height 18
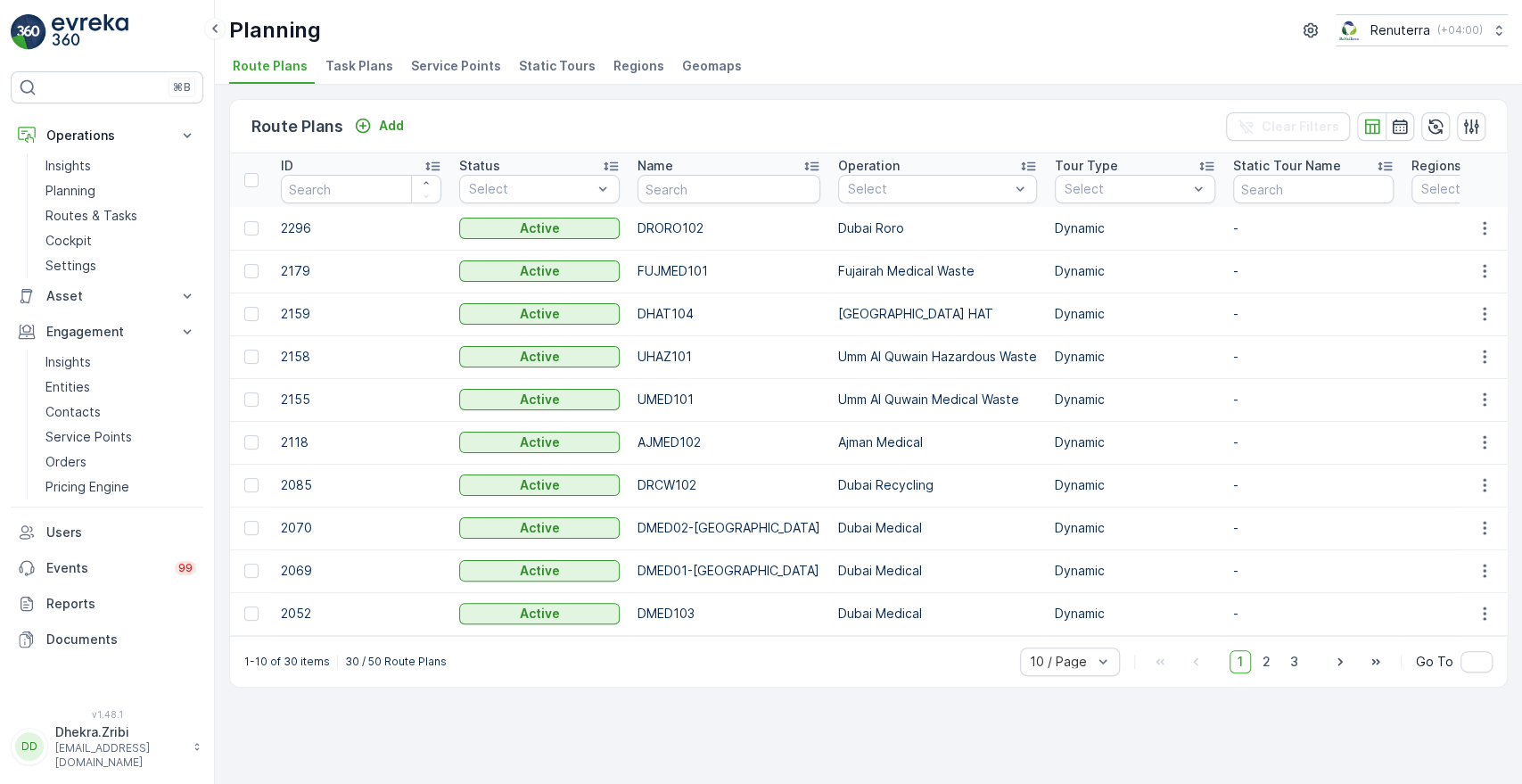
click at [450, 63] on span "Service Points" at bounding box center [456, 65] width 90 height 18
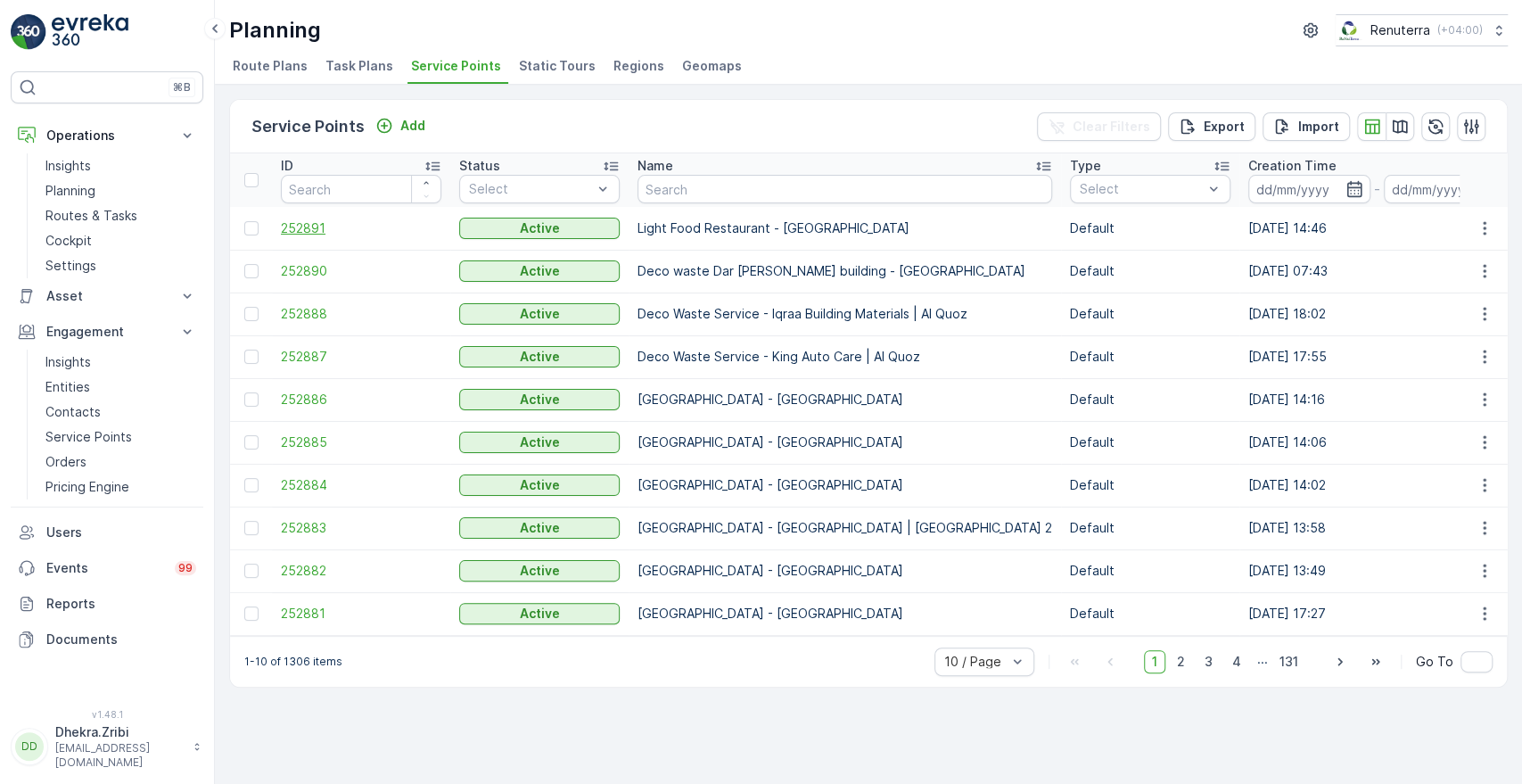
click at [320, 233] on span "252891" at bounding box center [360, 228] width 160 height 18
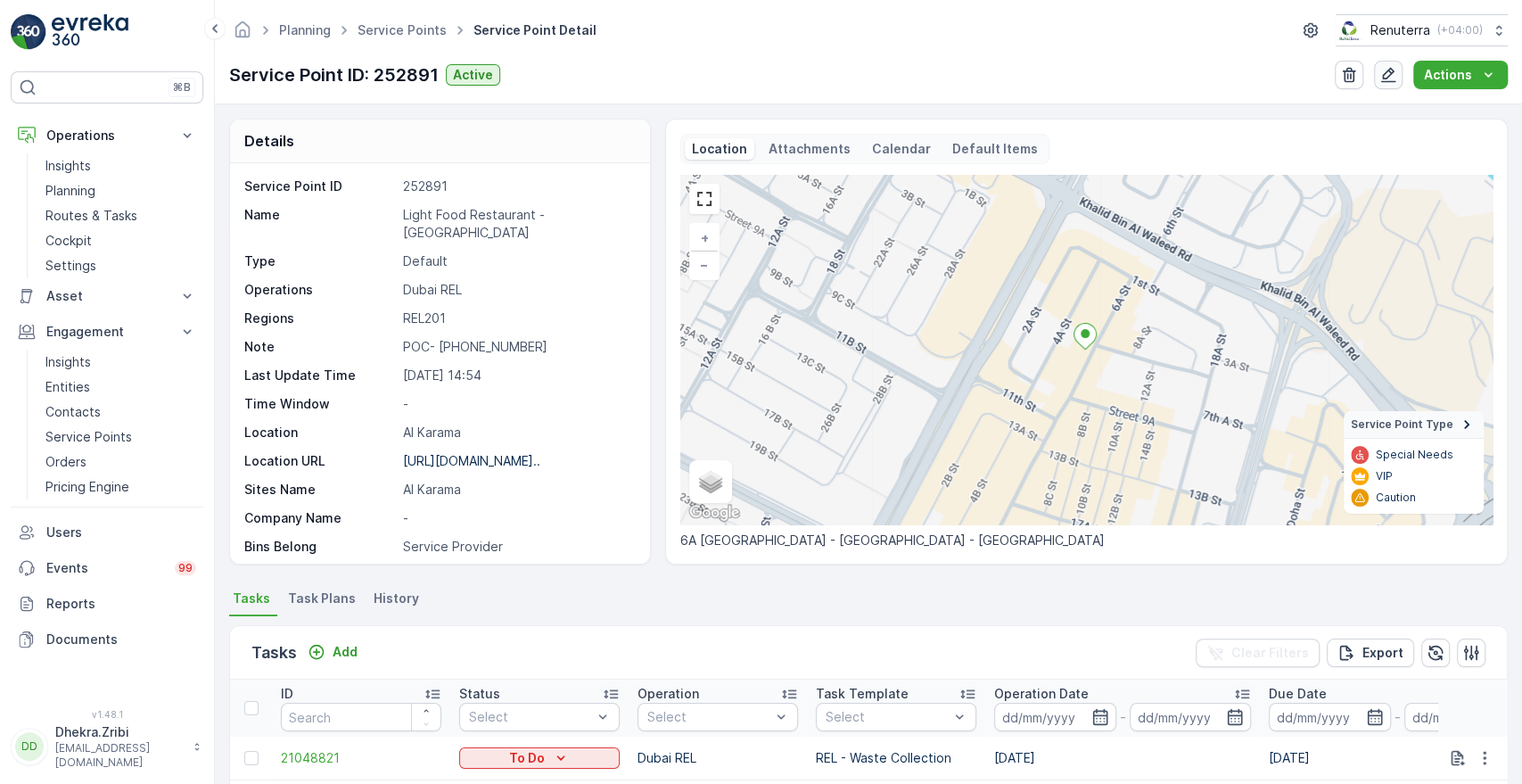
click at [1386, 79] on icon "button" at bounding box center [1388, 76] width 15 height 15
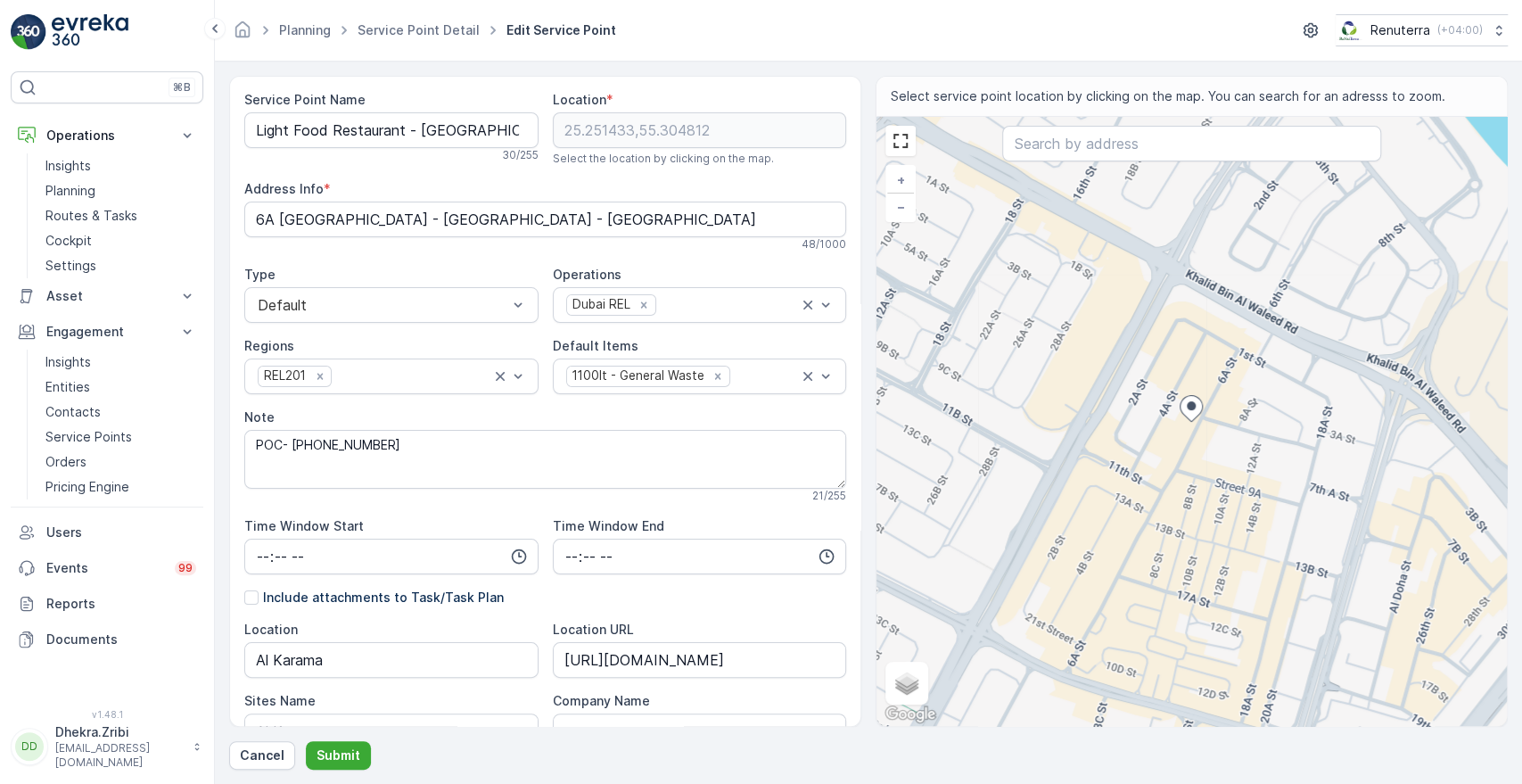
click at [503, 513] on div "Service Point Name Light Food Restaurant - Karama 30 / 255 Location * 25.251433…" at bounding box center [545, 634] width 601 height 1086
click at [321, 761] on p "Submit" at bounding box center [337, 755] width 43 height 18
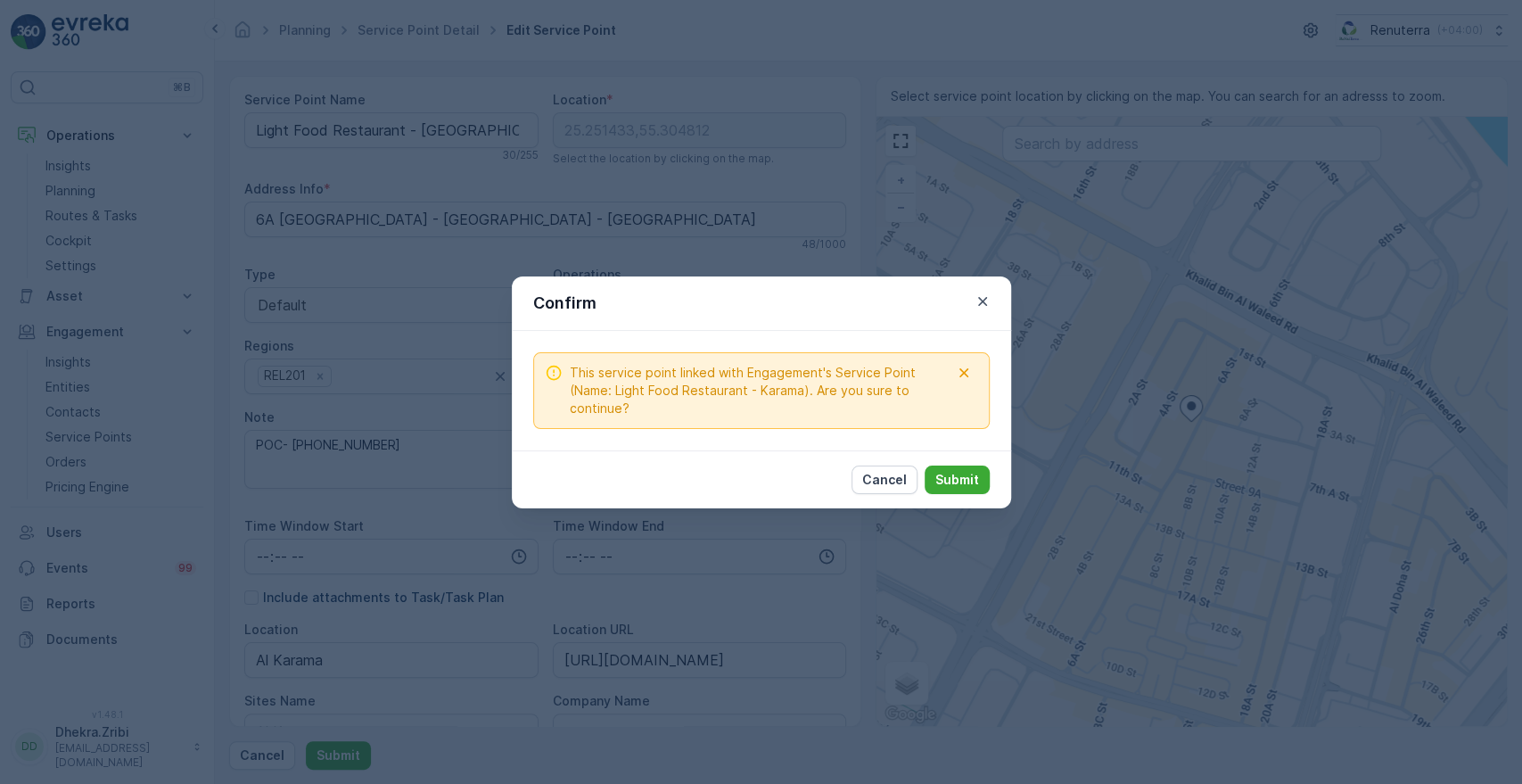
click at [989, 483] on div "Cancel Submit" at bounding box center [762, 479] width 500 height 58
click at [959, 485] on p "Submit" at bounding box center [956, 479] width 43 height 18
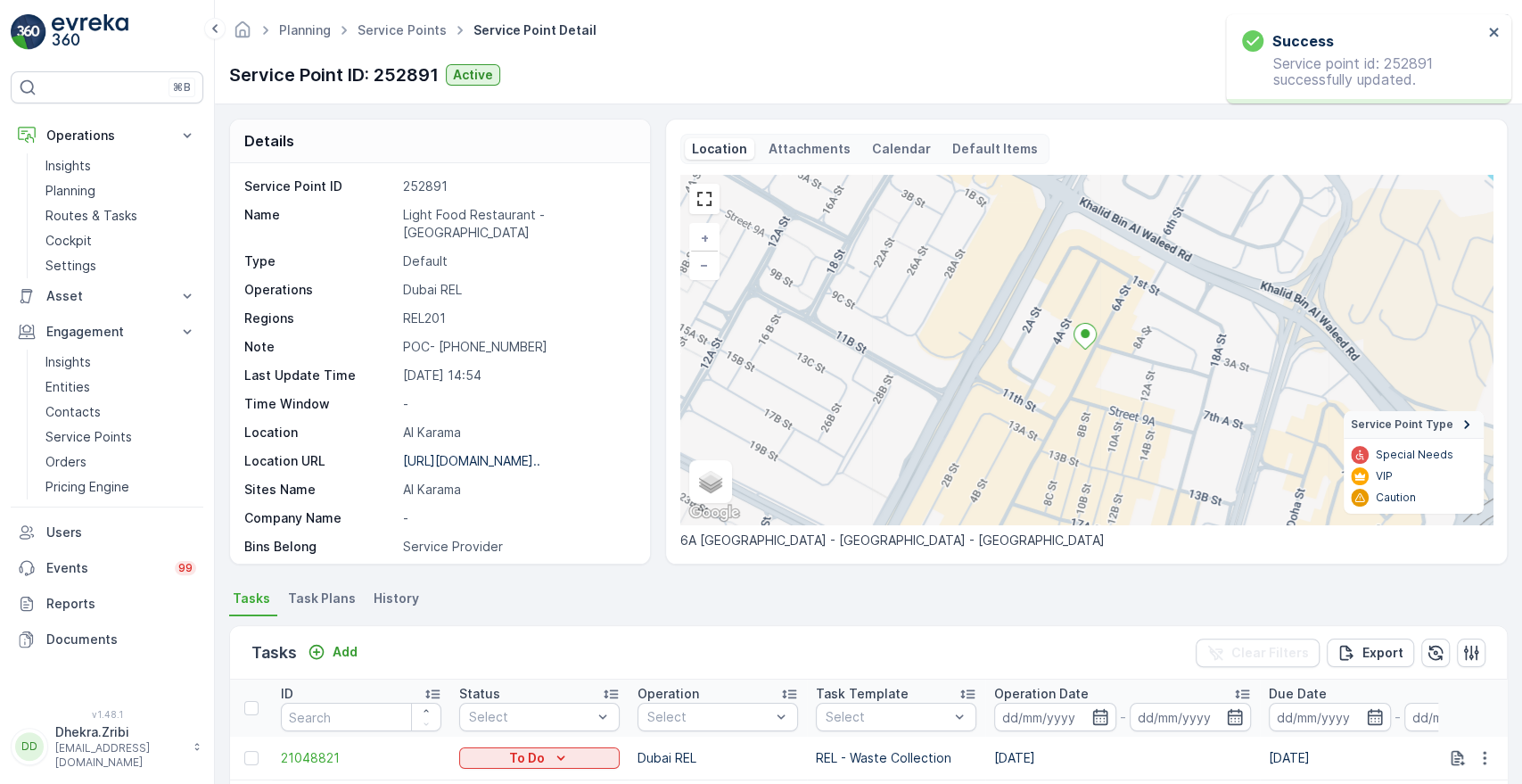
click at [311, 606] on li "Task Plans" at bounding box center [324, 601] width 79 height 31
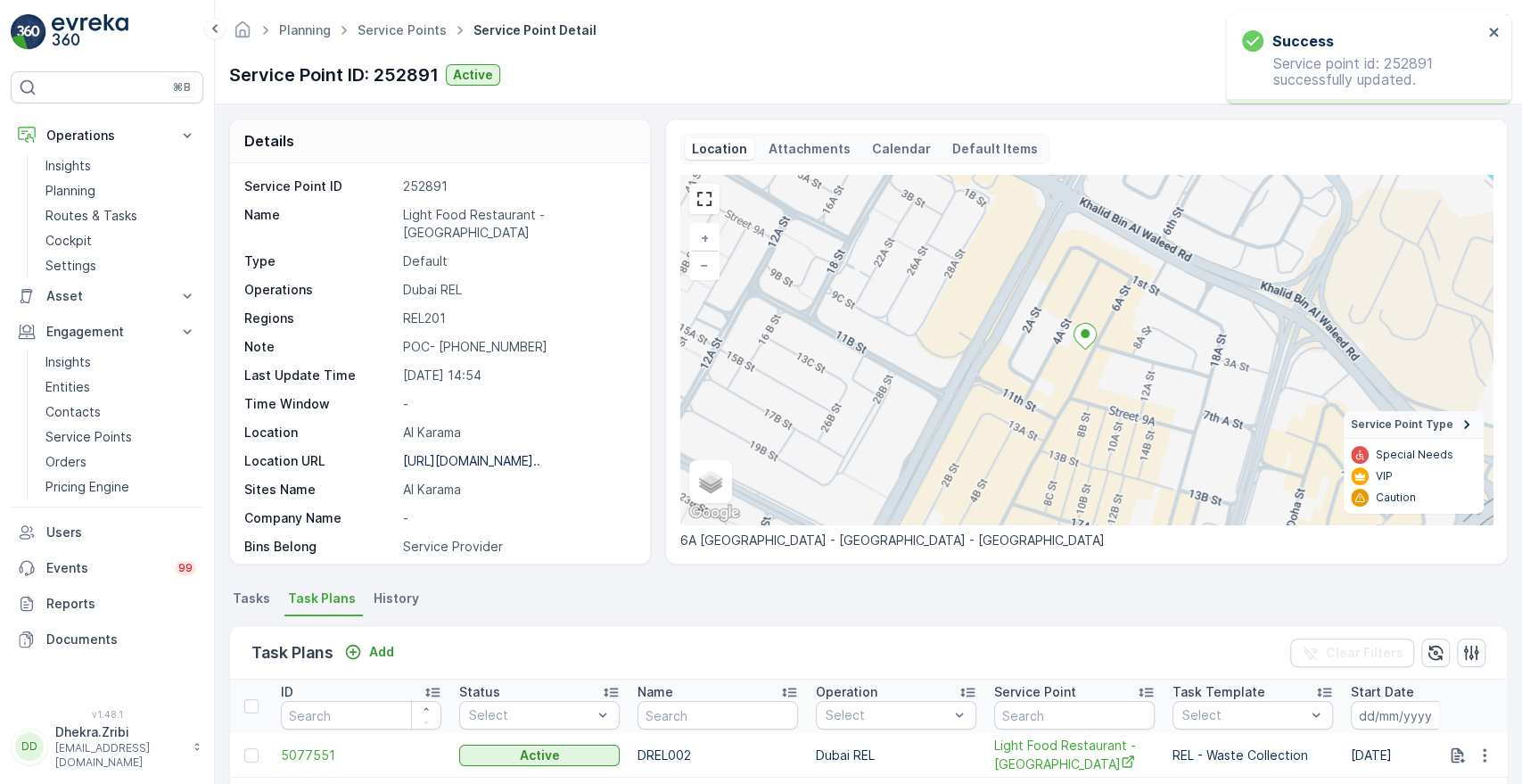
scroll to position [414, 0]
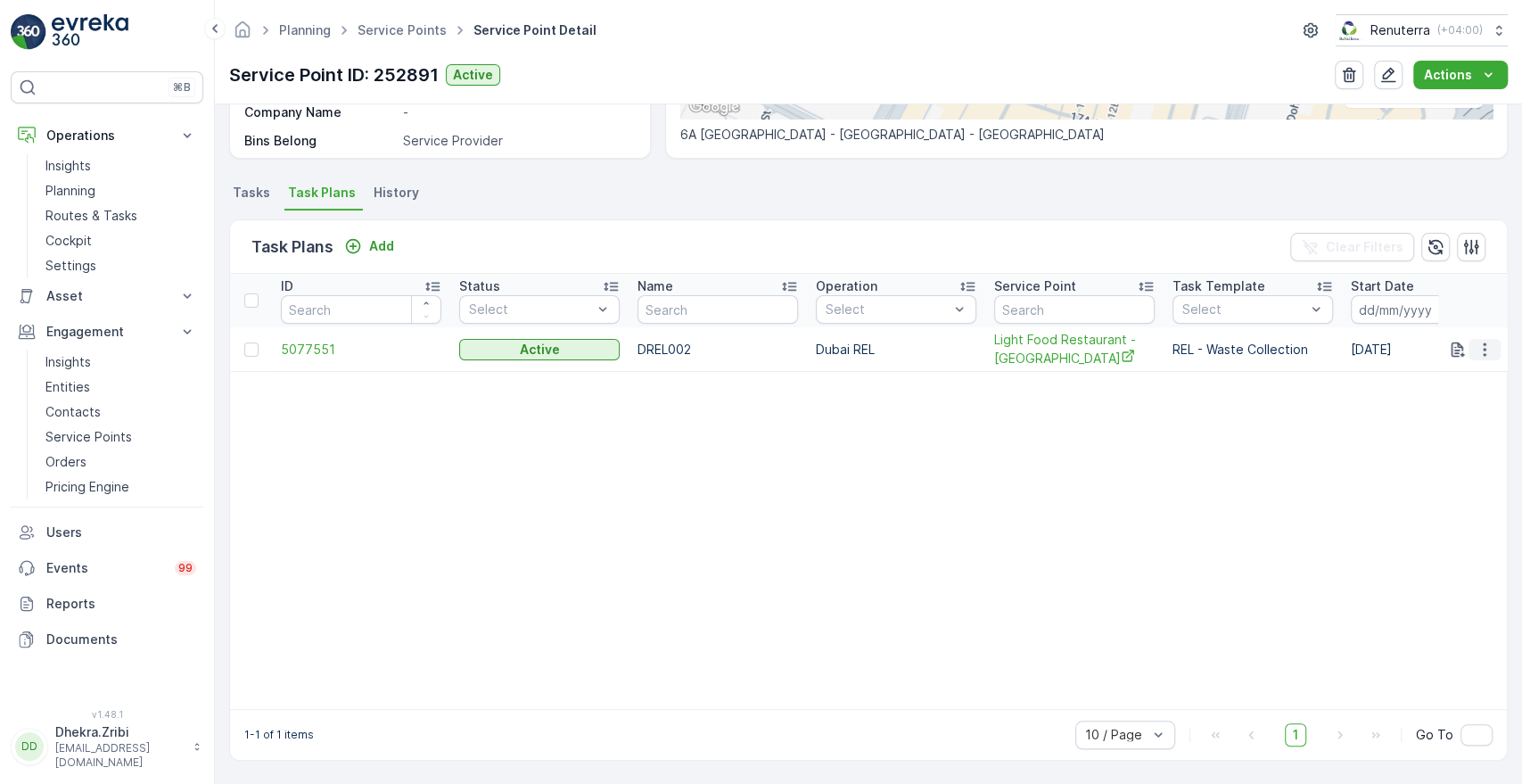
click at [1478, 340] on icon "button" at bounding box center [1485, 349] width 18 height 18
click at [1444, 359] on span "See More Details" at bounding box center [1463, 367] width 104 height 18
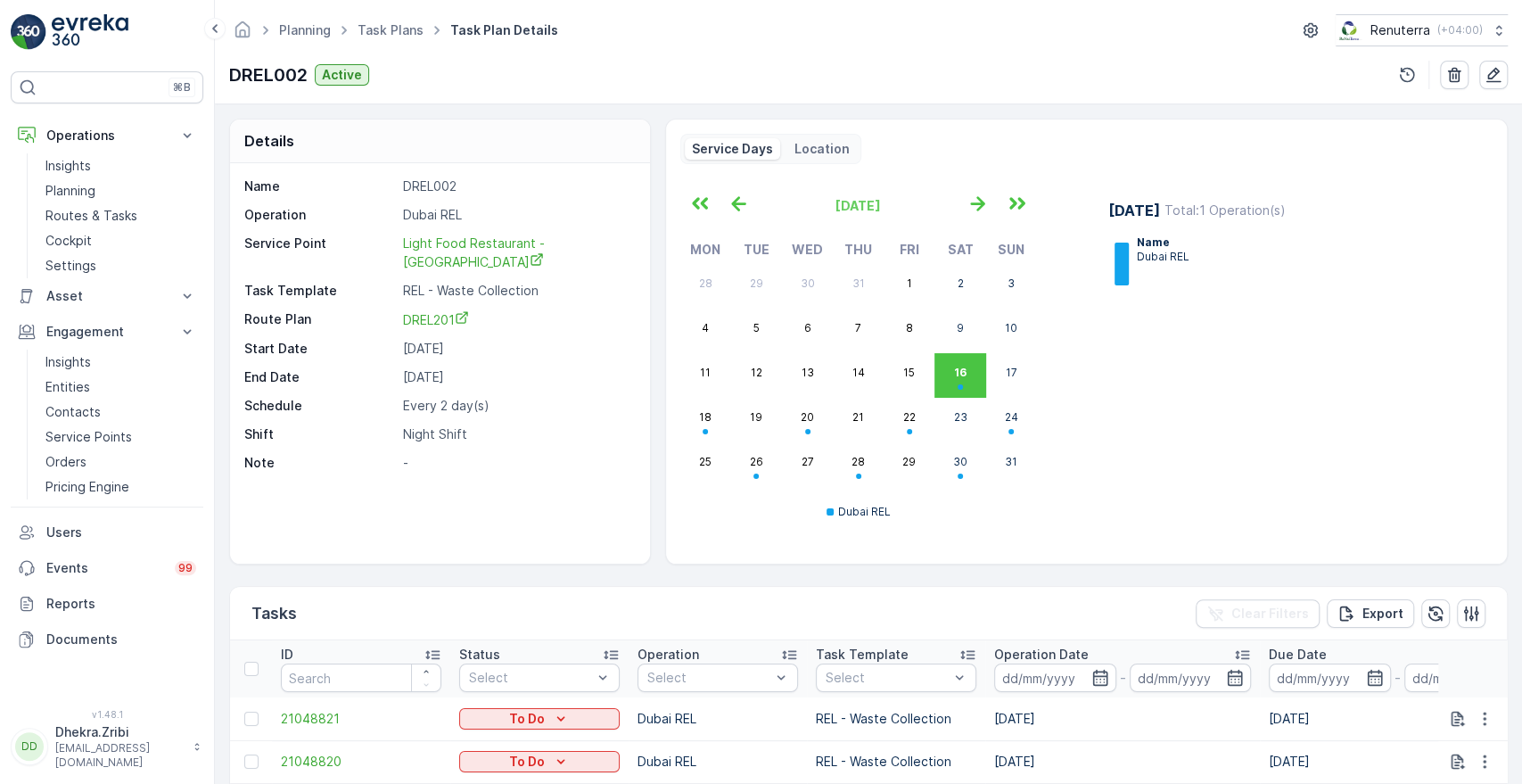
scroll to position [383, 0]
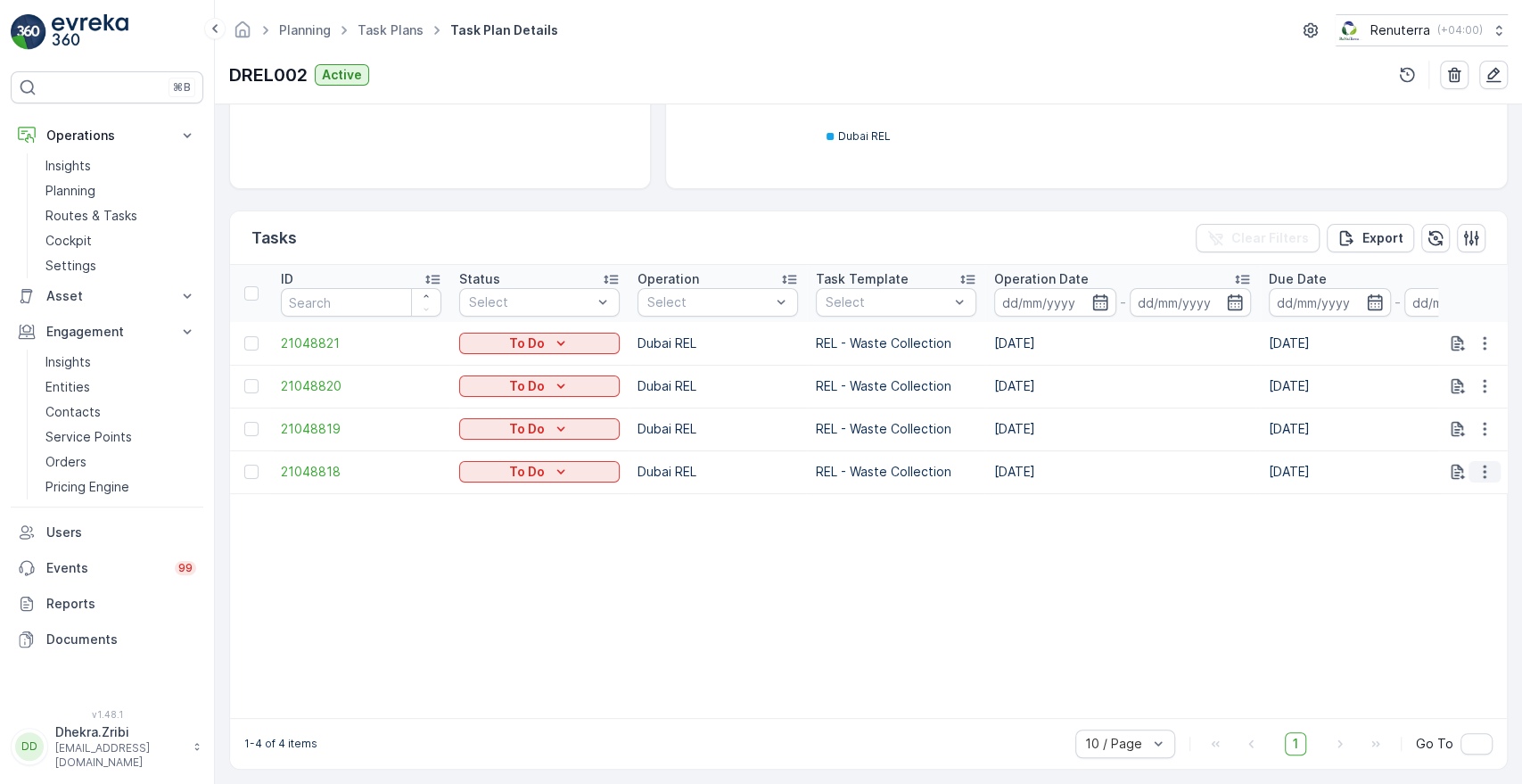
click at [1487, 470] on icon "button" at bounding box center [1485, 472] width 18 height 18
click at [1425, 539] on span "Change Route" at bounding box center [1438, 539] width 86 height 18
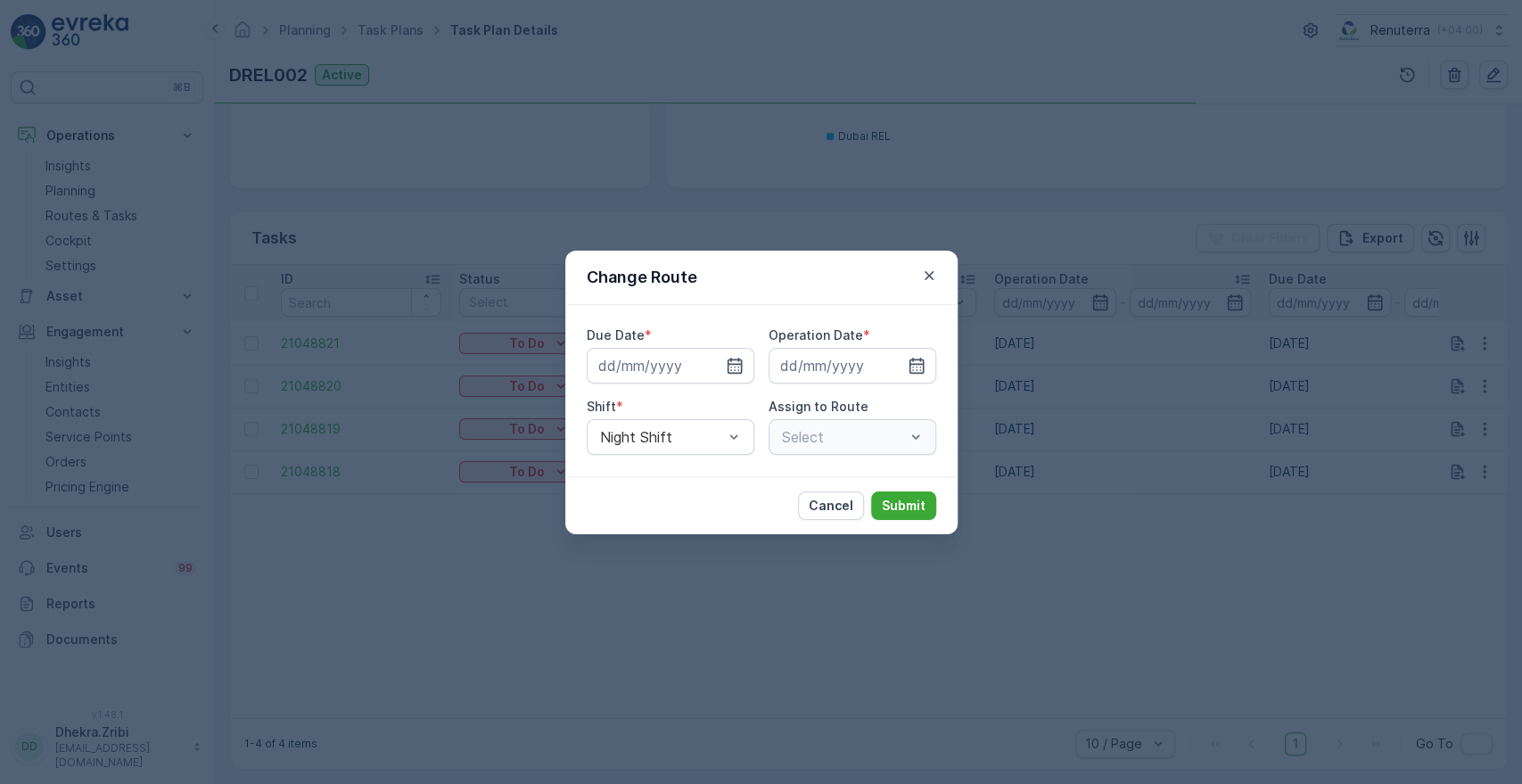
type input "[DATE]"
click at [928, 272] on icon "button" at bounding box center [929, 275] width 18 height 18
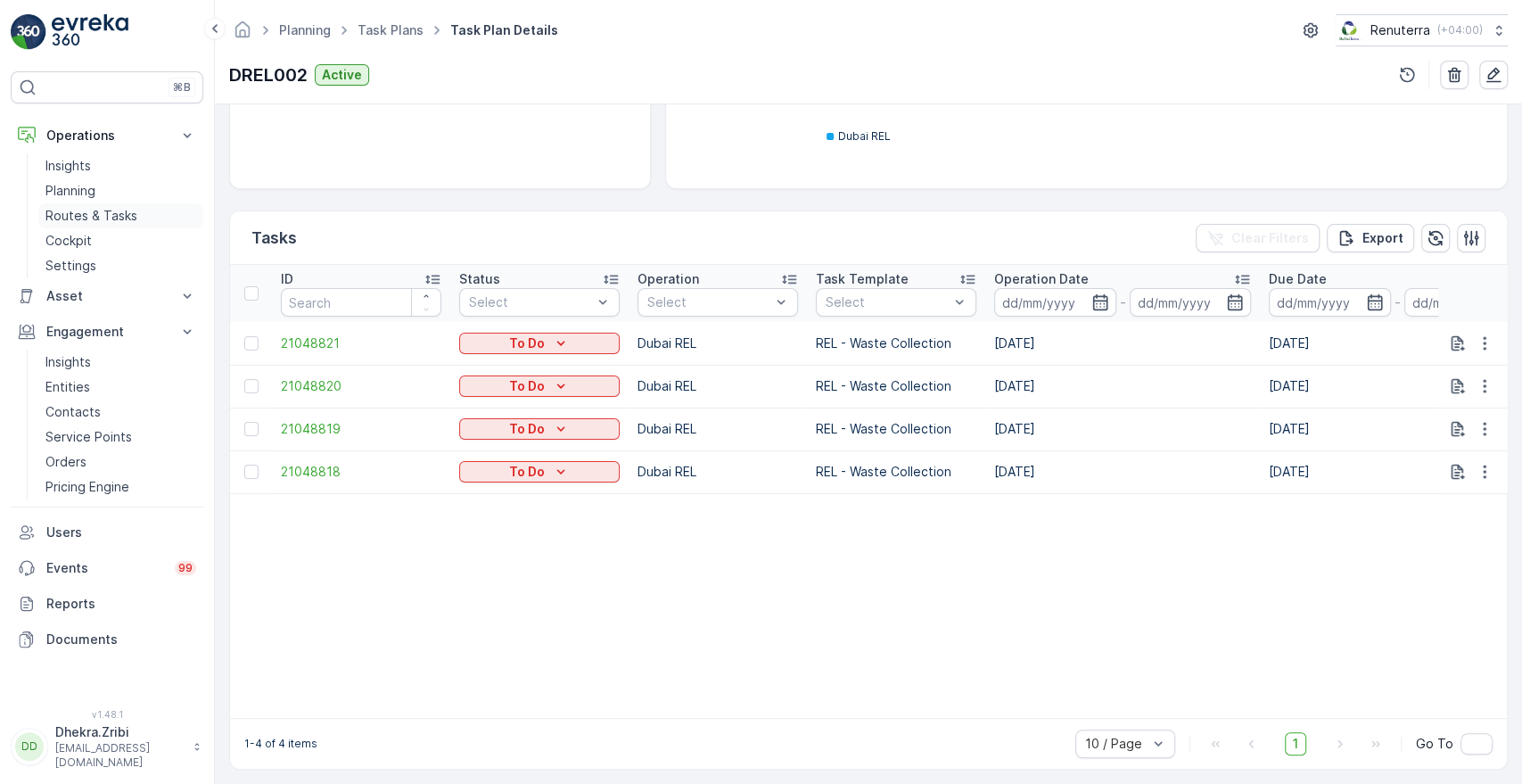
click at [97, 218] on p "Routes & Tasks" at bounding box center [91, 215] width 92 height 18
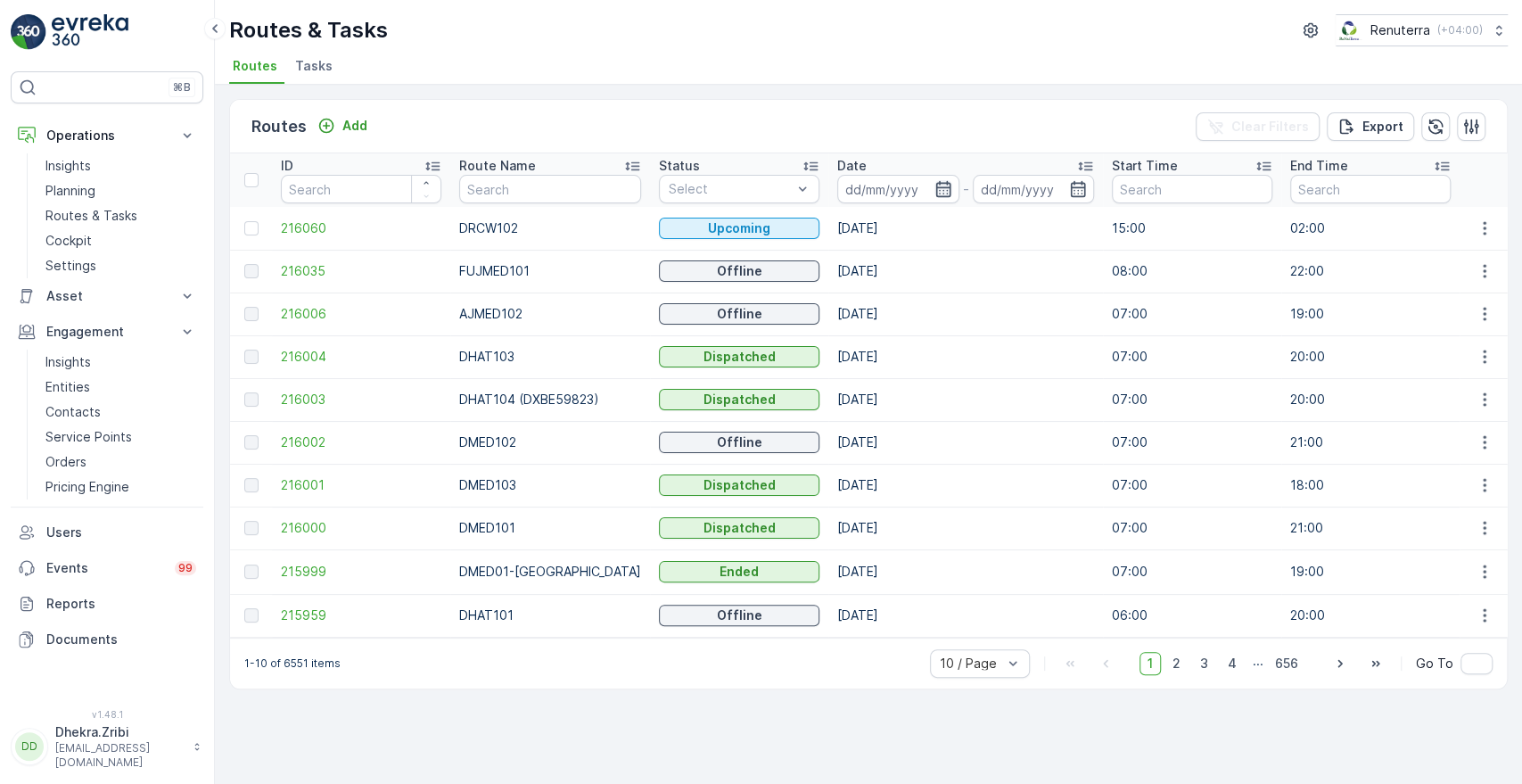
click at [935, 195] on icon "button" at bounding box center [943, 188] width 15 height 16
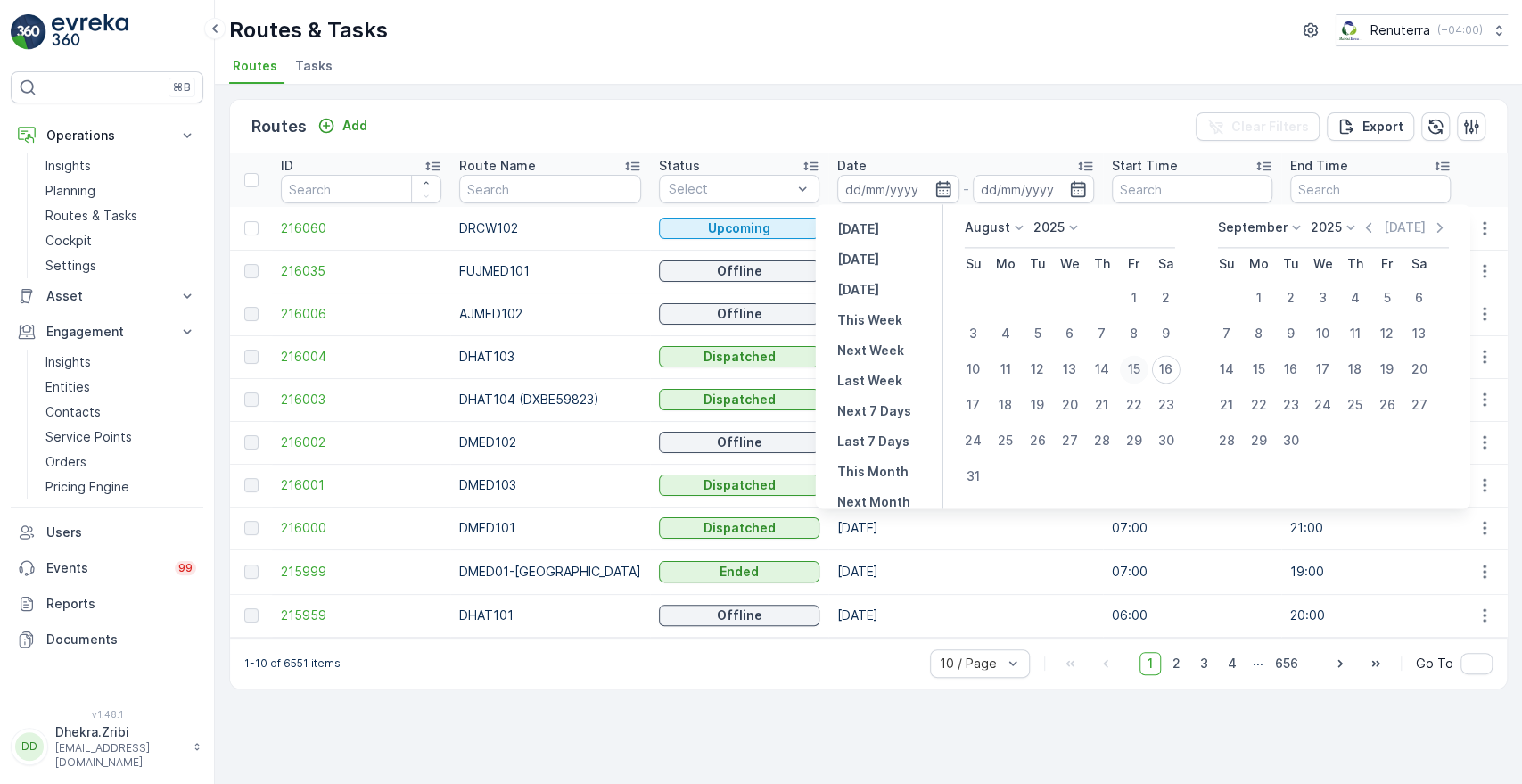
click at [1134, 372] on div "15" at bounding box center [1134, 369] width 29 height 29
type input "15.08.2025"
click at [1129, 365] on div "15" at bounding box center [1134, 369] width 29 height 29
type input "15.08.2025"
click at [924, 130] on div "Routes Add Clear Filters Export" at bounding box center [868, 127] width 1277 height 54
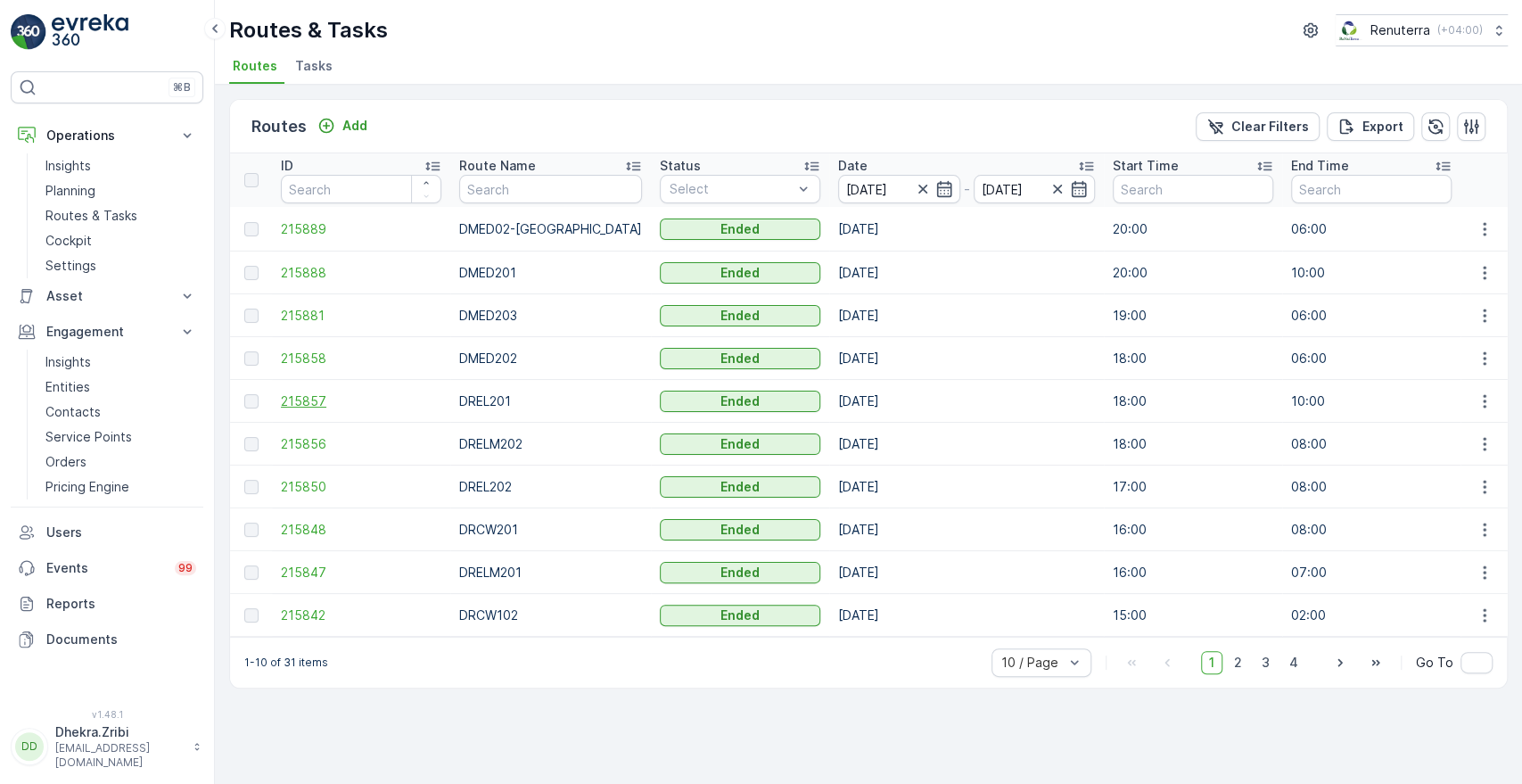
click at [301, 407] on span "215857" at bounding box center [360, 401] width 160 height 18
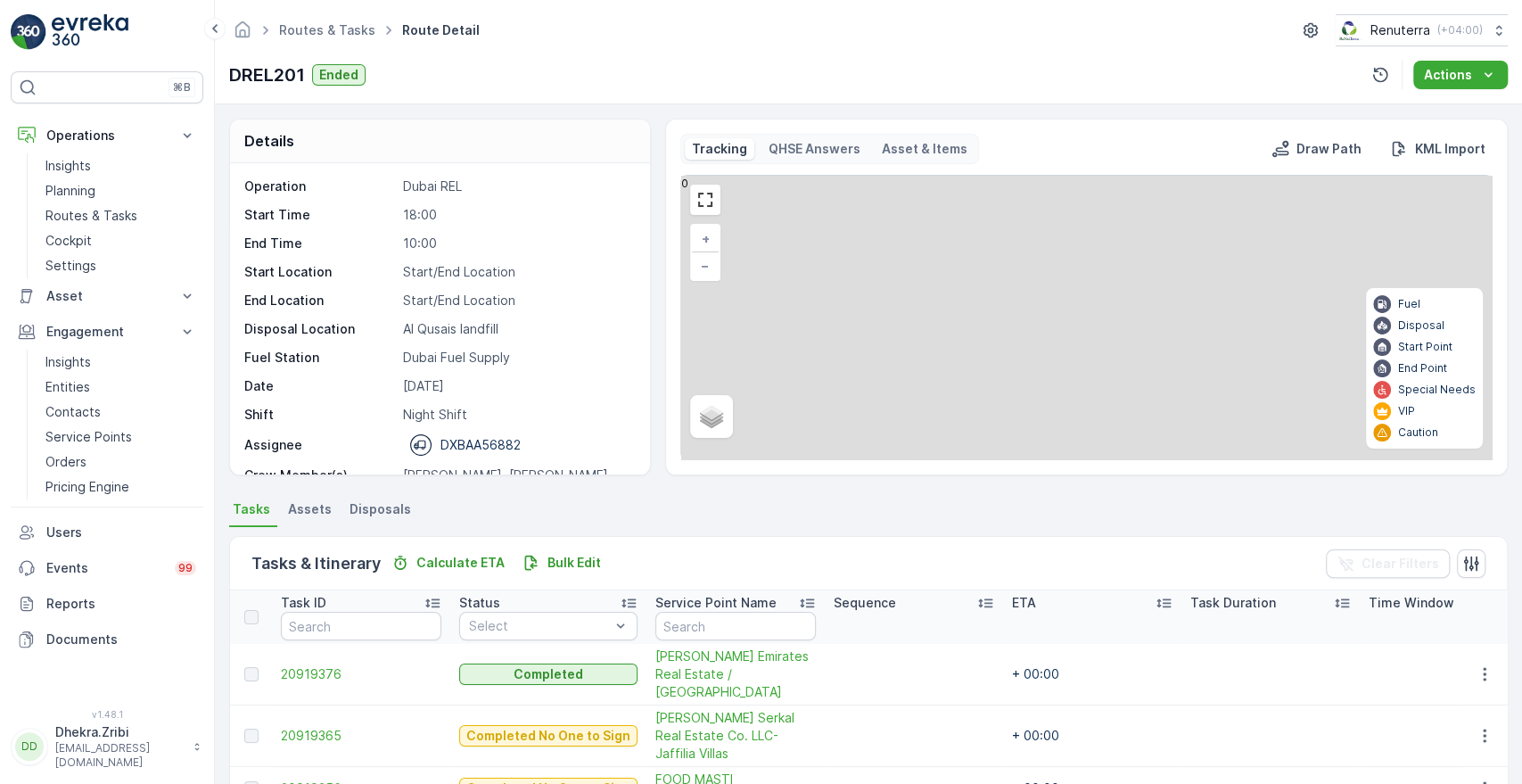
click at [641, 440] on div "Operation Dubai REL Start Time 18:00 End Time 10:00 Start Location Start/End Lo…" at bounding box center [439, 319] width 420 height 311
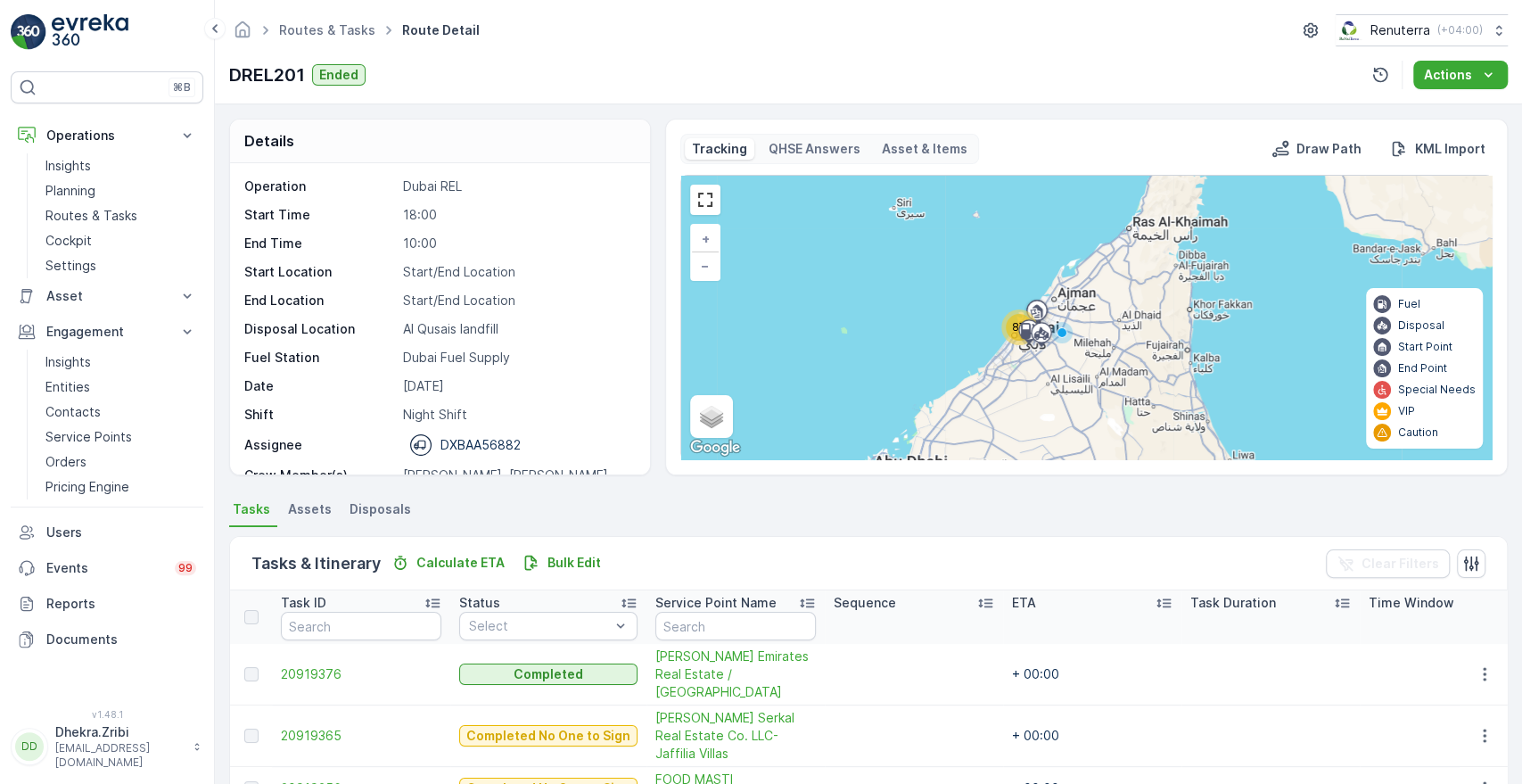
scroll to position [56, 0]
